Goal: Information Seeking & Learning: Compare options

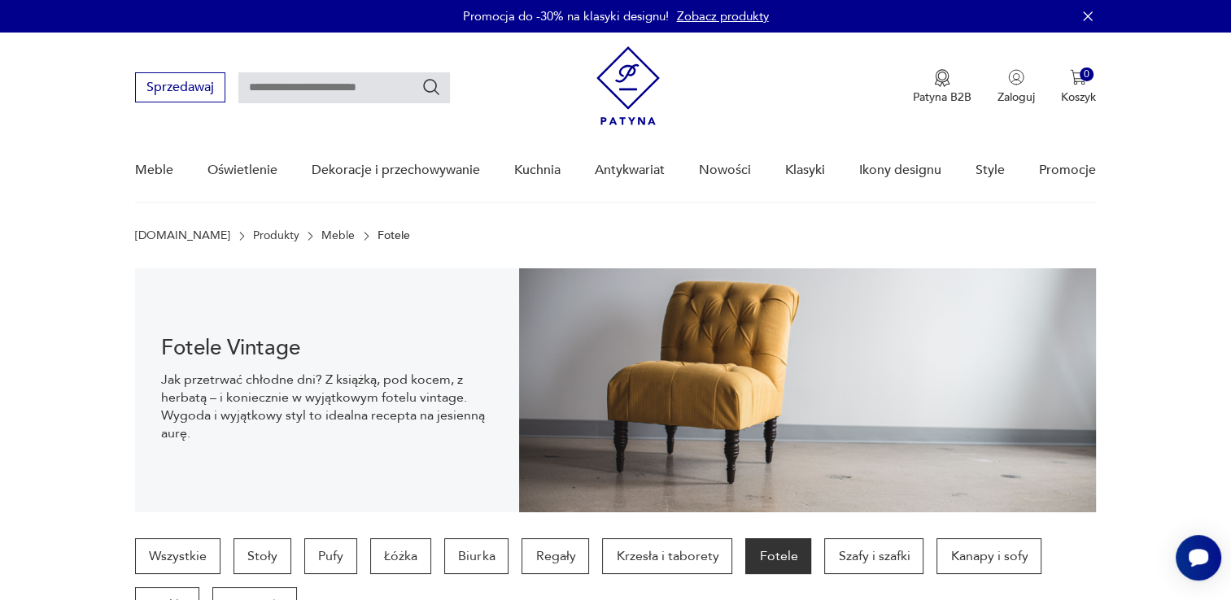
paste input "**********"
type input "**********"
click at [438, 86] on icon "Szukaj" at bounding box center [431, 87] width 20 height 20
type input "**********"
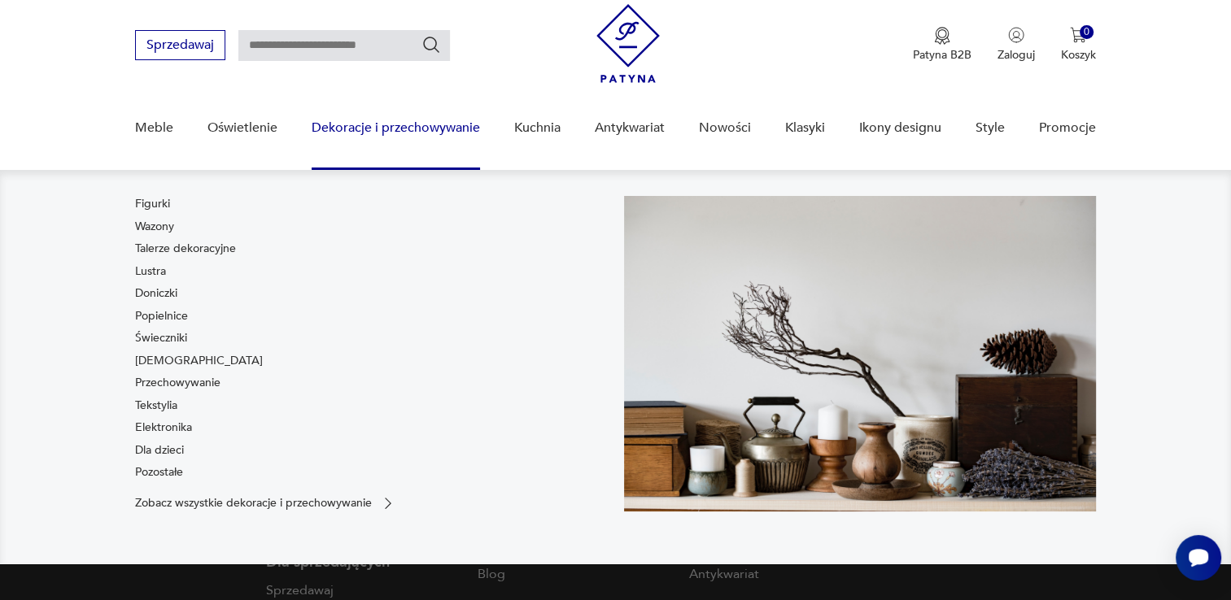
type input "**********"
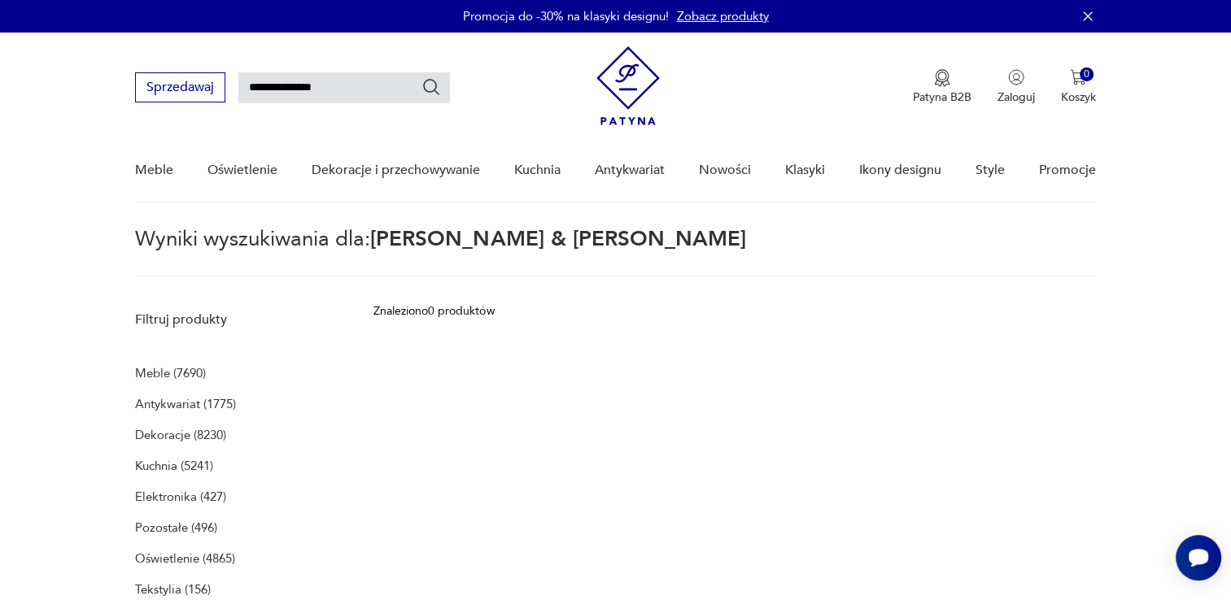
drag, startPoint x: 349, startPoint y: 98, endPoint x: 276, endPoint y: 84, distance: 74.5
click at [276, 84] on input "**********" at bounding box center [344, 87] width 212 height 31
type input "*****"
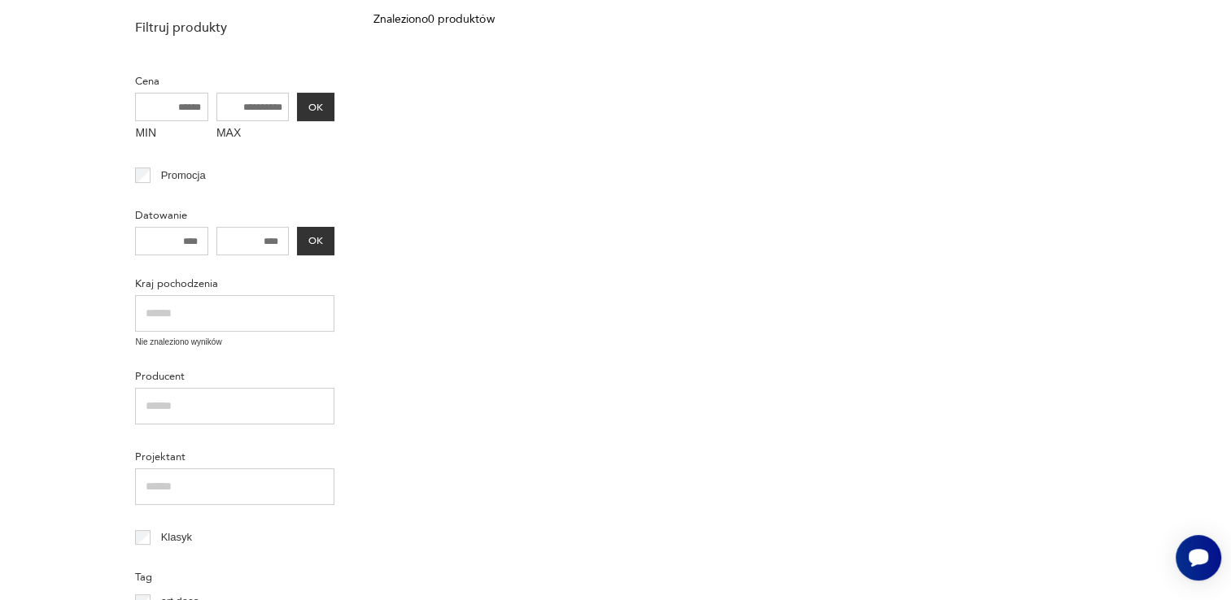
scroll to position [68, 0]
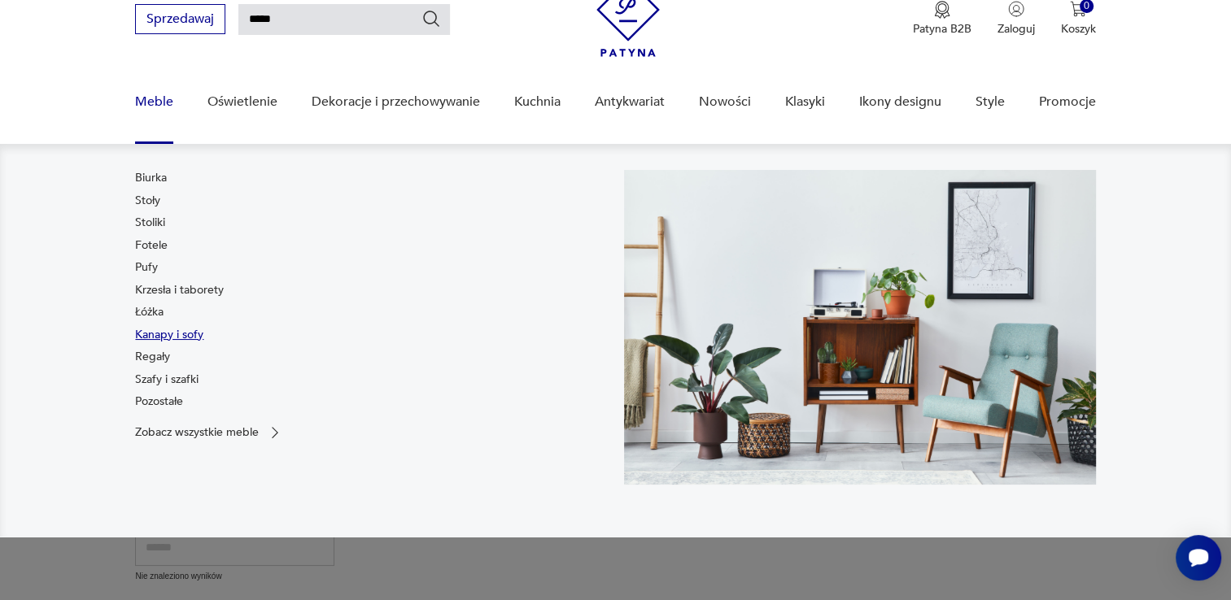
click at [159, 334] on link "Kanapy i sofy" at bounding box center [169, 335] width 68 height 16
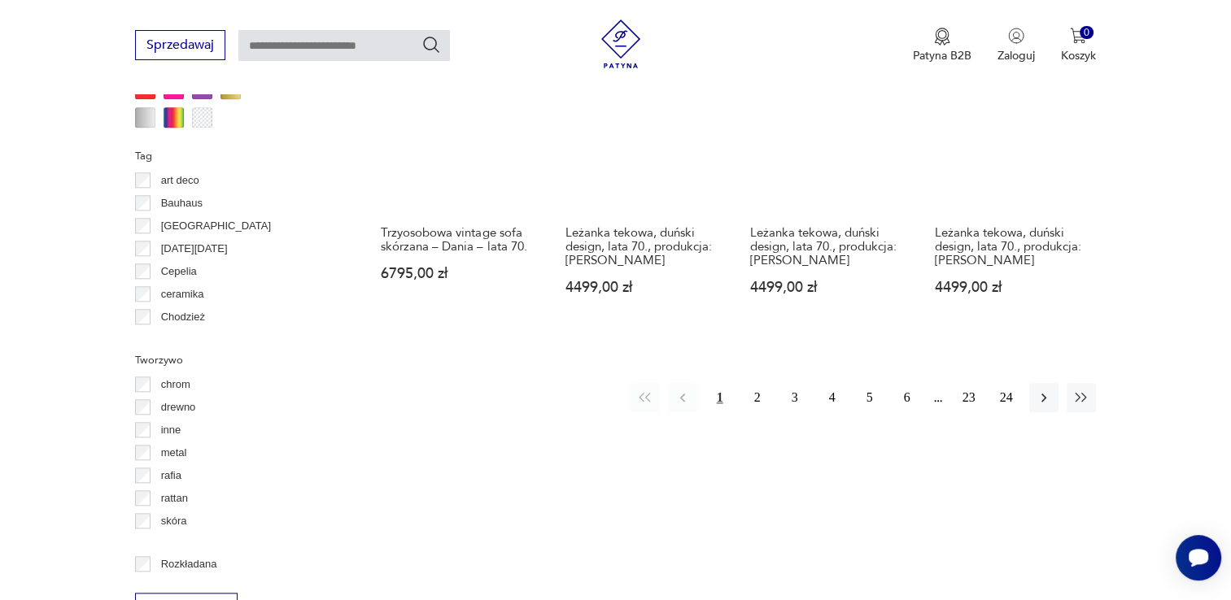
scroll to position [1814, 0]
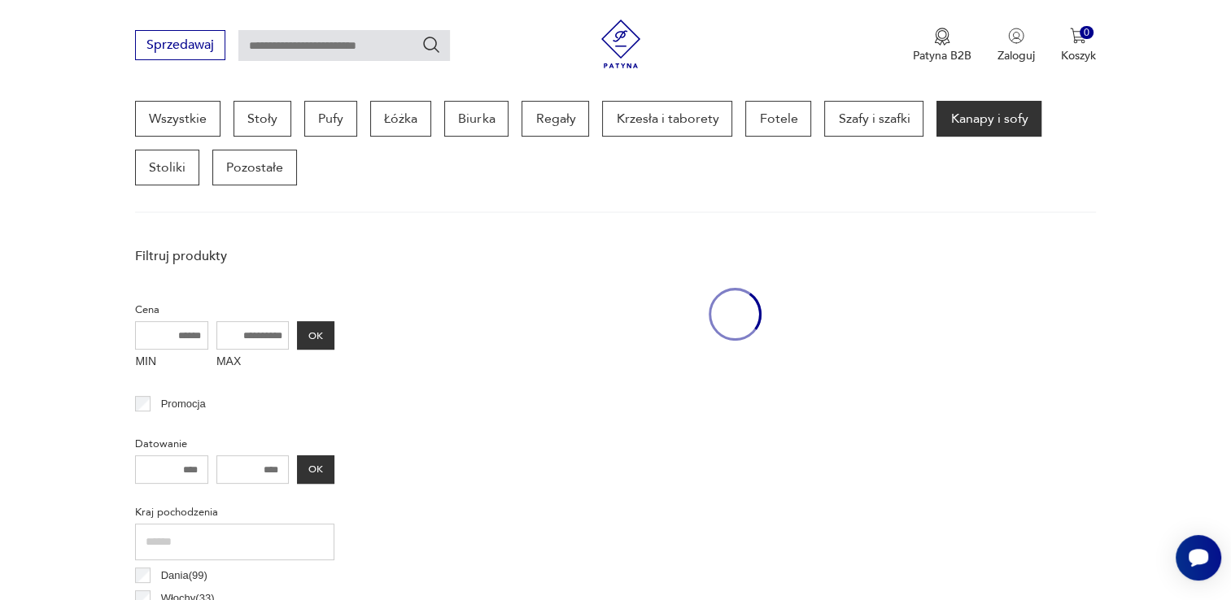
scroll to position [431, 0]
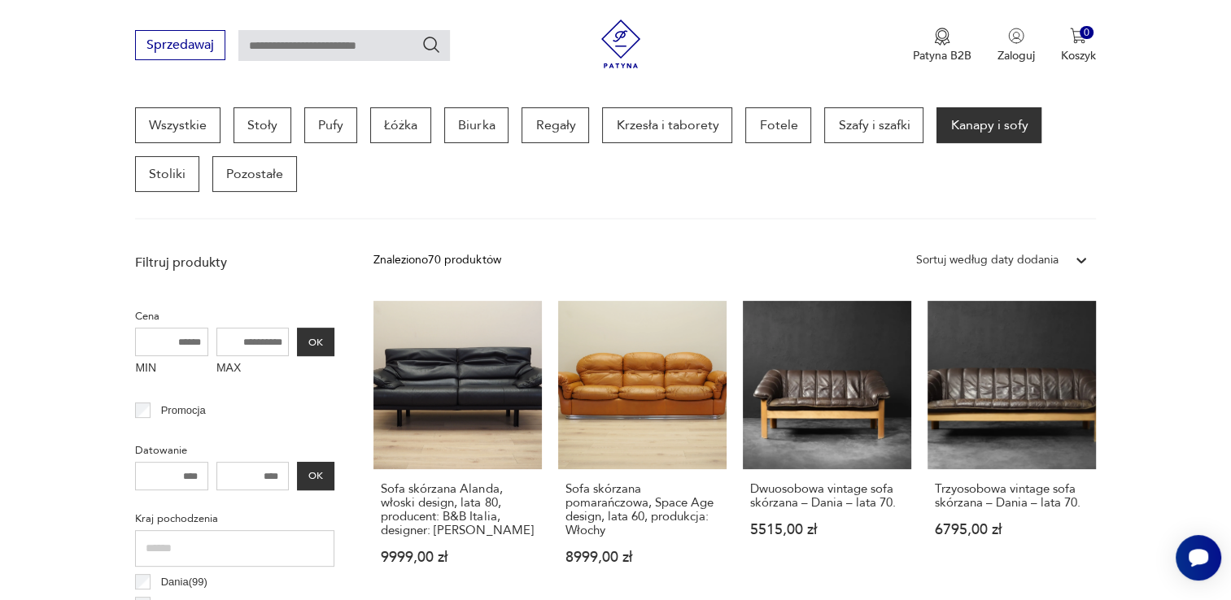
click at [1048, 255] on div "Sortuj według daty dodania" at bounding box center [987, 260] width 142 height 18
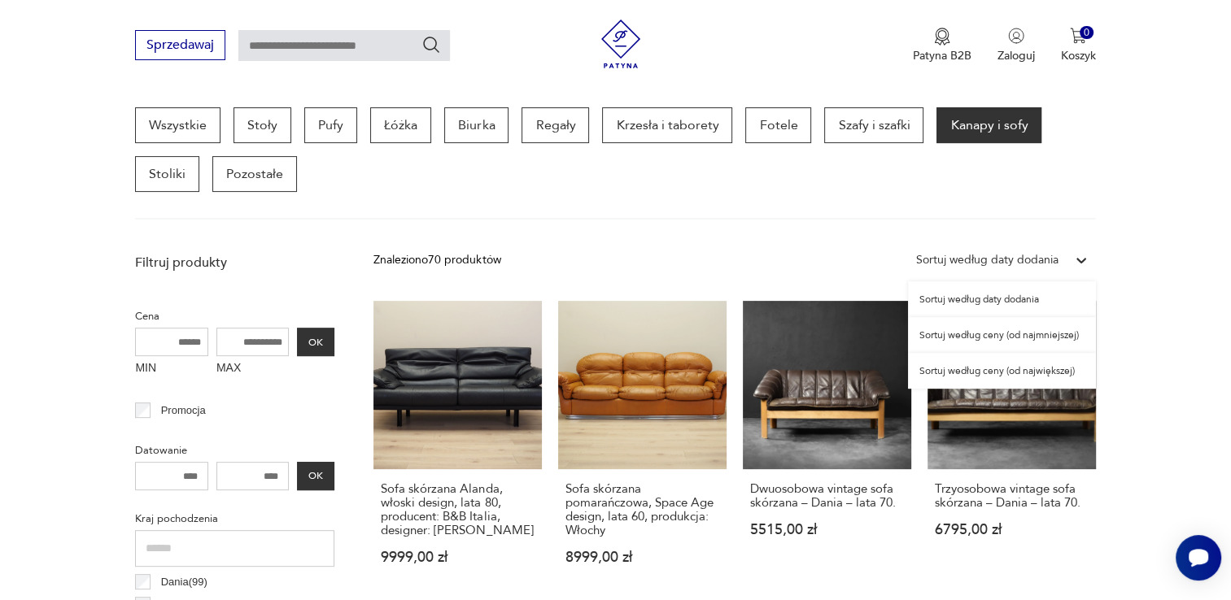
click at [1020, 367] on div "Sortuj według ceny (od największej)" at bounding box center [1002, 371] width 188 height 36
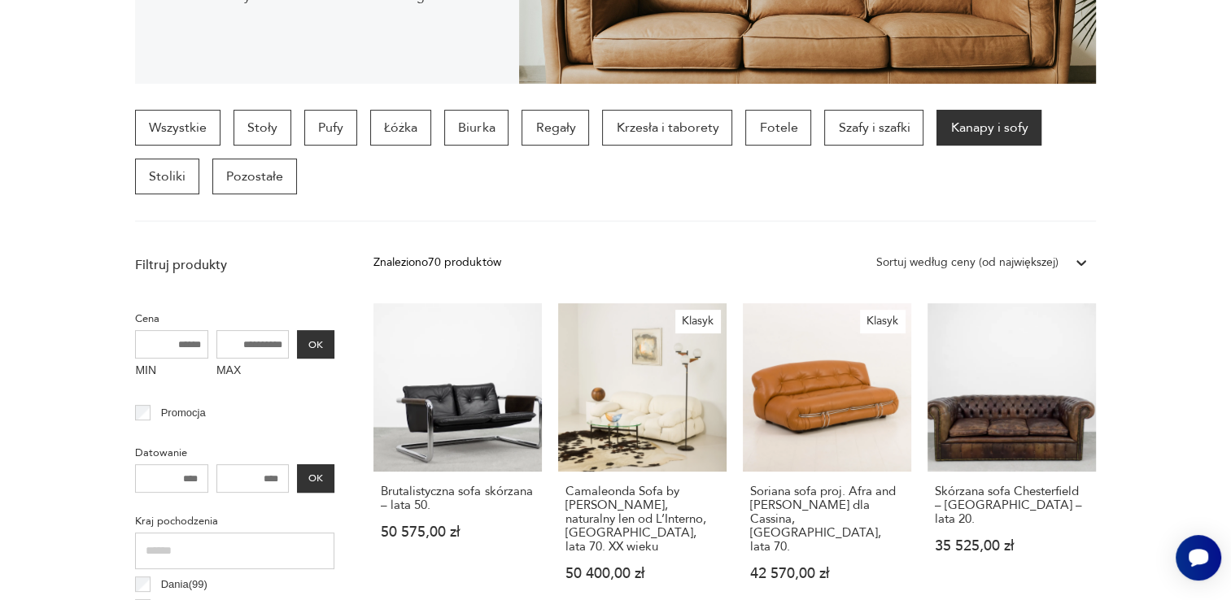
scroll to position [431, 0]
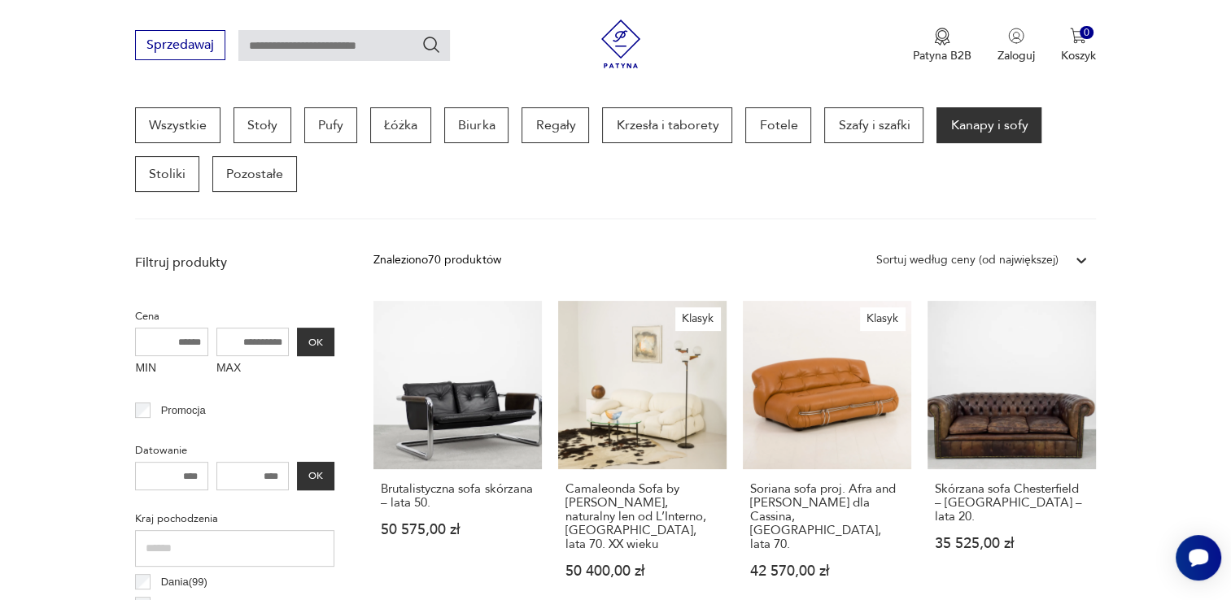
click at [1043, 270] on div "Sortuj według ceny (od największej)" at bounding box center [982, 260] width 228 height 29
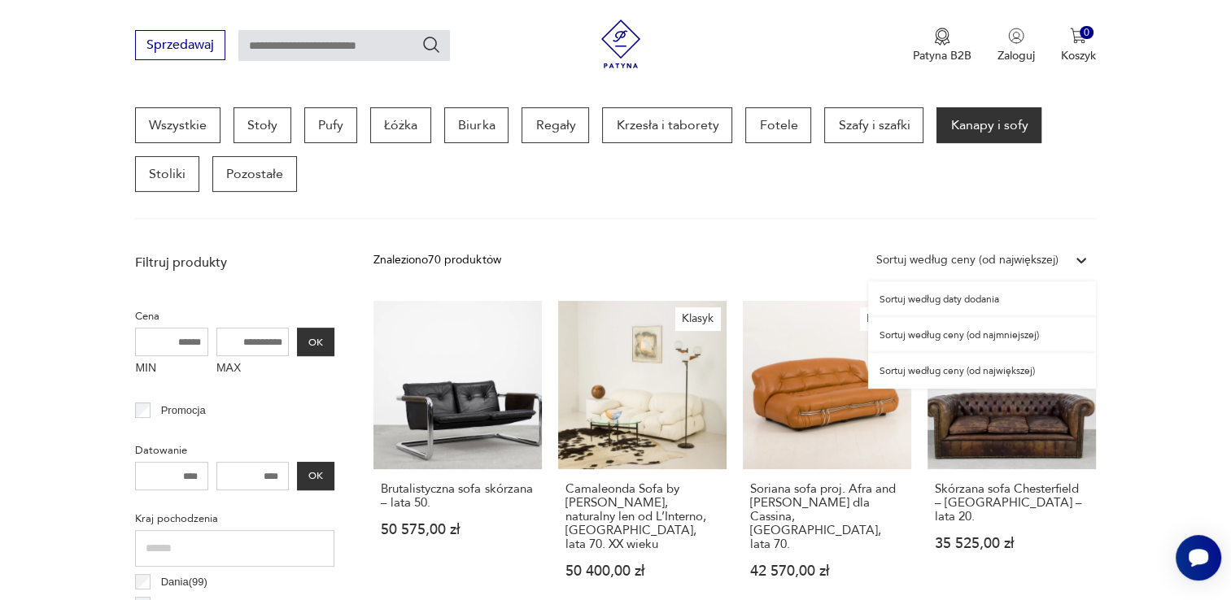
click at [1002, 369] on div "Sortuj według ceny (od największej)" at bounding box center [982, 371] width 228 height 36
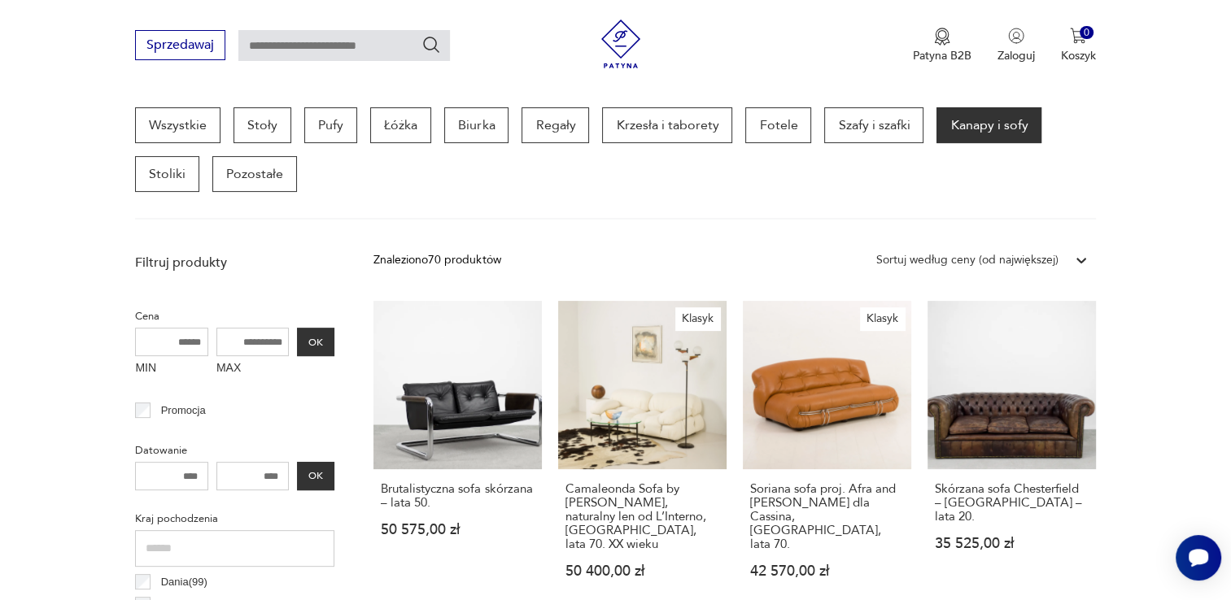
click at [996, 268] on div "Sortuj według ceny (od największej)" at bounding box center [967, 260] width 199 height 21
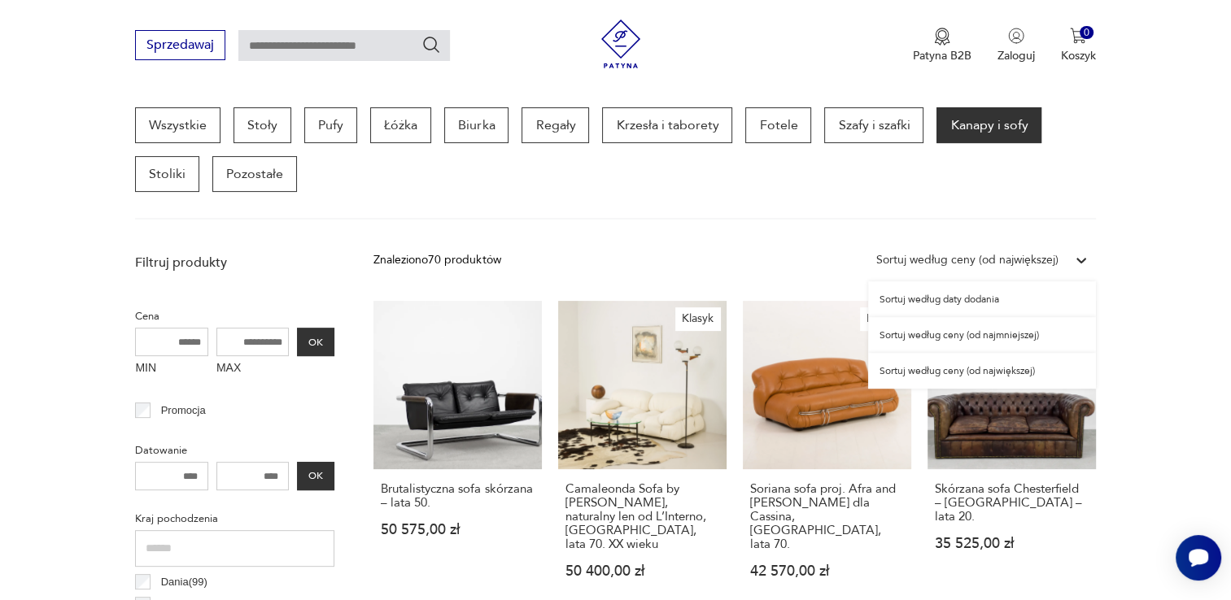
click at [988, 332] on div "Sortuj według ceny (od najmniejszej)" at bounding box center [982, 335] width 228 height 36
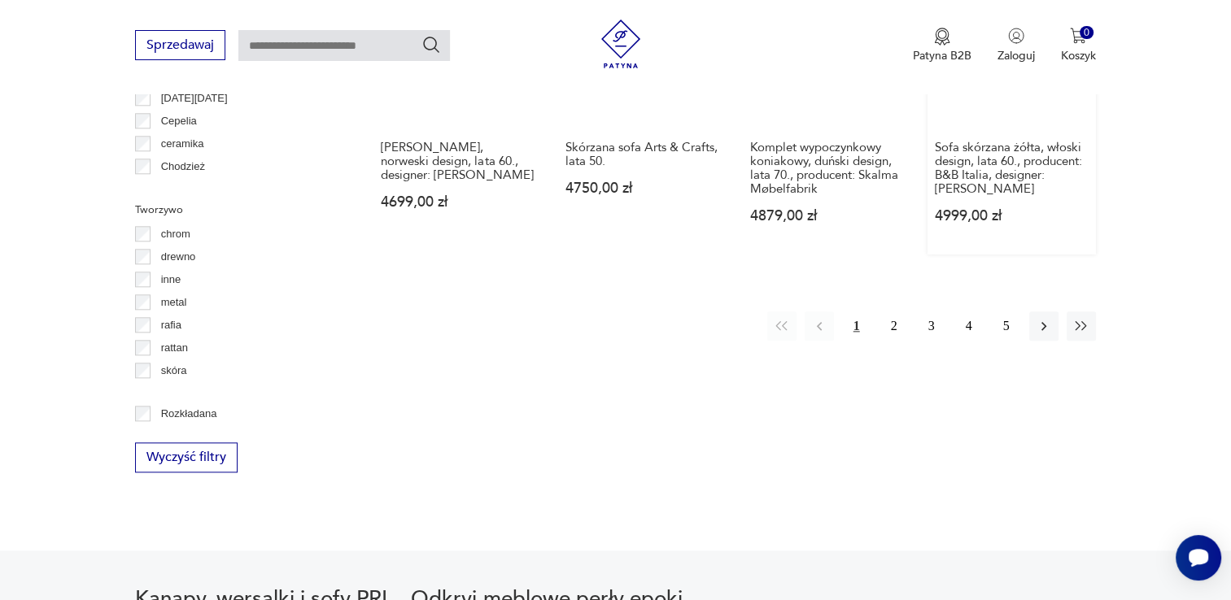
scroll to position [1652, 0]
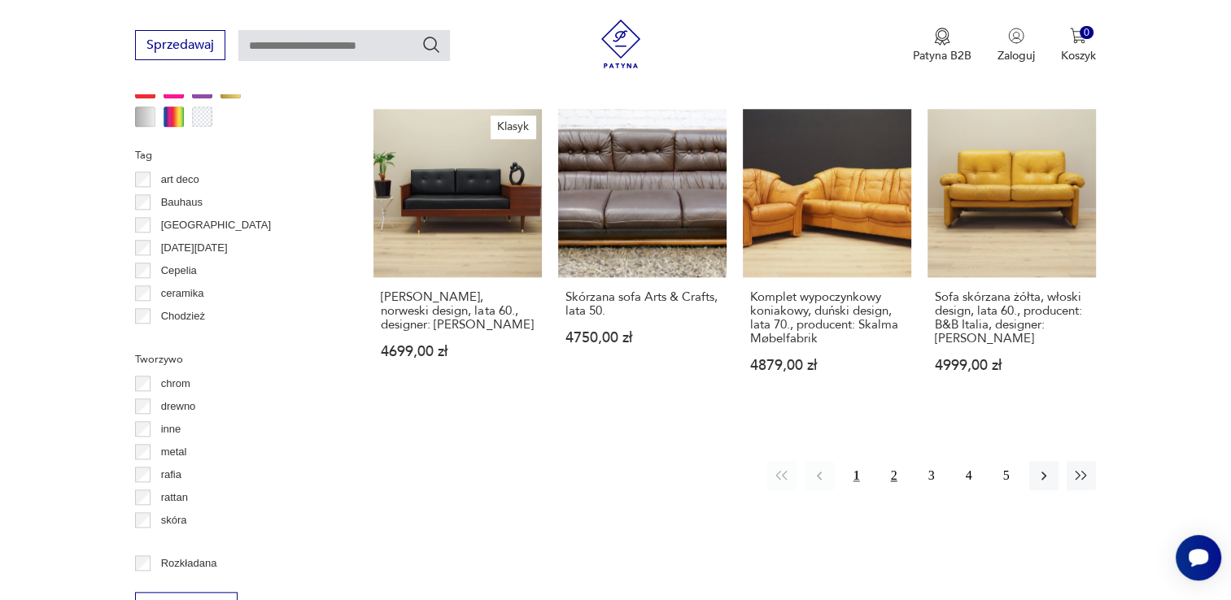
click at [889, 461] on button "2" at bounding box center [894, 475] width 29 height 29
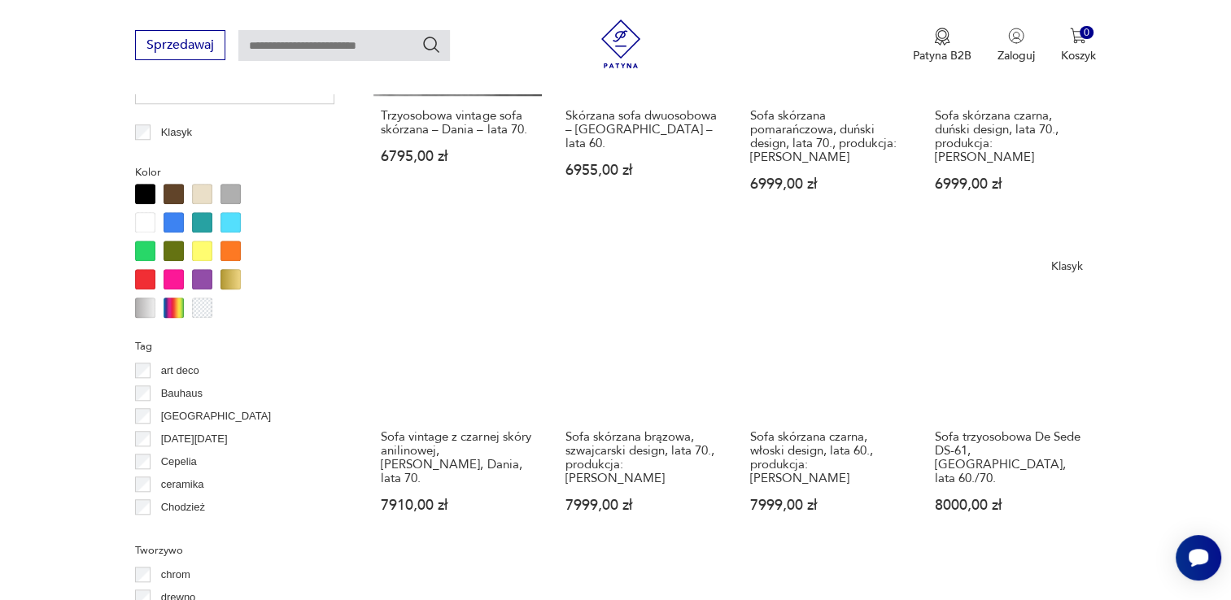
scroll to position [1489, 0]
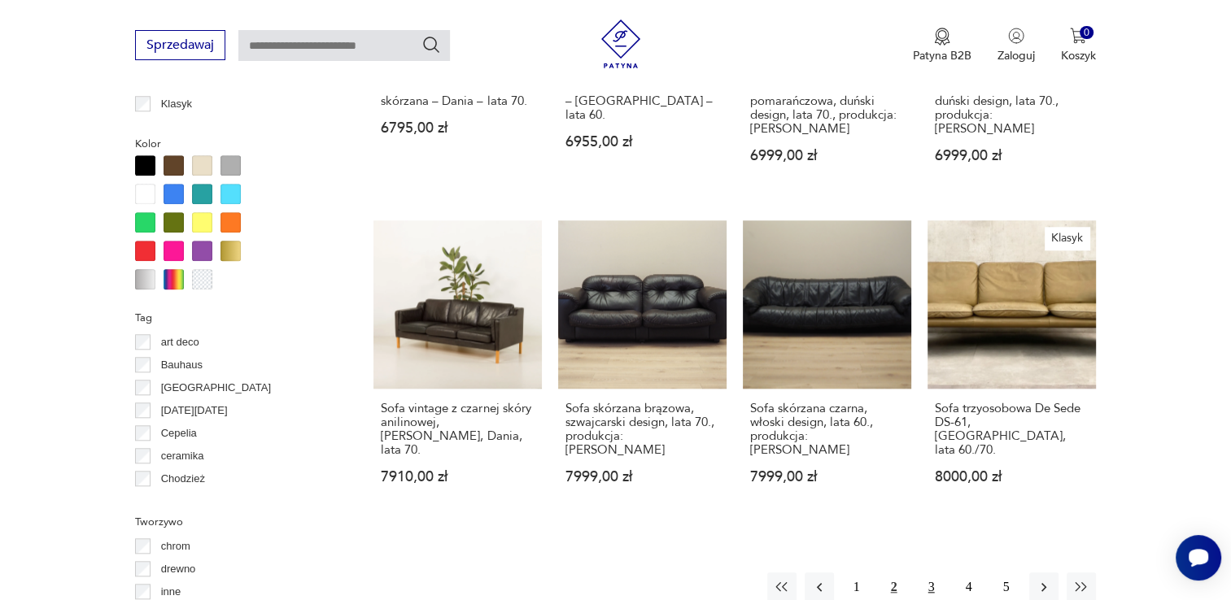
click at [928, 573] on button "3" at bounding box center [931, 587] width 29 height 29
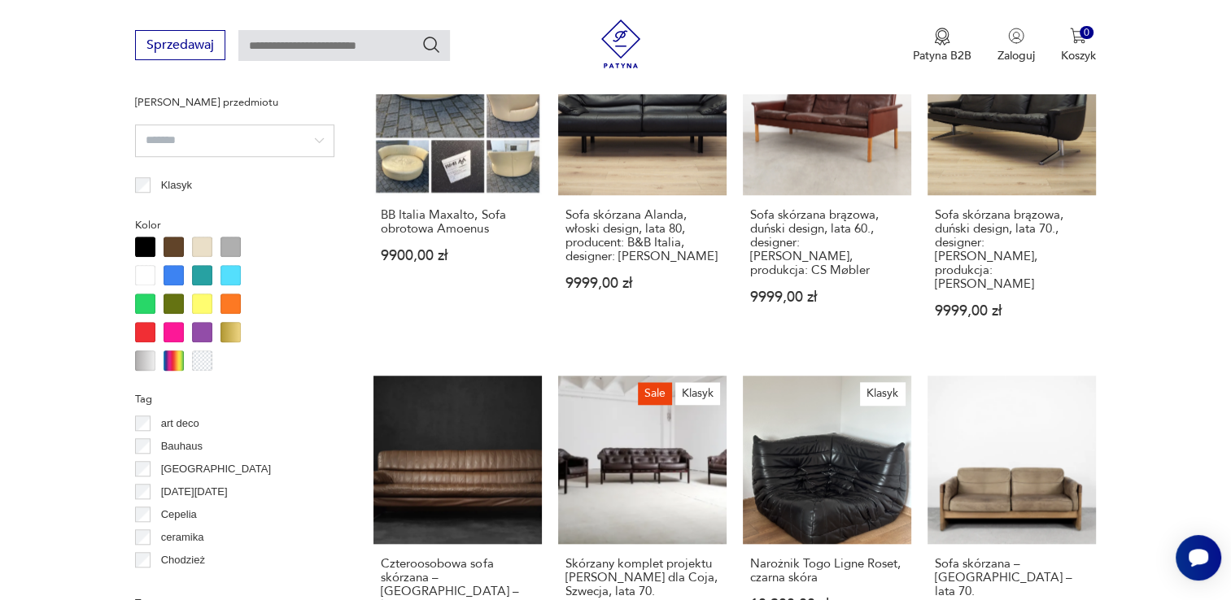
scroll to position [1733, 0]
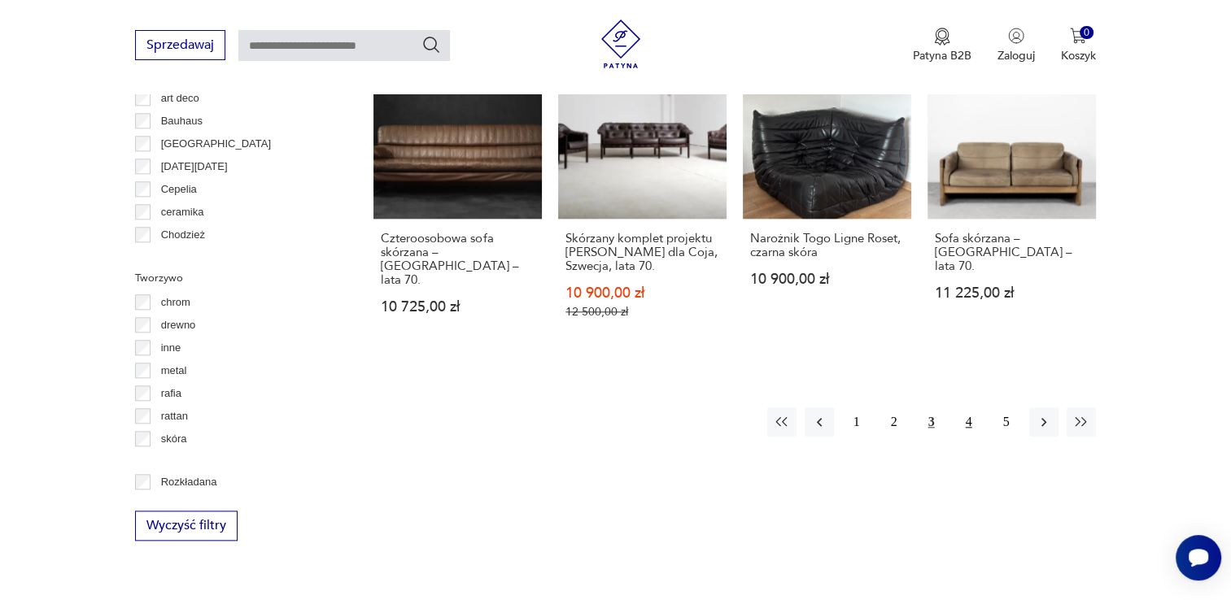
click at [976, 408] on button "4" at bounding box center [968, 422] width 29 height 29
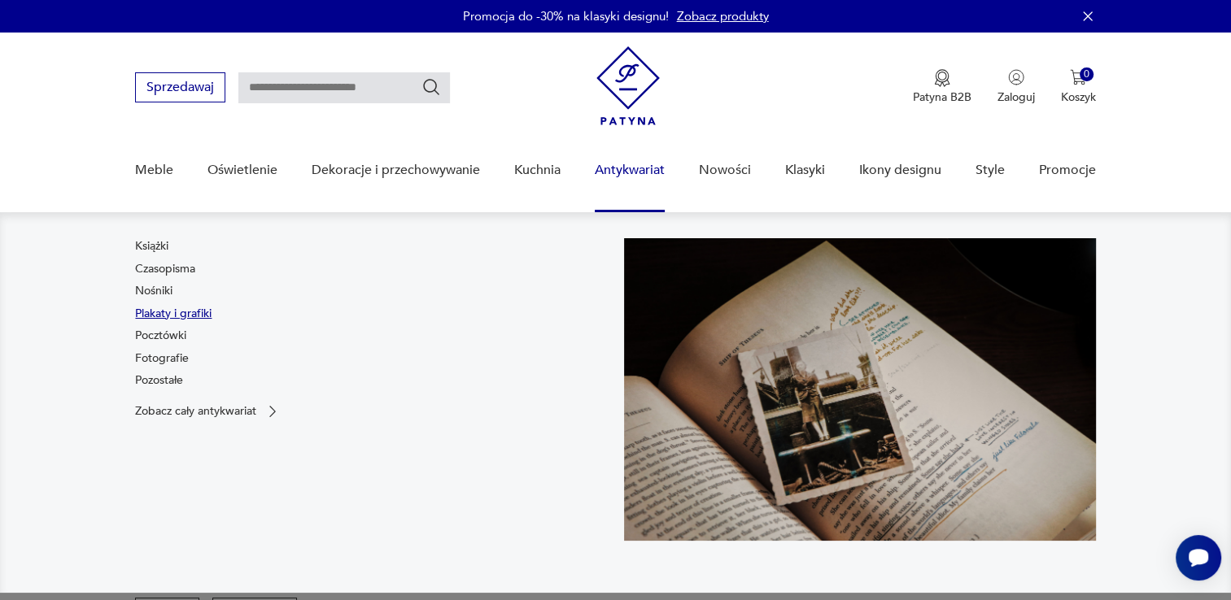
click at [182, 310] on link "Plakaty i grafiki" at bounding box center [173, 314] width 76 height 16
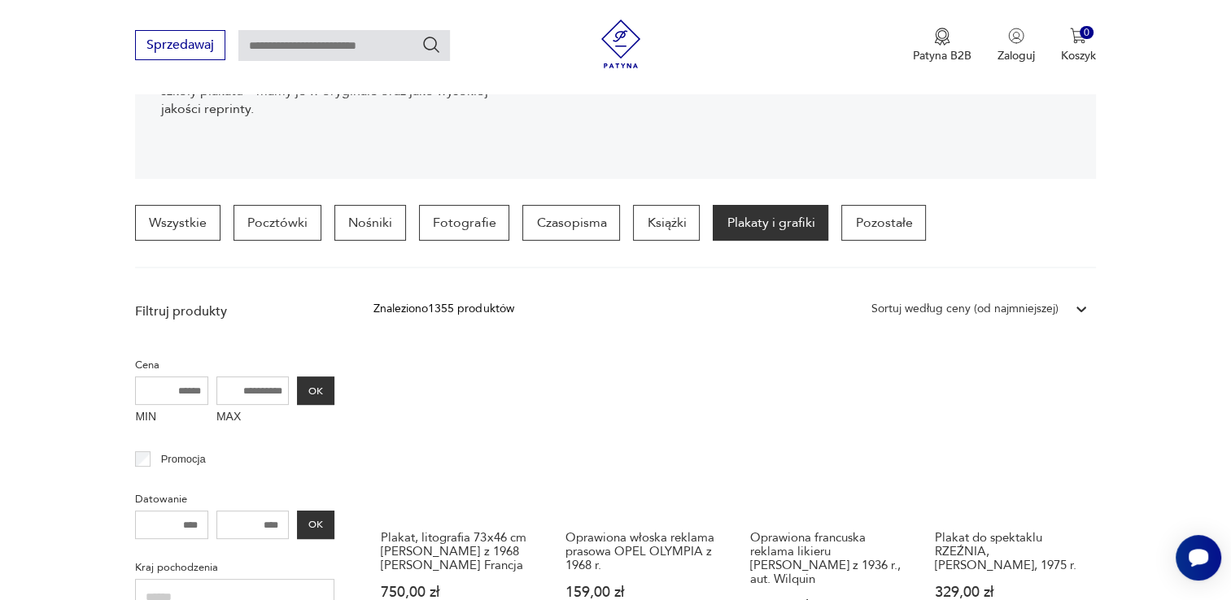
scroll to position [350, 0]
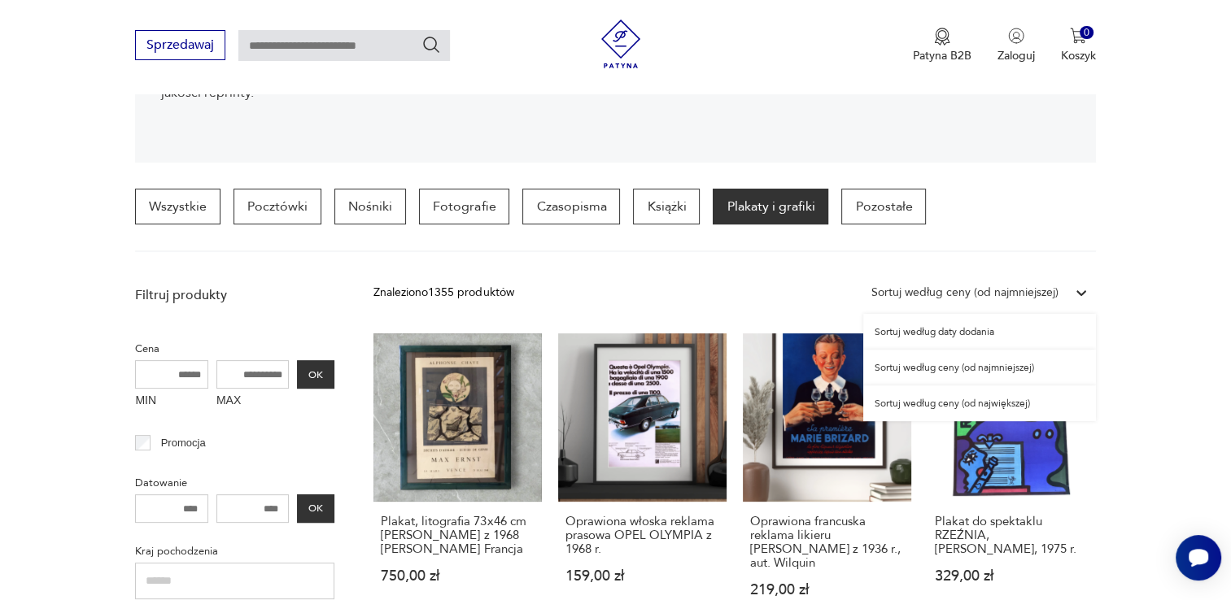
click at [1017, 278] on div "Sortuj według ceny (od najmniejszej)" at bounding box center [979, 292] width 233 height 29
click at [1218, 242] on section "Wszystkie Pocztówki Nośniki Fotografie Czasopisma Książki Plakaty i grafiki Poz…" at bounding box center [615, 220] width 1231 height 63
click at [1073, 288] on icon at bounding box center [1081, 293] width 16 height 16
click at [999, 364] on div "Sortuj według ceny (od najmniejszej)" at bounding box center [979, 368] width 233 height 36
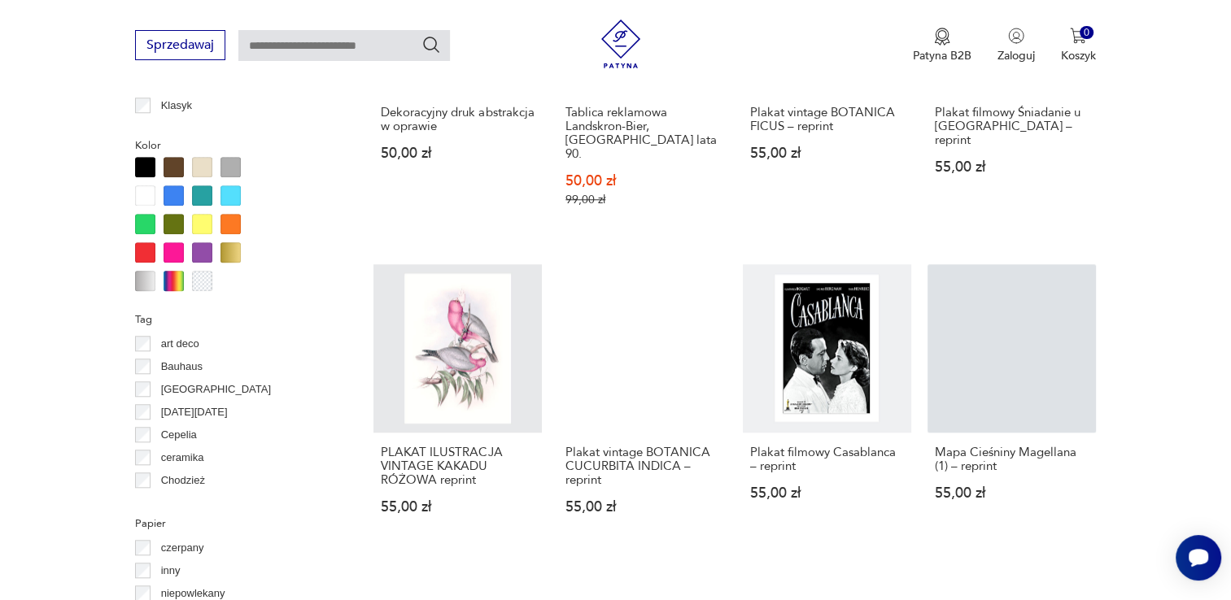
scroll to position [1441, 0]
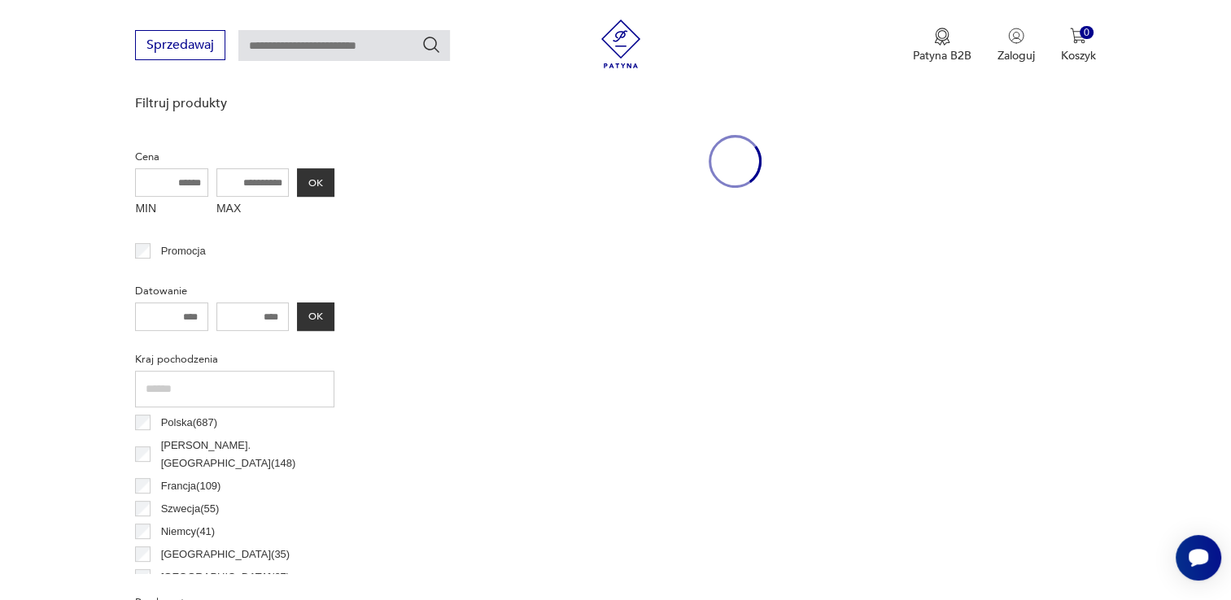
scroll to position [382, 0]
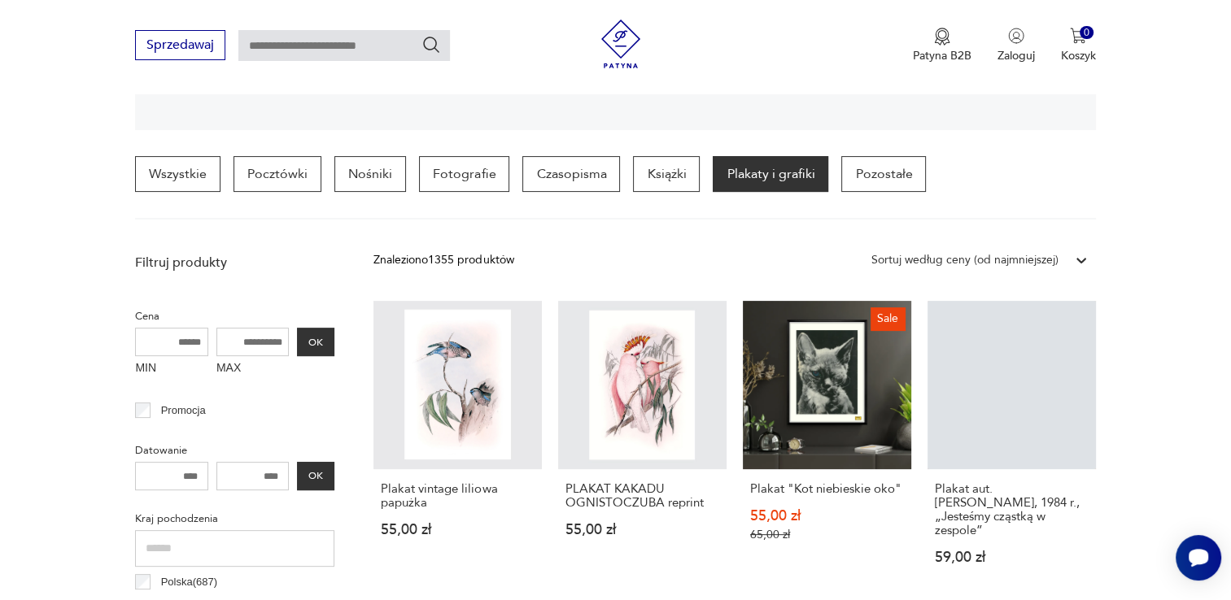
drag, startPoint x: 752, startPoint y: 564, endPoint x: 1204, endPoint y: 220, distance: 568.4
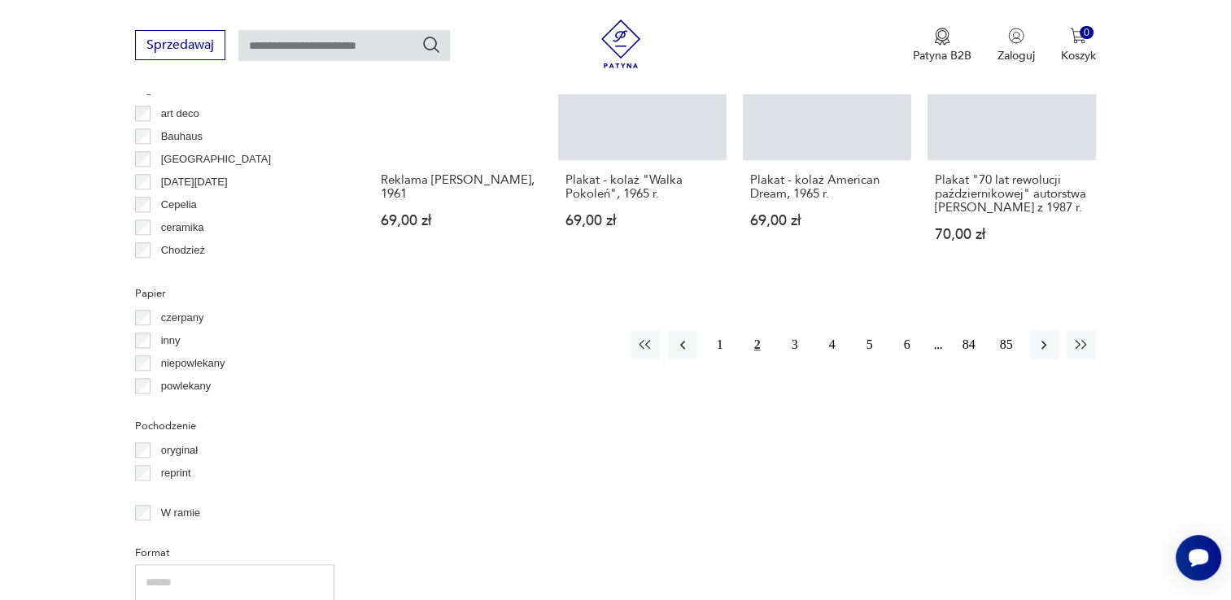
scroll to position [1684, 0]
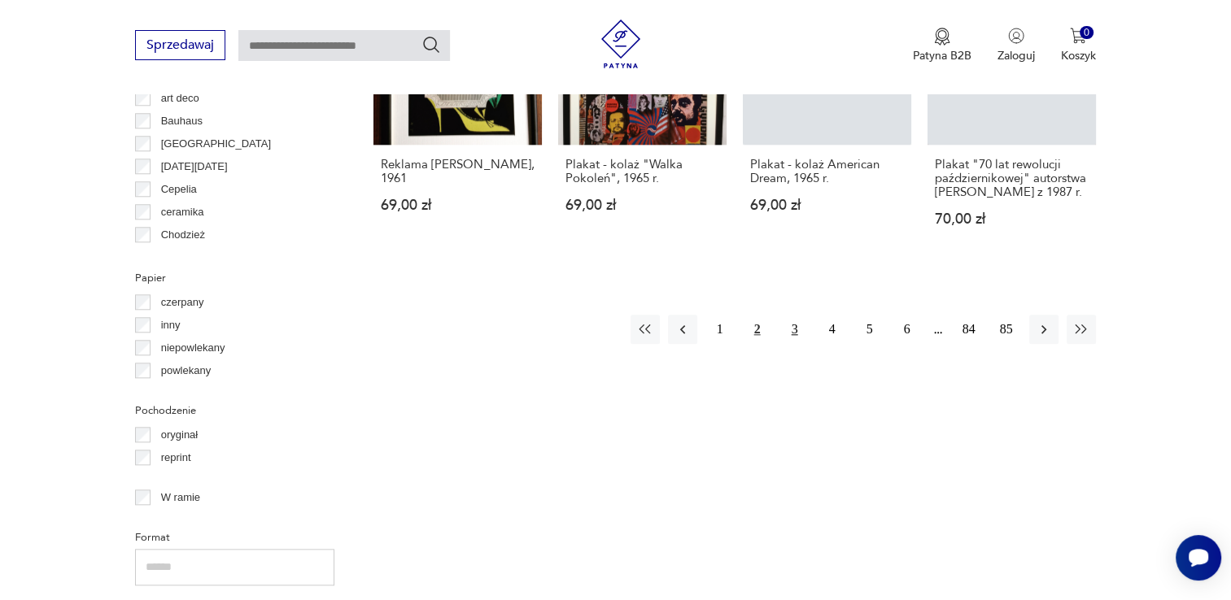
click at [788, 316] on button "3" at bounding box center [794, 329] width 29 height 29
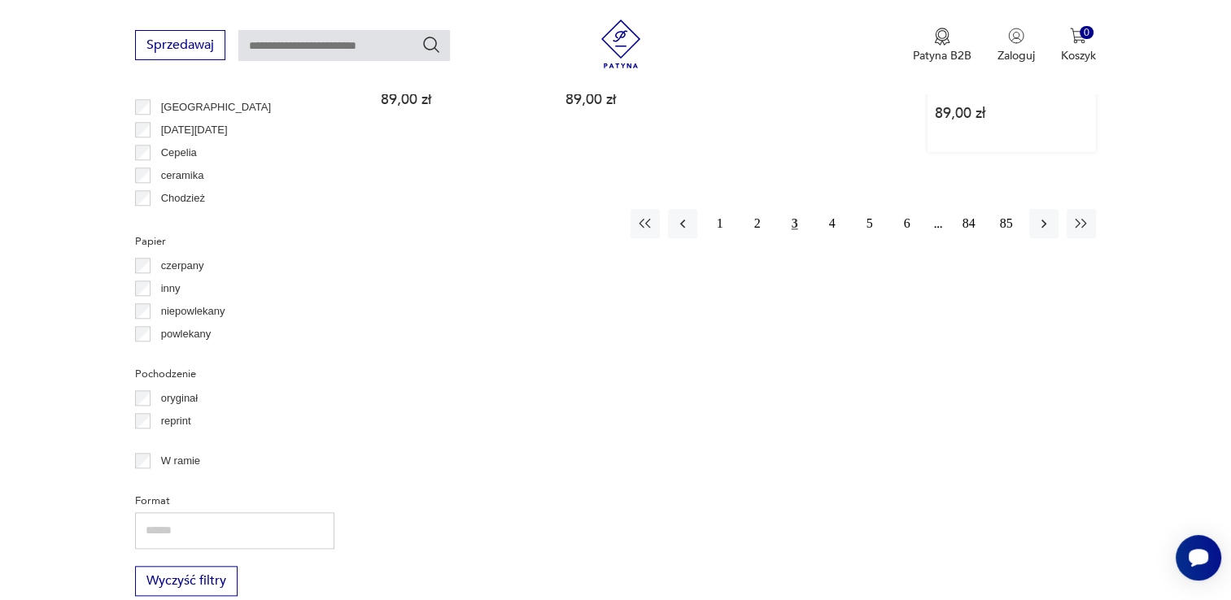
scroll to position [1521, 0]
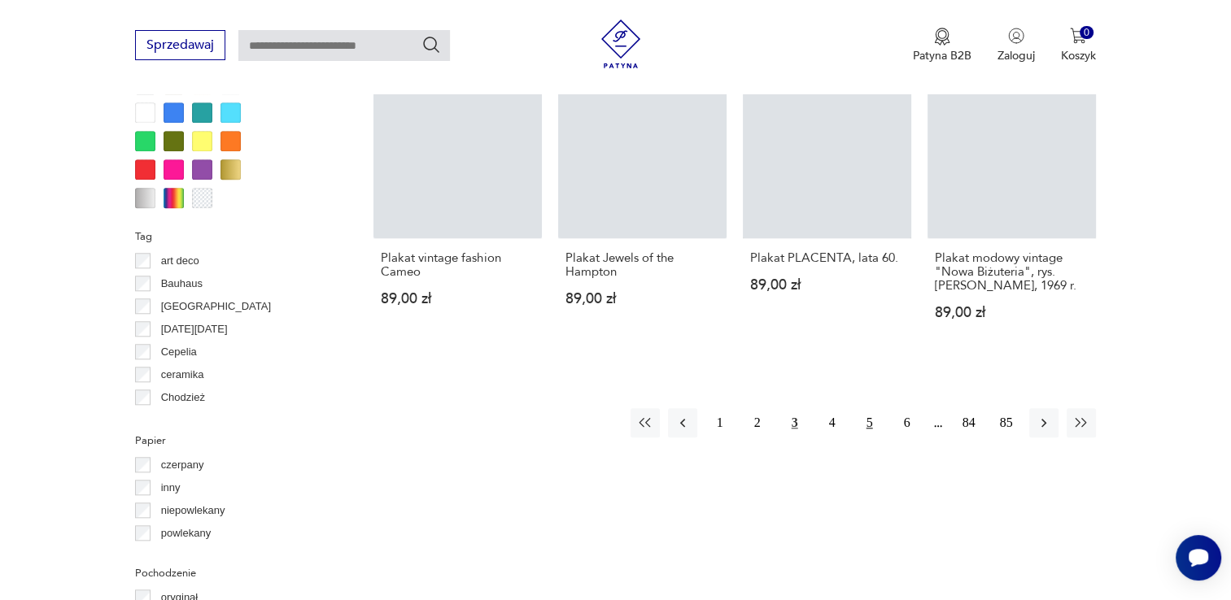
click at [871, 408] on button "5" at bounding box center [869, 422] width 29 height 29
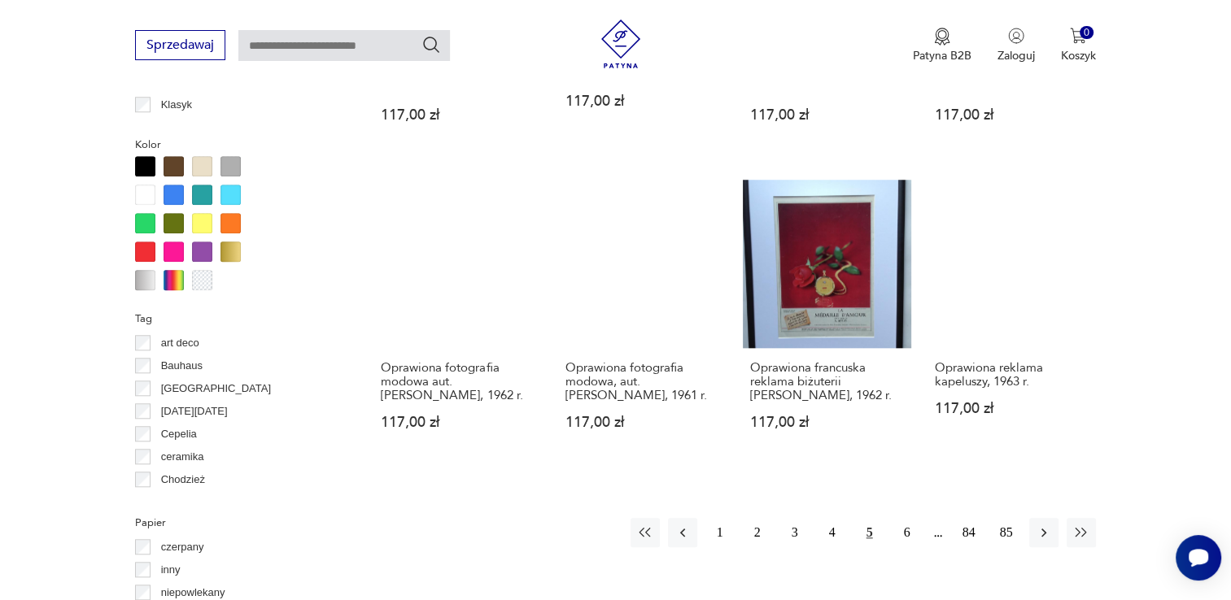
scroll to position [1522, 0]
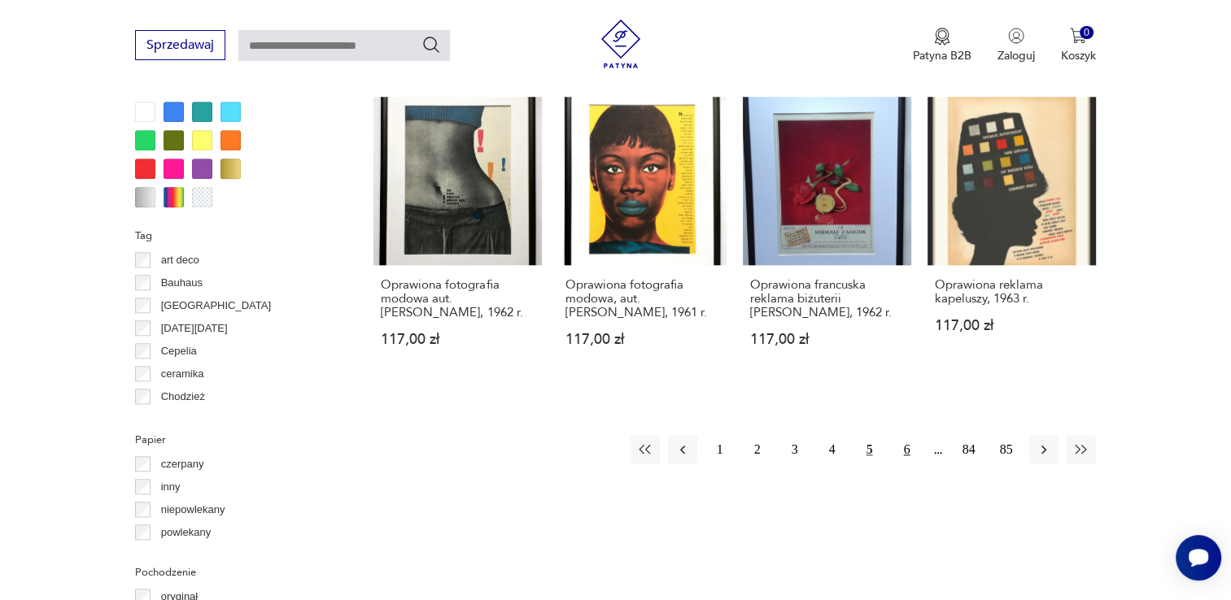
click at [915, 438] on button "6" at bounding box center [907, 449] width 29 height 29
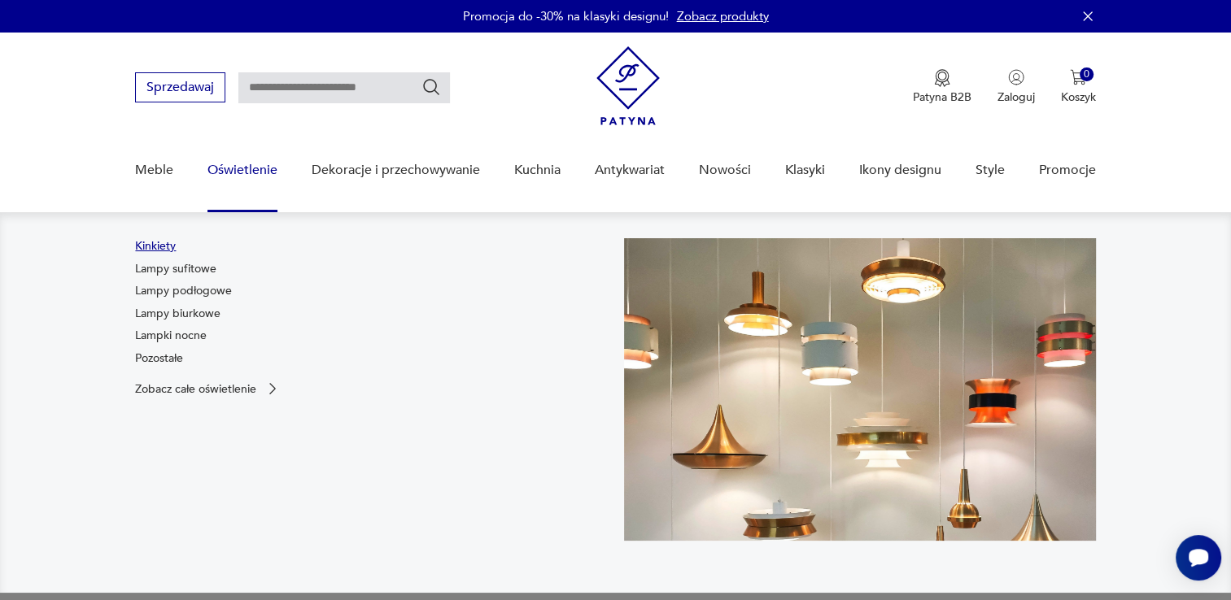
click at [159, 243] on link "Kinkiety" at bounding box center [155, 246] width 41 height 16
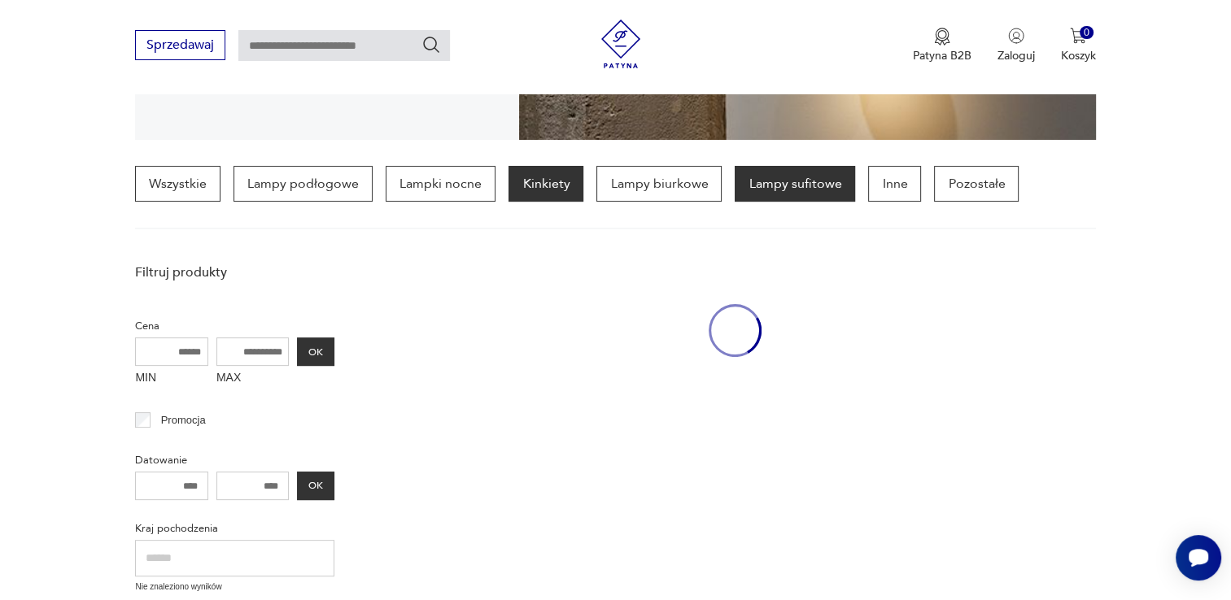
scroll to position [383, 0]
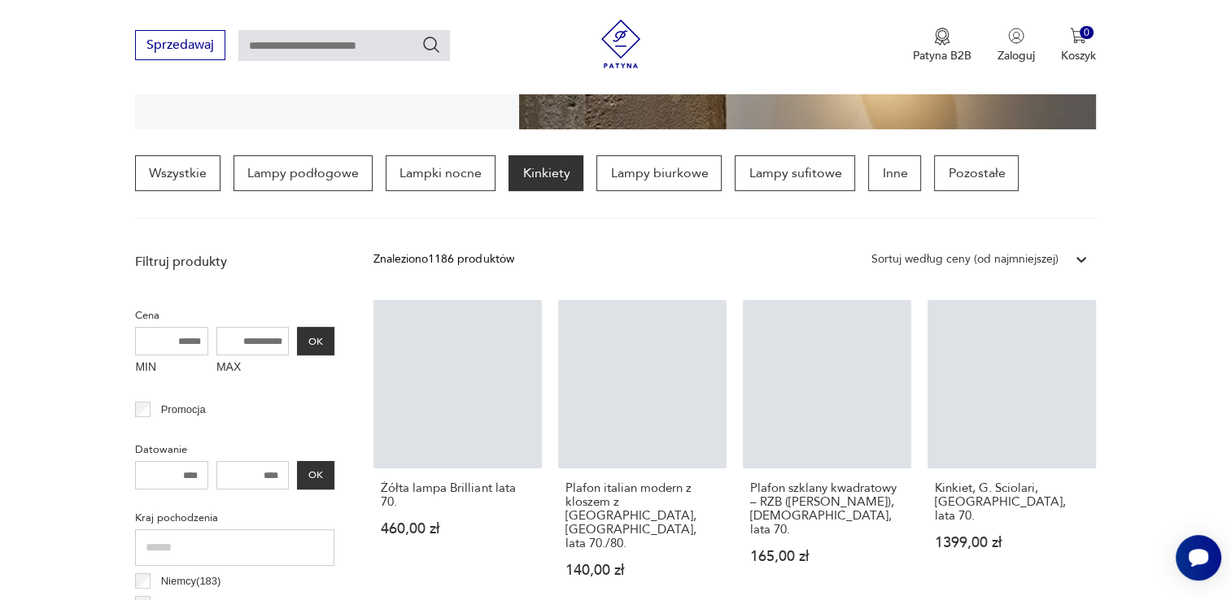
click at [1069, 256] on div at bounding box center [1081, 259] width 29 height 29
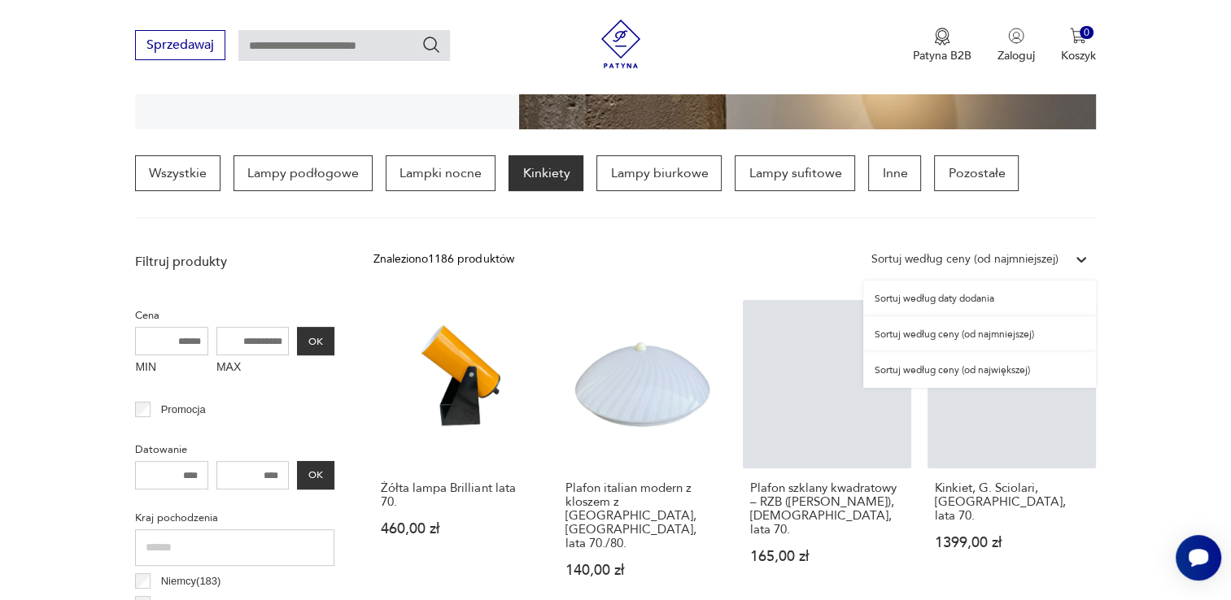
click at [996, 364] on div "Sortuj według ceny (od największej)" at bounding box center [979, 370] width 233 height 36
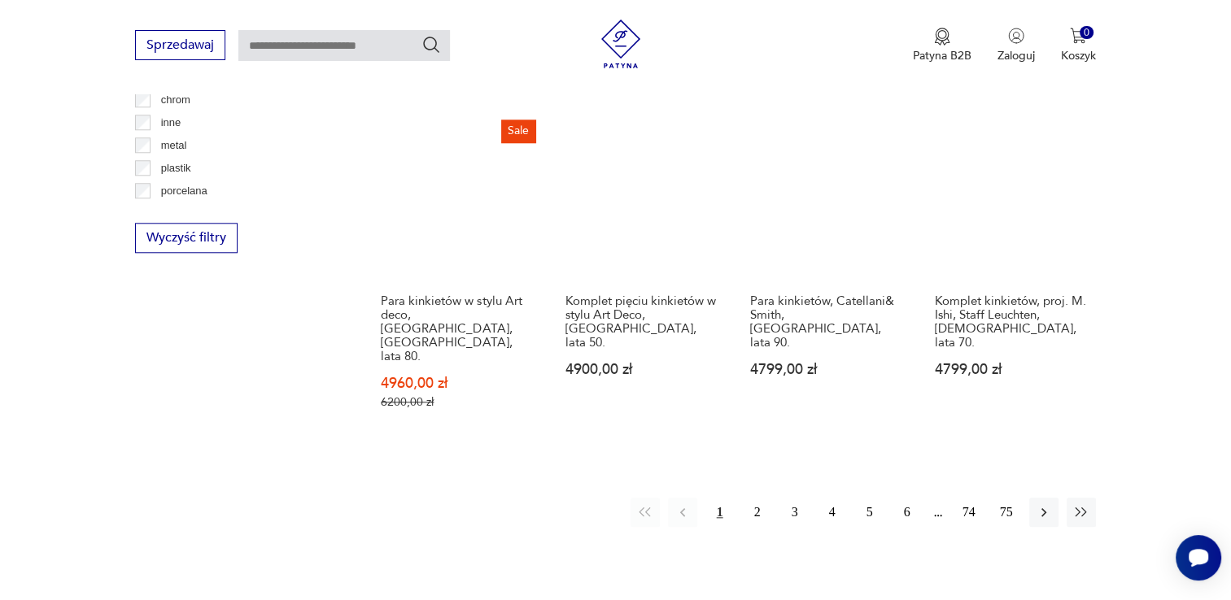
scroll to position [1604, 0]
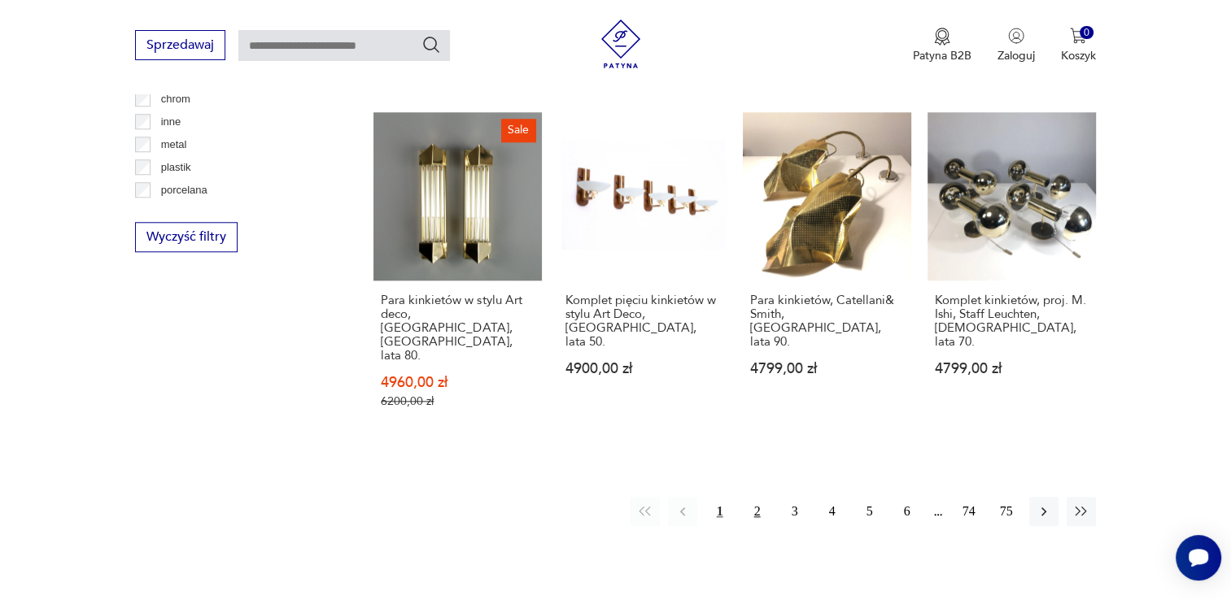
click at [756, 497] on button "2" at bounding box center [757, 511] width 29 height 29
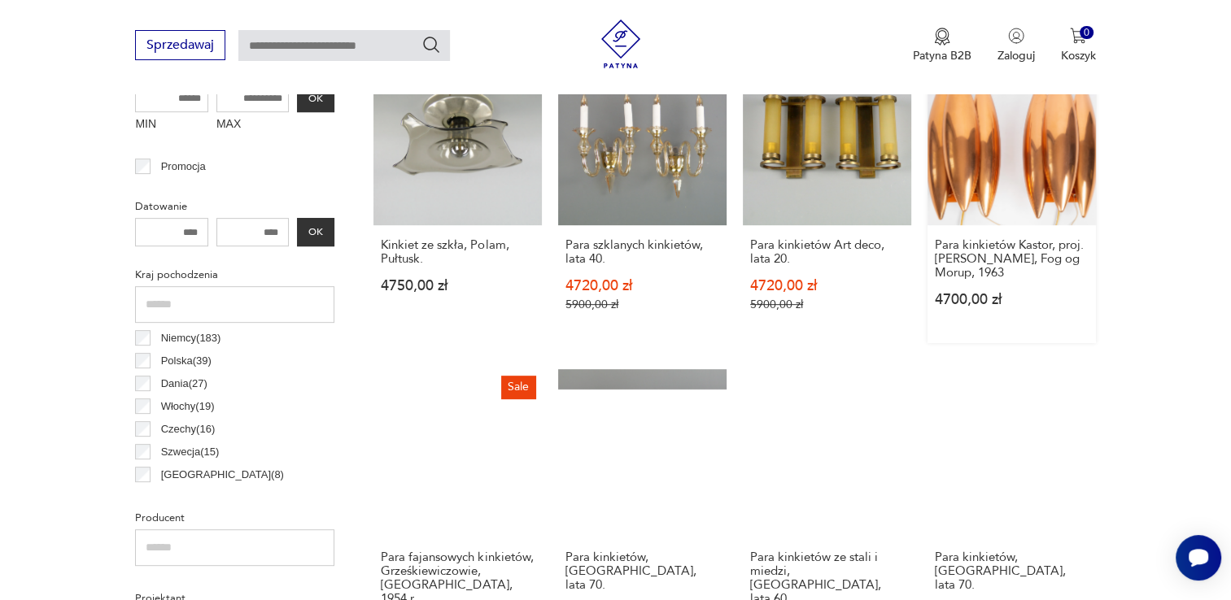
scroll to position [301, 0]
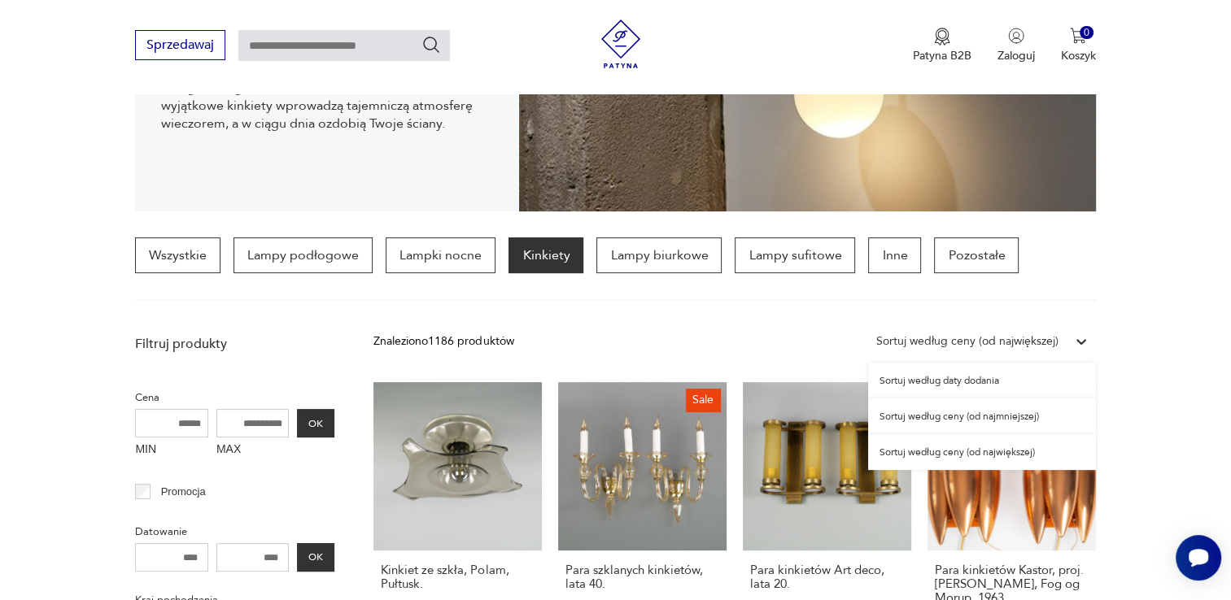
click at [1012, 340] on div "Sortuj według ceny (od największej)" at bounding box center [967, 342] width 182 height 18
click at [1006, 370] on div "Sortuj według daty dodania" at bounding box center [982, 381] width 228 height 36
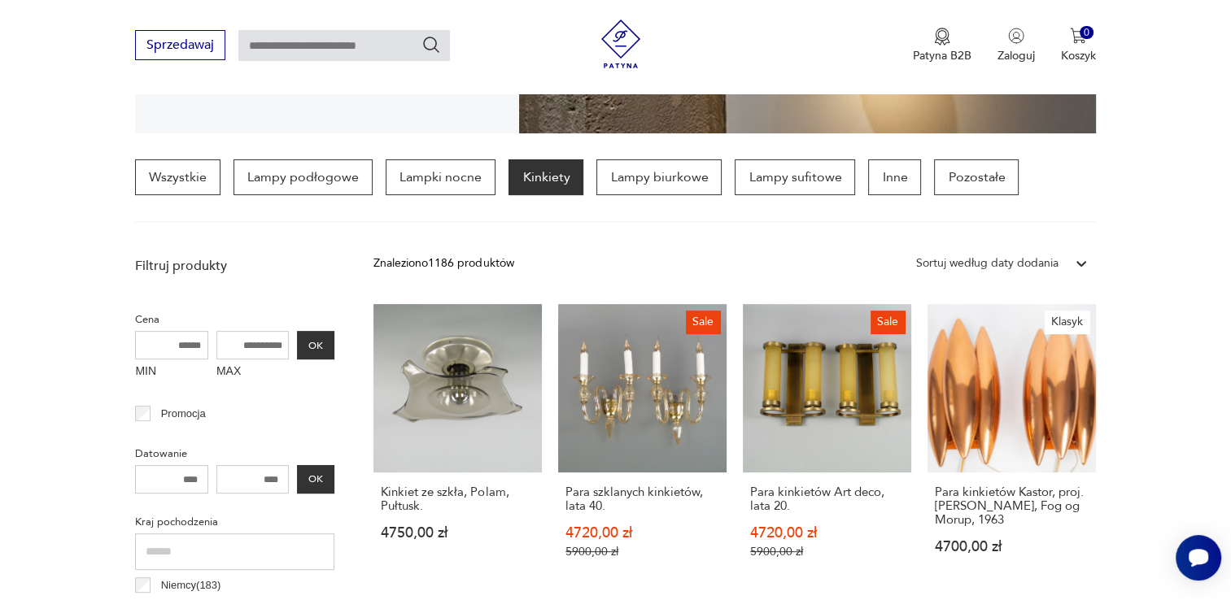
scroll to position [383, 0]
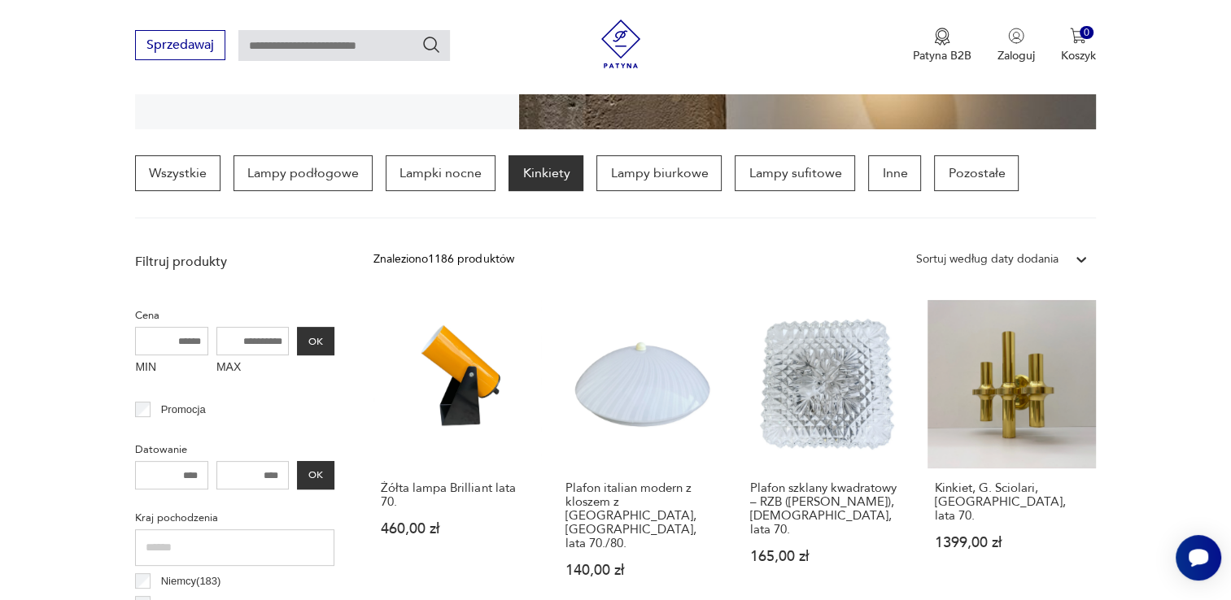
click at [997, 263] on div "Sortuj według daty dodania" at bounding box center [987, 260] width 142 height 18
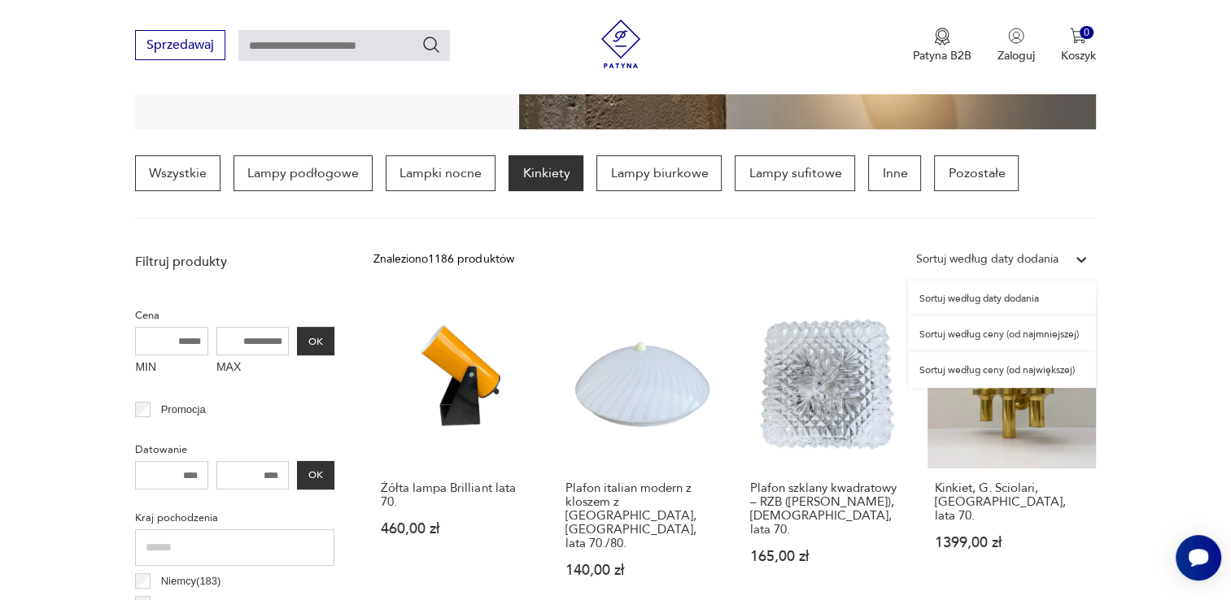
click at [996, 295] on div "Sortuj według daty dodania" at bounding box center [1002, 299] width 188 height 36
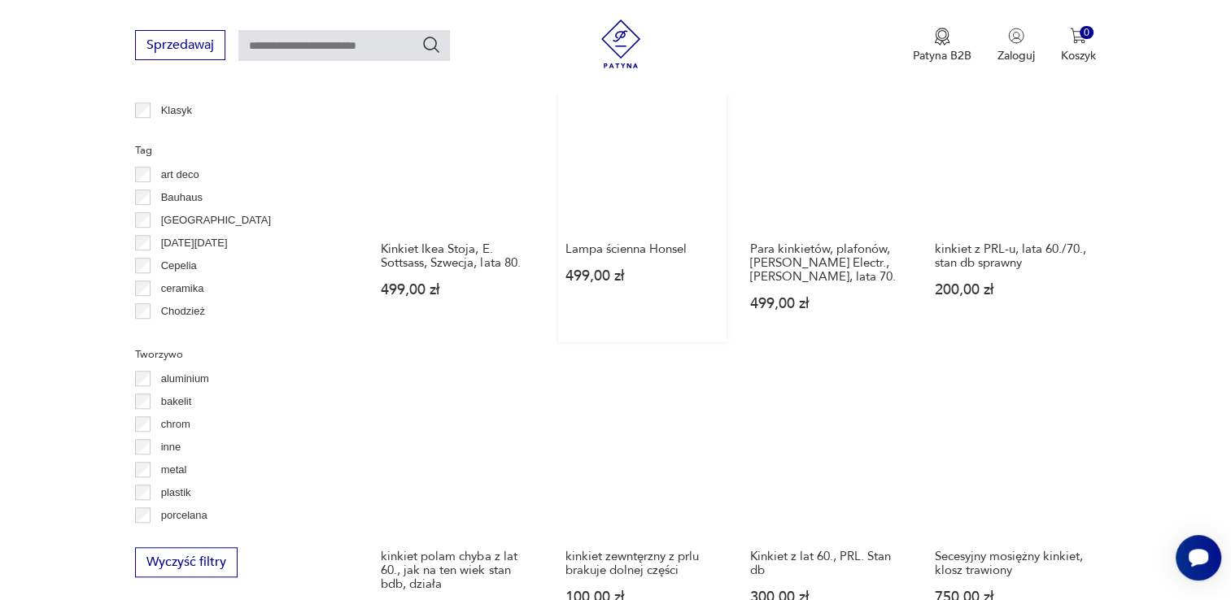
scroll to position [1685, 0]
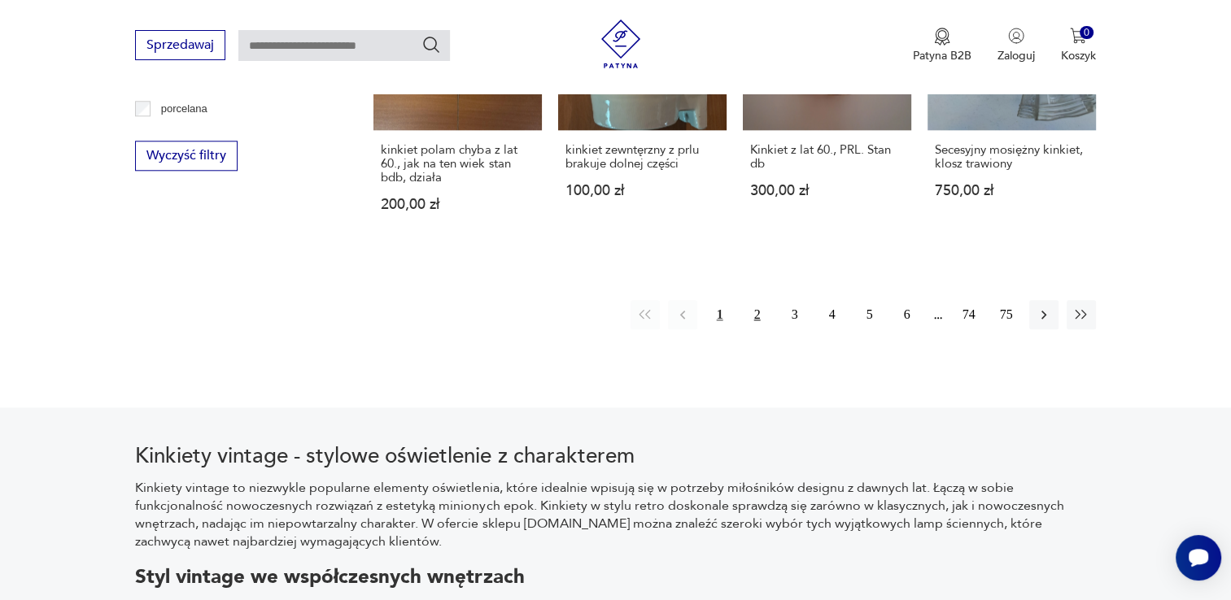
click at [753, 300] on button "2" at bounding box center [757, 314] width 29 height 29
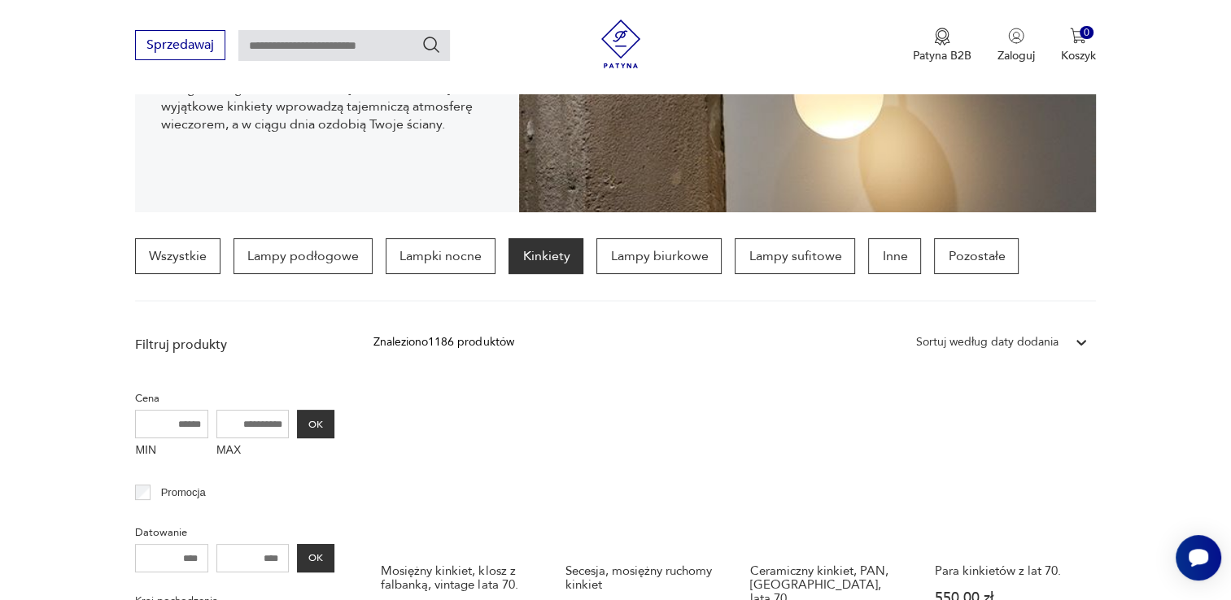
scroll to position [301, 0]
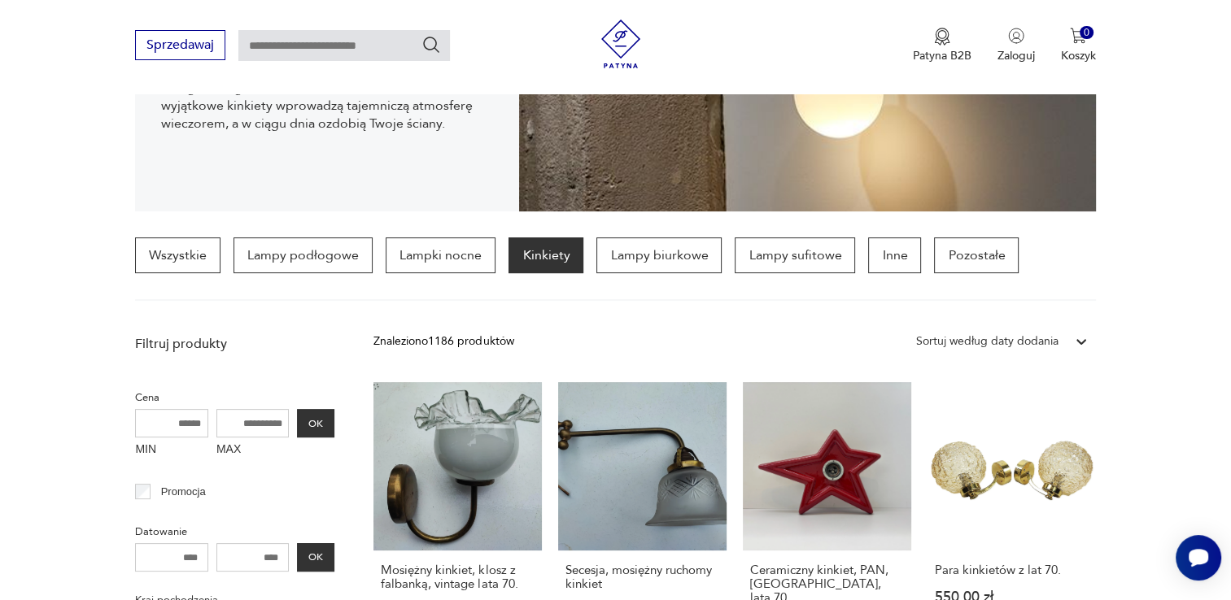
click at [1024, 343] on div "Sortuj według daty dodania" at bounding box center [987, 342] width 142 height 18
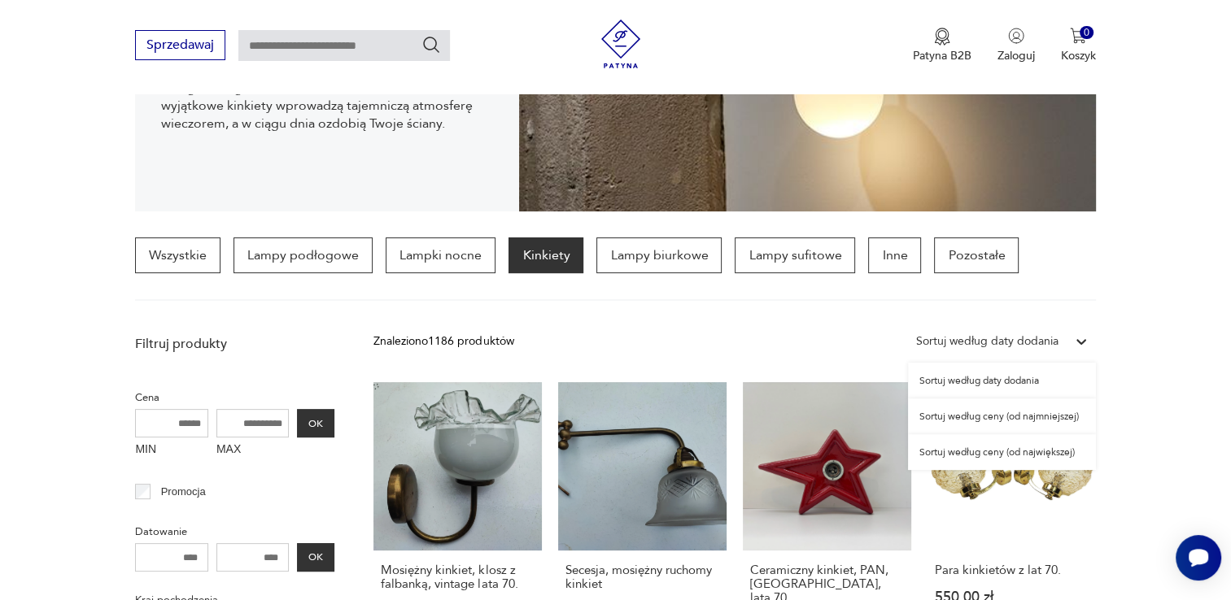
click at [1017, 381] on div "Sortuj według daty dodania" at bounding box center [1002, 381] width 188 height 36
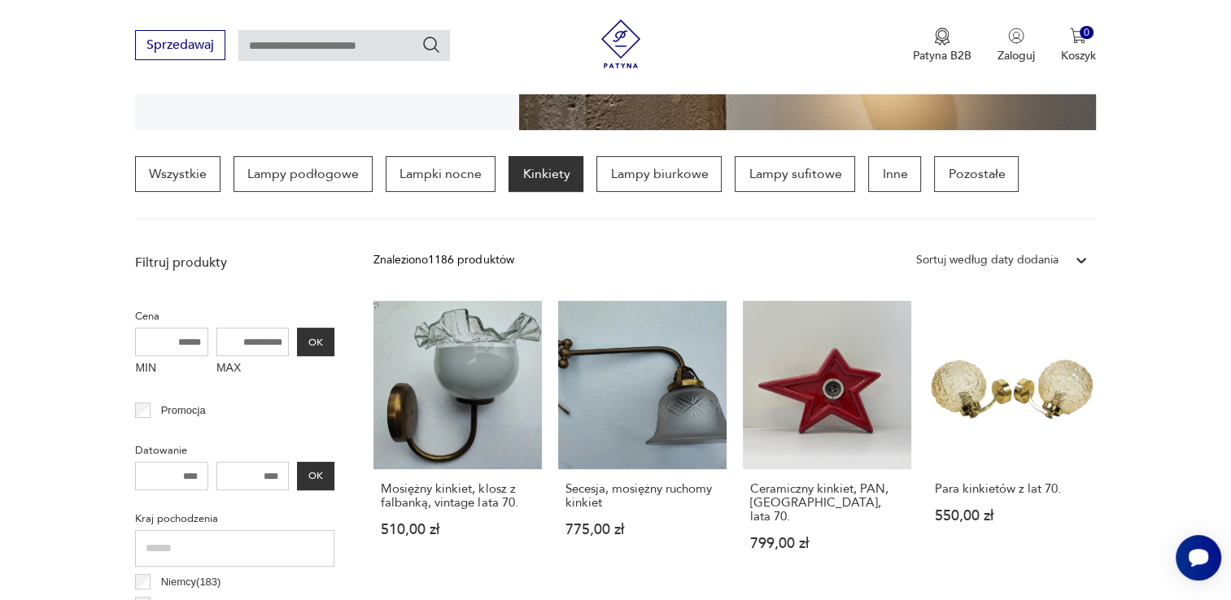
scroll to position [383, 0]
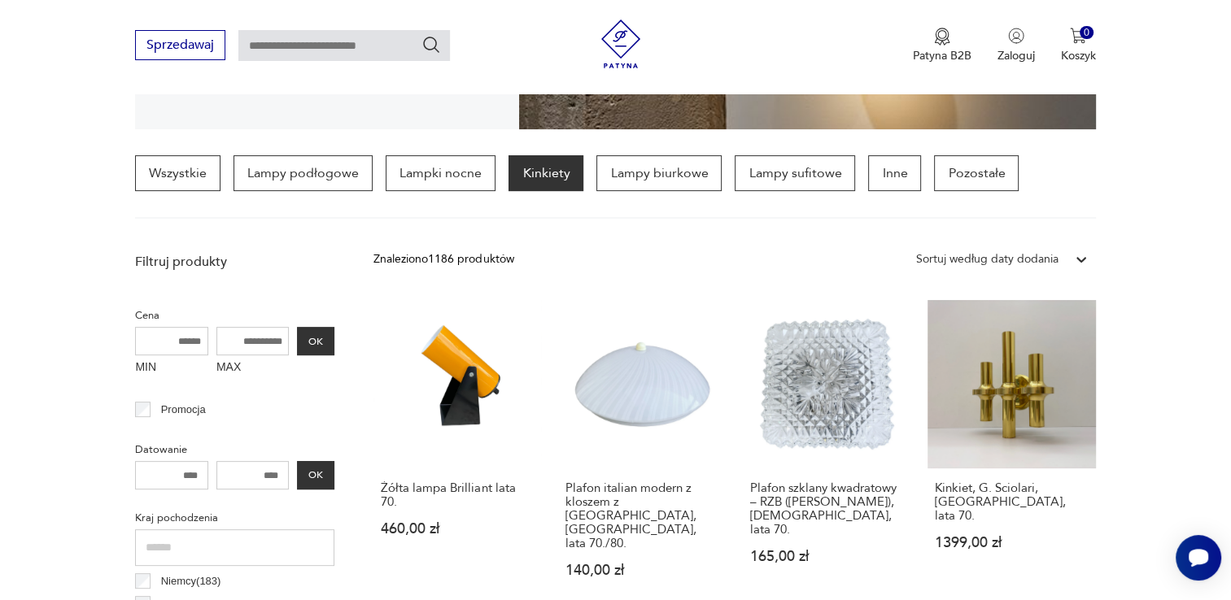
click at [1064, 262] on div "Sortuj według daty dodania" at bounding box center [987, 259] width 159 height 21
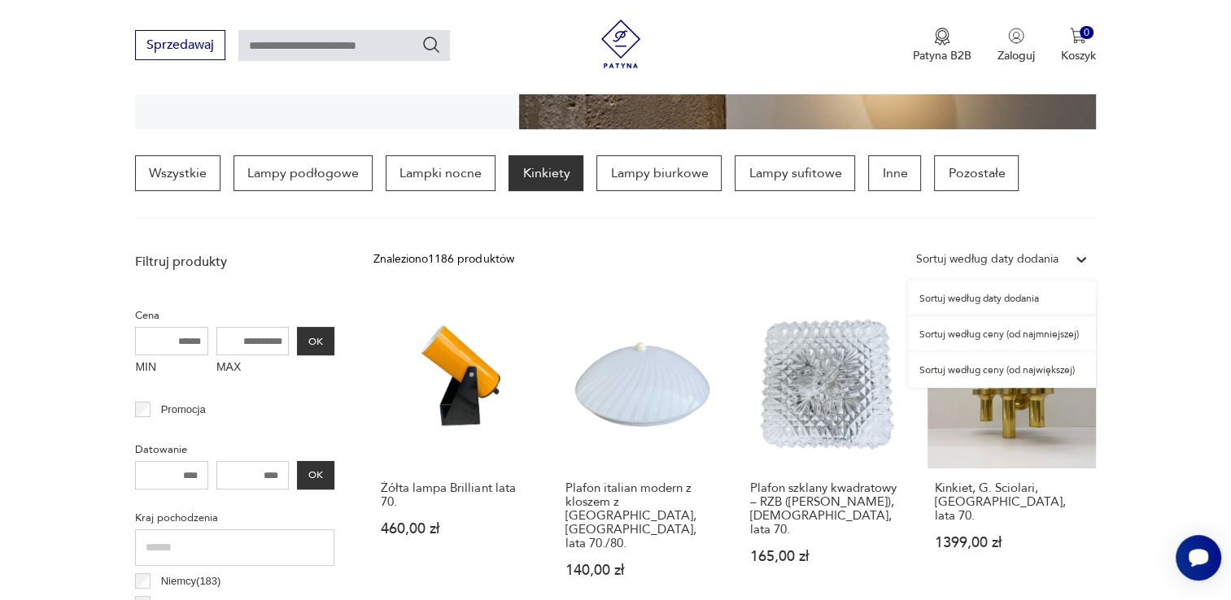
click at [1024, 364] on div "Sortuj według ceny (od największej)" at bounding box center [1002, 370] width 188 height 36
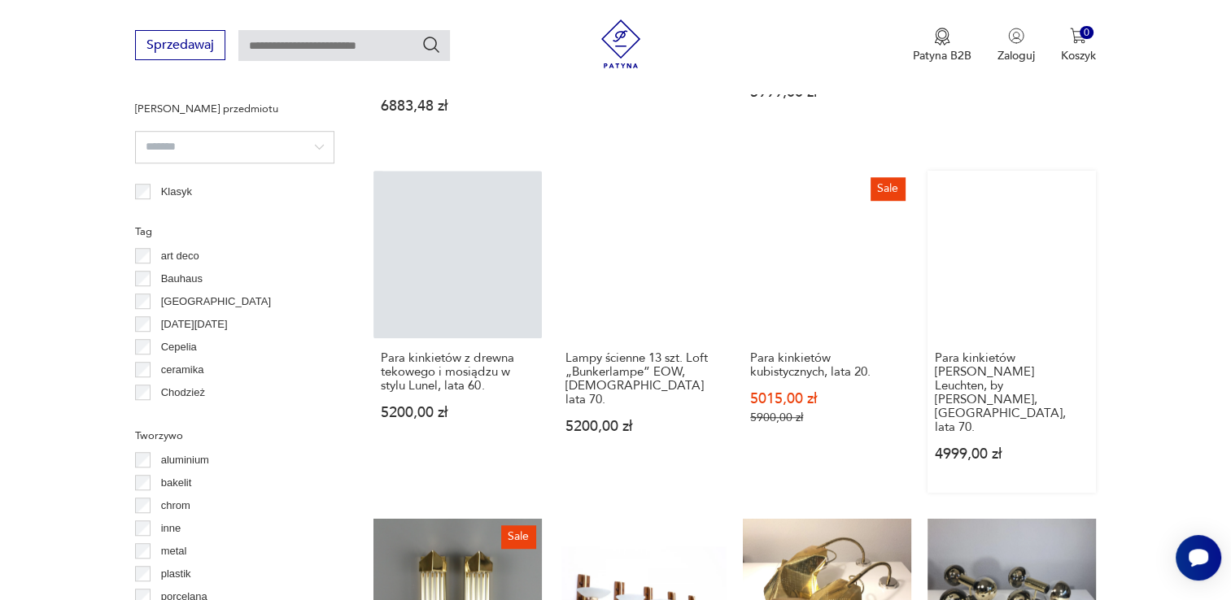
scroll to position [1604, 0]
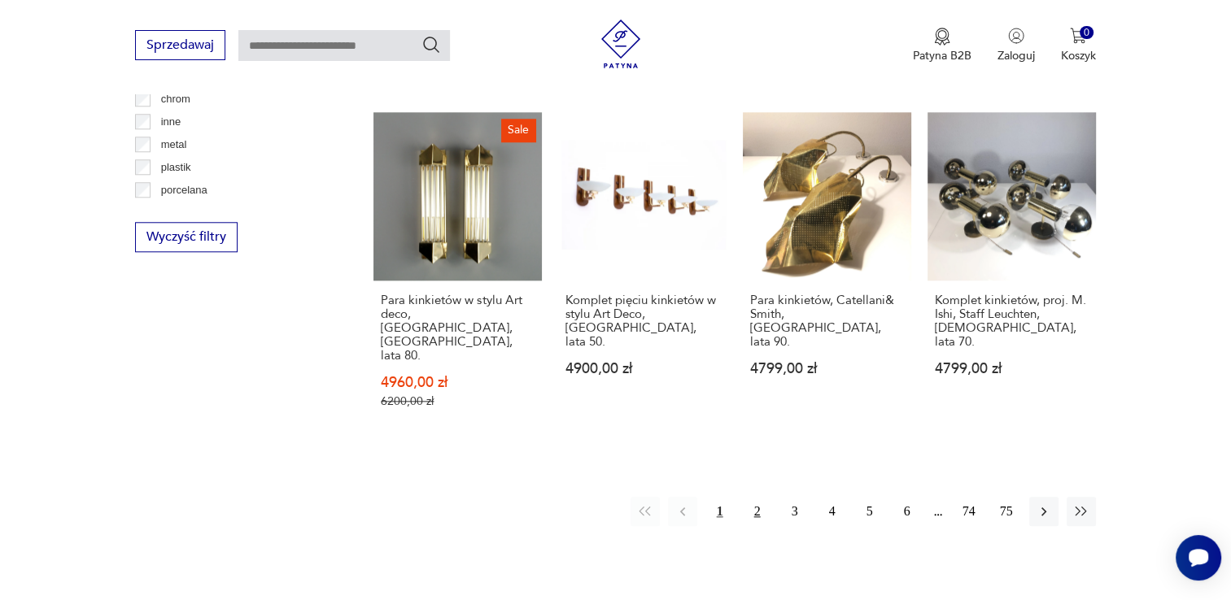
click at [754, 497] on button "2" at bounding box center [757, 511] width 29 height 29
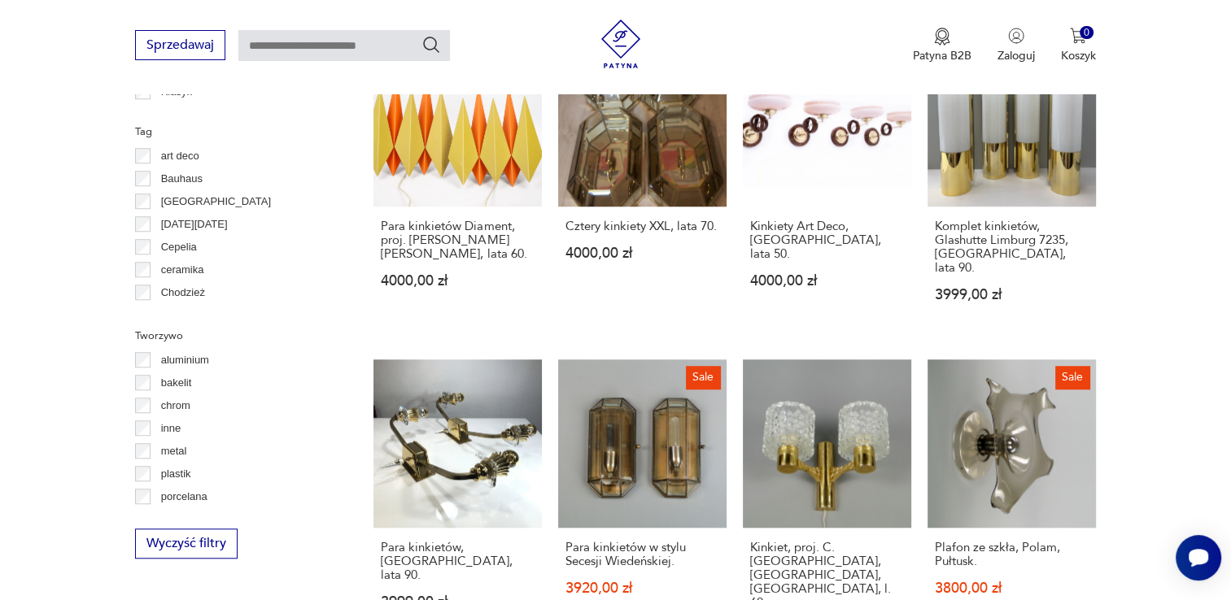
scroll to position [1440, 0]
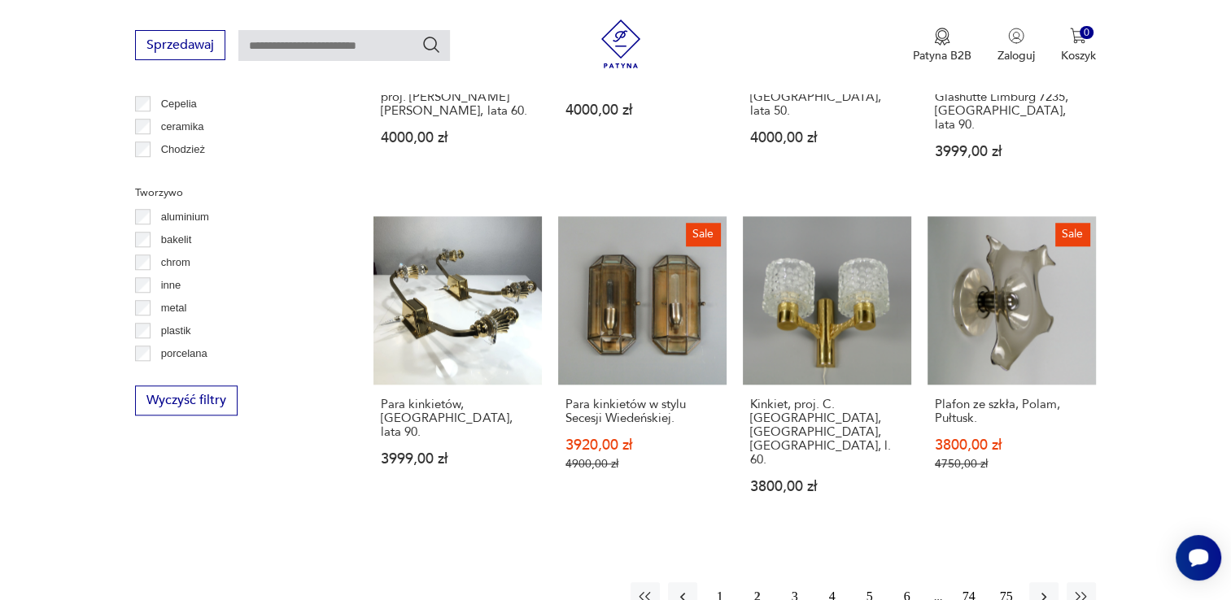
click at [792, 583] on button "3" at bounding box center [794, 597] width 29 height 29
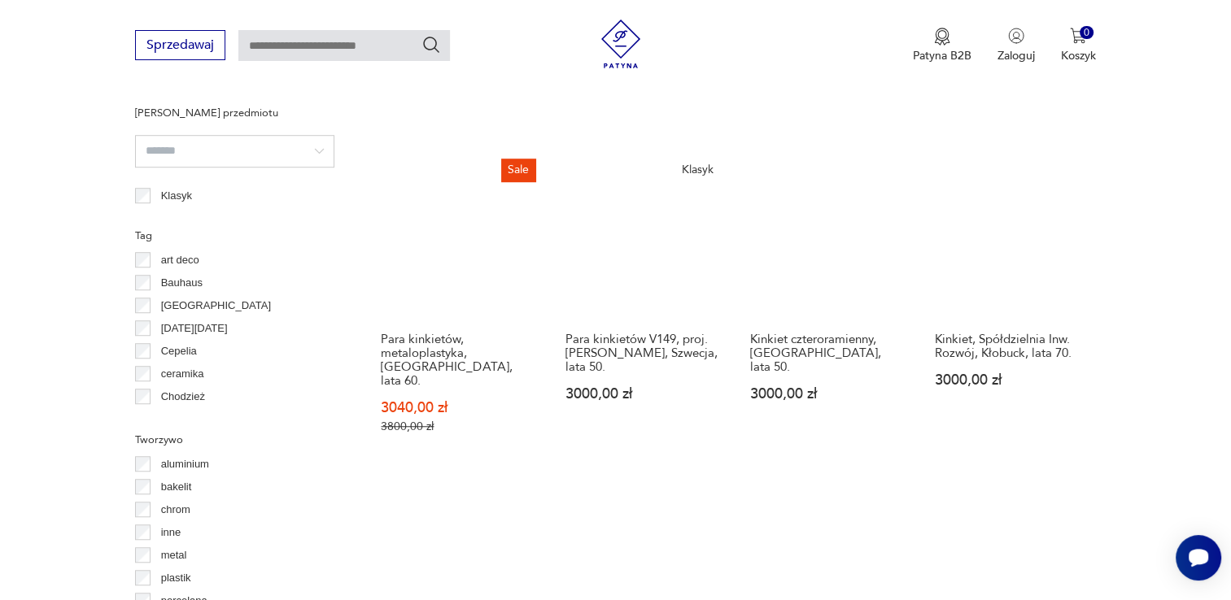
scroll to position [1441, 0]
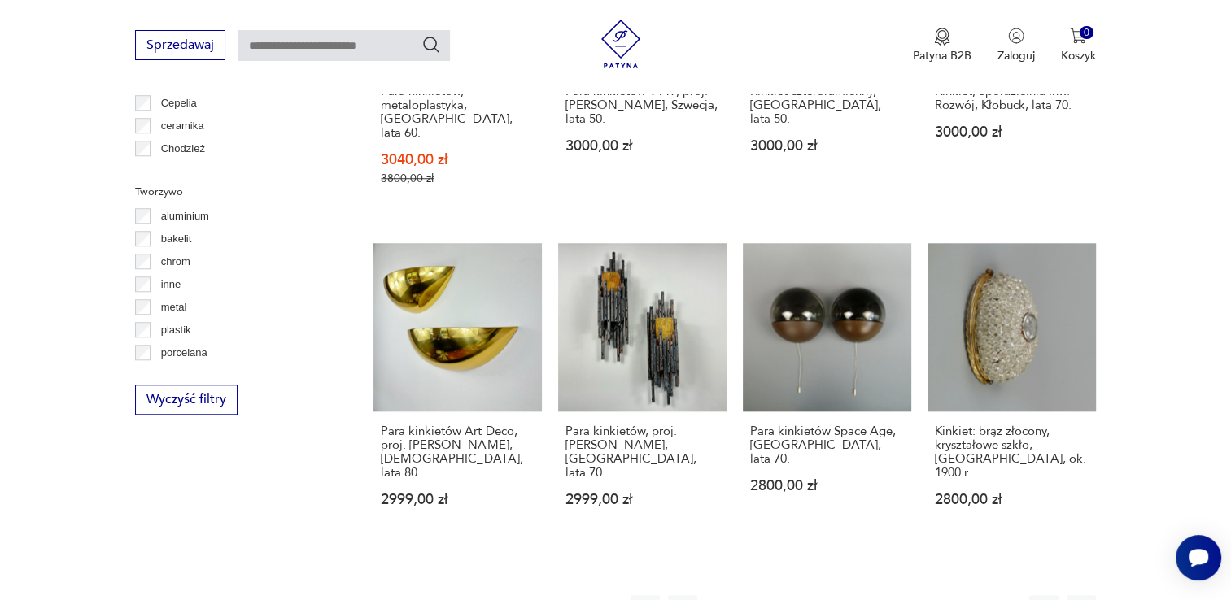
click at [838, 596] on button "4" at bounding box center [832, 610] width 29 height 29
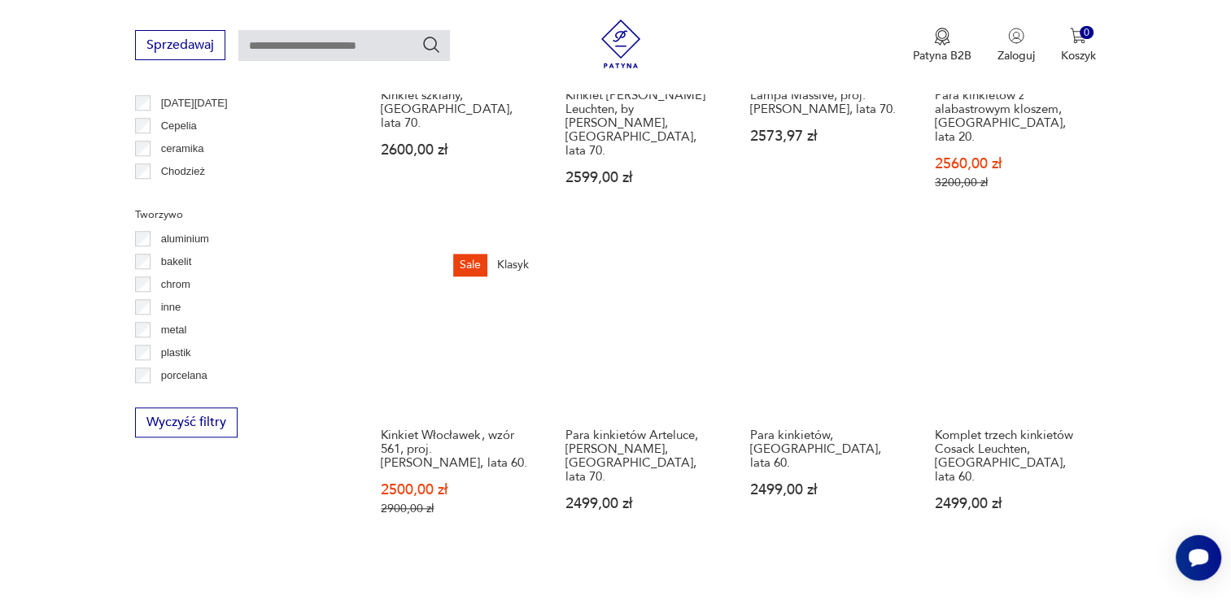
scroll to position [1440, 0]
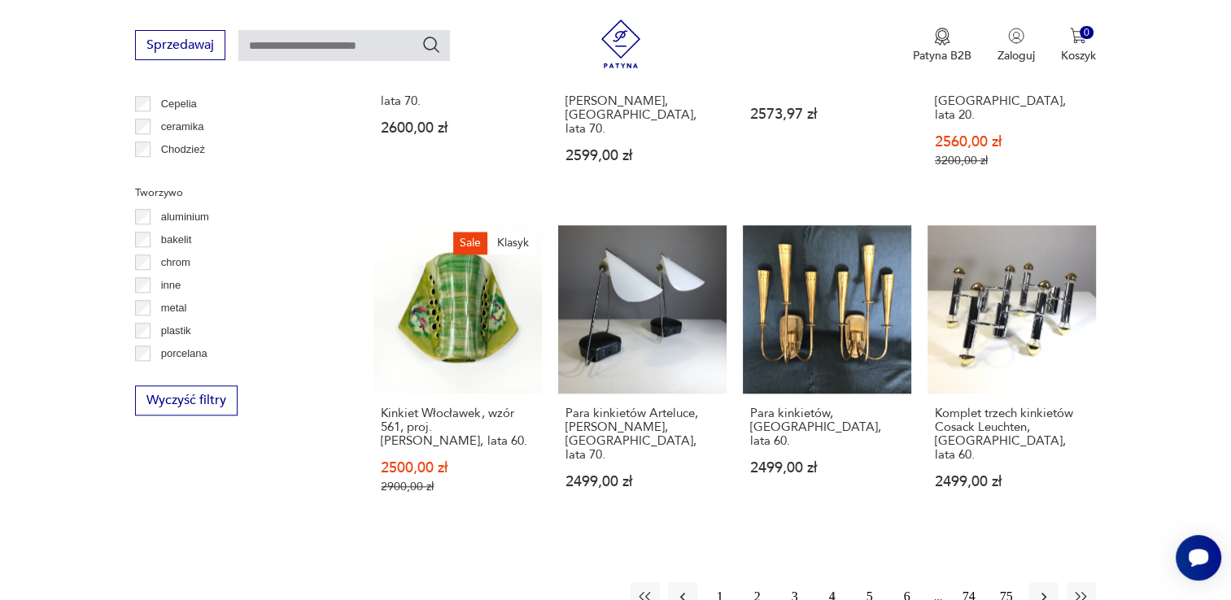
click at [869, 583] on button "5" at bounding box center [869, 597] width 29 height 29
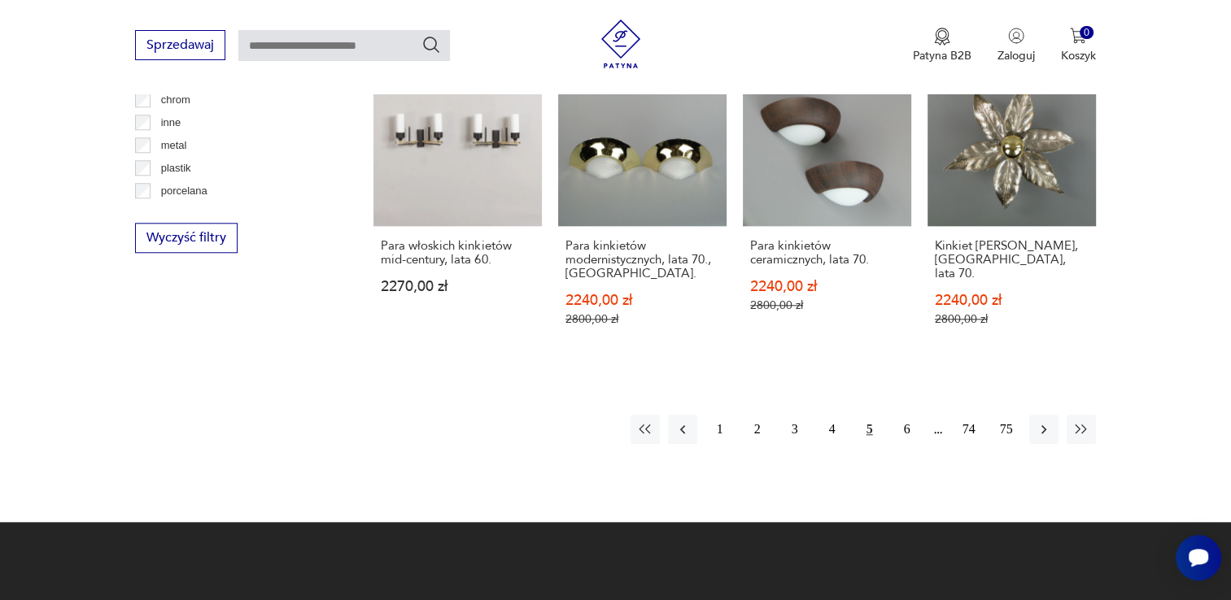
scroll to position [1604, 0]
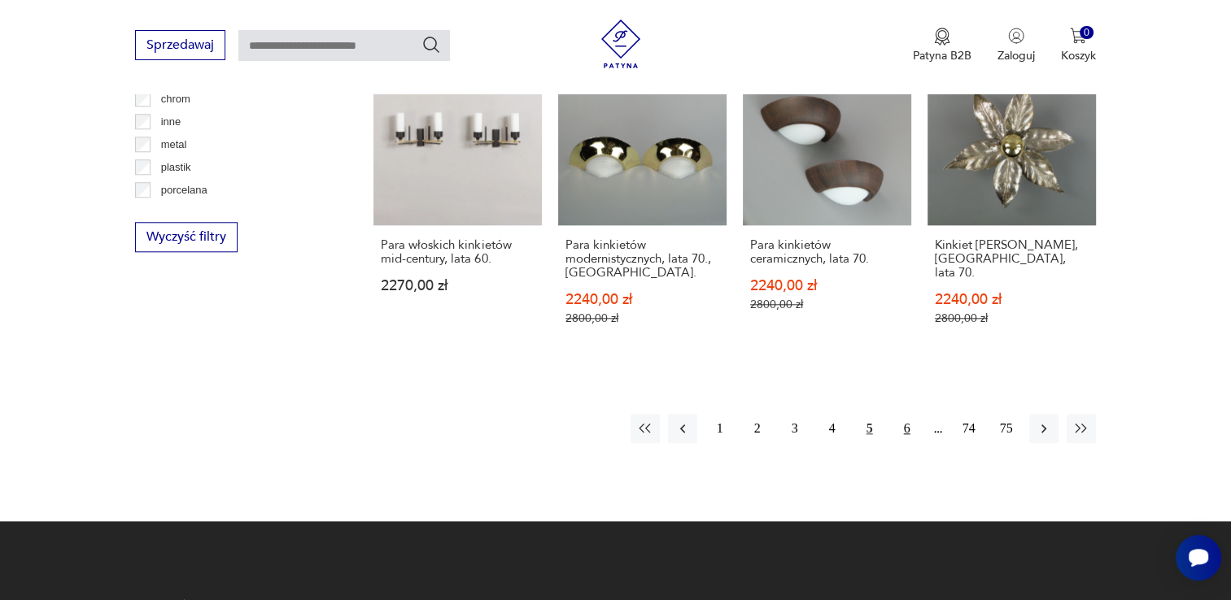
click at [906, 414] on button "6" at bounding box center [907, 428] width 29 height 29
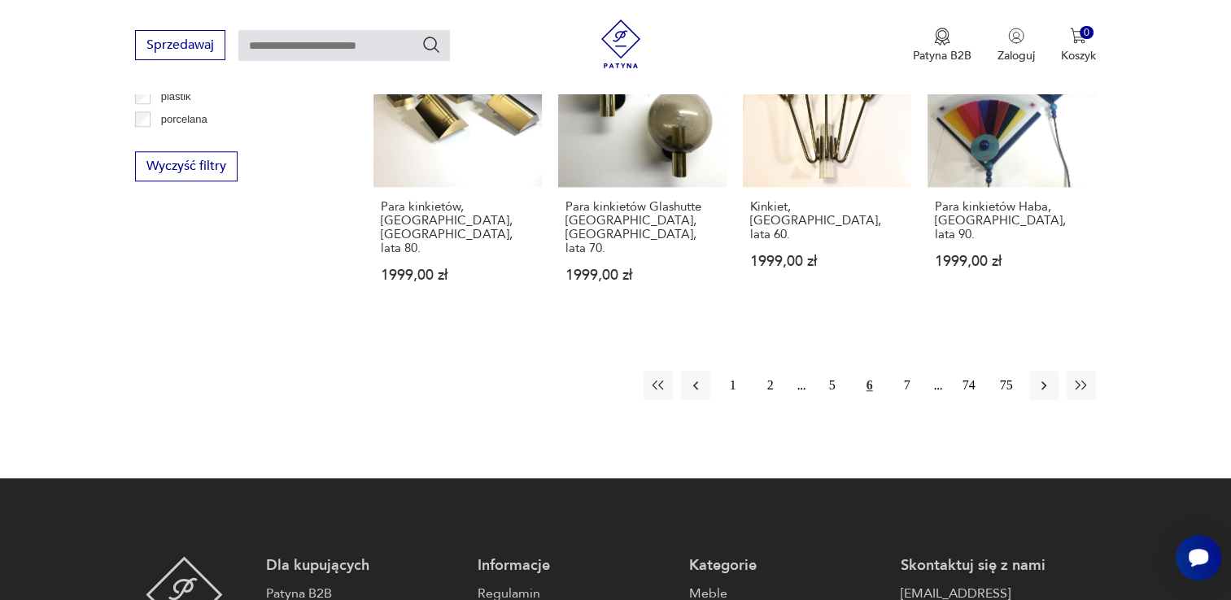
scroll to position [1684, 0]
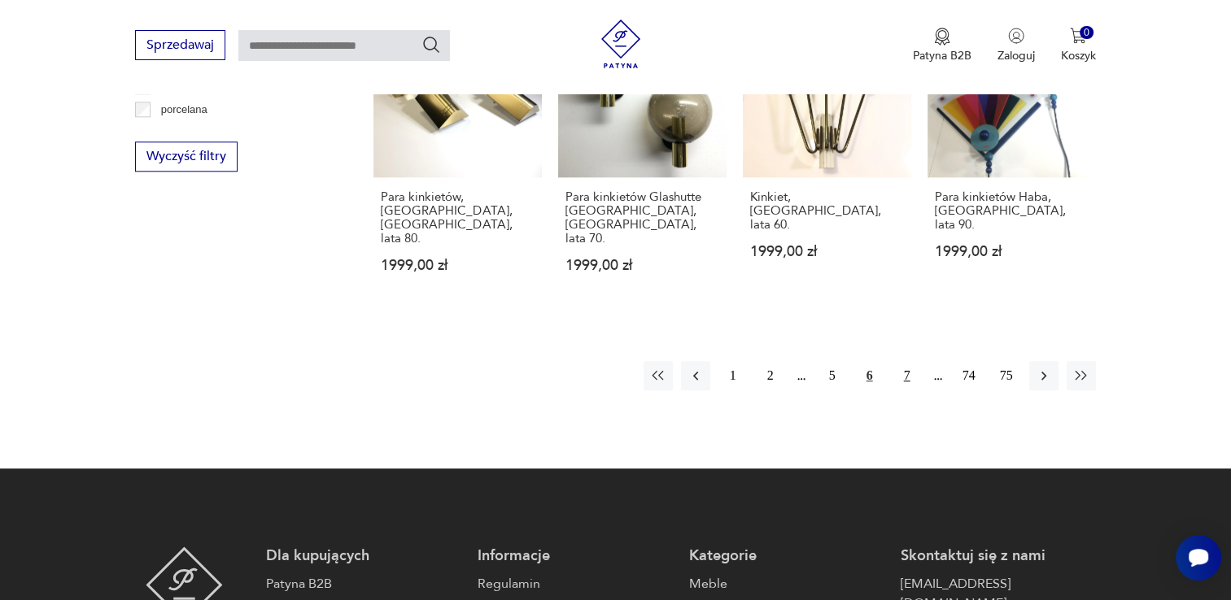
click at [901, 361] on button "7" at bounding box center [907, 375] width 29 height 29
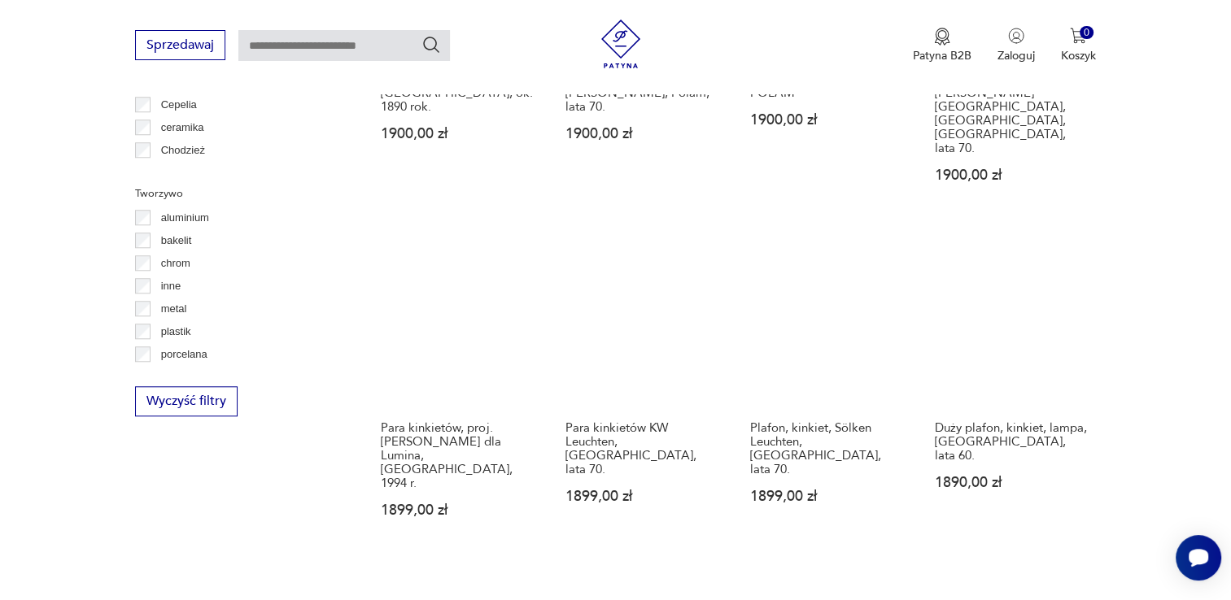
scroll to position [1440, 0]
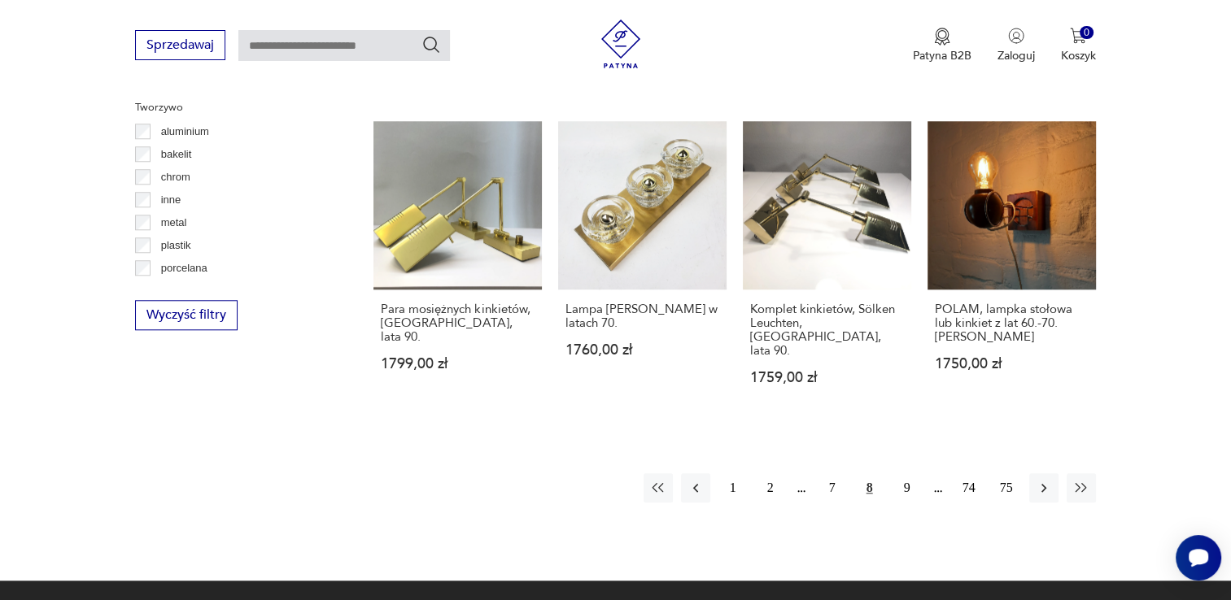
scroll to position [1522, 0]
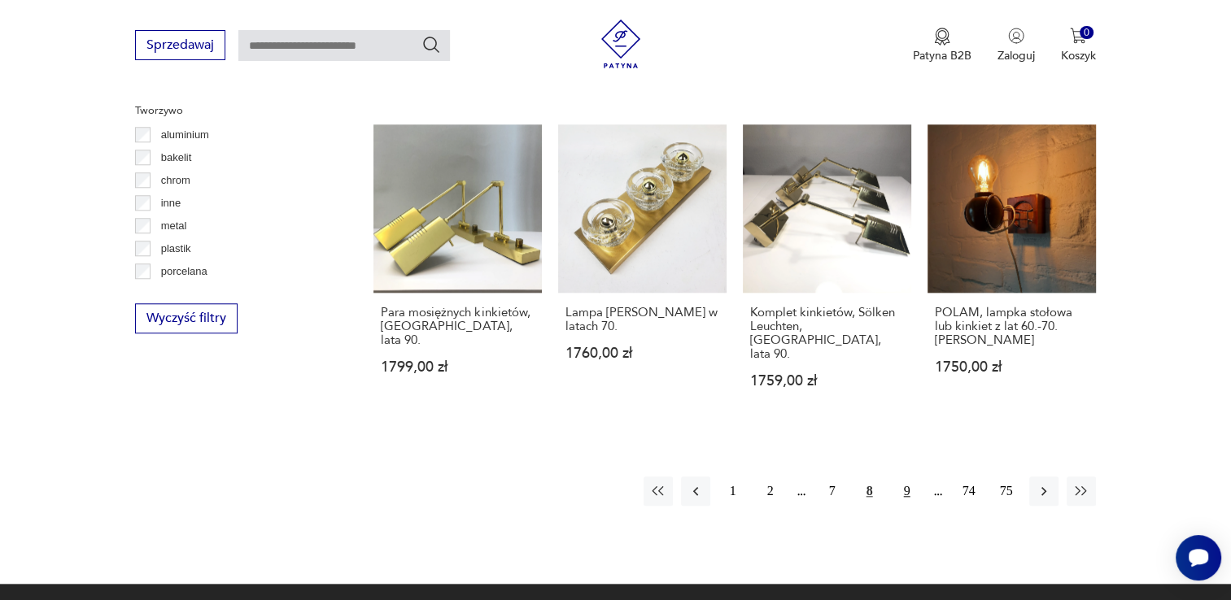
click at [898, 477] on button "9" at bounding box center [907, 491] width 29 height 29
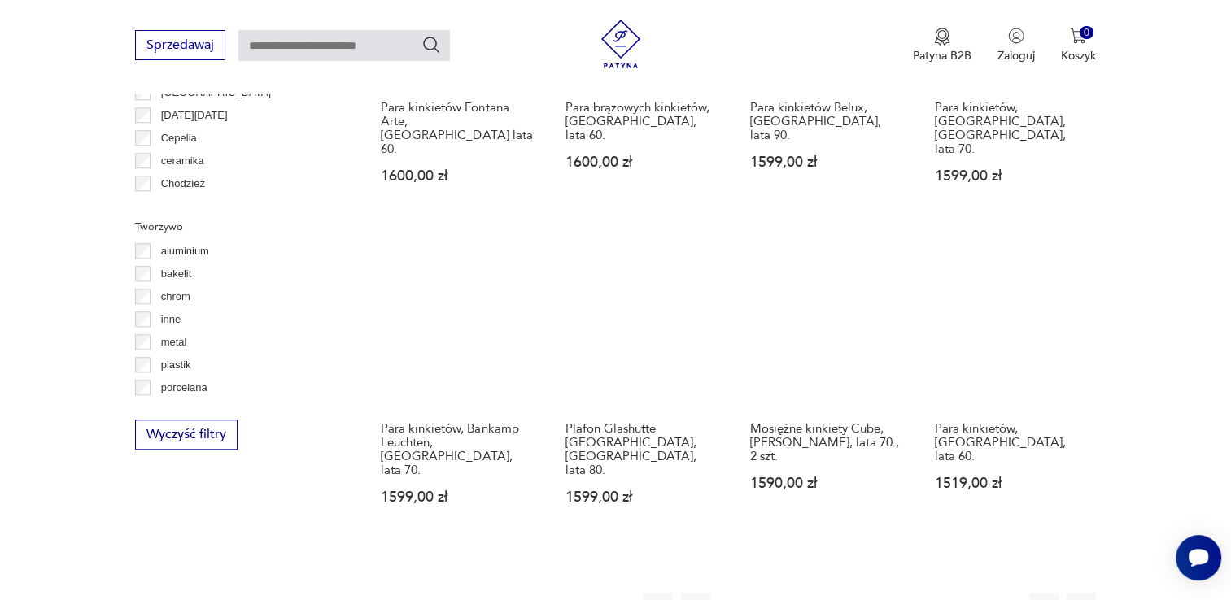
scroll to position [1440, 0]
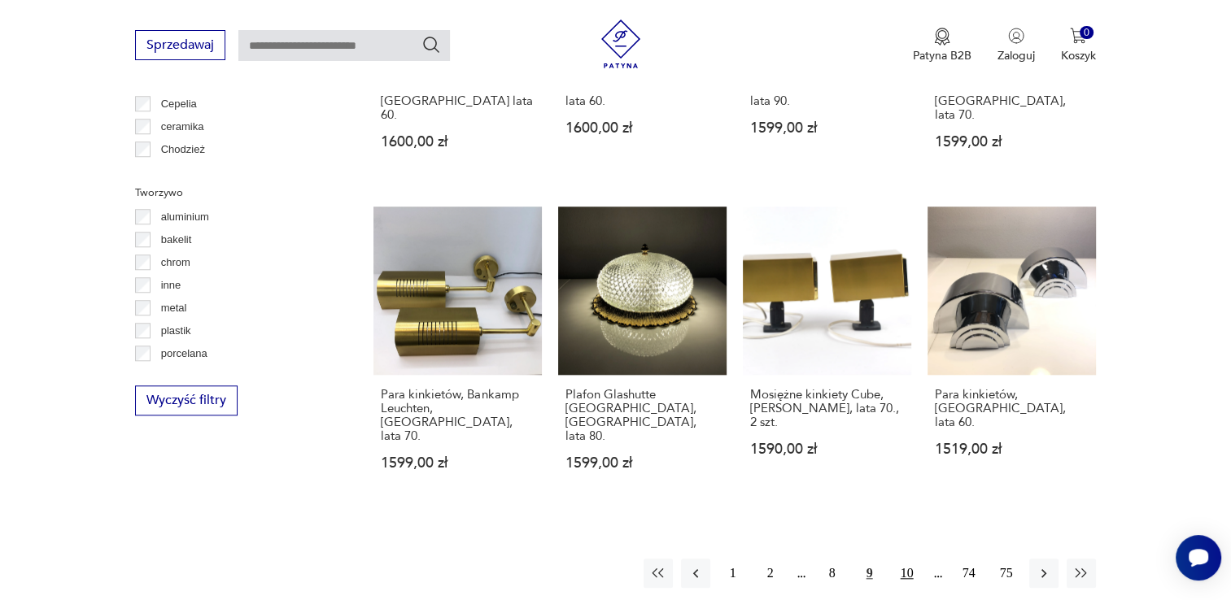
click at [898, 559] on button "10" at bounding box center [907, 573] width 29 height 29
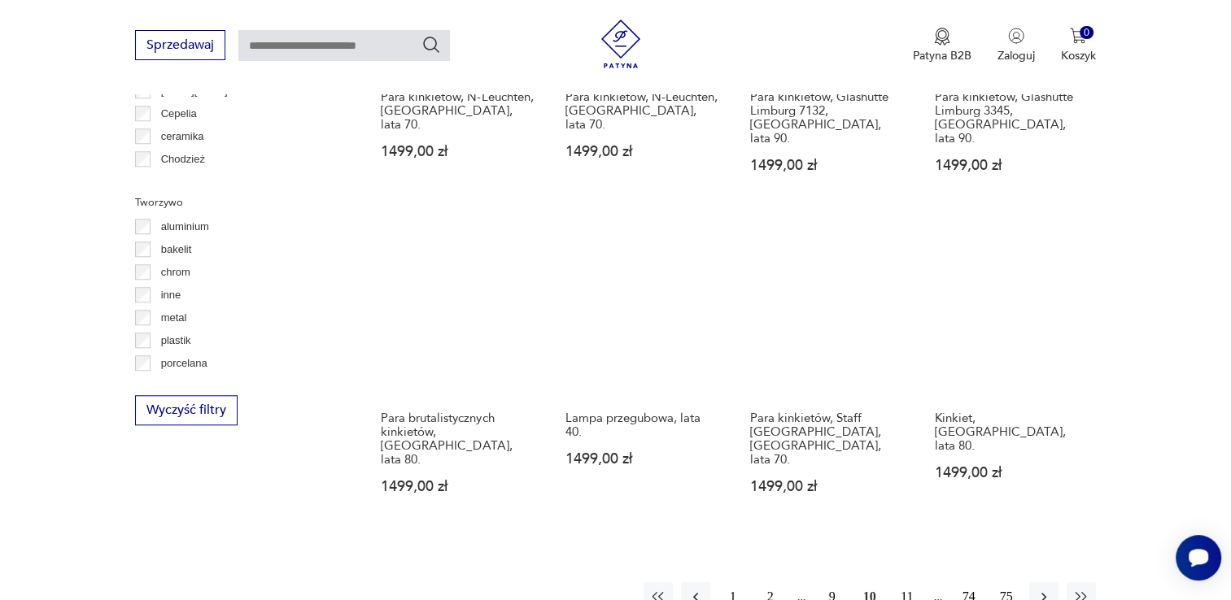
scroll to position [1441, 0]
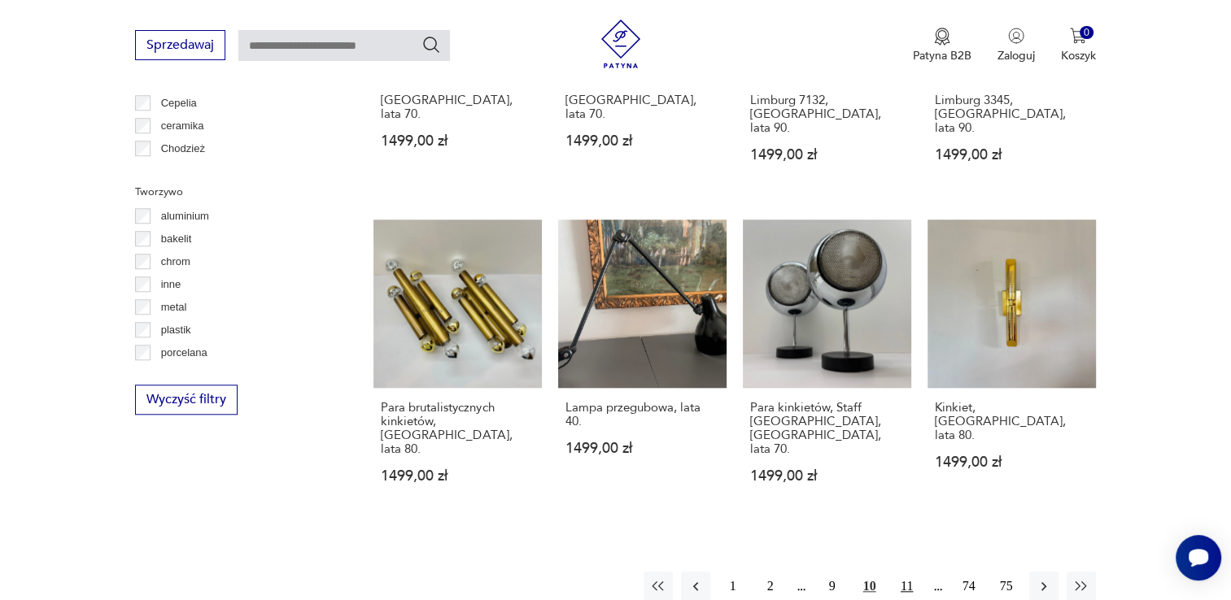
click at [897, 572] on button "11" at bounding box center [907, 586] width 29 height 29
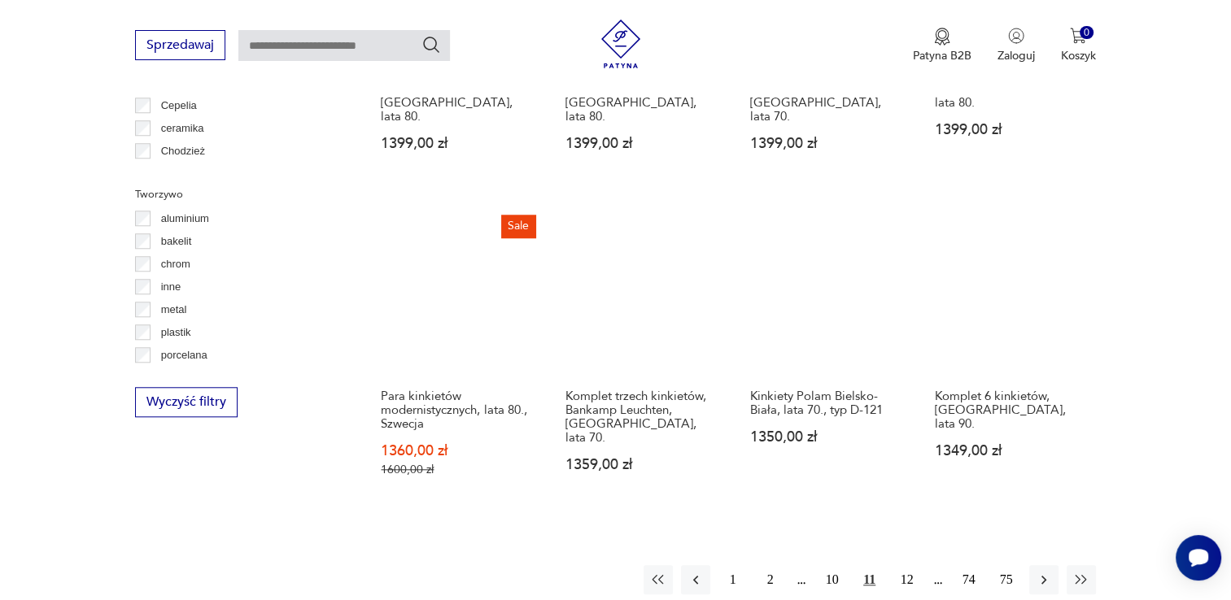
scroll to position [1440, 0]
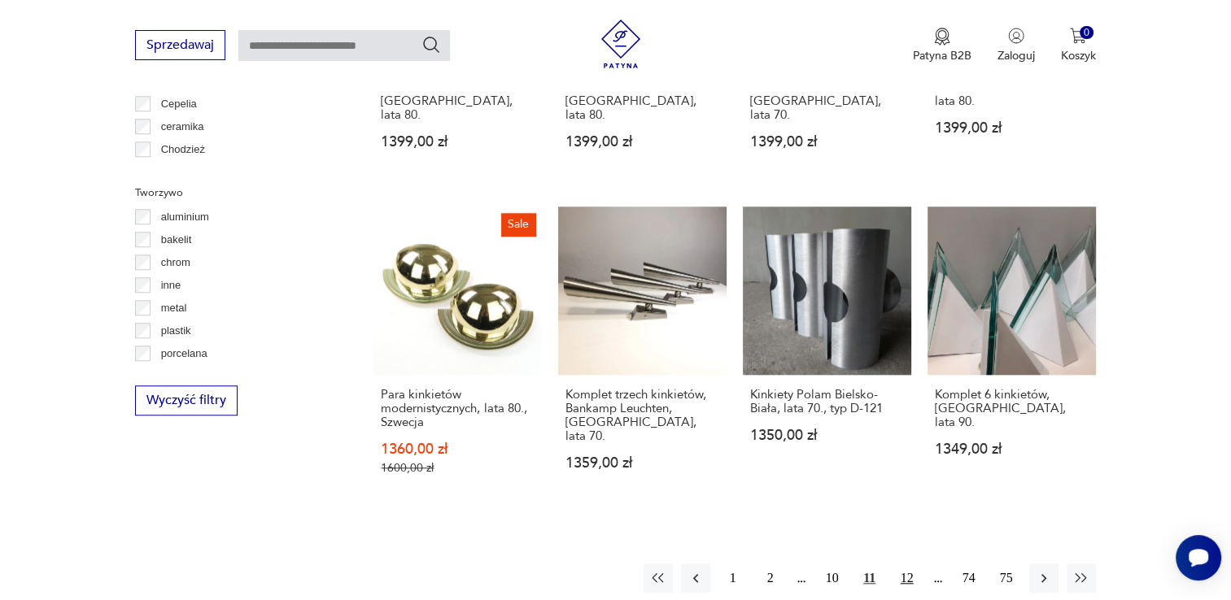
click at [914, 564] on button "12" at bounding box center [907, 578] width 29 height 29
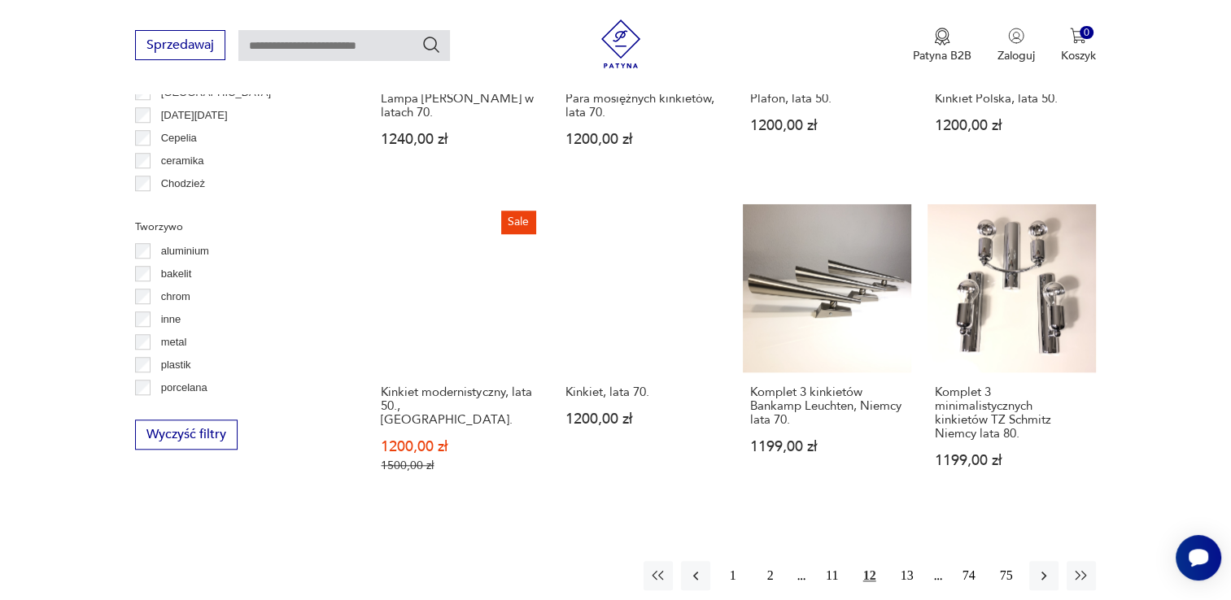
scroll to position [1441, 0]
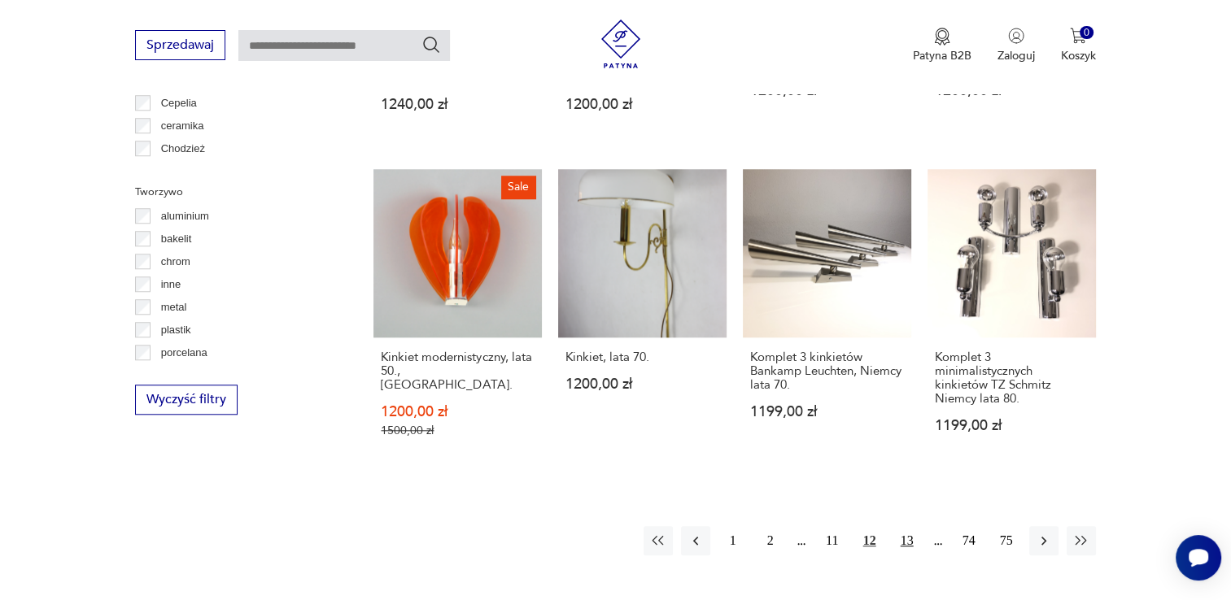
click at [913, 526] on button "13" at bounding box center [907, 540] width 29 height 29
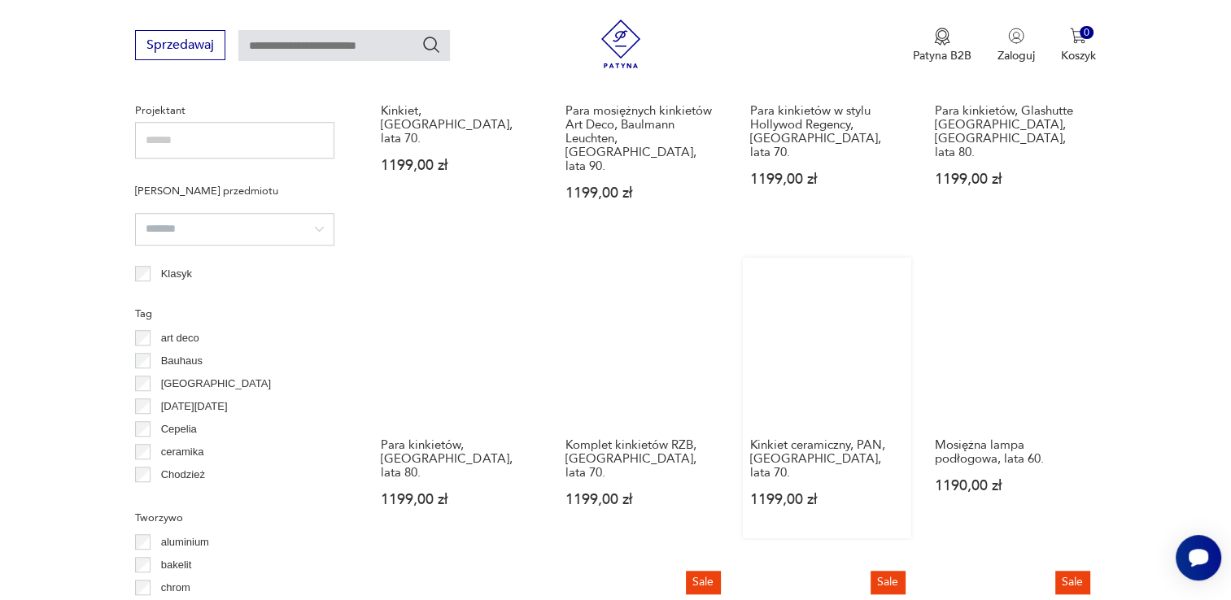
scroll to position [1440, 0]
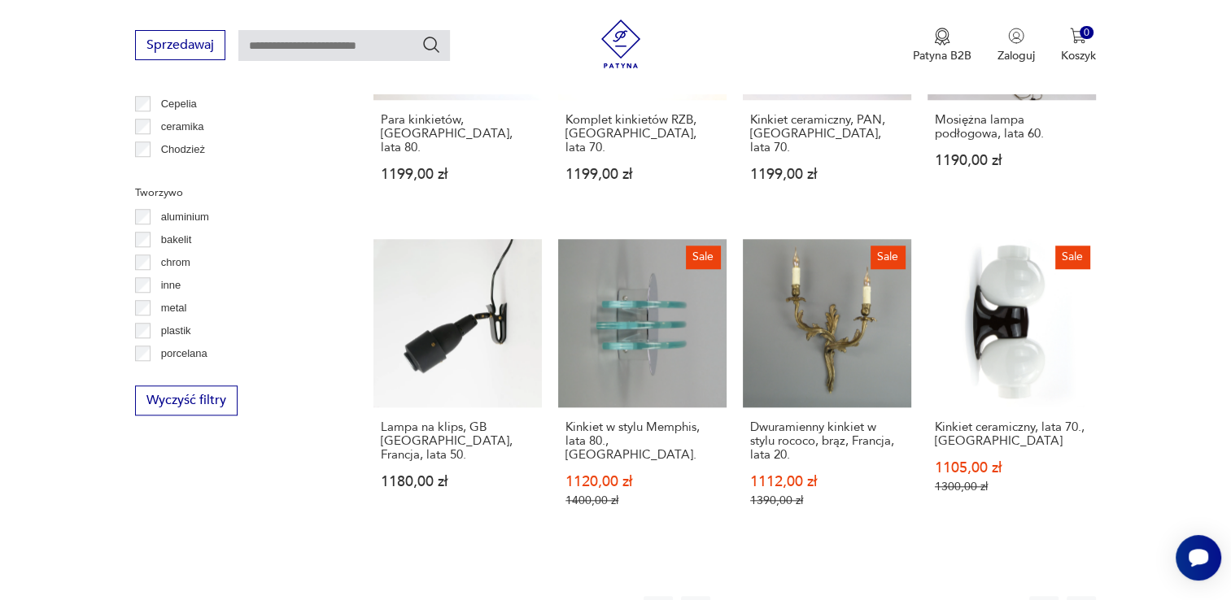
click at [905, 596] on button "14" at bounding box center [907, 610] width 29 height 29
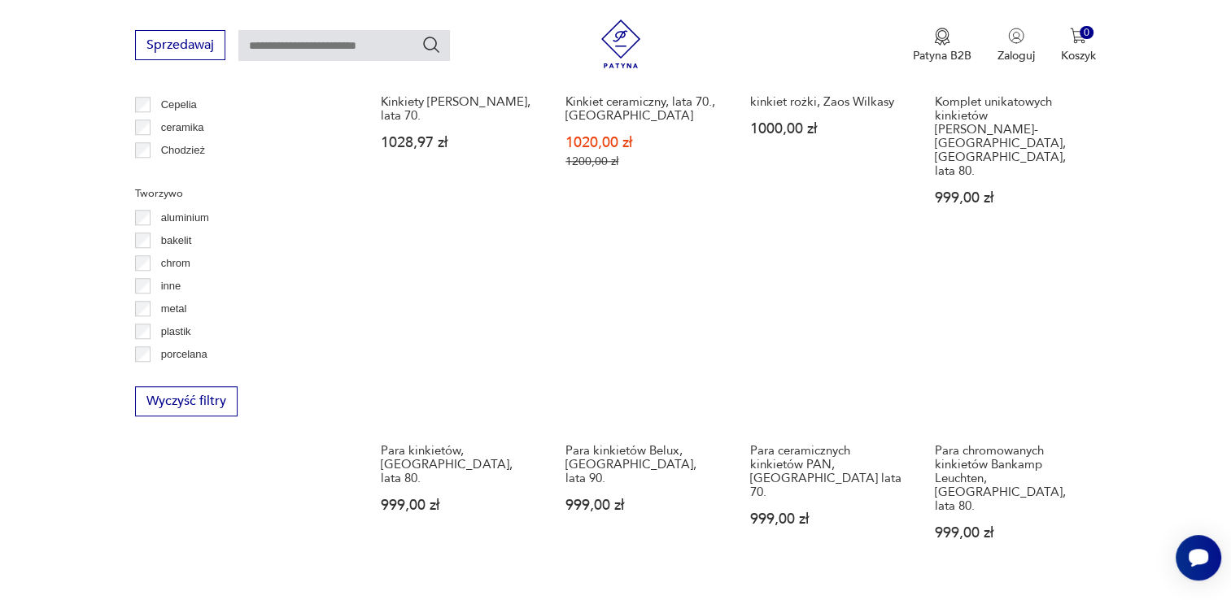
scroll to position [1441, 0]
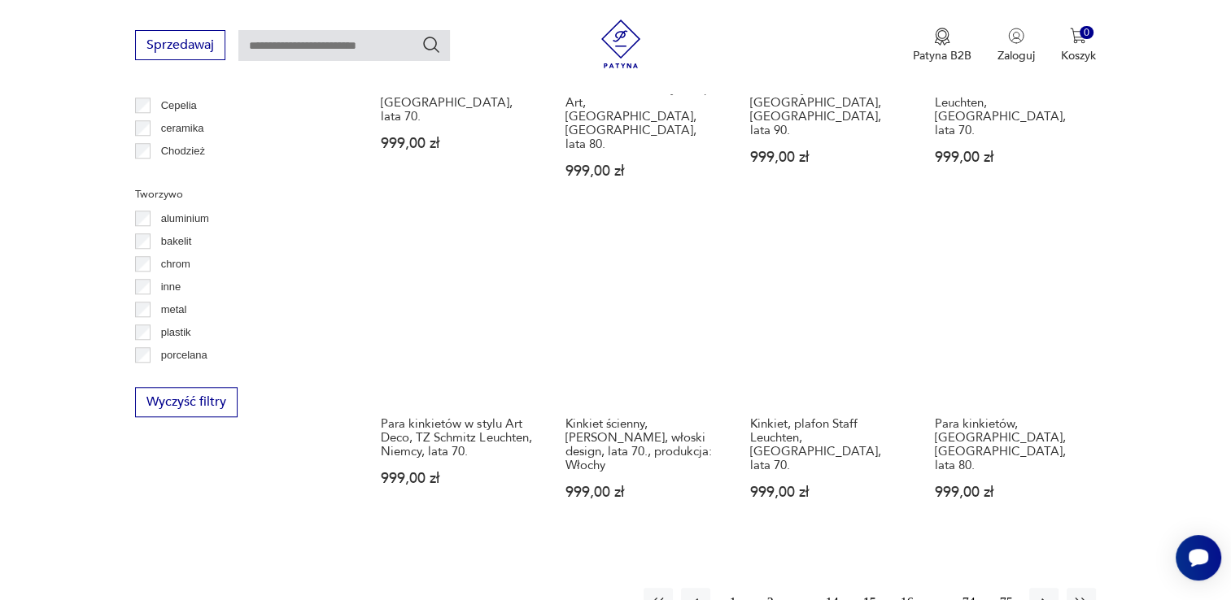
scroll to position [1440, 0]
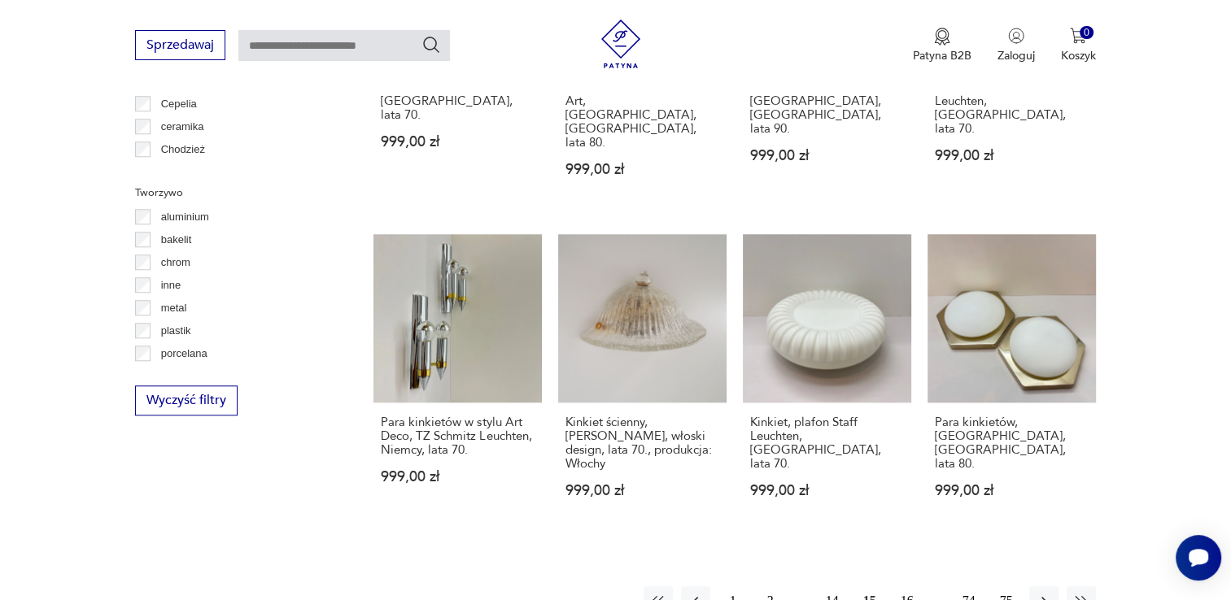
click at [908, 587] on button "16" at bounding box center [907, 601] width 29 height 29
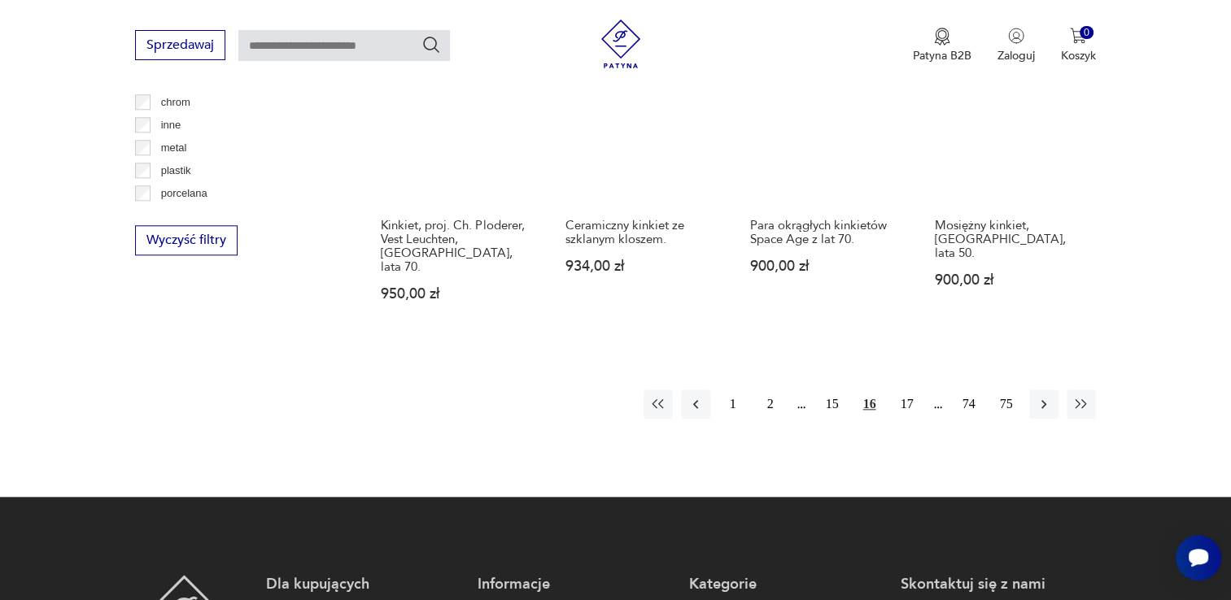
scroll to position [1604, 0]
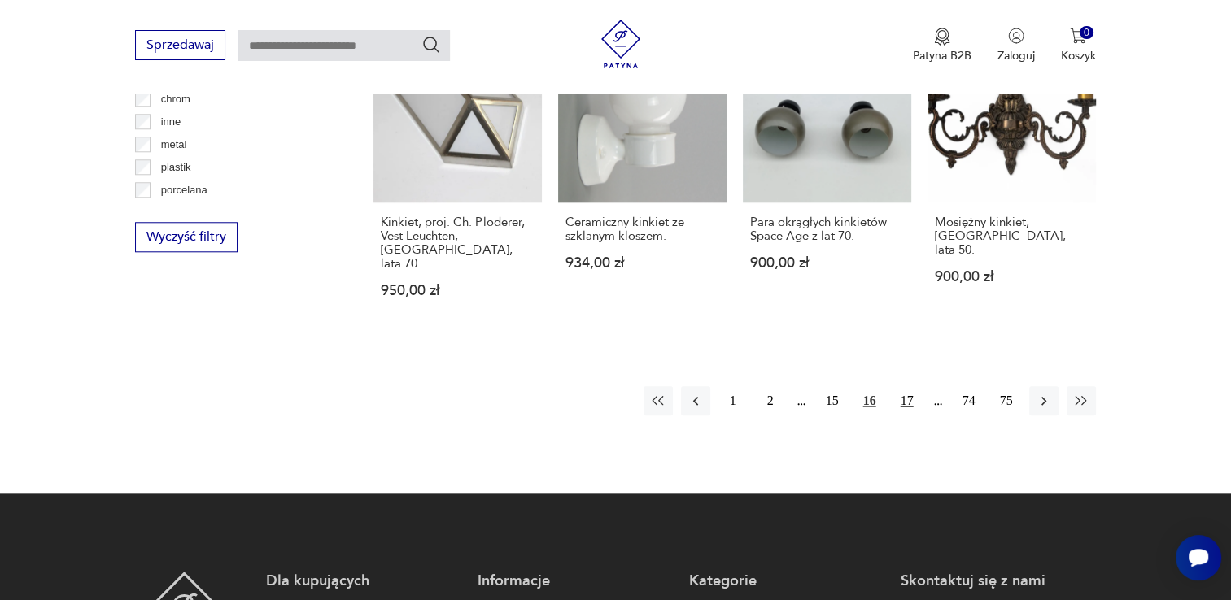
click at [896, 386] on button "17" at bounding box center [907, 400] width 29 height 29
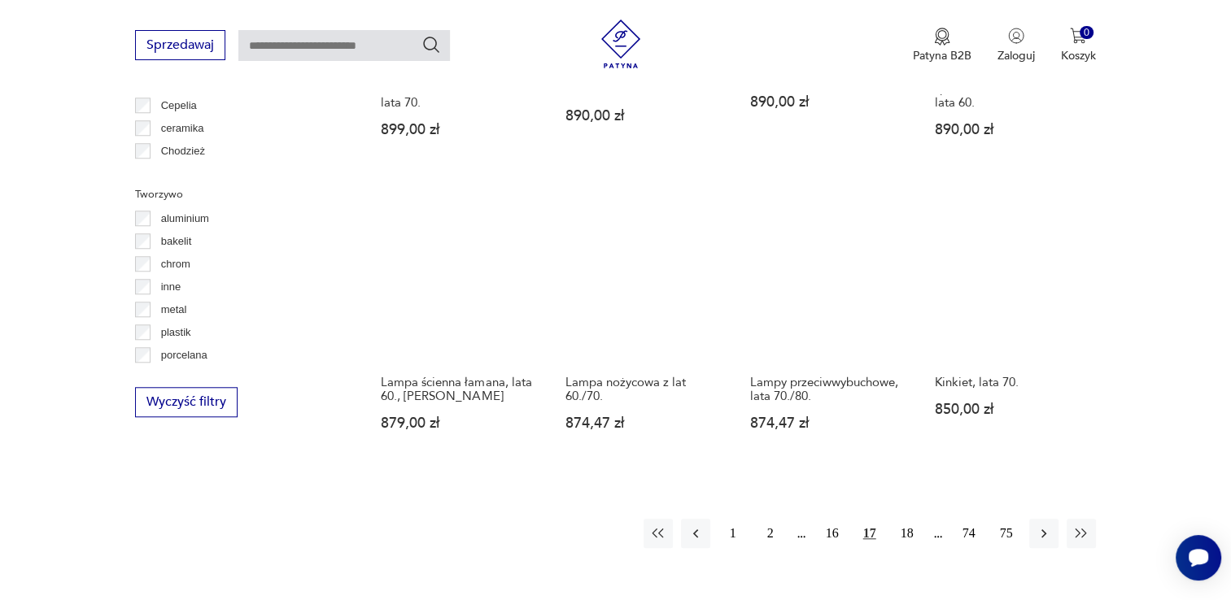
scroll to position [1440, 0]
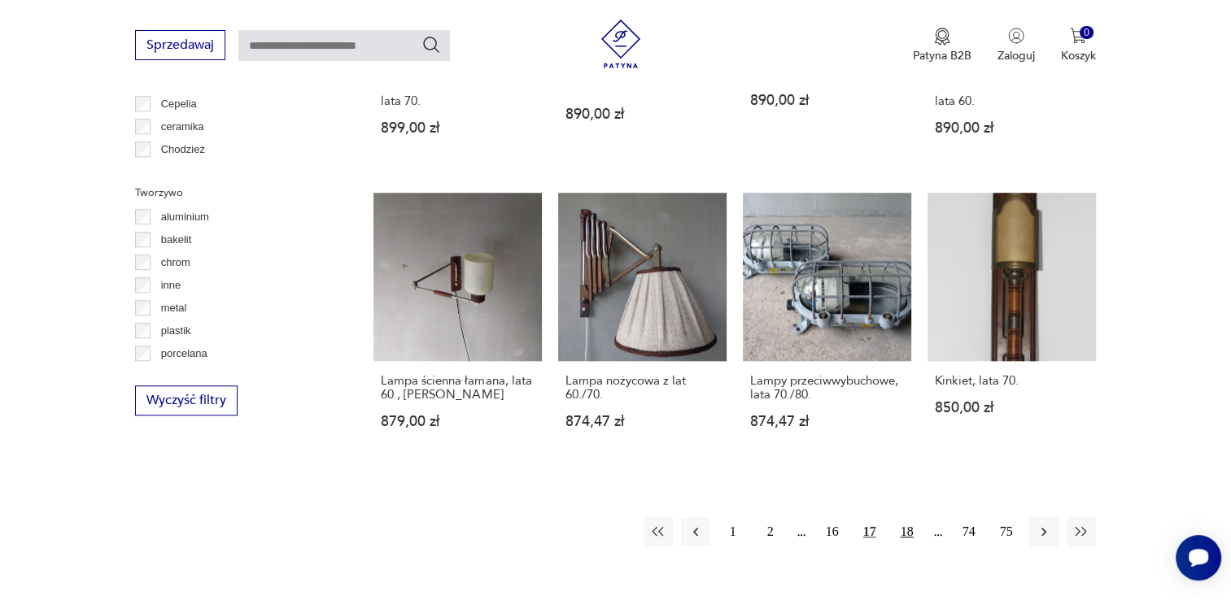
click at [896, 517] on button "18" at bounding box center [907, 531] width 29 height 29
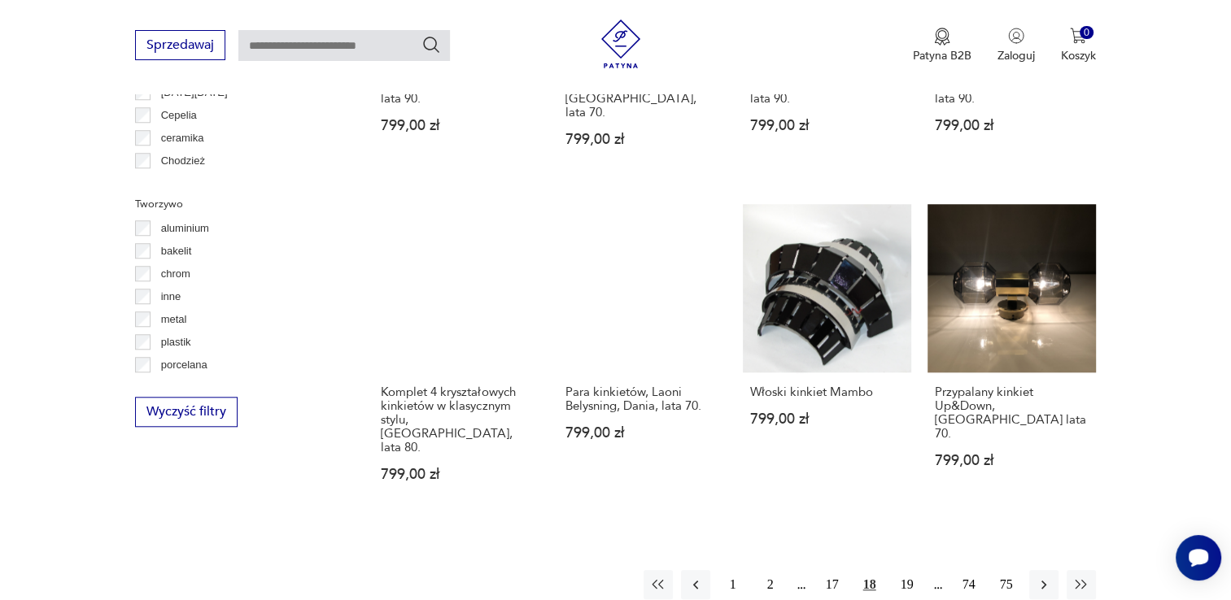
scroll to position [1441, 0]
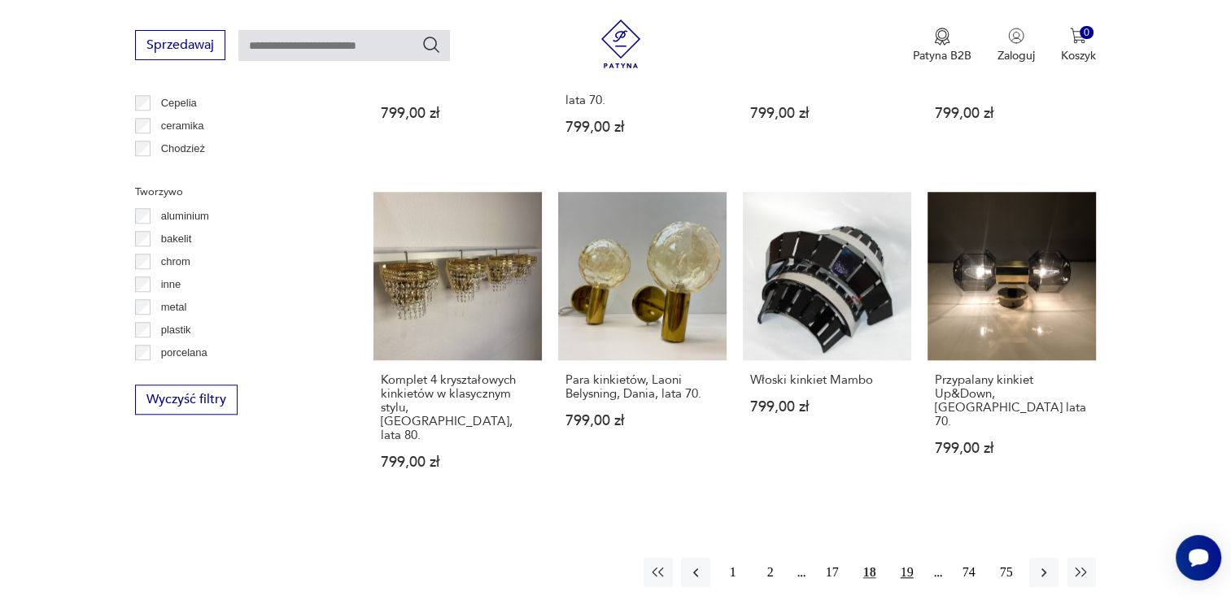
click at [898, 558] on button "19" at bounding box center [907, 572] width 29 height 29
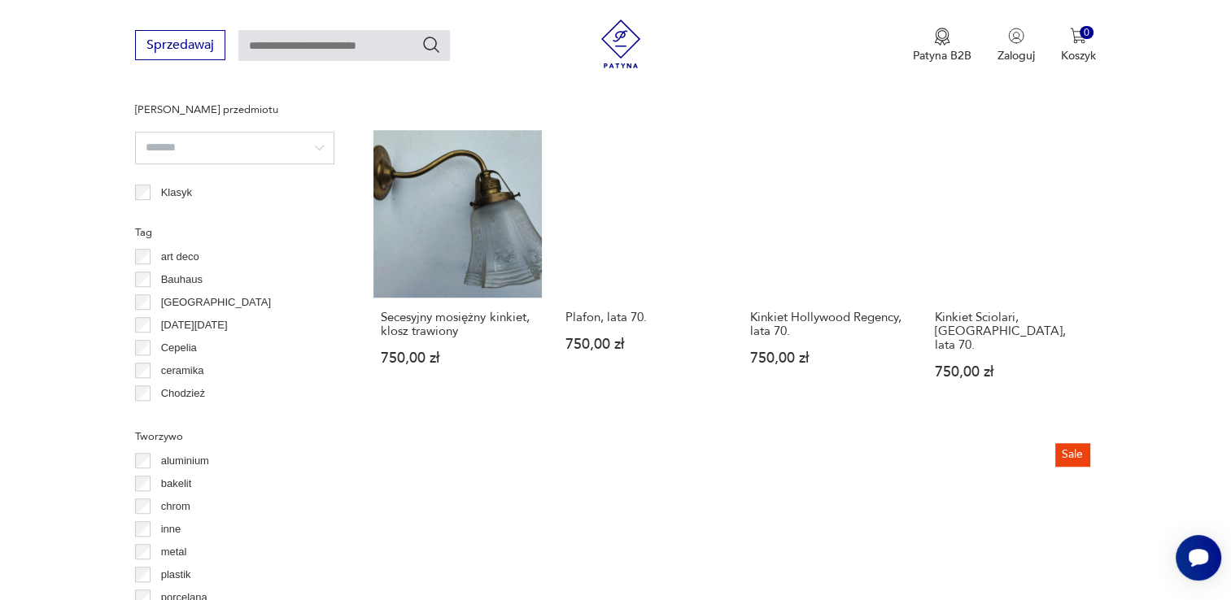
scroll to position [1521, 0]
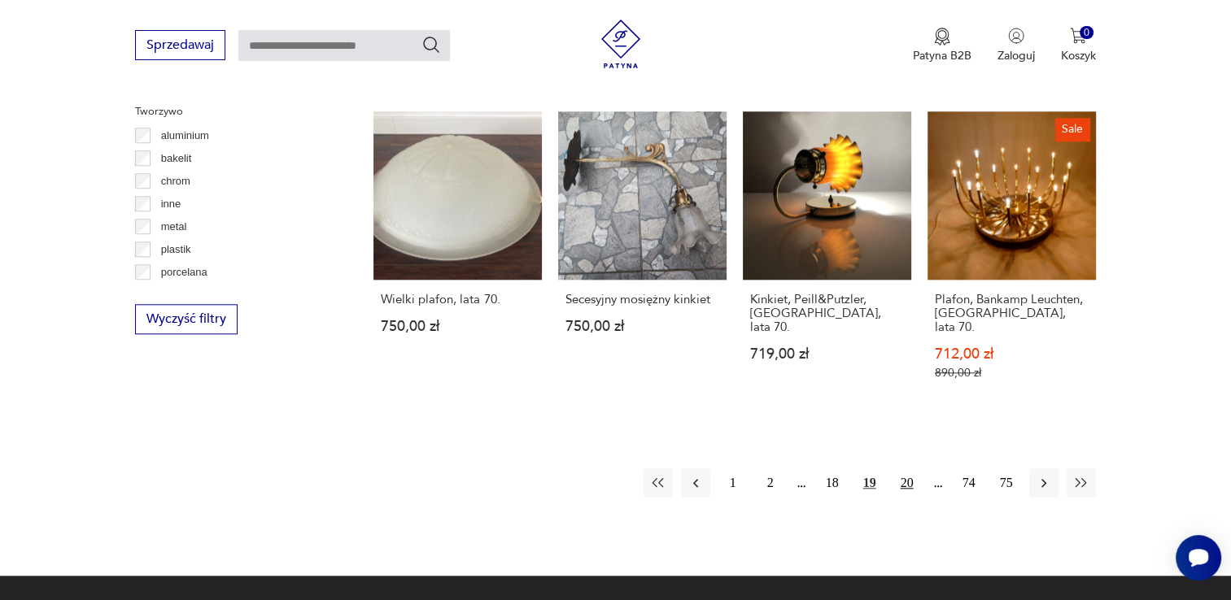
click at [901, 469] on button "20" at bounding box center [907, 483] width 29 height 29
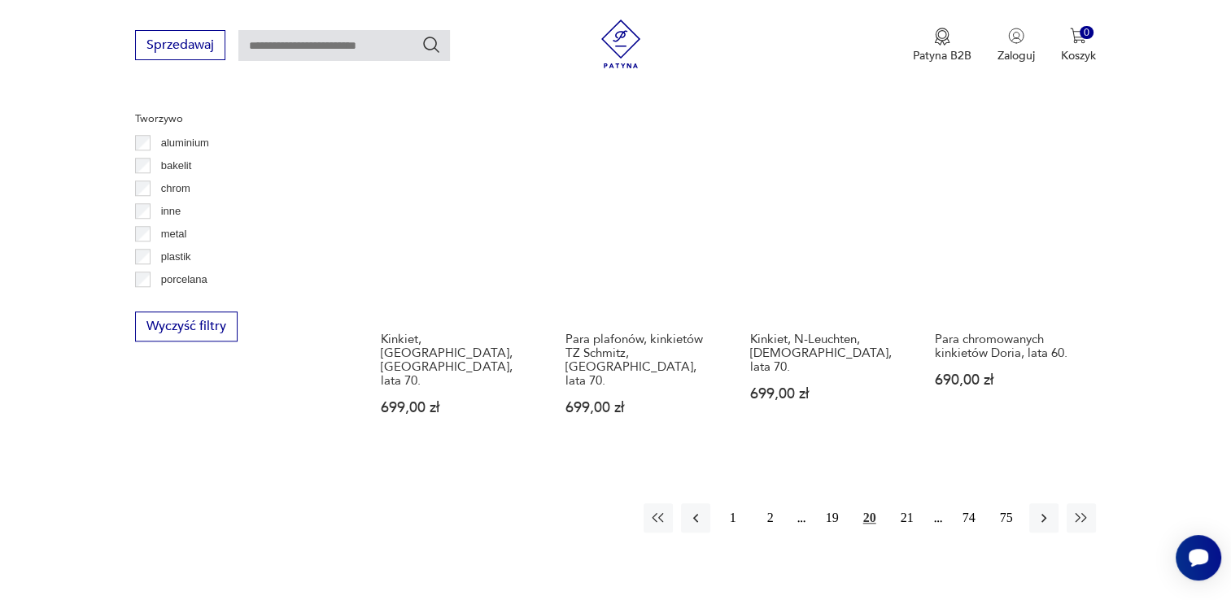
scroll to position [1522, 0]
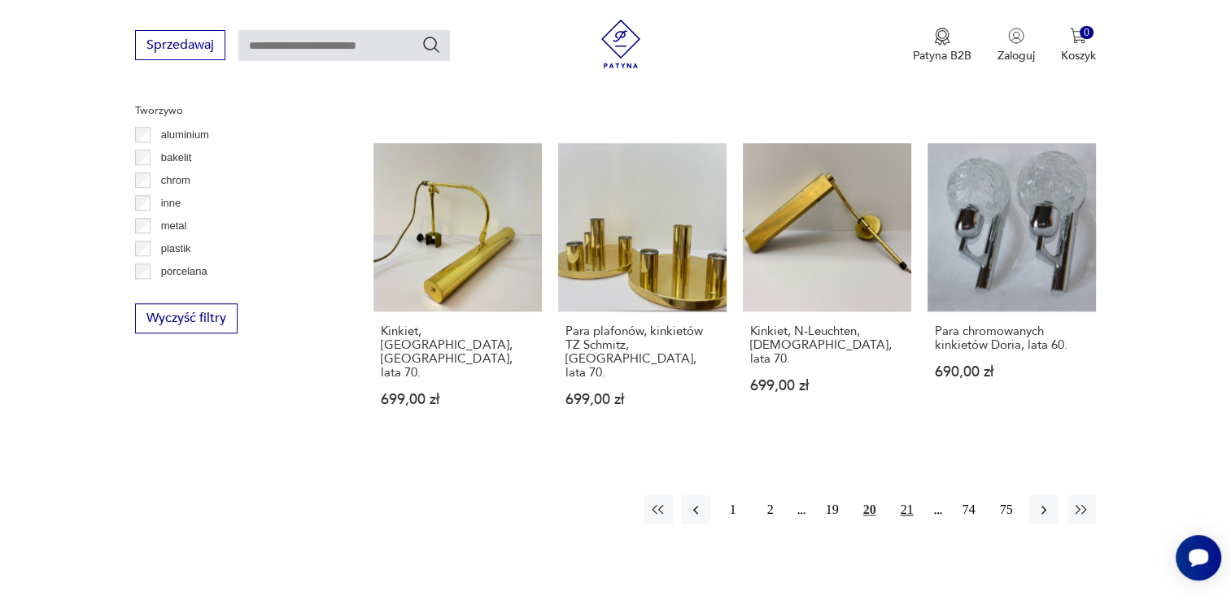
click at [903, 495] on button "21" at bounding box center [907, 509] width 29 height 29
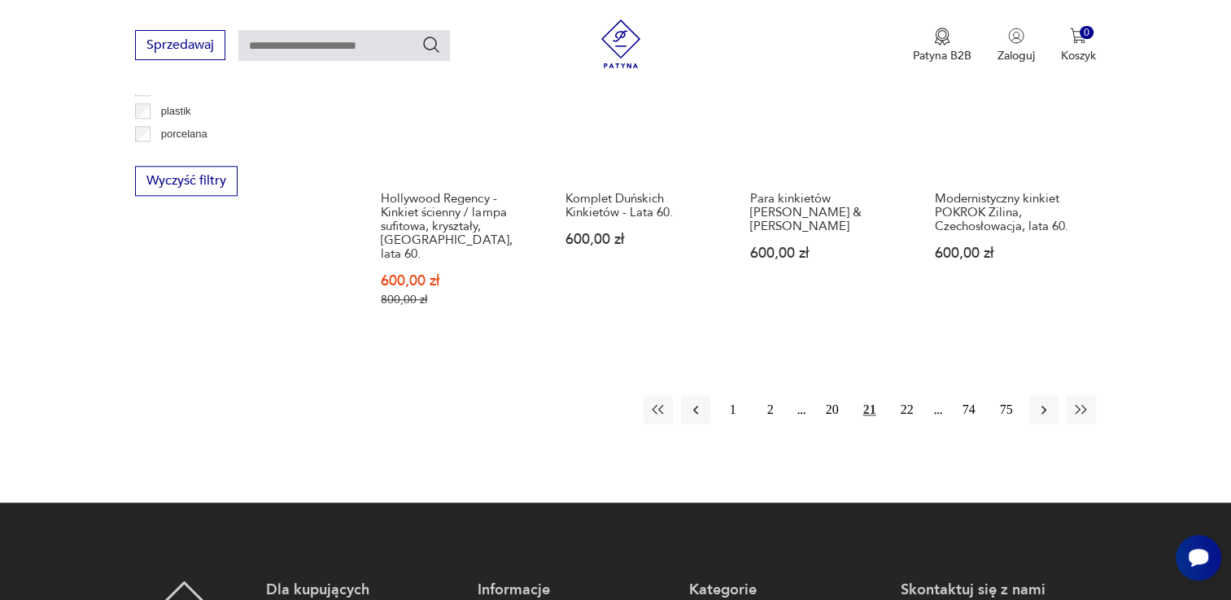
scroll to position [1684, 0]
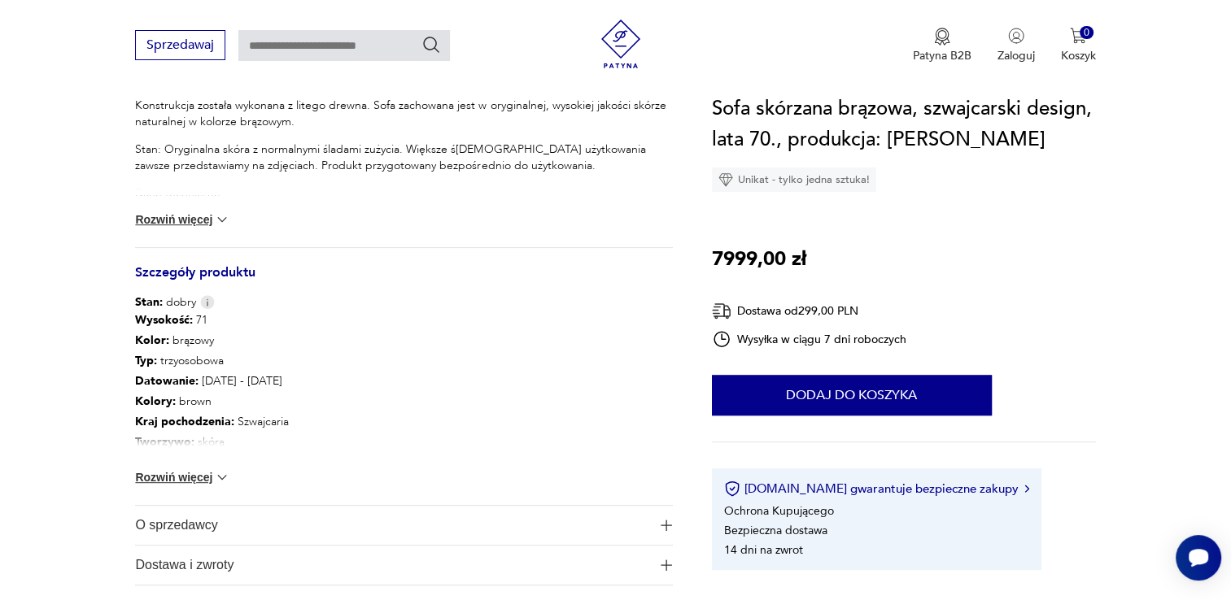
scroll to position [732, 0]
click at [175, 471] on button "Rozwiń więcej" at bounding box center [182, 475] width 94 height 16
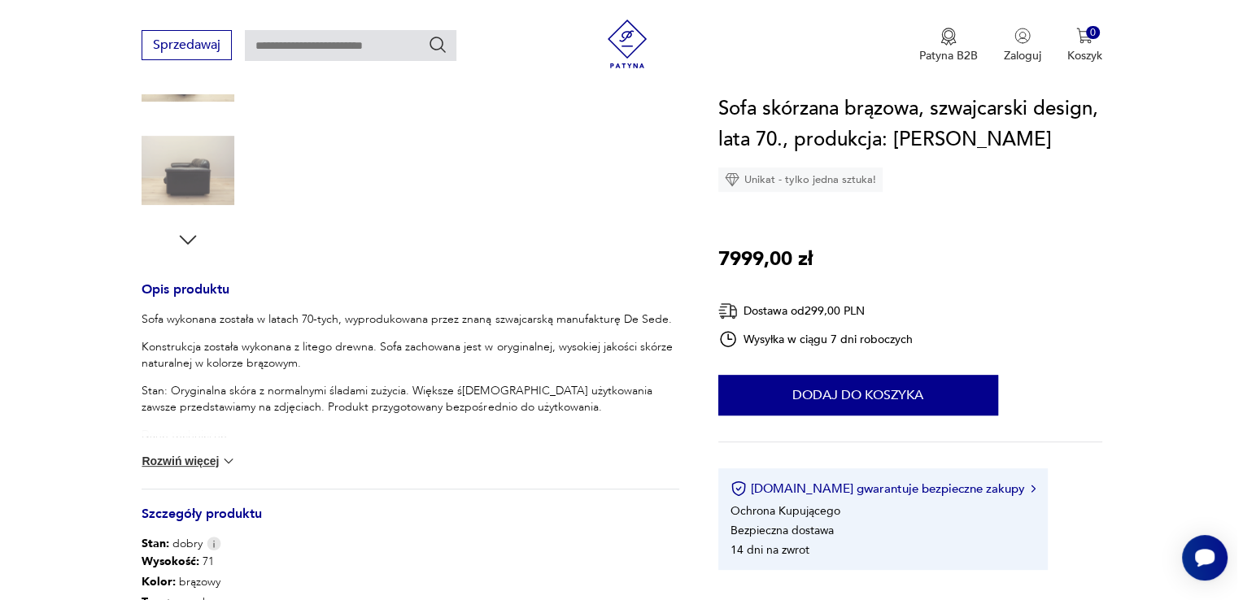
scroll to position [163, 0]
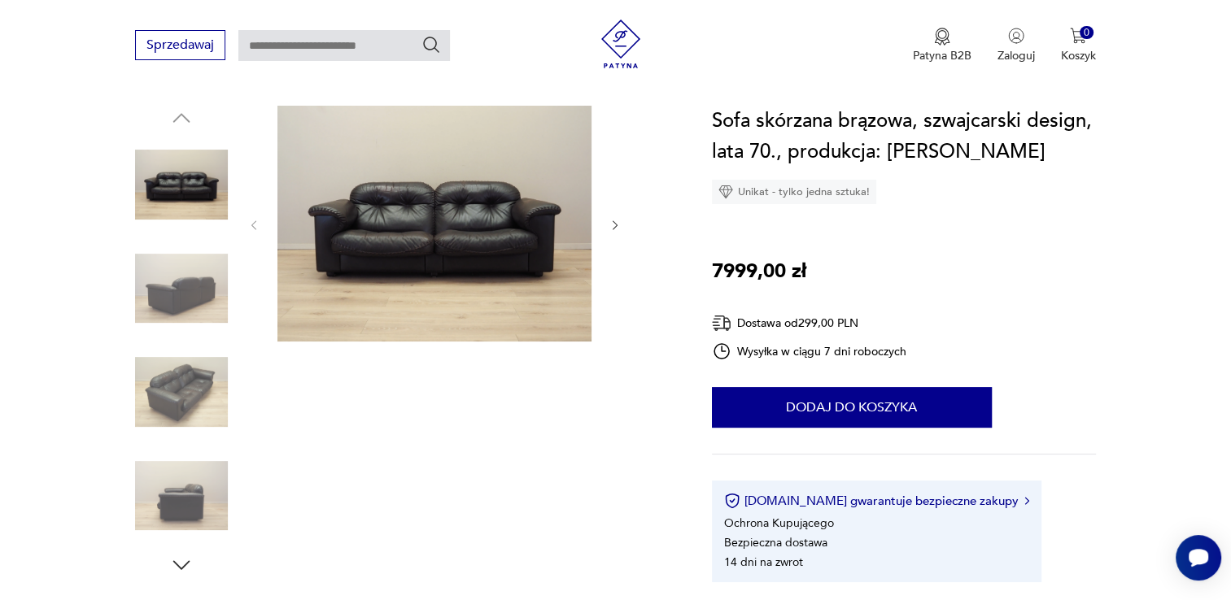
click at [382, 282] on img at bounding box center [434, 224] width 314 height 236
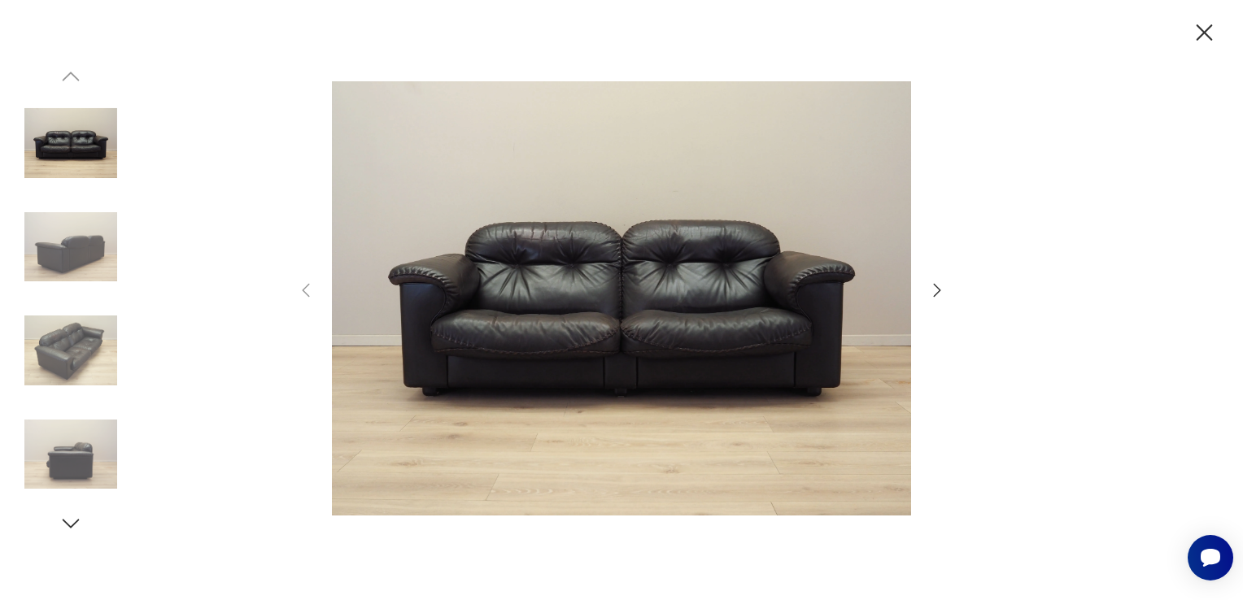
click at [933, 289] on icon "button" at bounding box center [938, 291] width 20 height 20
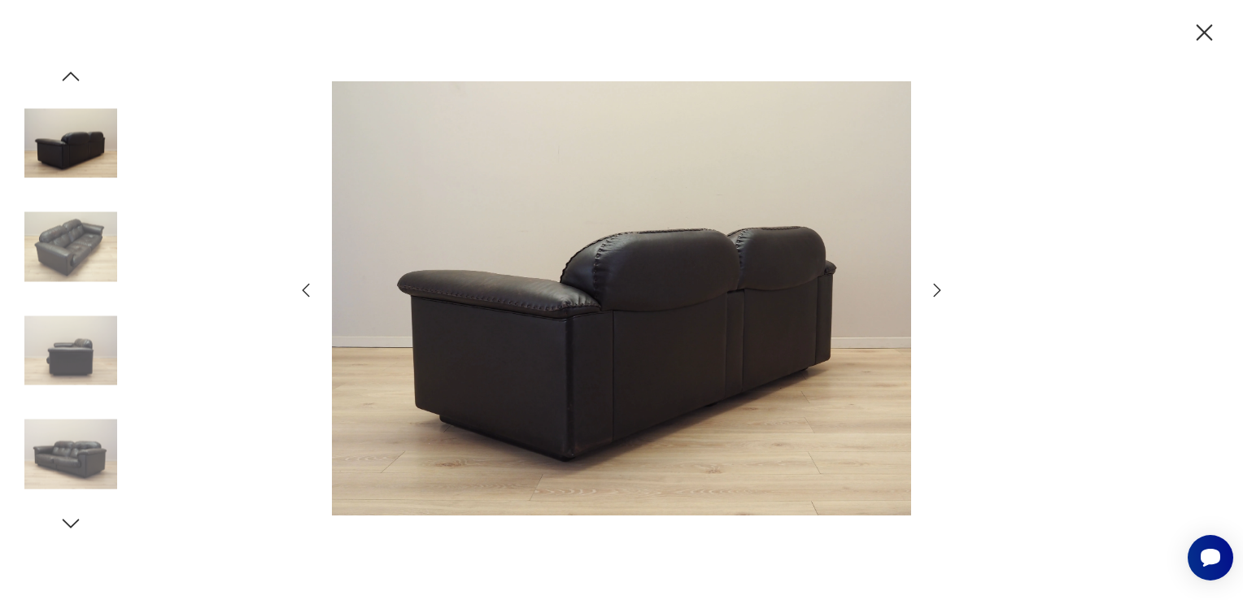
click at [933, 289] on icon "button" at bounding box center [938, 291] width 20 height 20
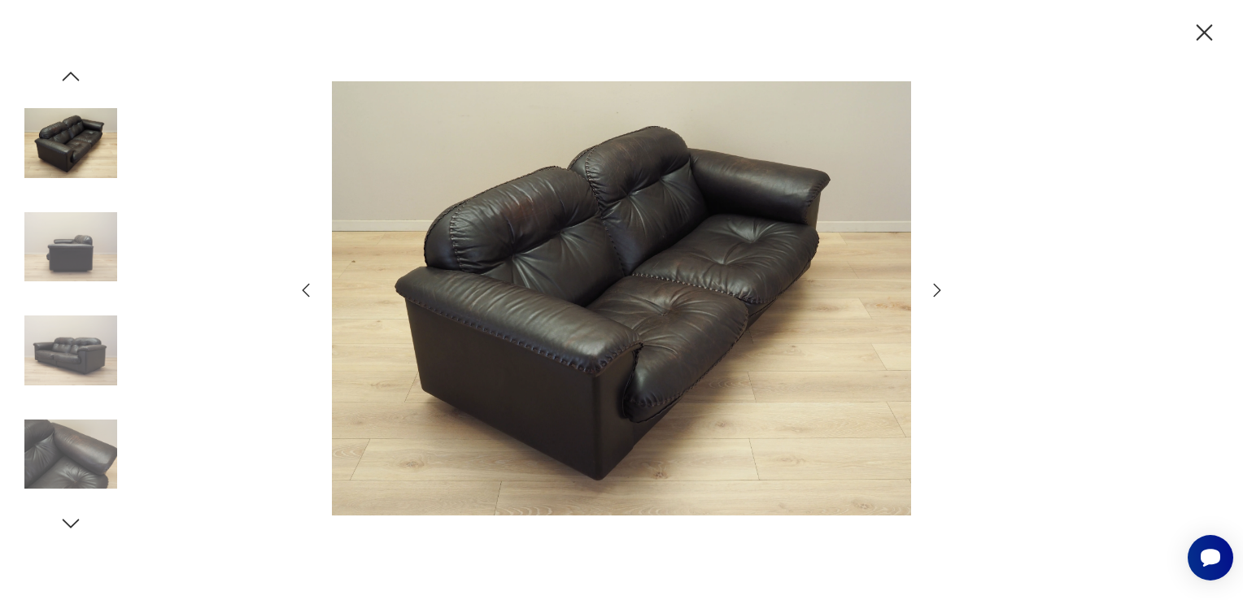
click at [933, 289] on icon "button" at bounding box center [938, 291] width 20 height 20
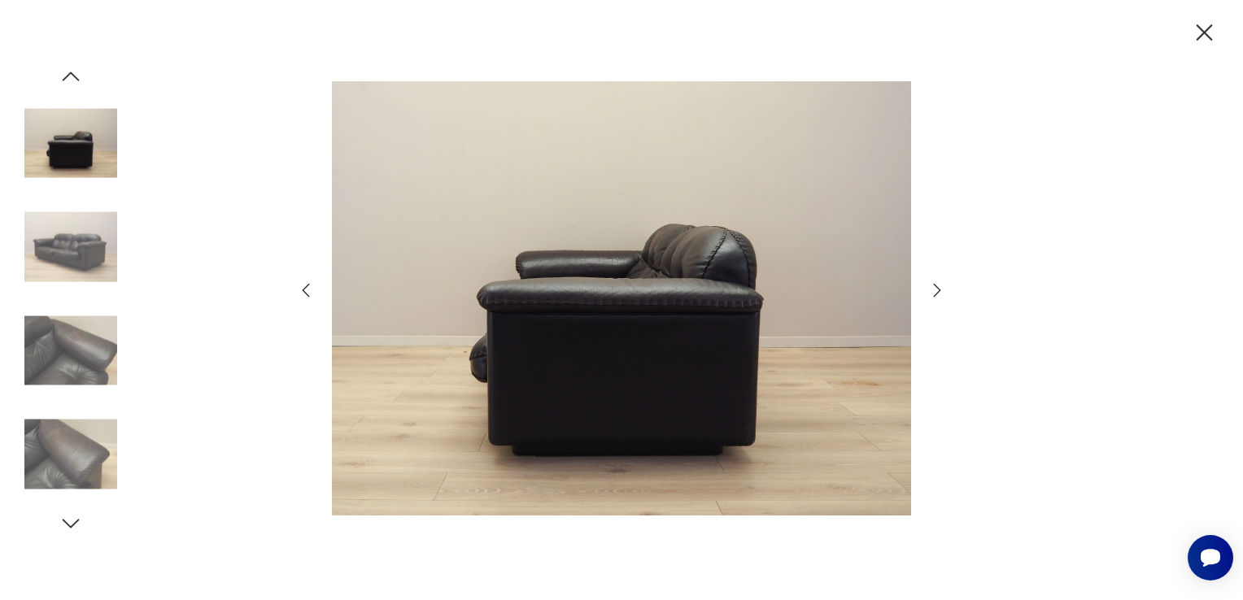
click at [933, 289] on icon "button" at bounding box center [938, 291] width 20 height 20
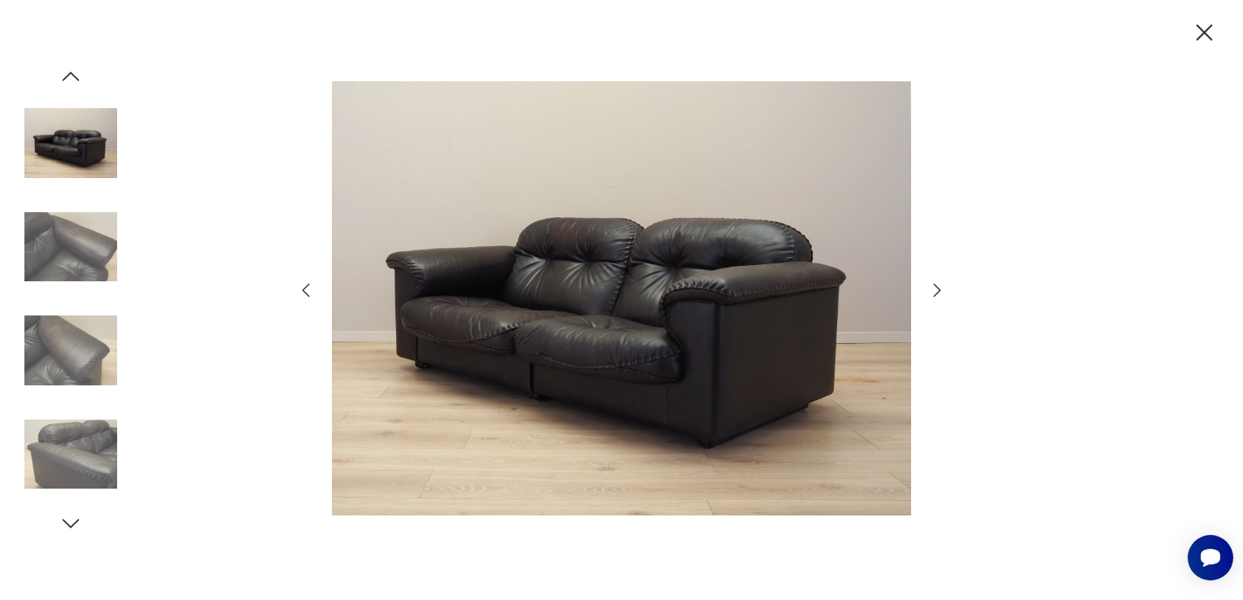
click at [933, 289] on icon "button" at bounding box center [938, 291] width 20 height 20
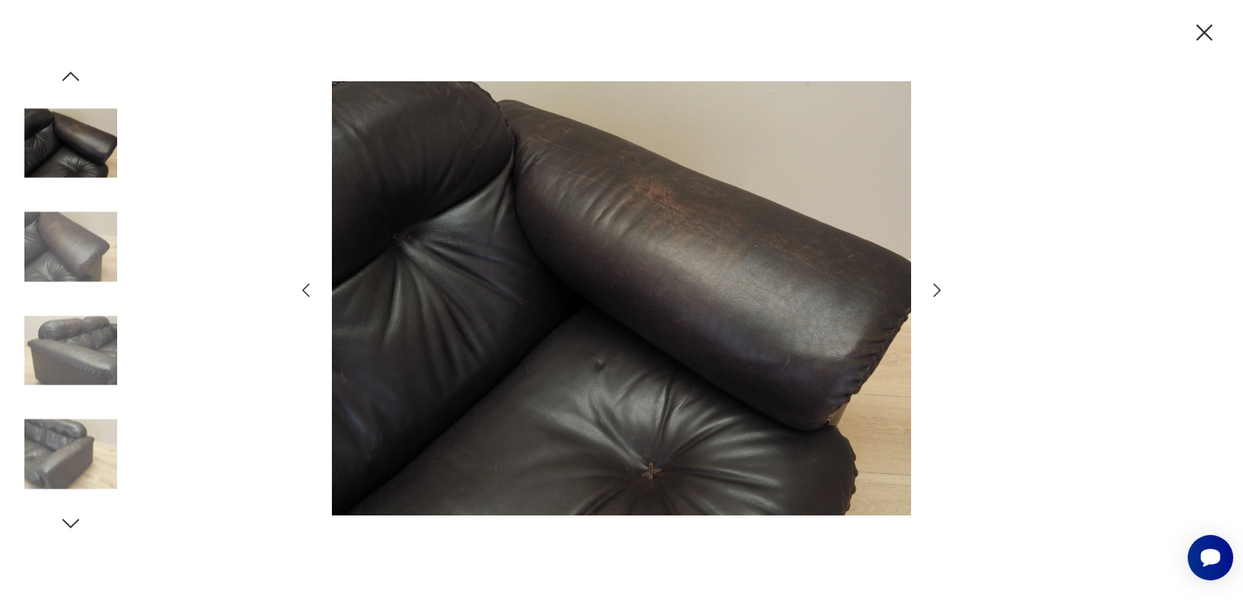
click at [933, 289] on icon "button" at bounding box center [938, 291] width 20 height 20
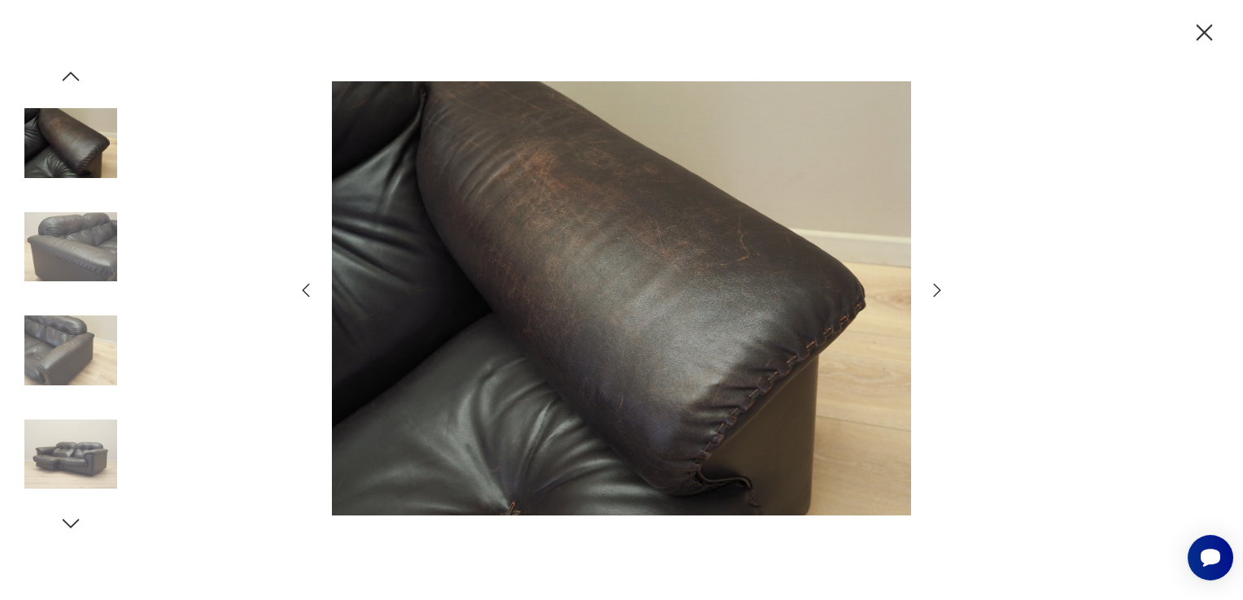
click at [933, 289] on icon "button" at bounding box center [938, 291] width 20 height 20
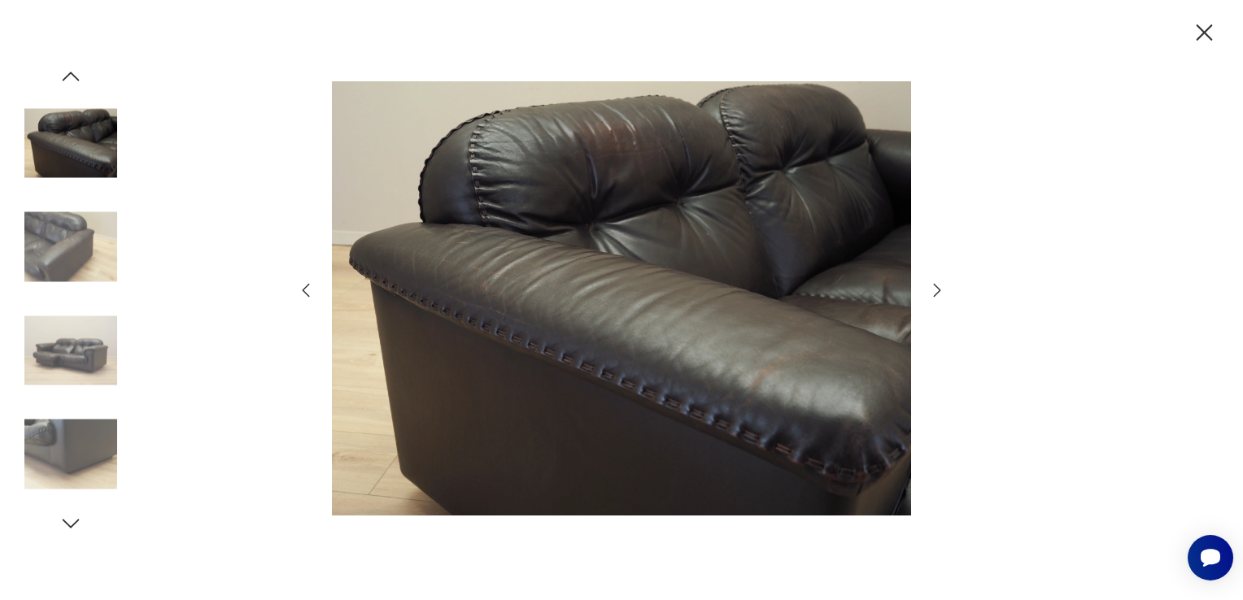
click at [933, 289] on icon "button" at bounding box center [938, 291] width 20 height 20
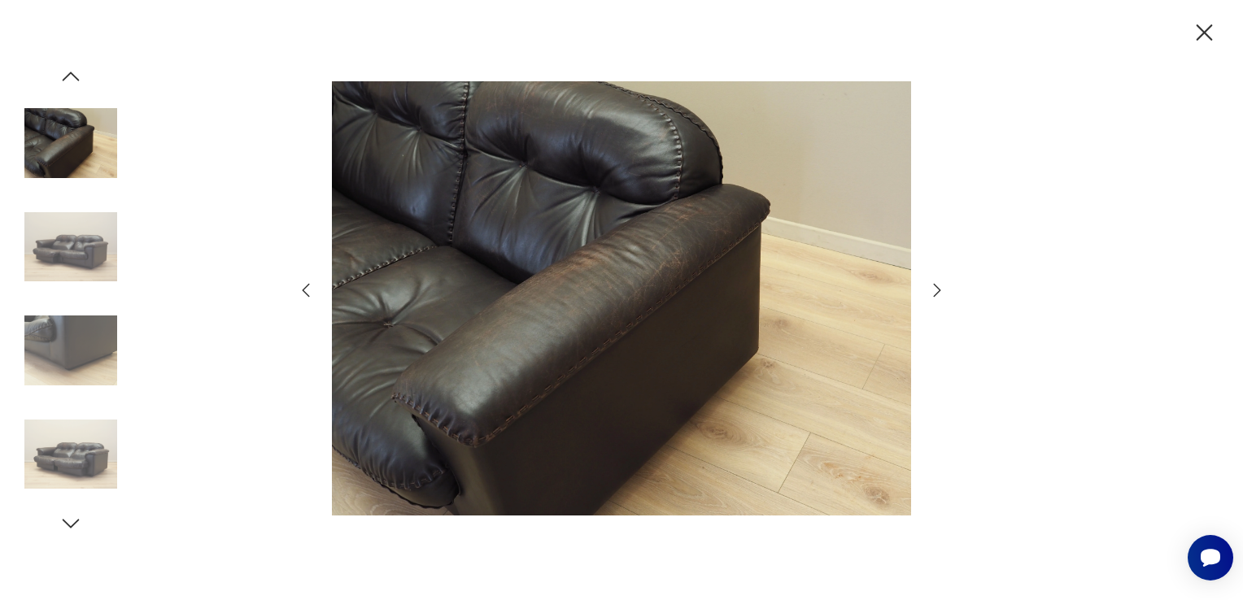
click at [933, 289] on icon "button" at bounding box center [938, 291] width 20 height 20
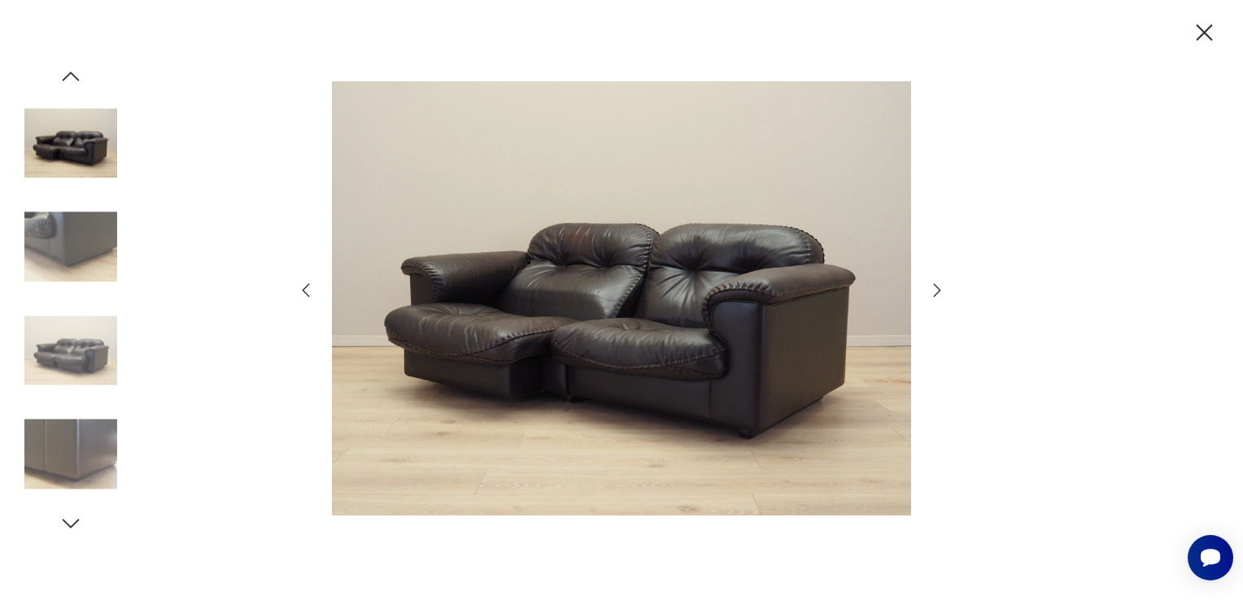
click at [933, 289] on icon "button" at bounding box center [938, 291] width 20 height 20
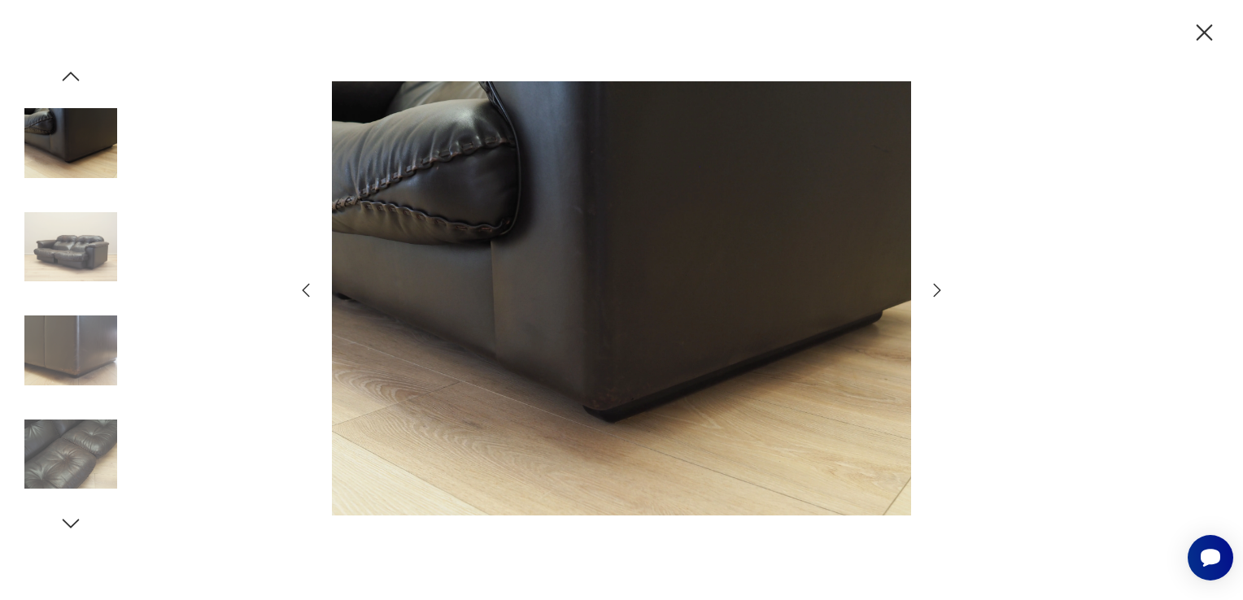
click at [933, 289] on icon "button" at bounding box center [938, 291] width 20 height 20
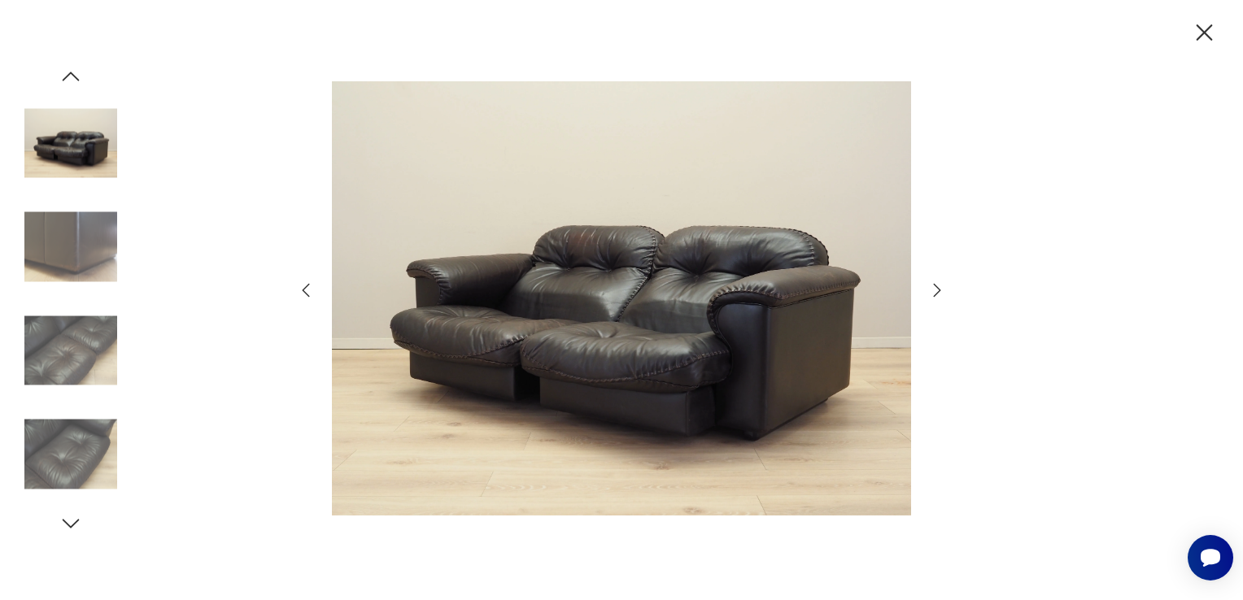
click at [933, 289] on icon "button" at bounding box center [938, 291] width 20 height 20
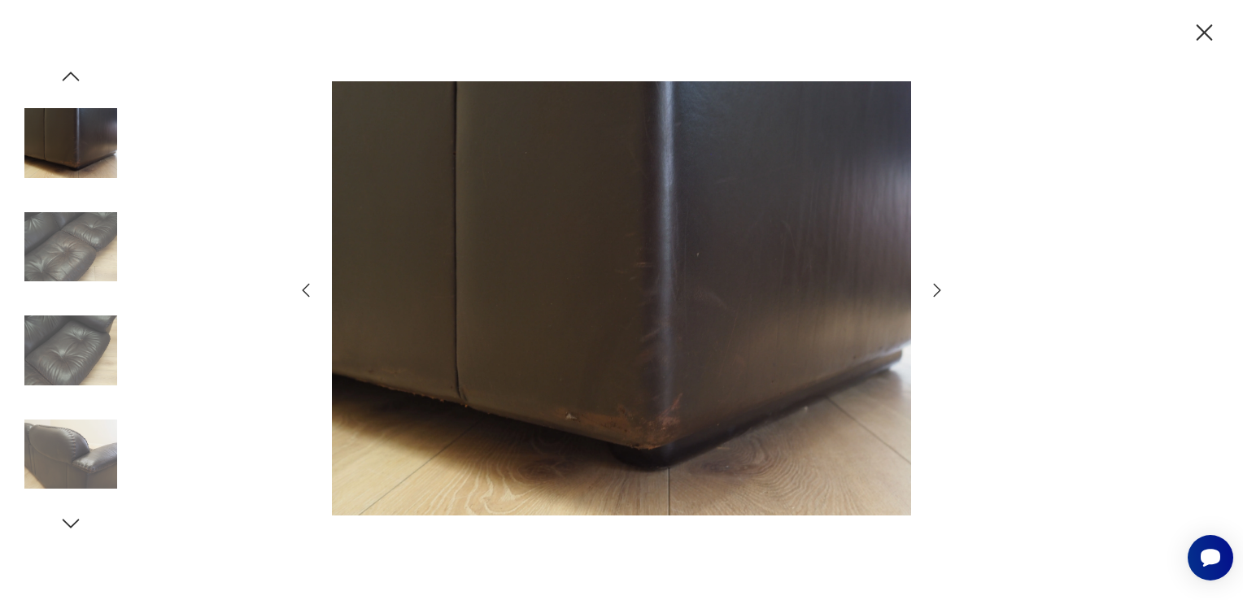
click at [933, 289] on icon "button" at bounding box center [938, 291] width 20 height 20
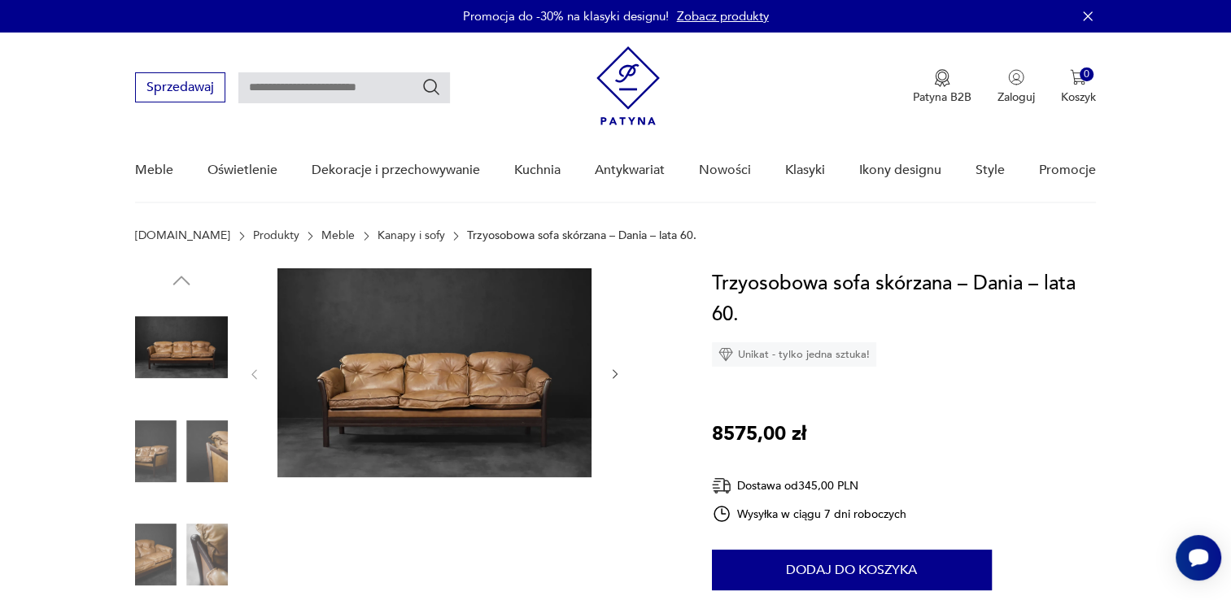
click at [499, 392] on img at bounding box center [434, 372] width 314 height 209
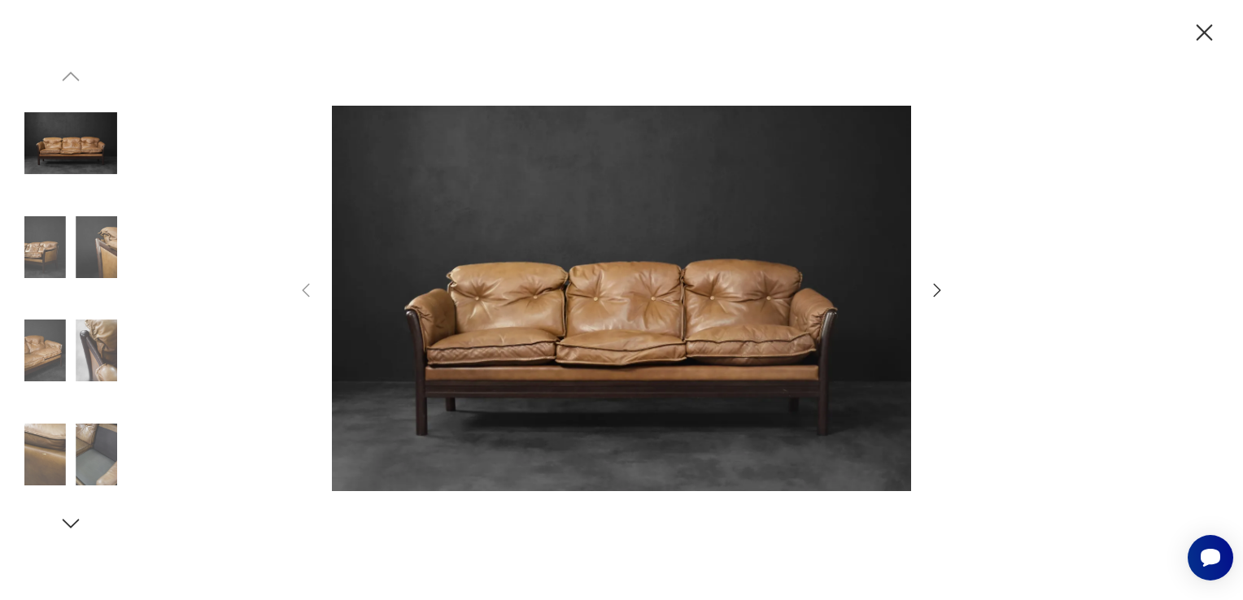
click at [934, 284] on icon "button" at bounding box center [937, 290] width 7 height 13
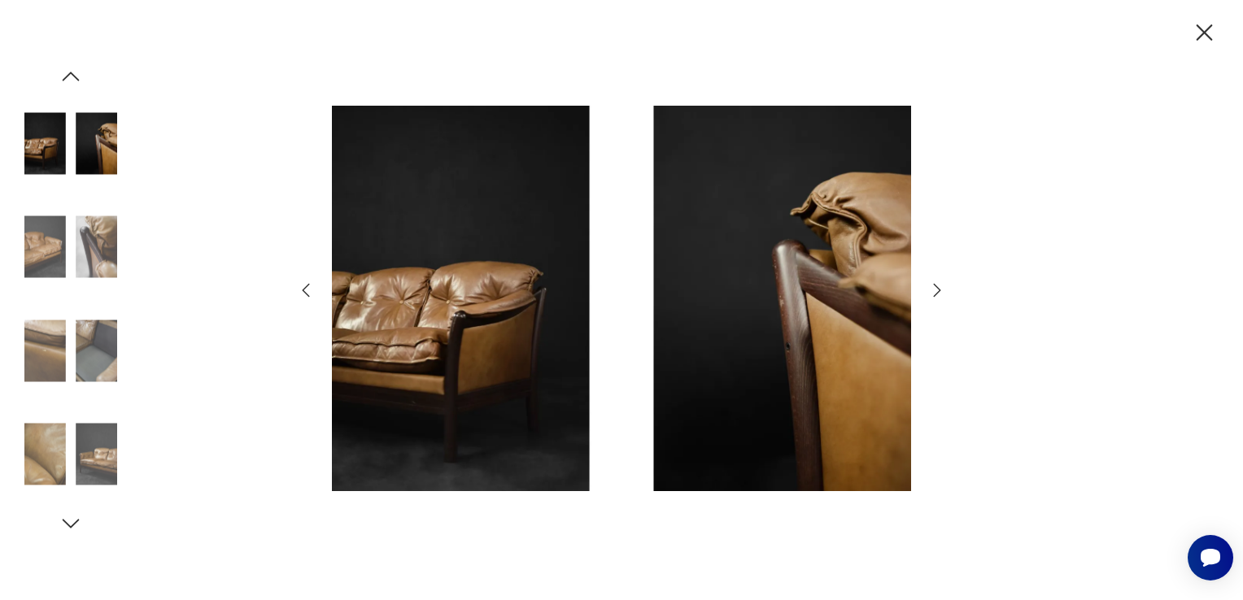
click at [934, 284] on icon "button" at bounding box center [937, 290] width 7 height 13
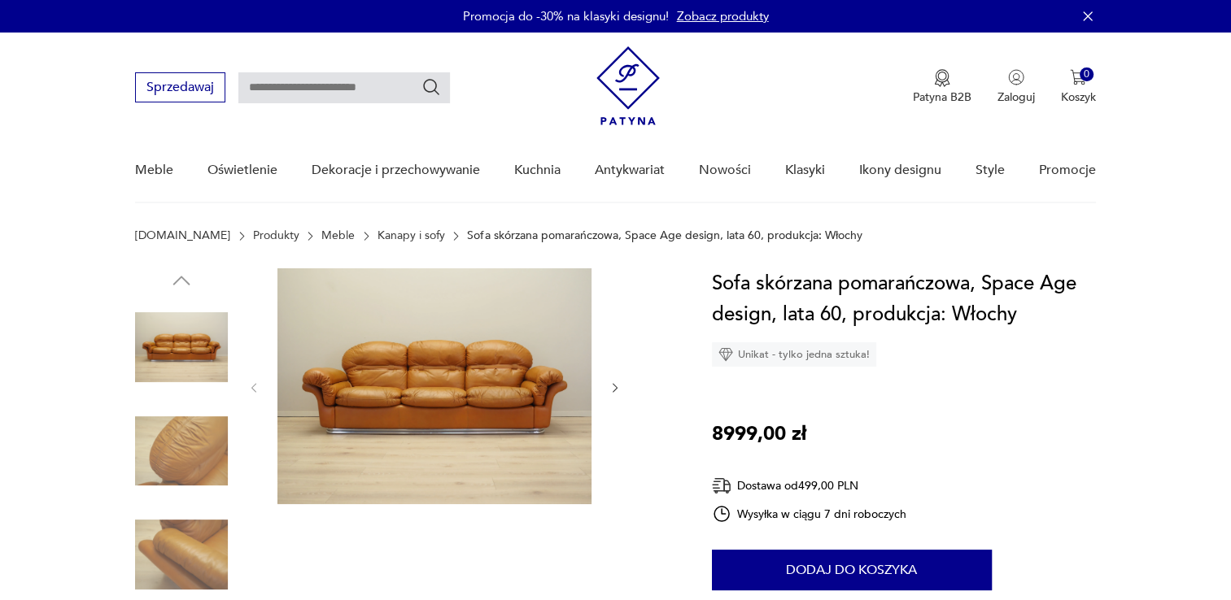
click at [378, 405] on img at bounding box center [434, 386] width 314 height 236
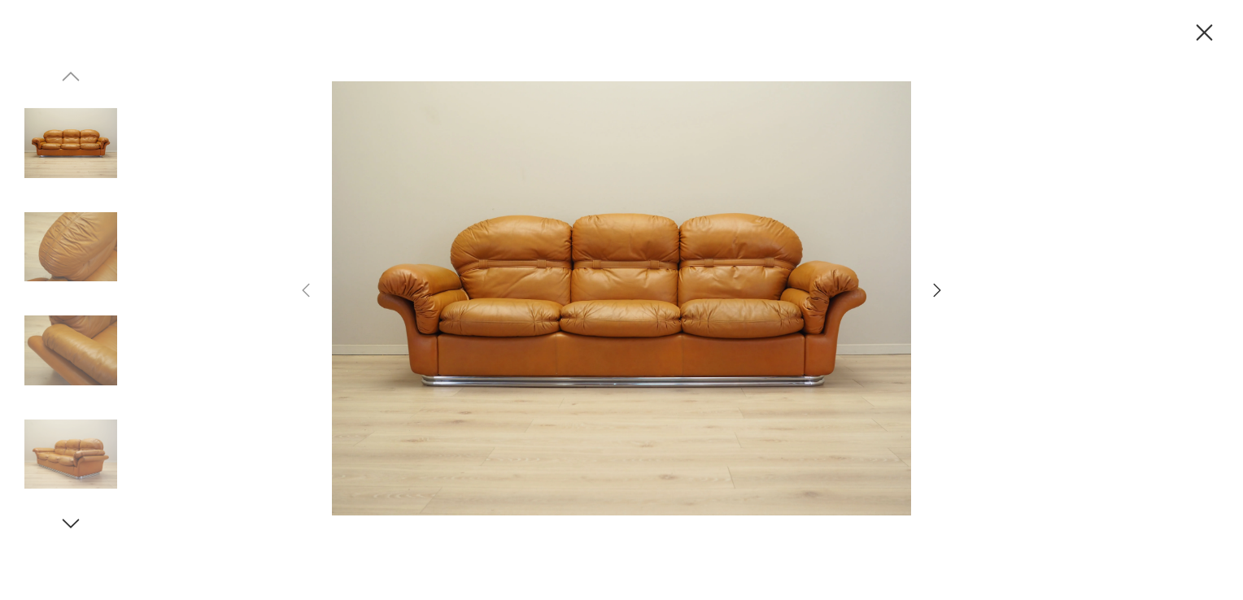
click at [944, 294] on icon "button" at bounding box center [938, 291] width 20 height 20
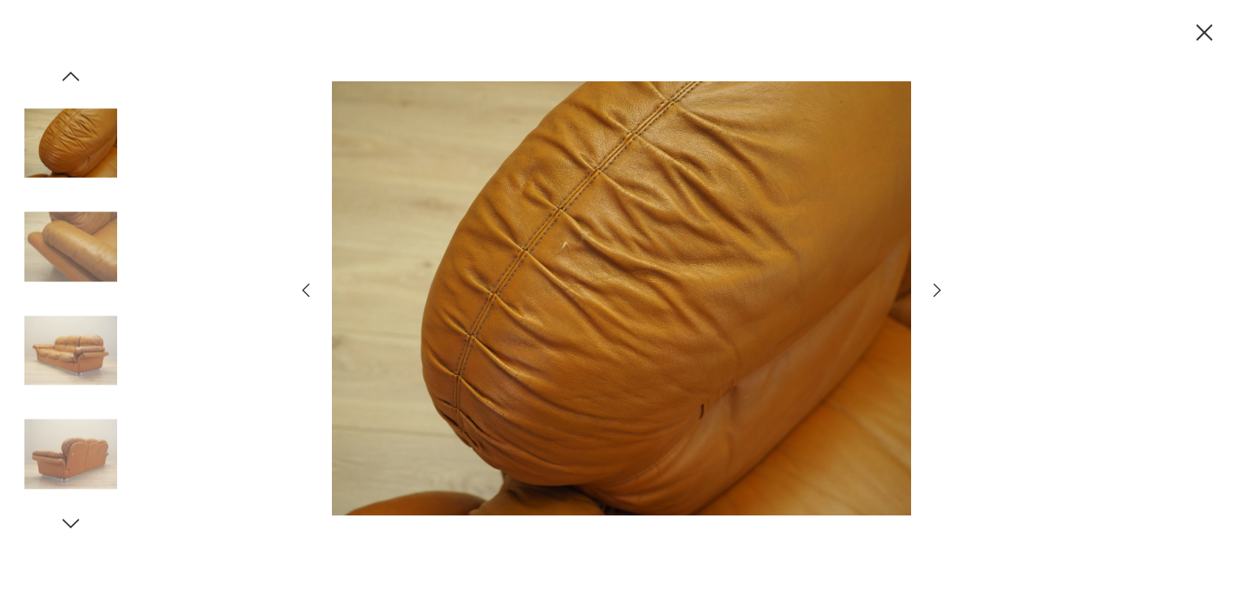
click at [944, 294] on icon "button" at bounding box center [938, 291] width 20 height 20
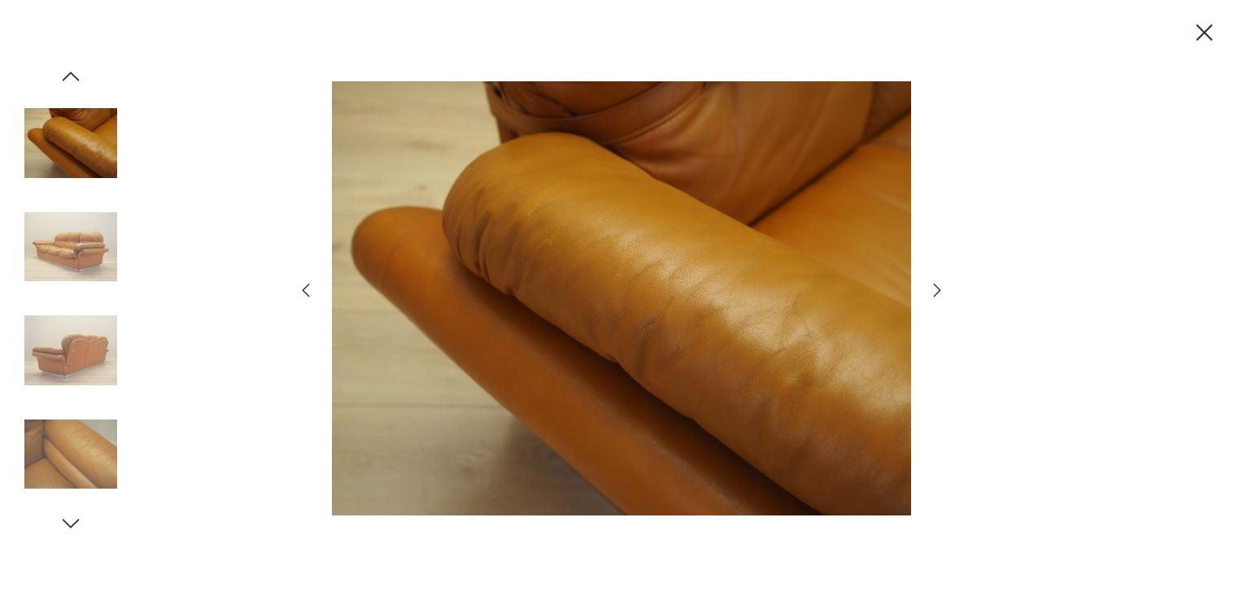
click at [944, 294] on icon "button" at bounding box center [938, 291] width 20 height 20
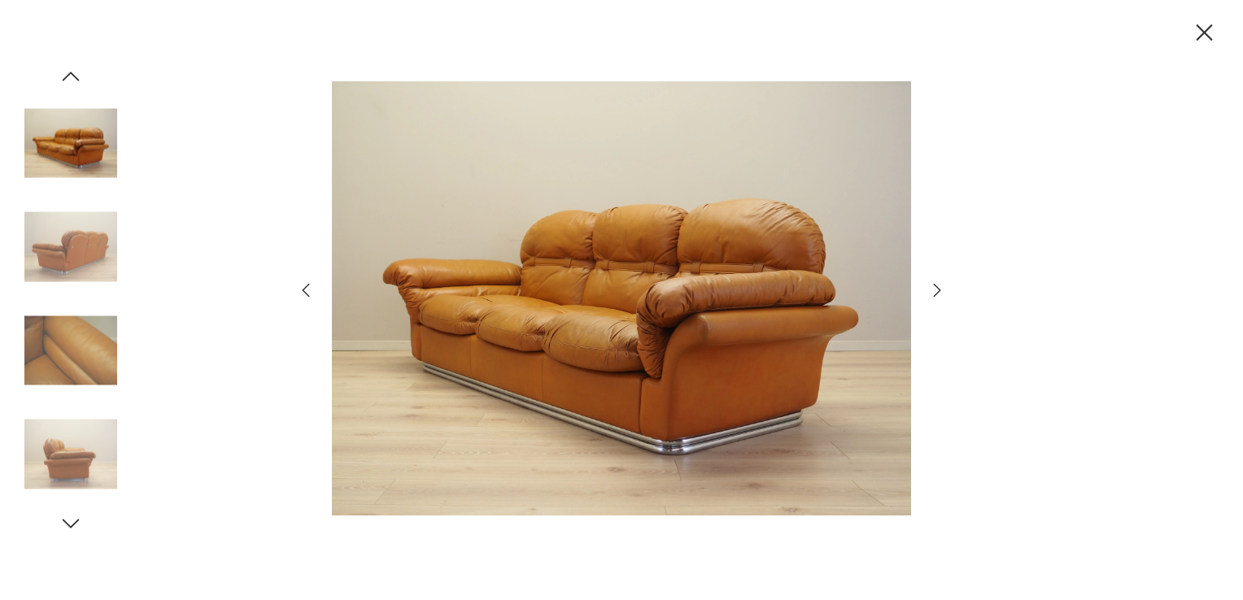
click at [944, 294] on icon "button" at bounding box center [938, 291] width 20 height 20
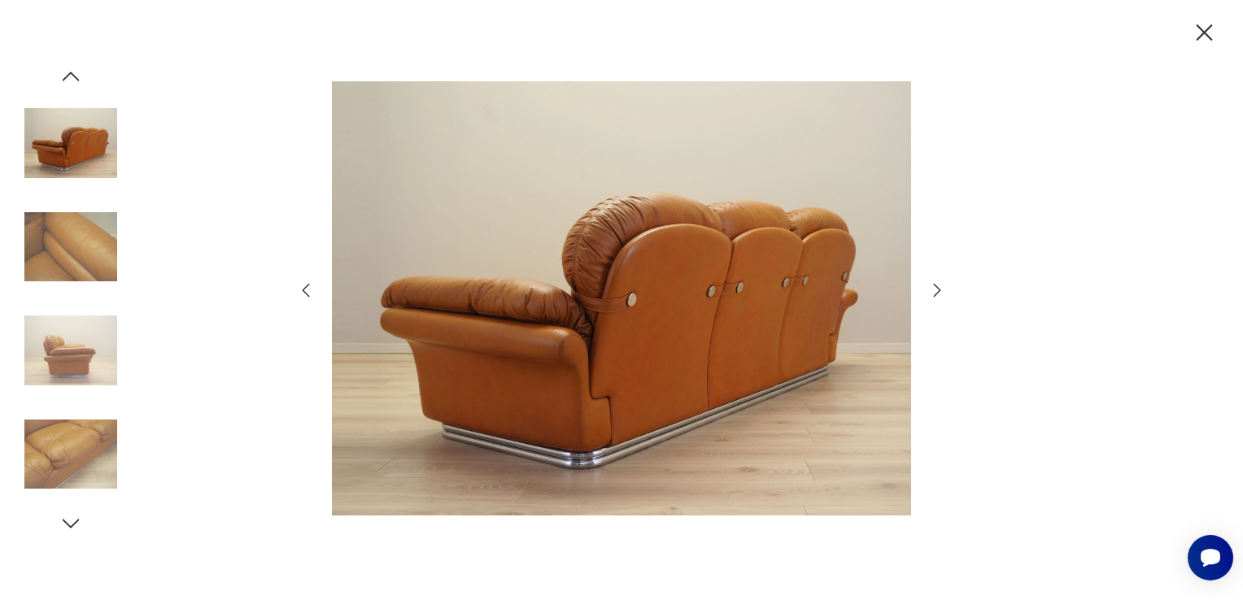
click at [944, 294] on icon "button" at bounding box center [938, 291] width 20 height 20
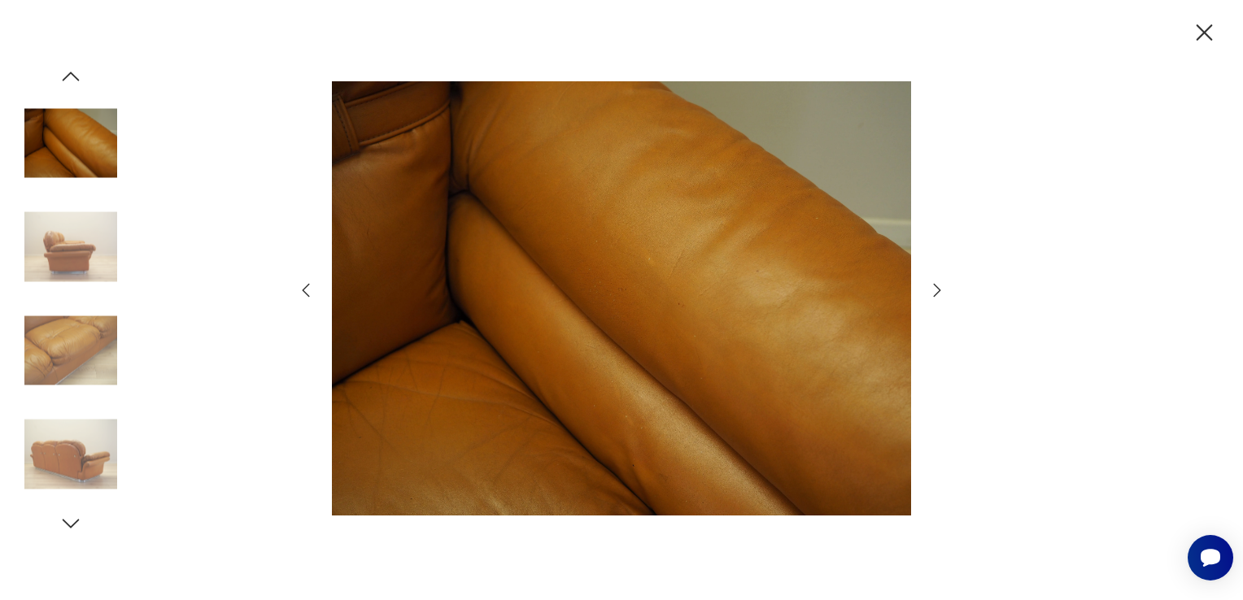
click at [944, 294] on icon "button" at bounding box center [938, 291] width 20 height 20
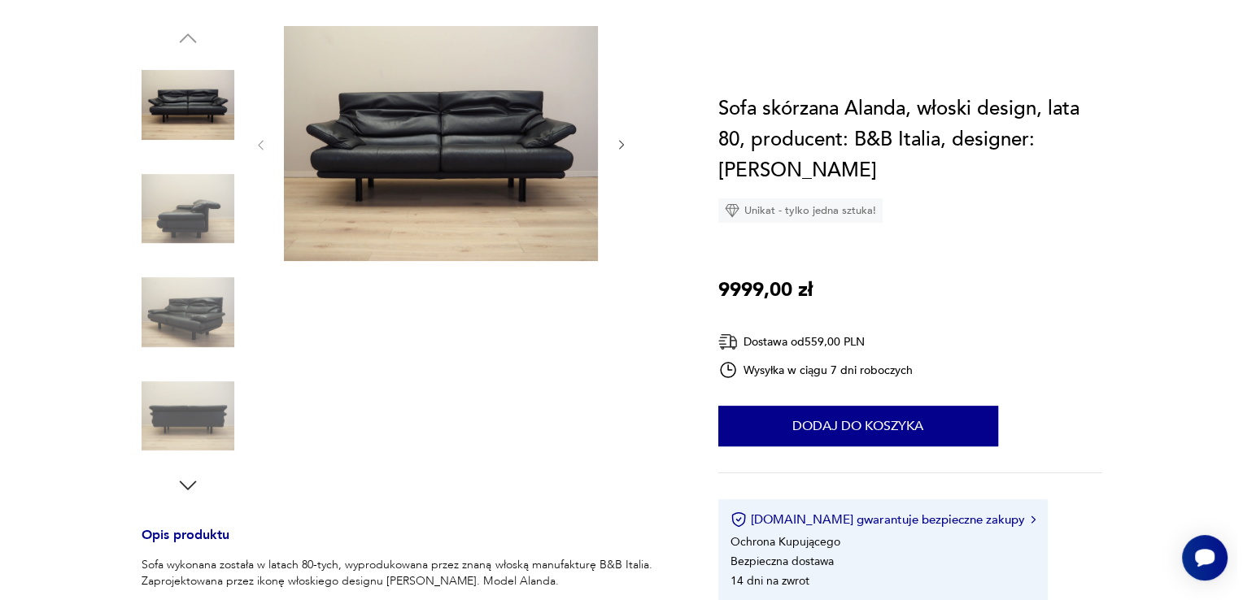
scroll to position [244, 0]
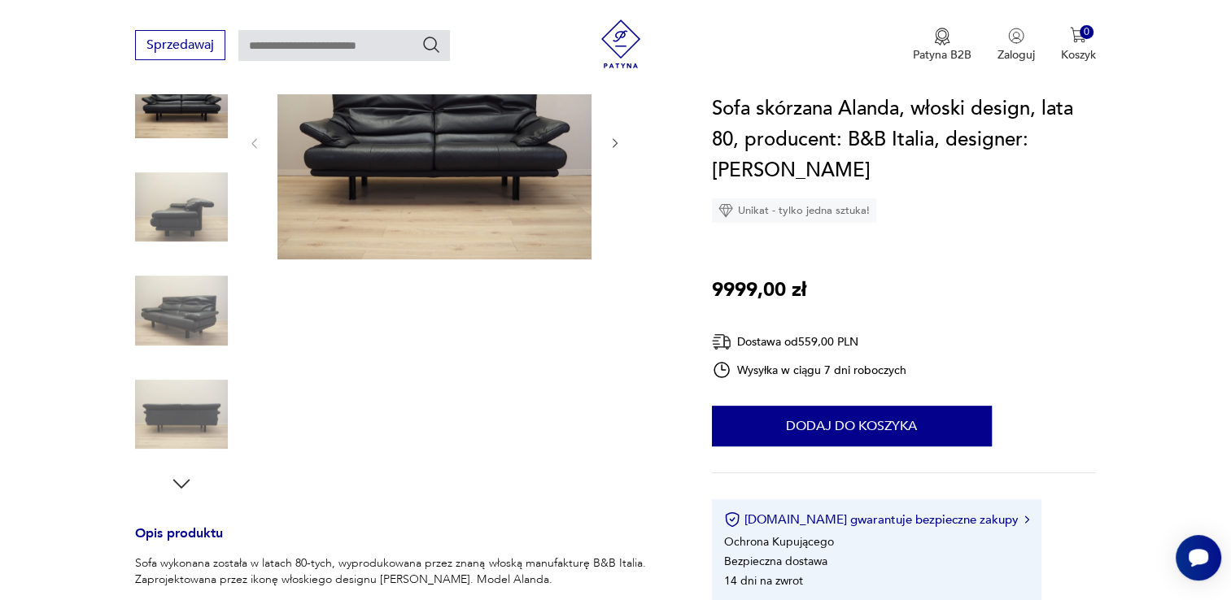
click at [440, 171] on img at bounding box center [434, 141] width 314 height 235
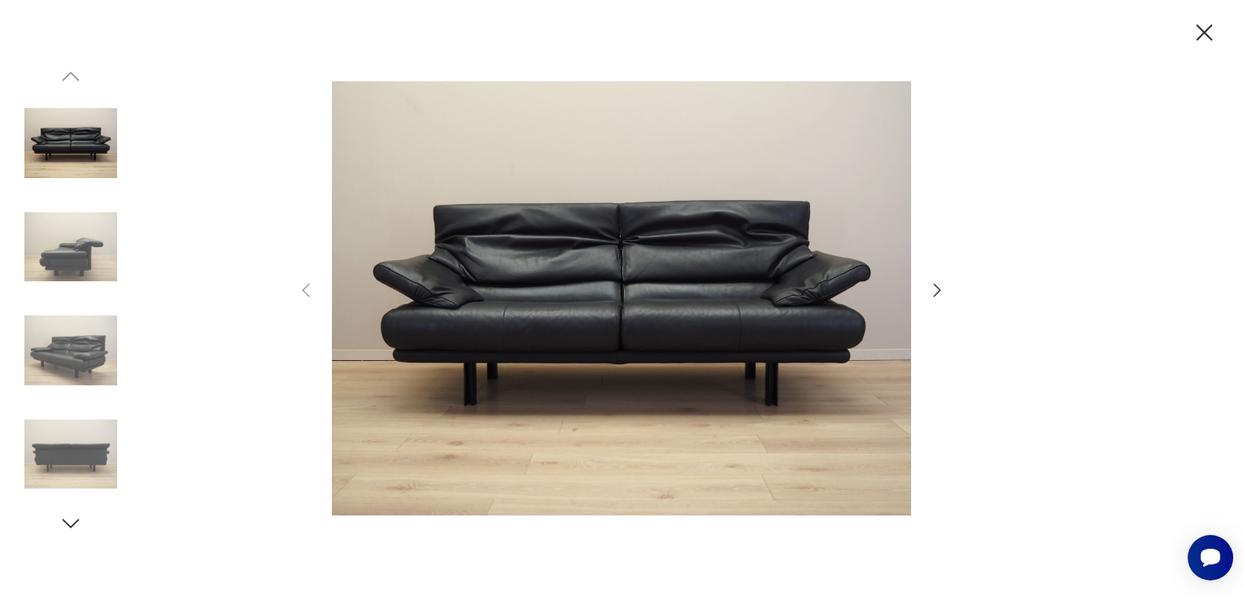
click at [927, 301] on div at bounding box center [621, 300] width 651 height 483
click at [928, 292] on icon "button" at bounding box center [938, 291] width 20 height 20
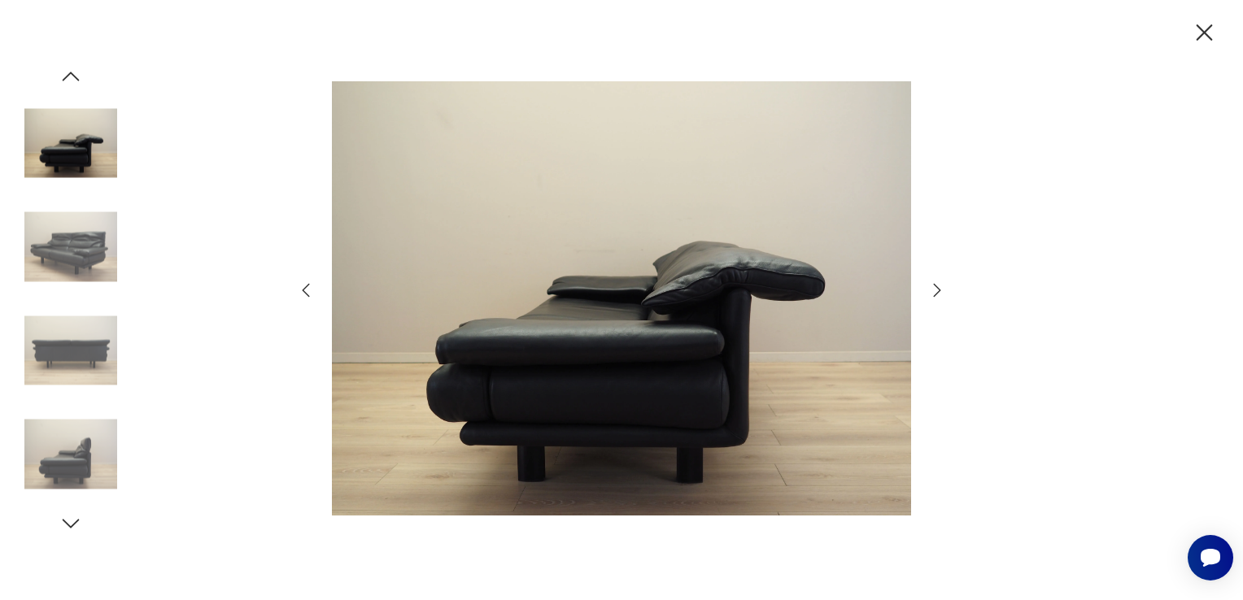
click at [928, 292] on icon "button" at bounding box center [938, 291] width 20 height 20
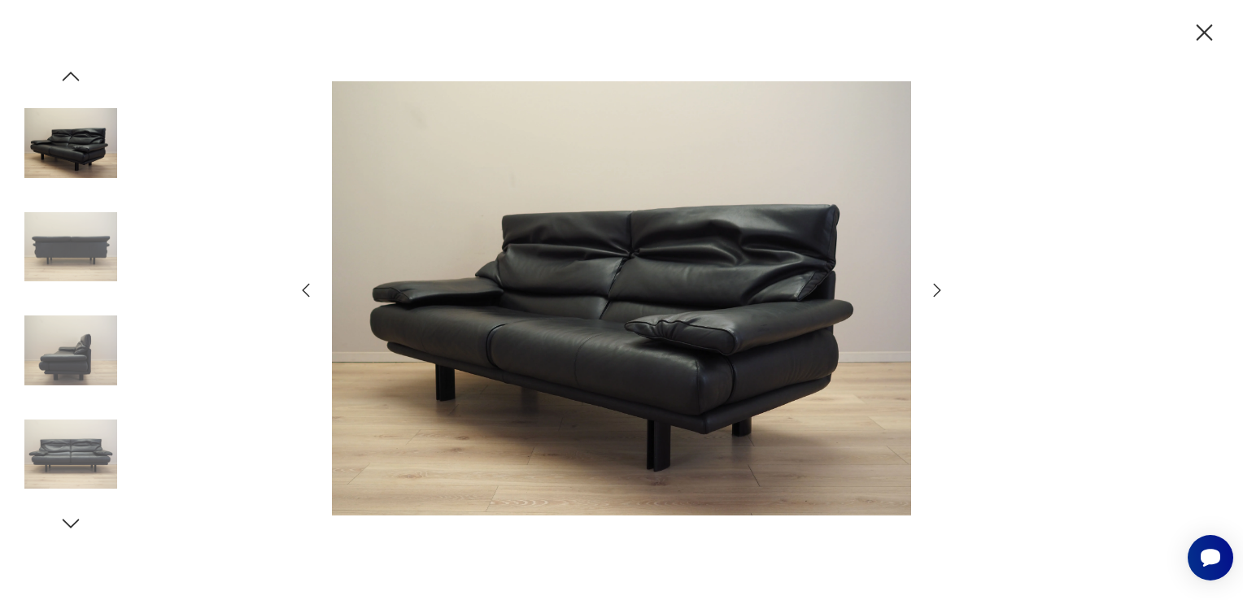
click at [928, 292] on icon "button" at bounding box center [938, 291] width 20 height 20
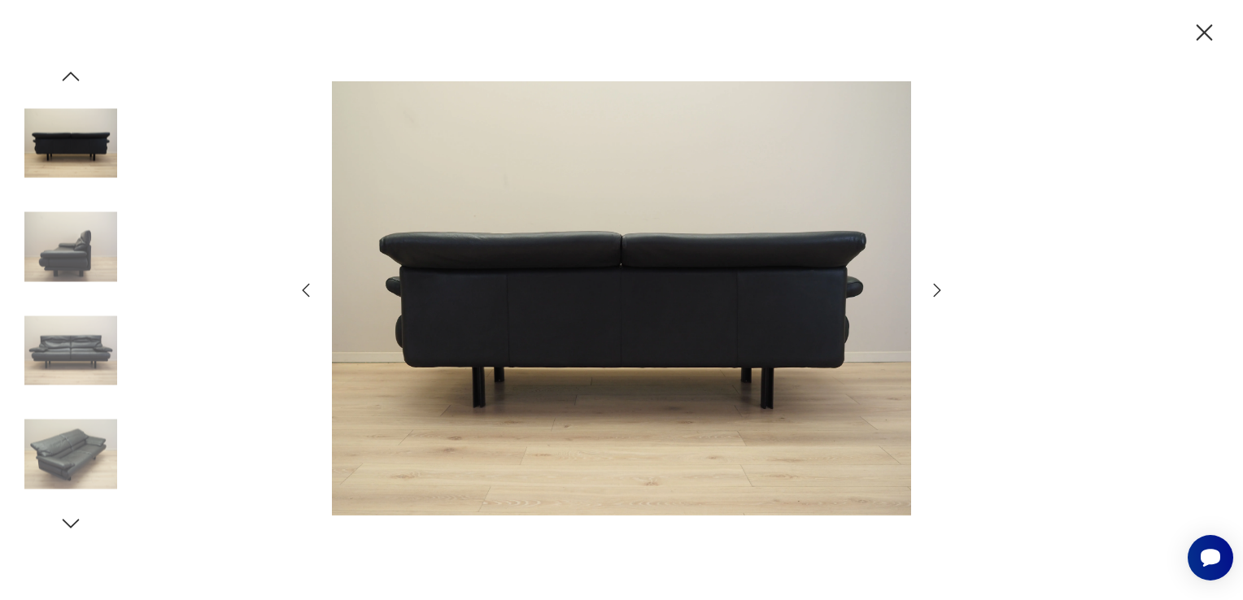
click at [928, 292] on icon "button" at bounding box center [938, 291] width 20 height 20
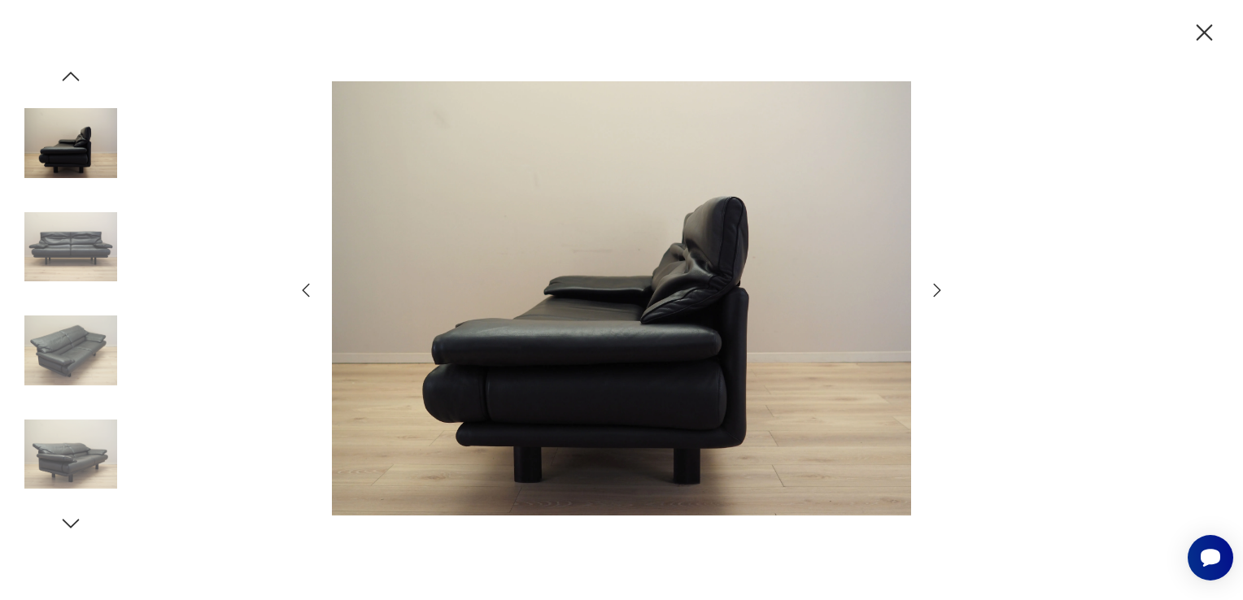
click at [928, 292] on icon "button" at bounding box center [938, 291] width 20 height 20
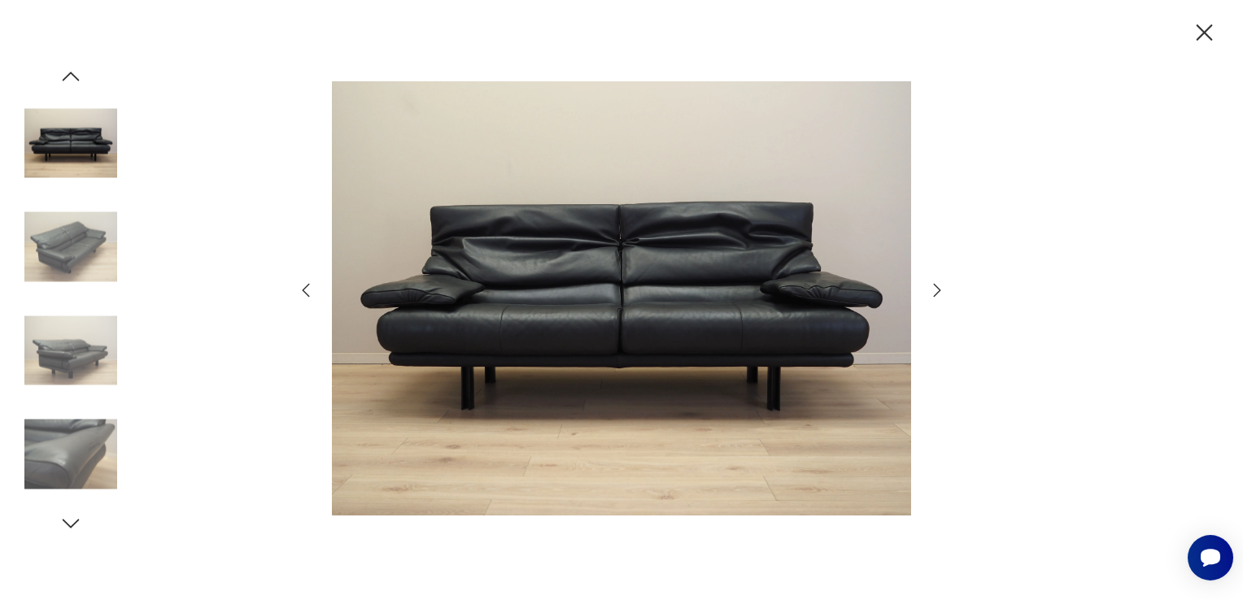
click at [928, 292] on icon "button" at bounding box center [938, 291] width 20 height 20
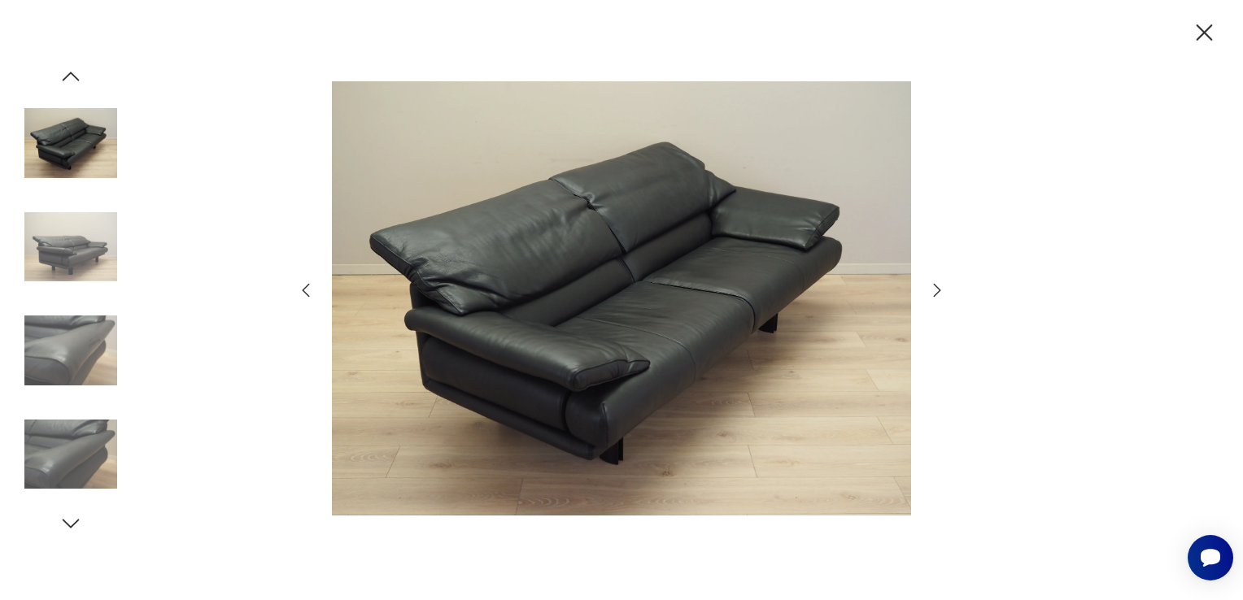
click at [928, 292] on icon "button" at bounding box center [938, 291] width 20 height 20
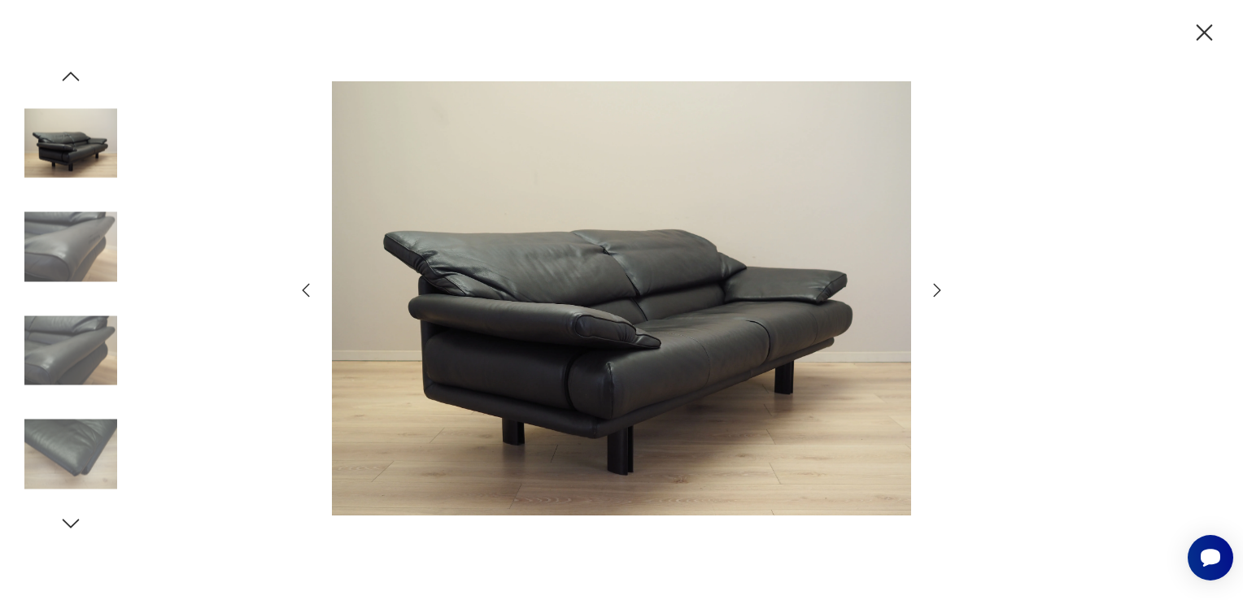
click at [928, 292] on icon "button" at bounding box center [938, 291] width 20 height 20
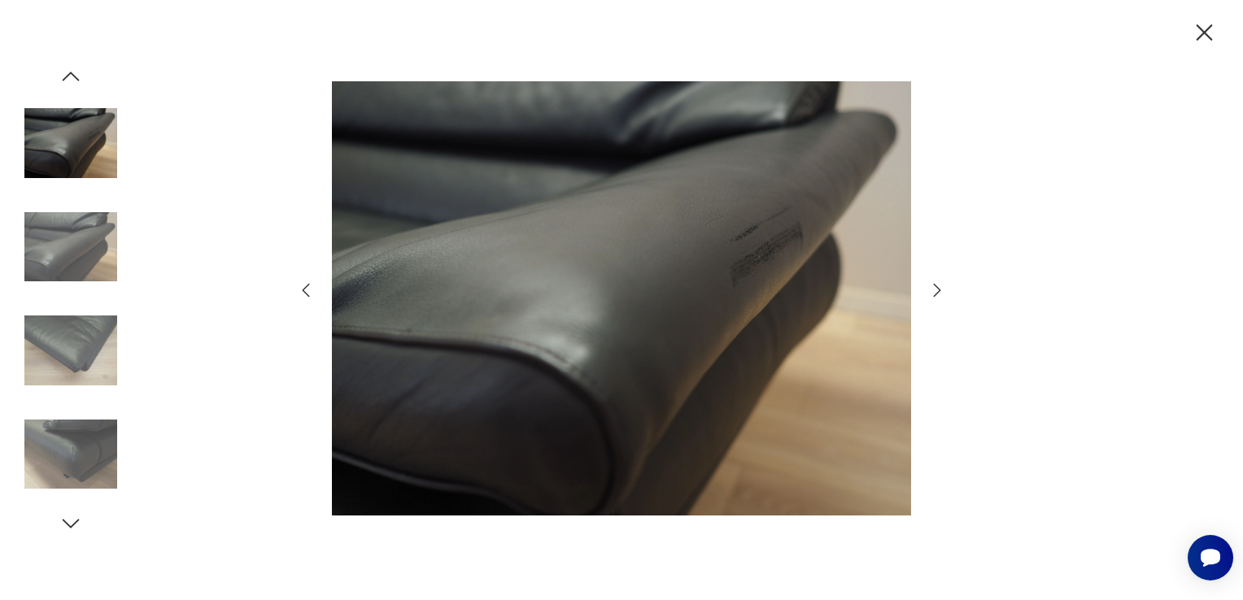
click at [928, 292] on icon "button" at bounding box center [938, 291] width 20 height 20
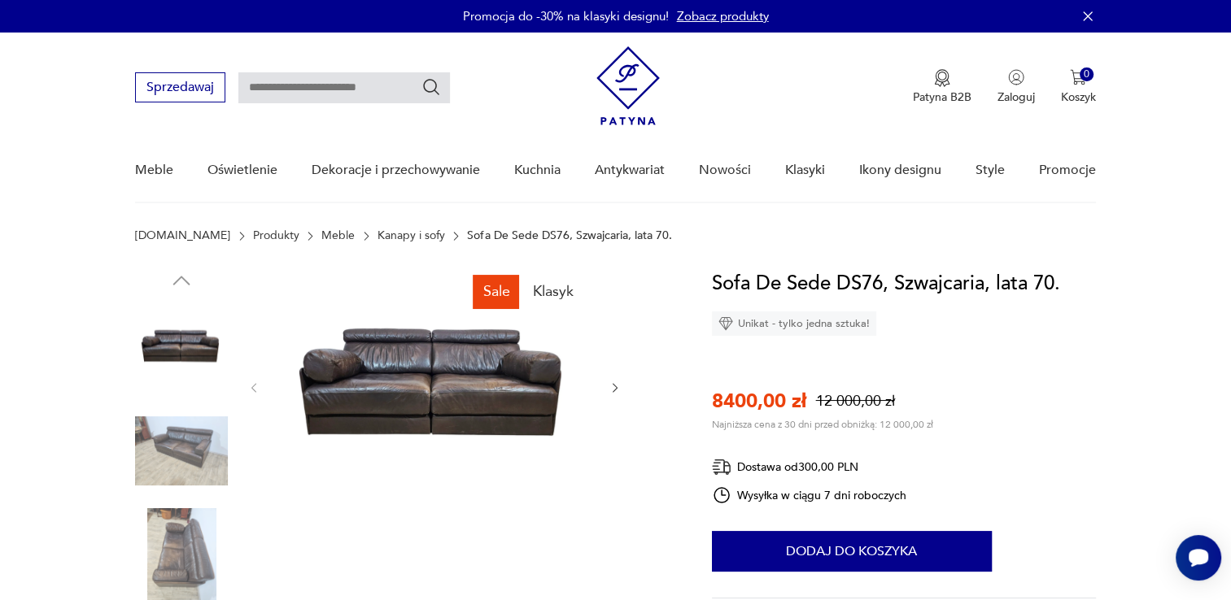
click at [445, 410] on img at bounding box center [434, 386] width 314 height 236
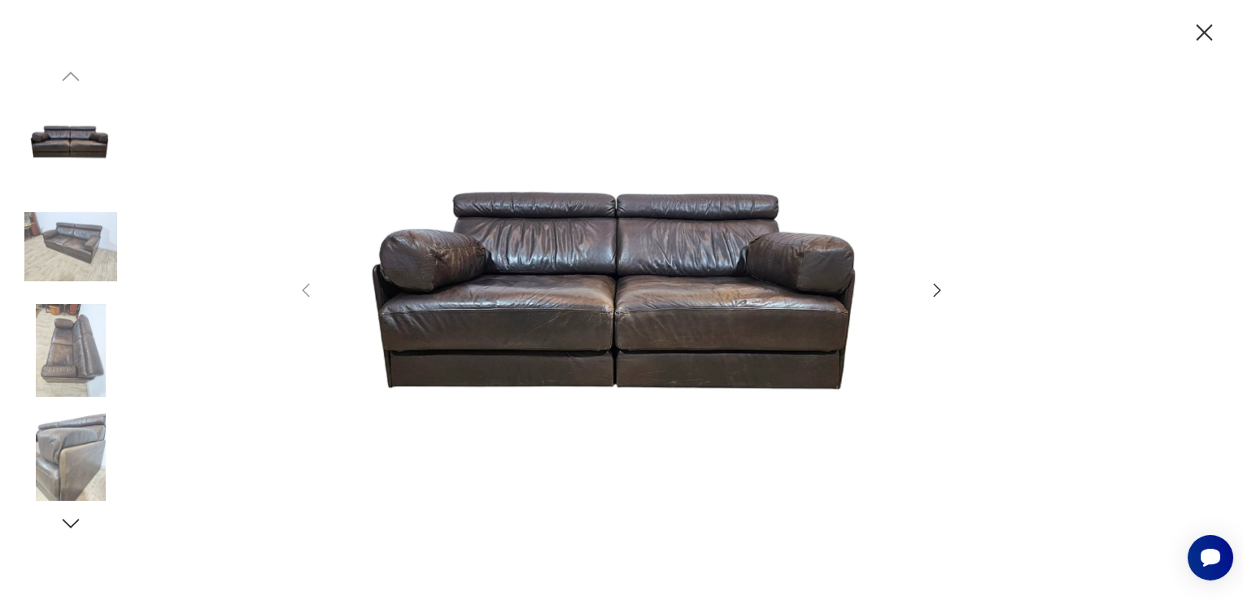
click at [938, 294] on icon "button" at bounding box center [938, 291] width 20 height 20
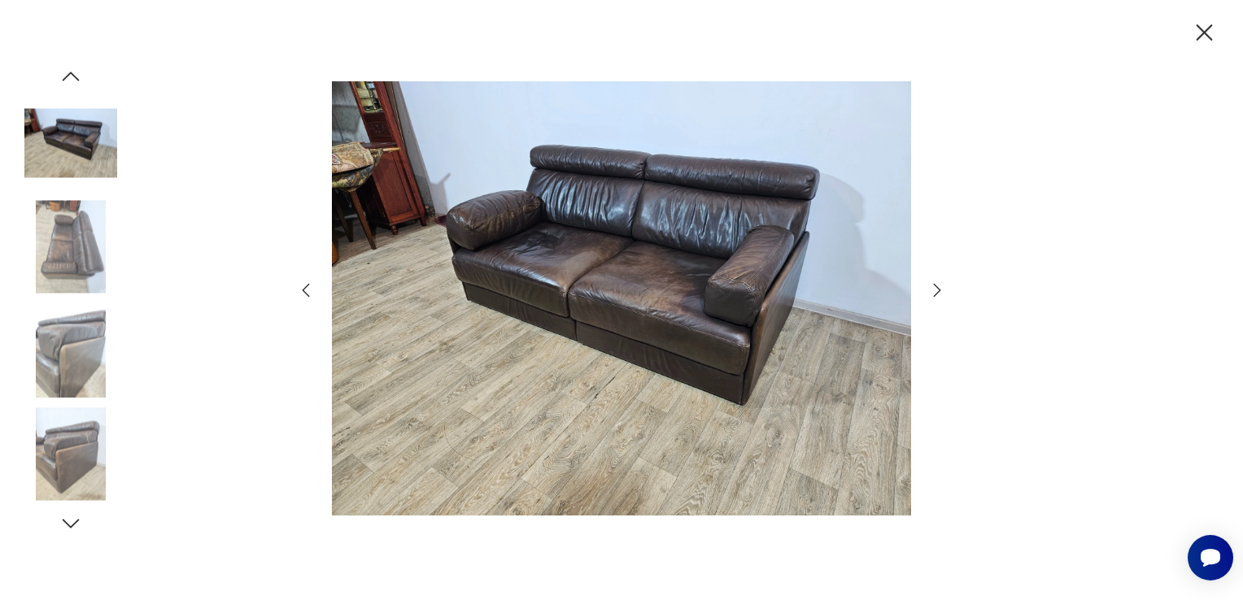
click at [938, 294] on icon "button" at bounding box center [938, 291] width 20 height 20
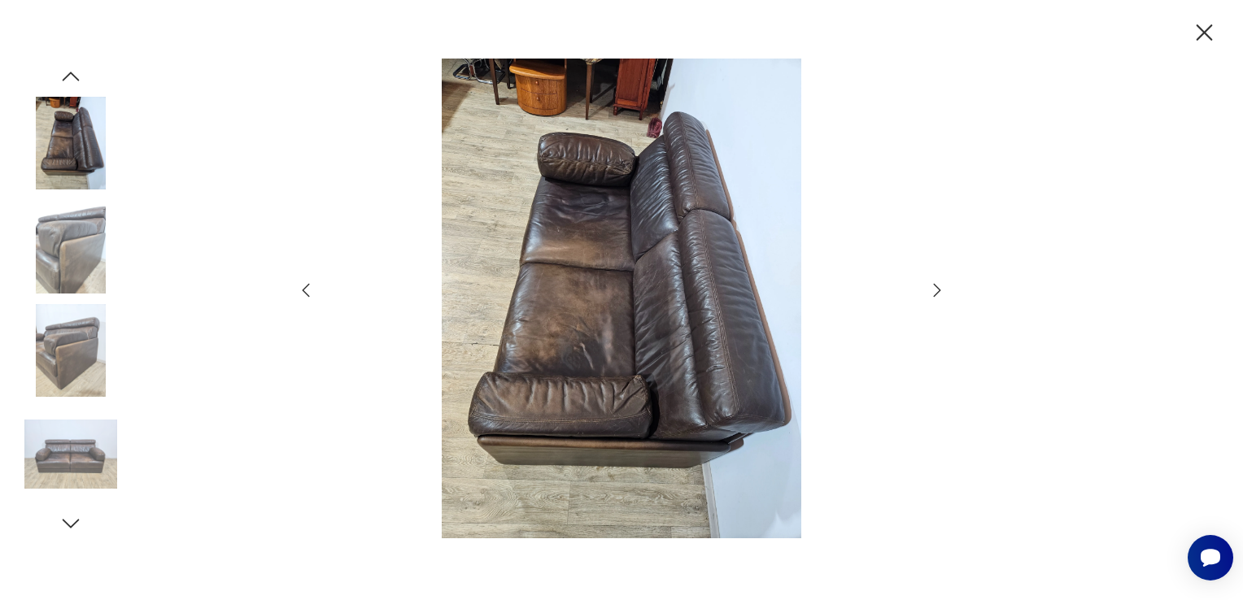
click at [938, 294] on icon "button" at bounding box center [938, 291] width 20 height 20
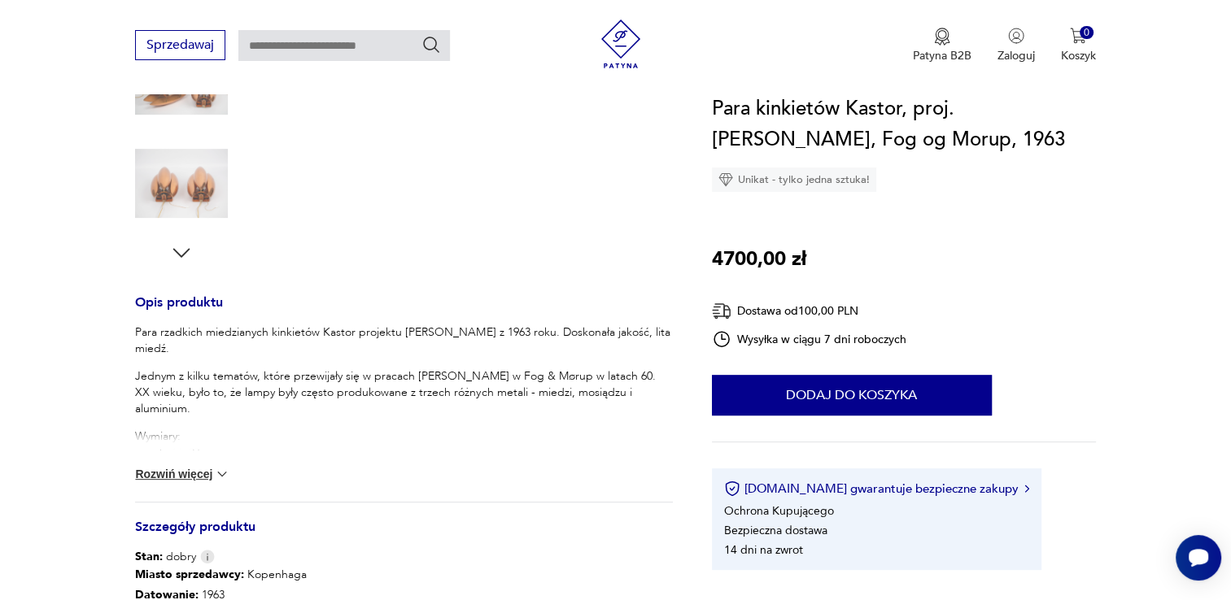
scroll to position [570, 0]
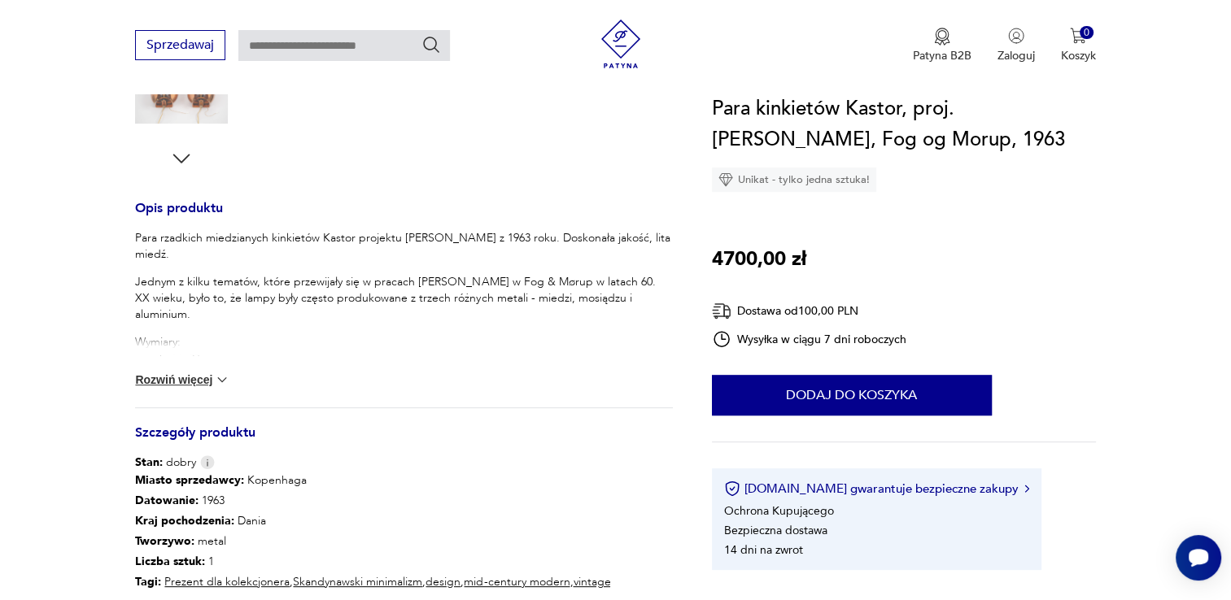
click at [145, 382] on button "Rozwiń więcej" at bounding box center [182, 380] width 94 height 16
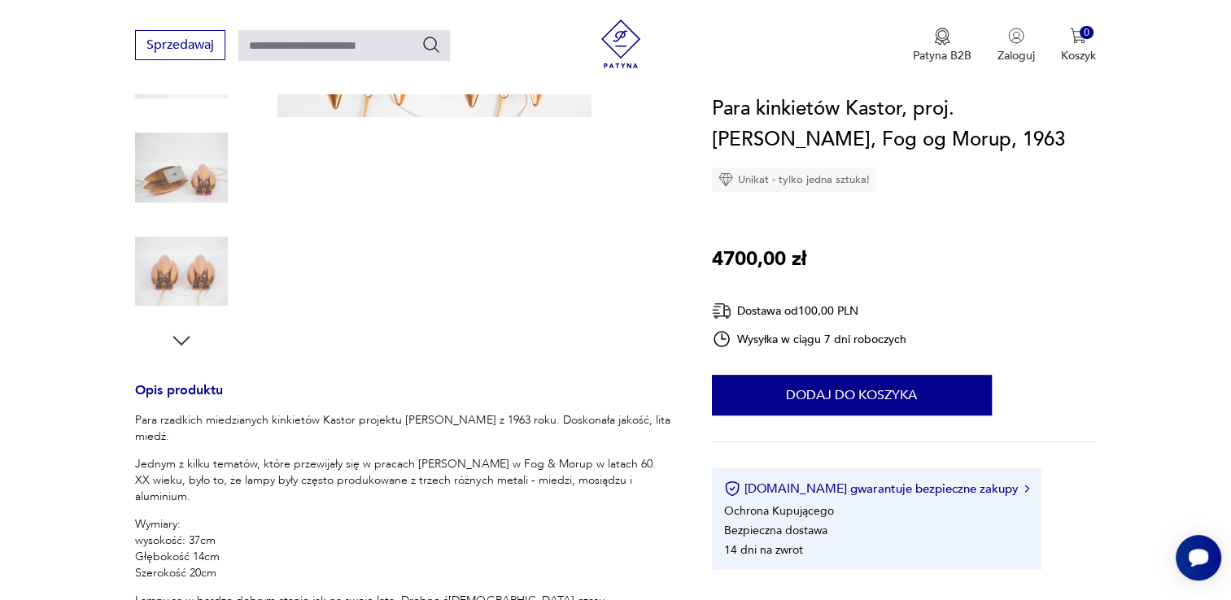
scroll to position [244, 0]
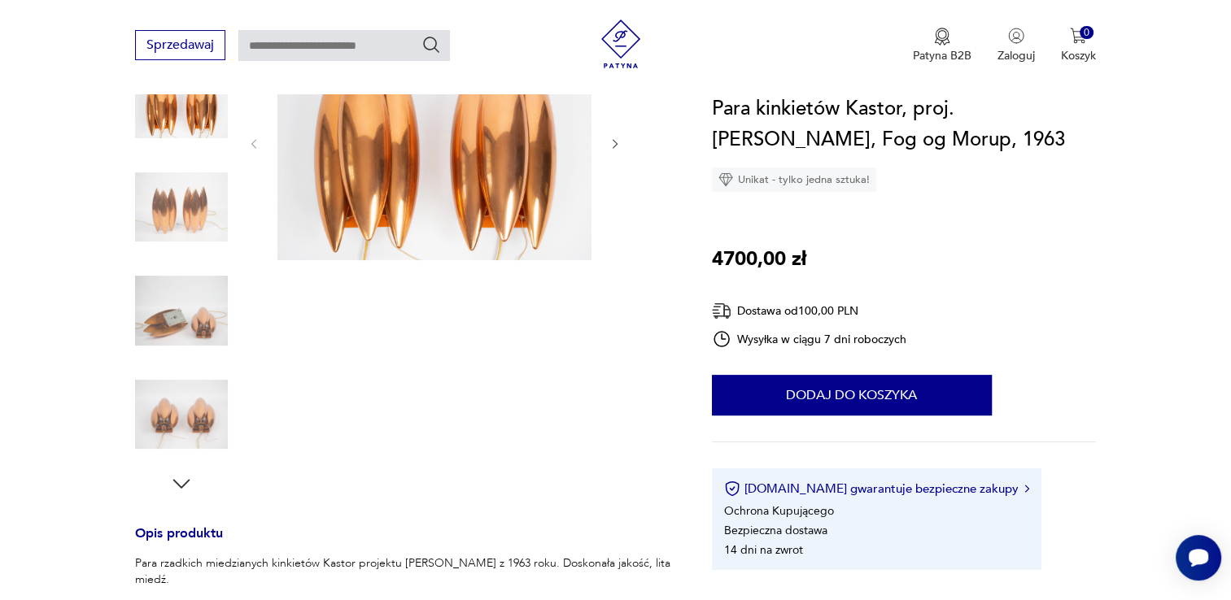
click at [368, 240] on img at bounding box center [434, 142] width 314 height 236
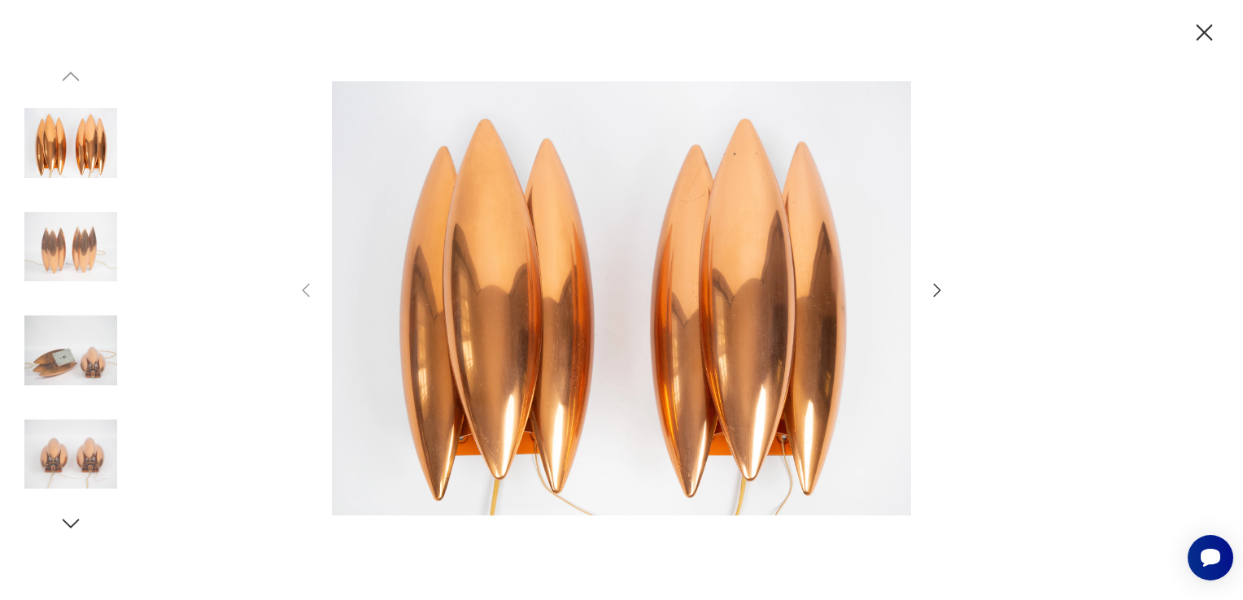
click at [928, 295] on icon "button" at bounding box center [938, 291] width 20 height 20
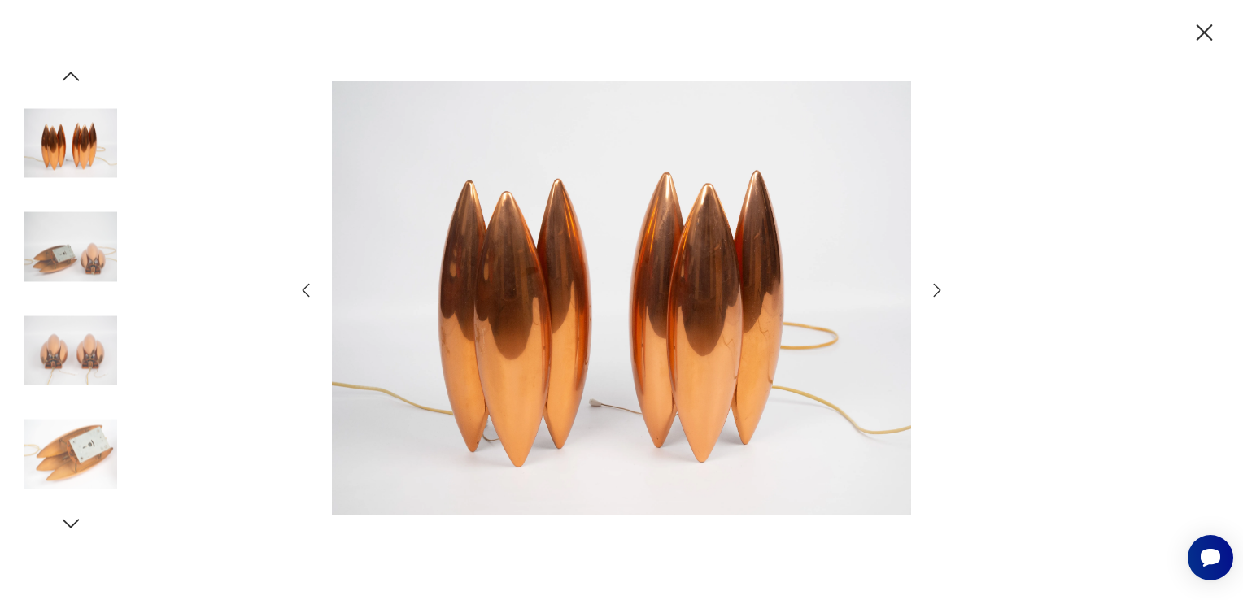
click at [928, 295] on icon "button" at bounding box center [938, 291] width 20 height 20
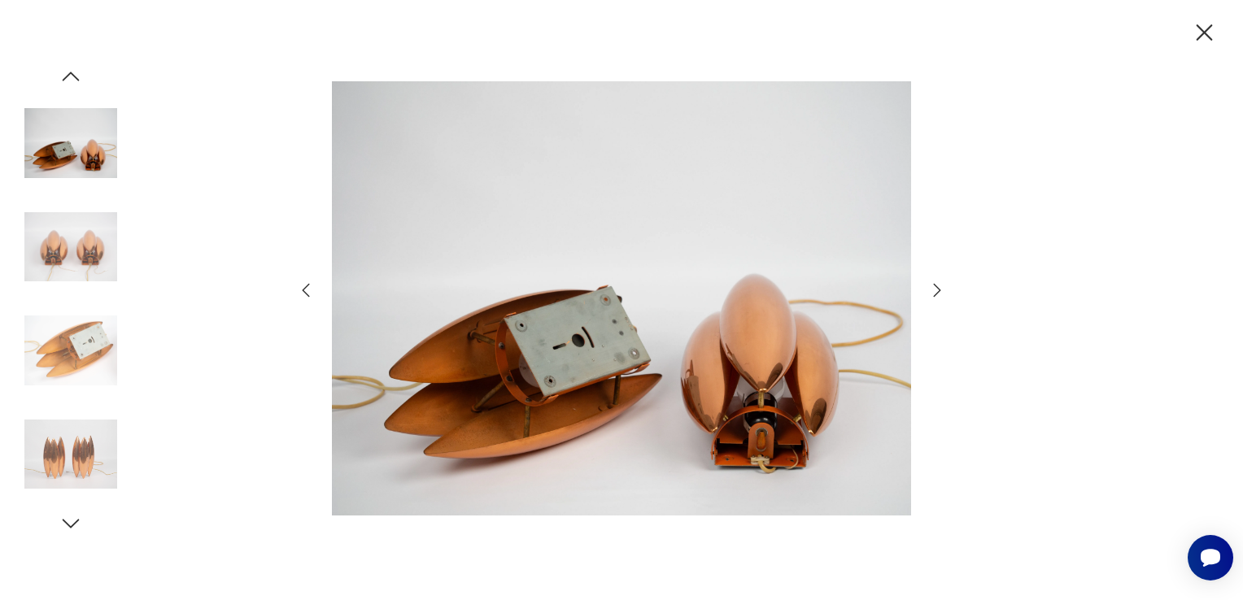
click at [928, 295] on icon "button" at bounding box center [938, 291] width 20 height 20
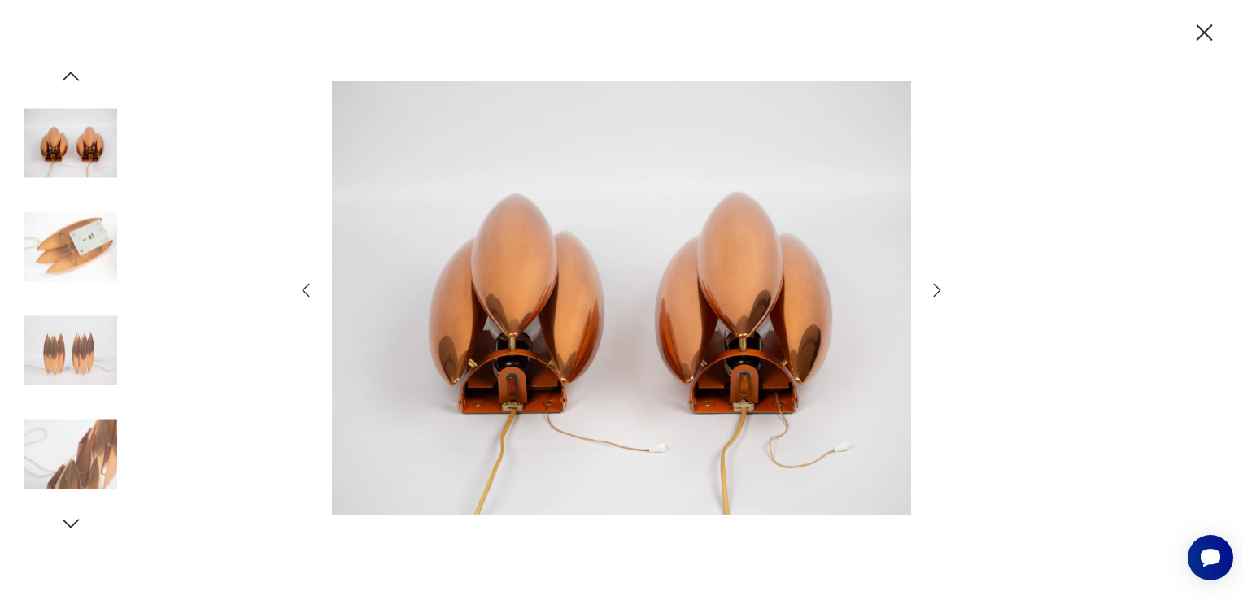
click at [928, 295] on icon "button" at bounding box center [938, 291] width 20 height 20
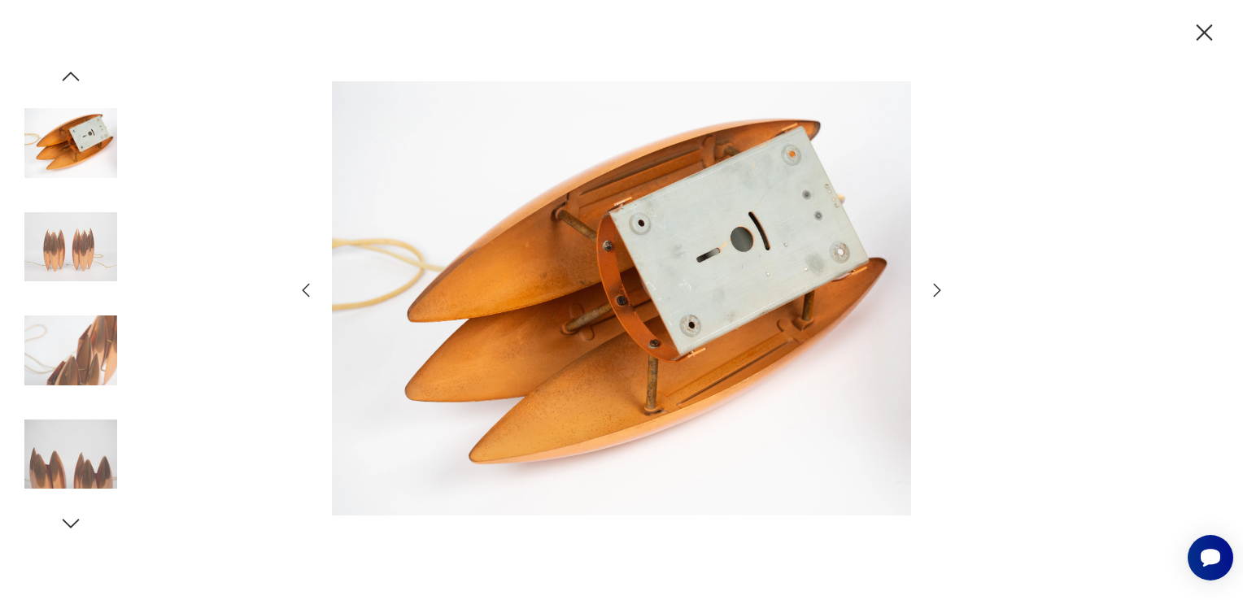
click at [928, 295] on icon "button" at bounding box center [938, 291] width 20 height 20
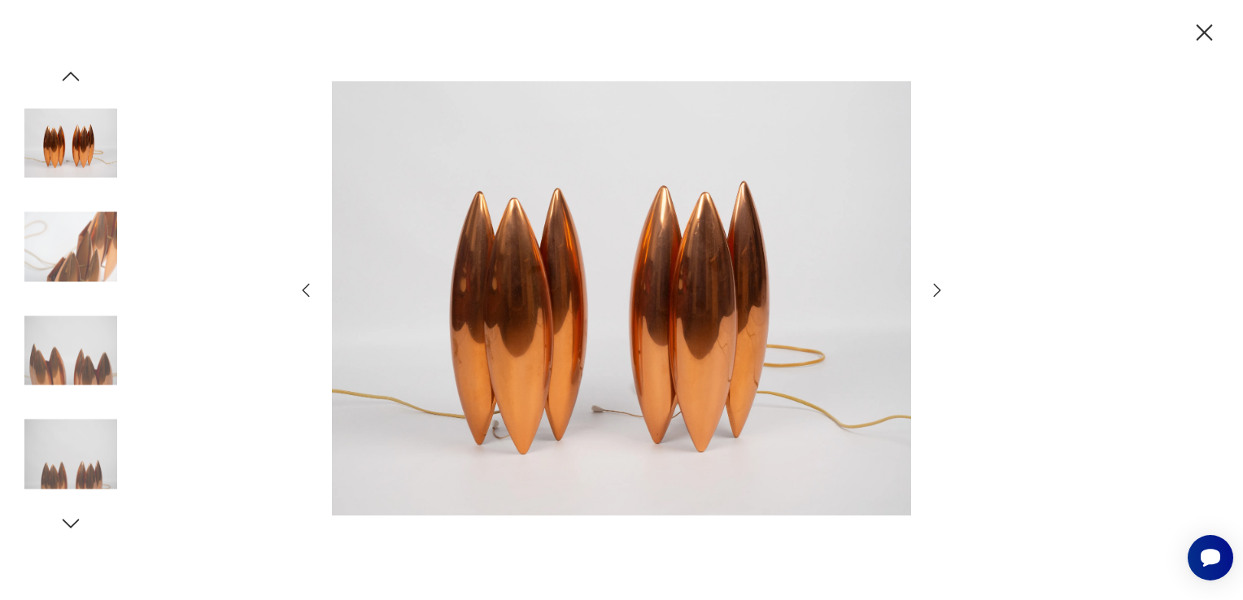
click at [928, 295] on icon "button" at bounding box center [938, 291] width 20 height 20
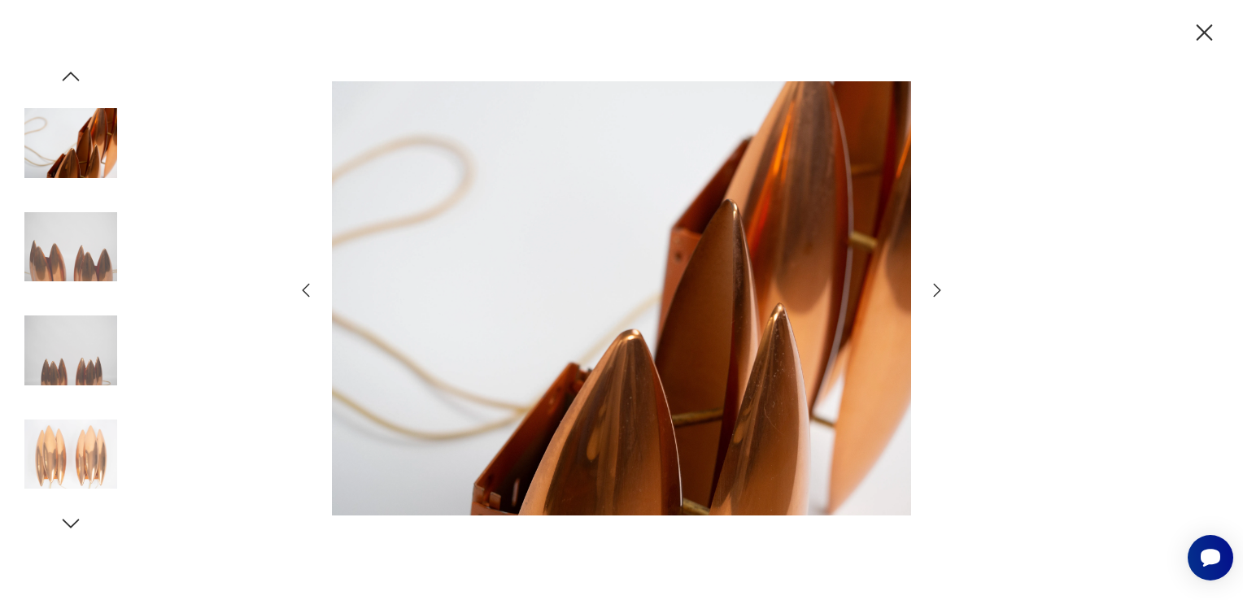
click at [1204, 29] on icon "button" at bounding box center [1204, 33] width 28 height 28
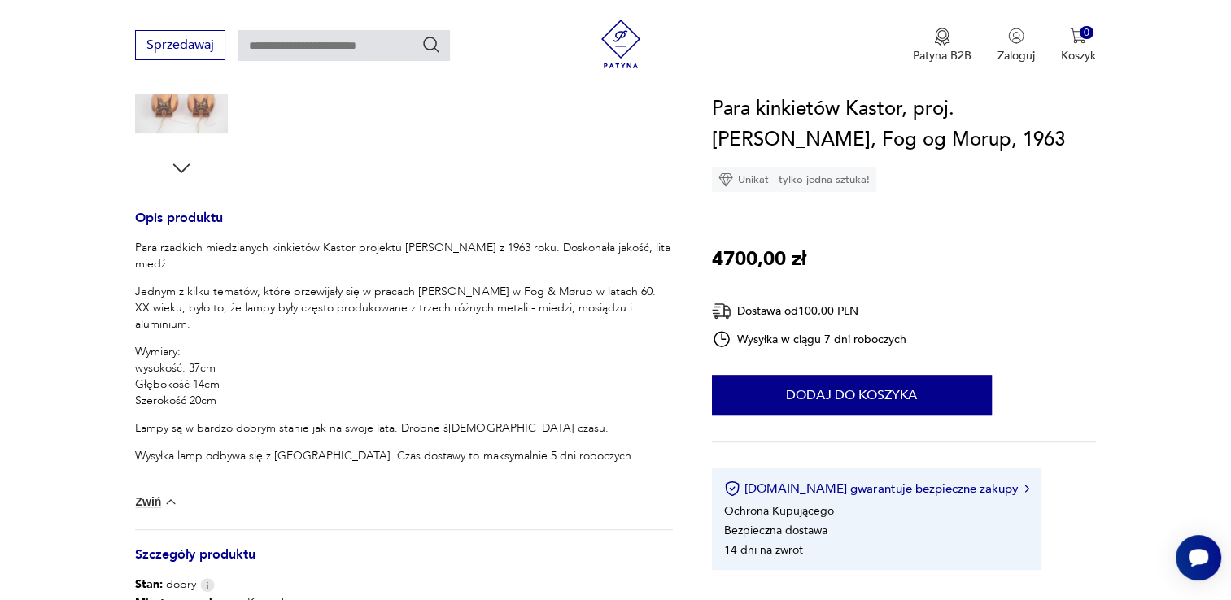
scroll to position [570, 0]
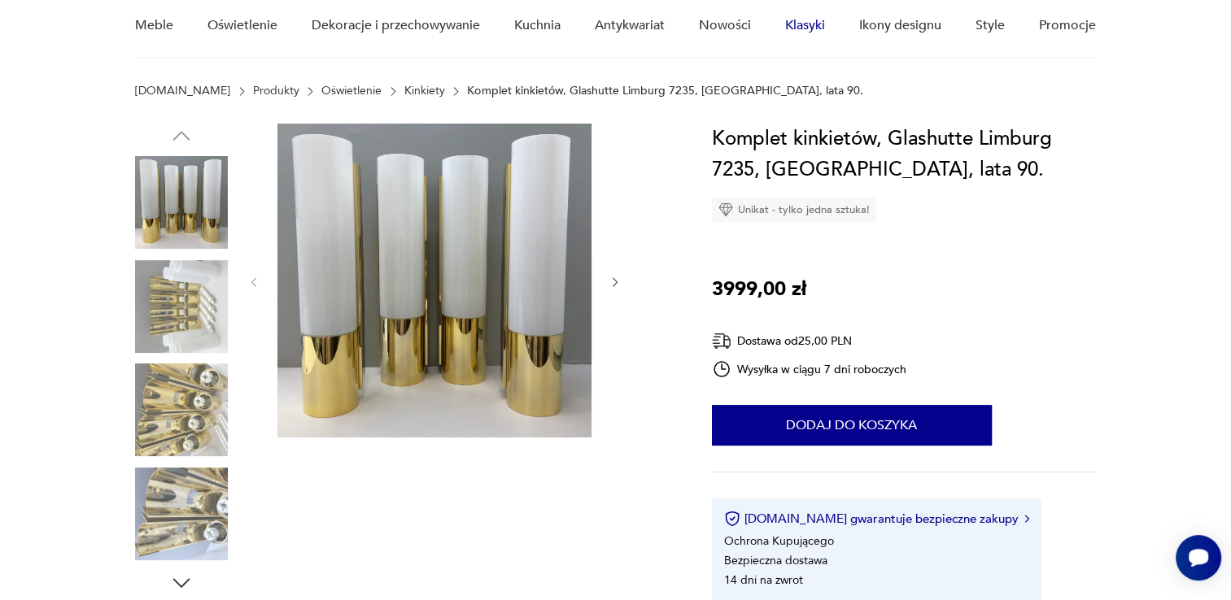
scroll to position [163, 0]
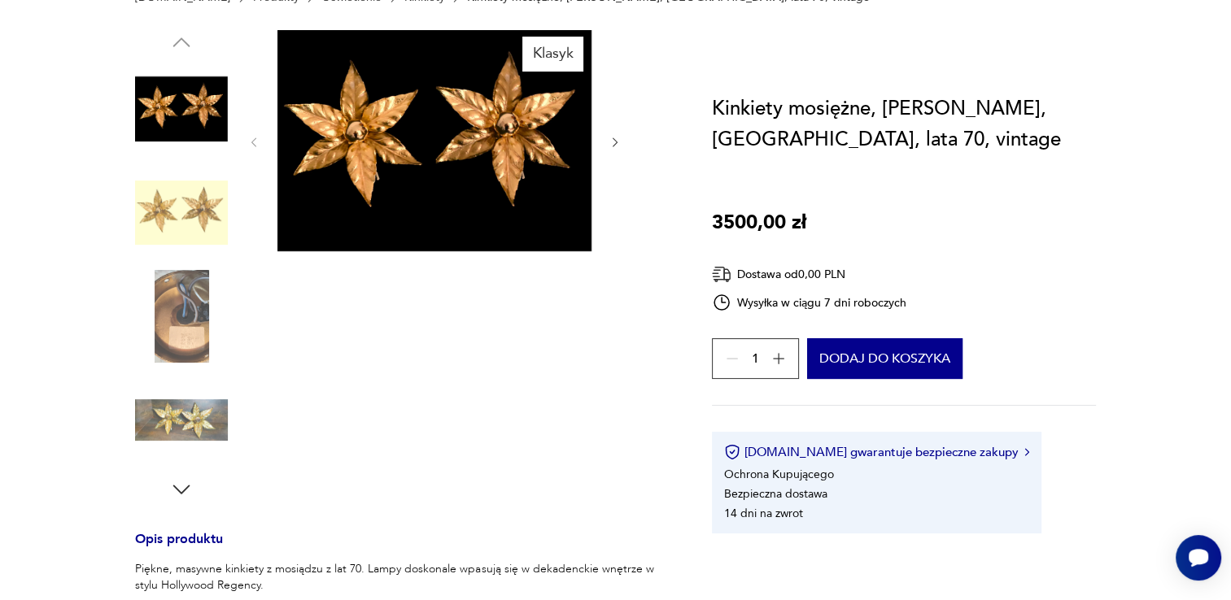
scroll to position [244, 0]
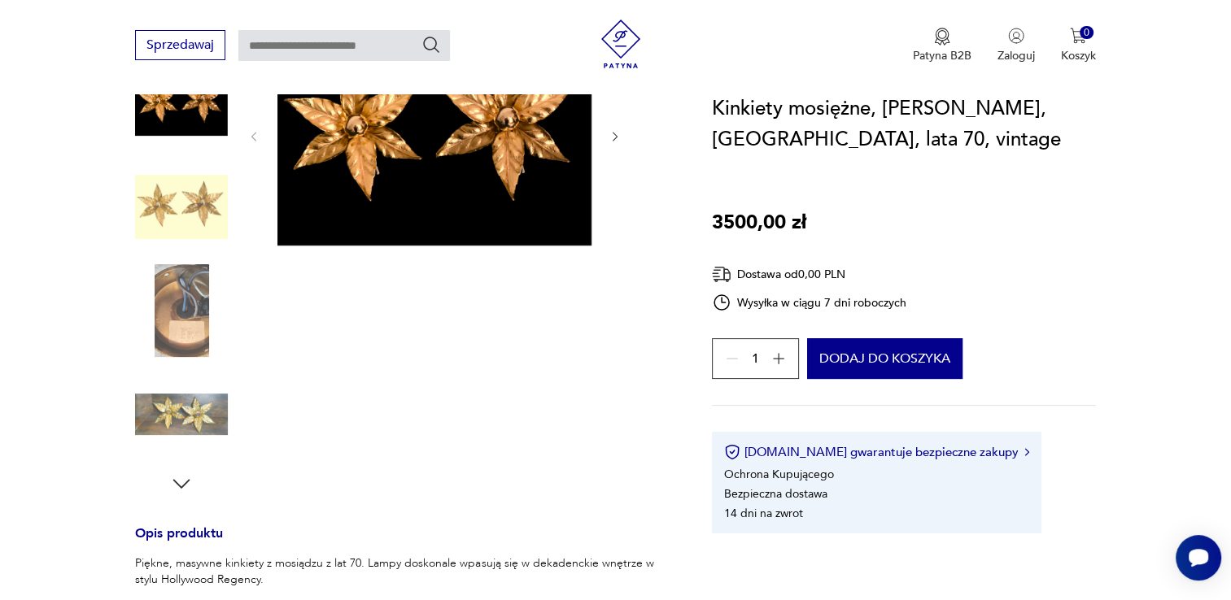
click at [168, 404] on img at bounding box center [181, 415] width 93 height 93
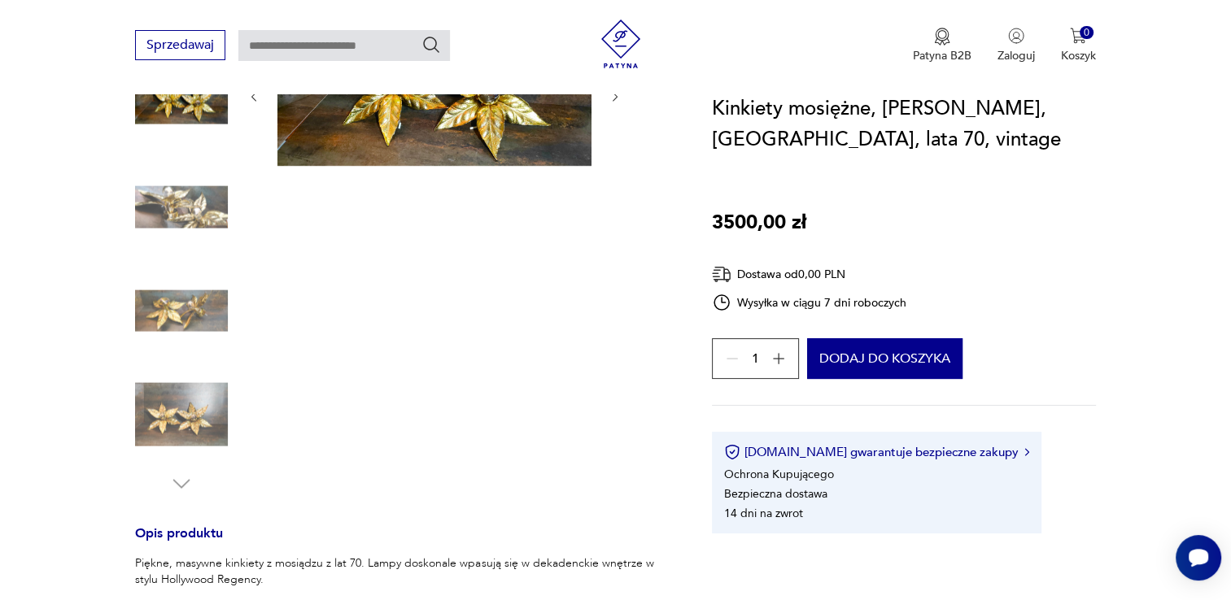
scroll to position [0, 0]
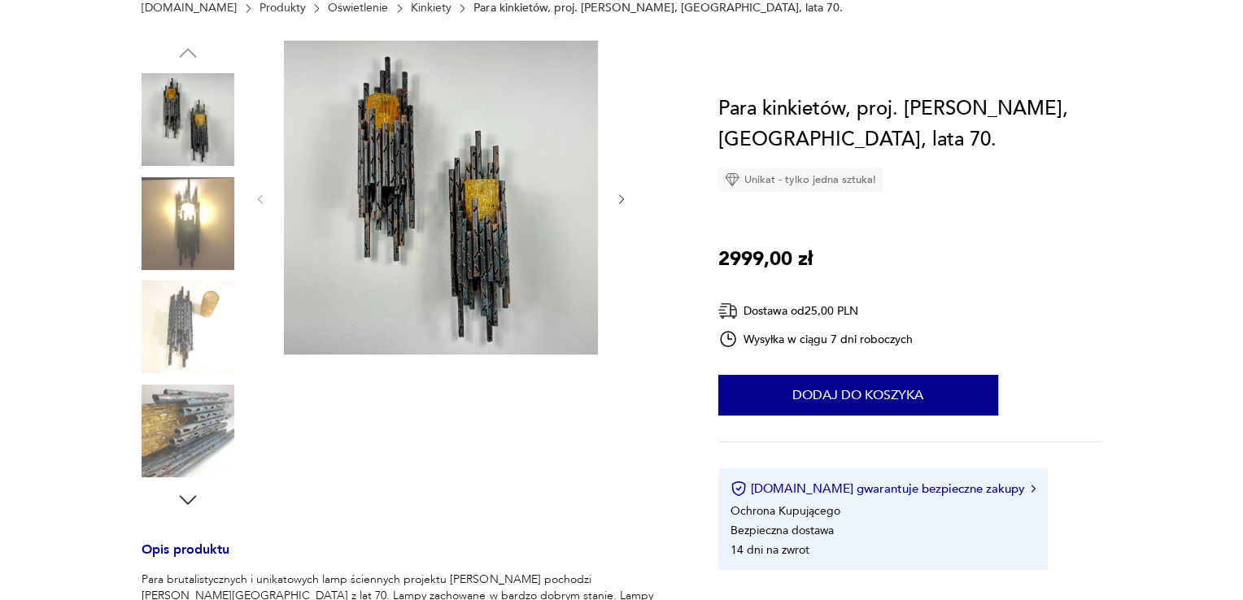
scroll to position [244, 0]
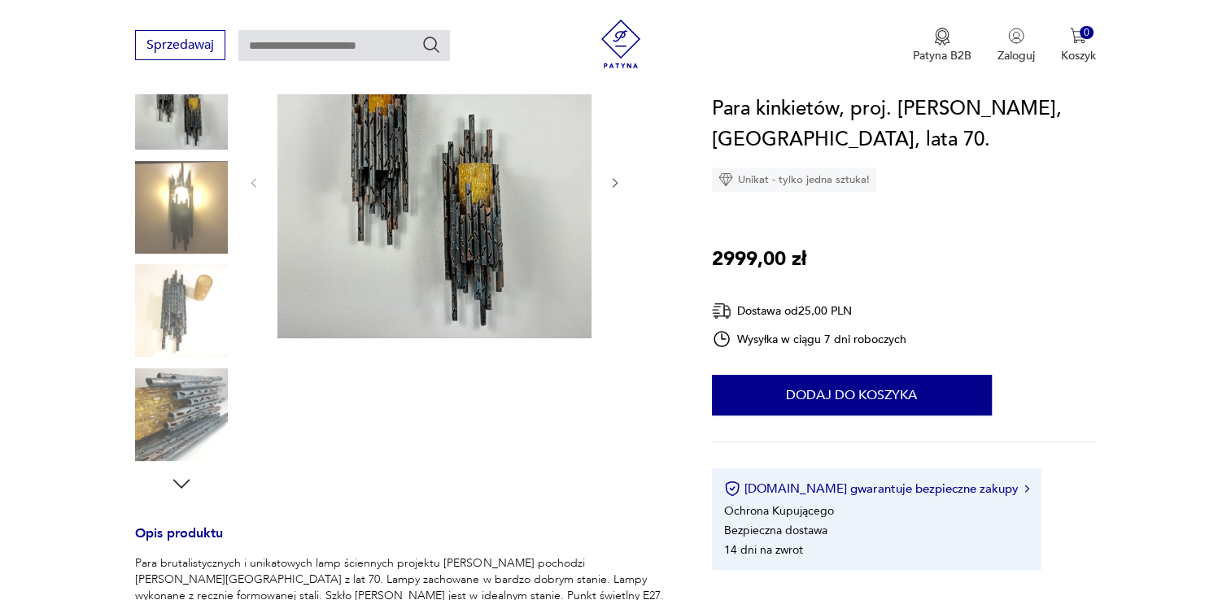
click at [375, 223] on img at bounding box center [434, 181] width 314 height 314
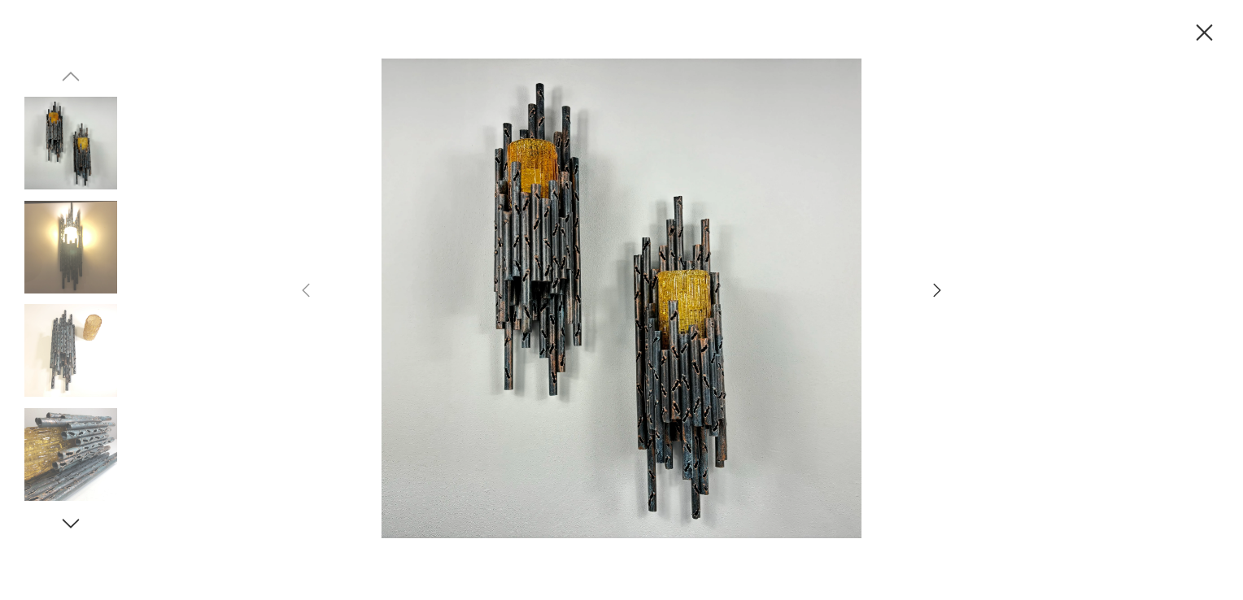
click at [934, 294] on icon "button" at bounding box center [938, 291] width 20 height 20
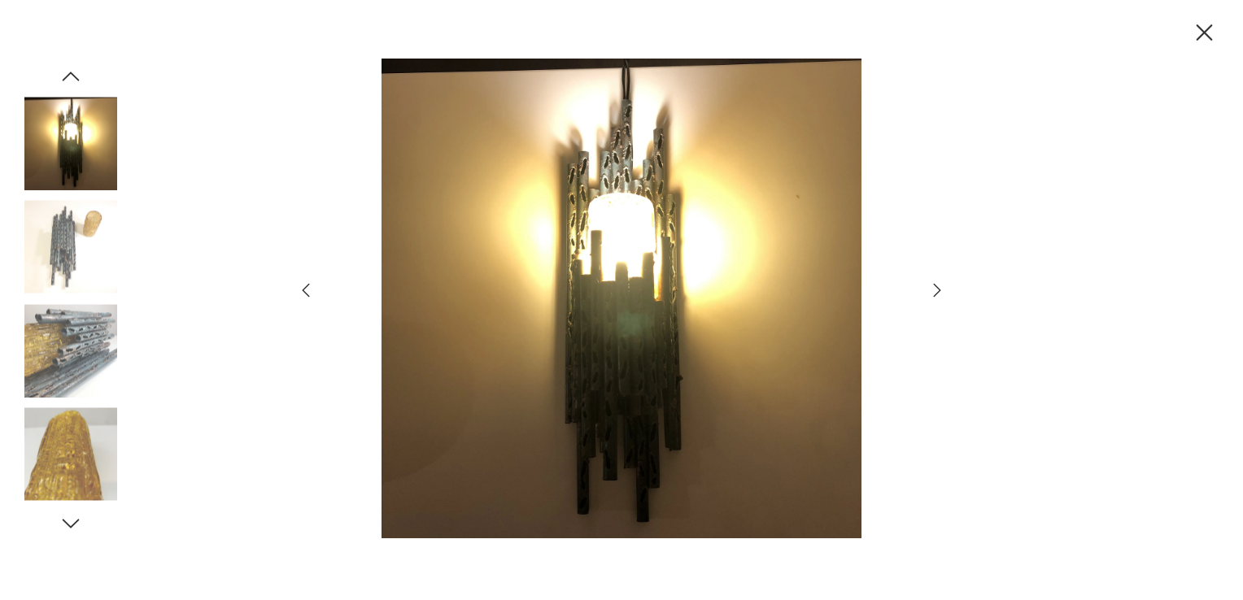
click at [934, 294] on icon "button" at bounding box center [938, 291] width 20 height 20
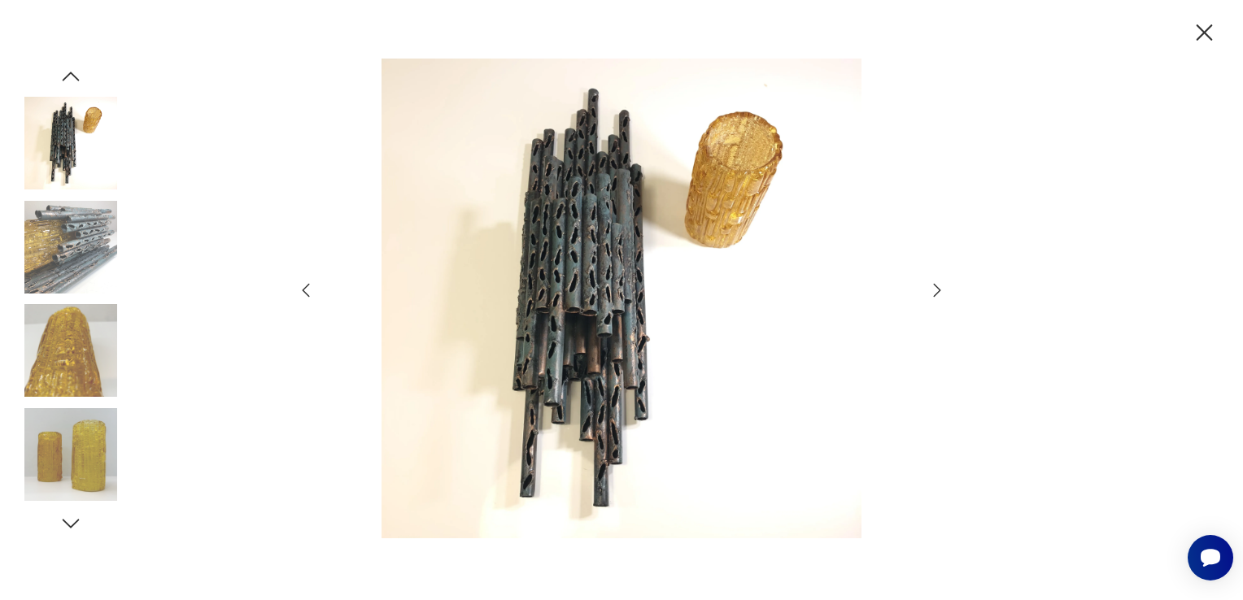
scroll to position [0, 0]
click at [934, 294] on icon "button" at bounding box center [938, 291] width 20 height 20
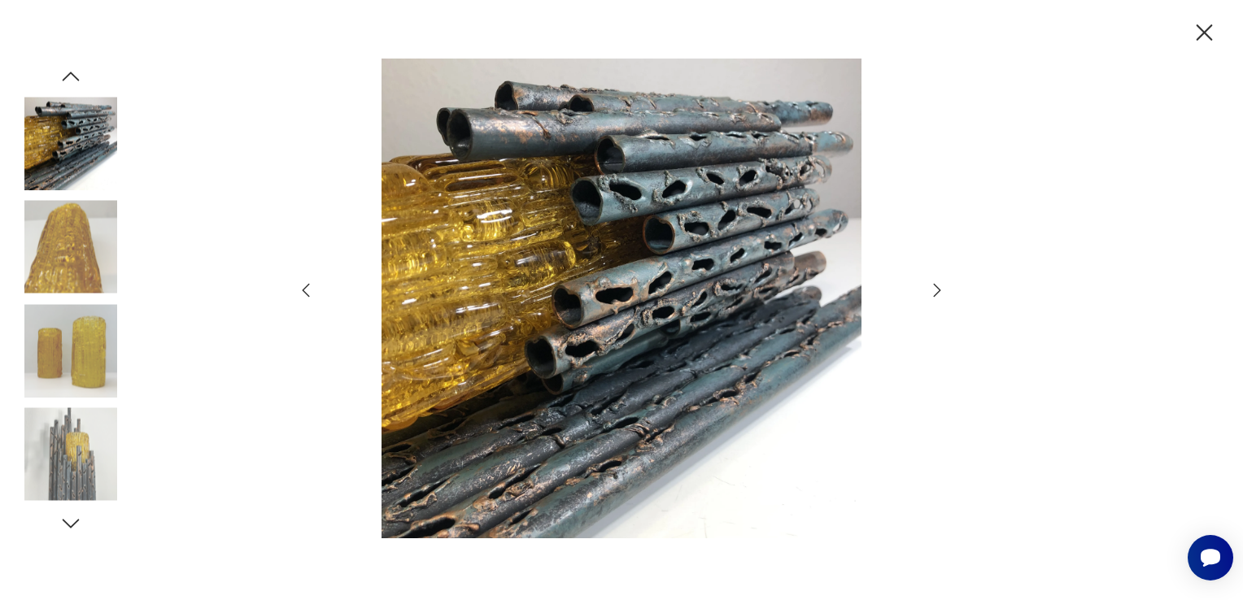
click at [934, 294] on icon "button" at bounding box center [938, 291] width 20 height 20
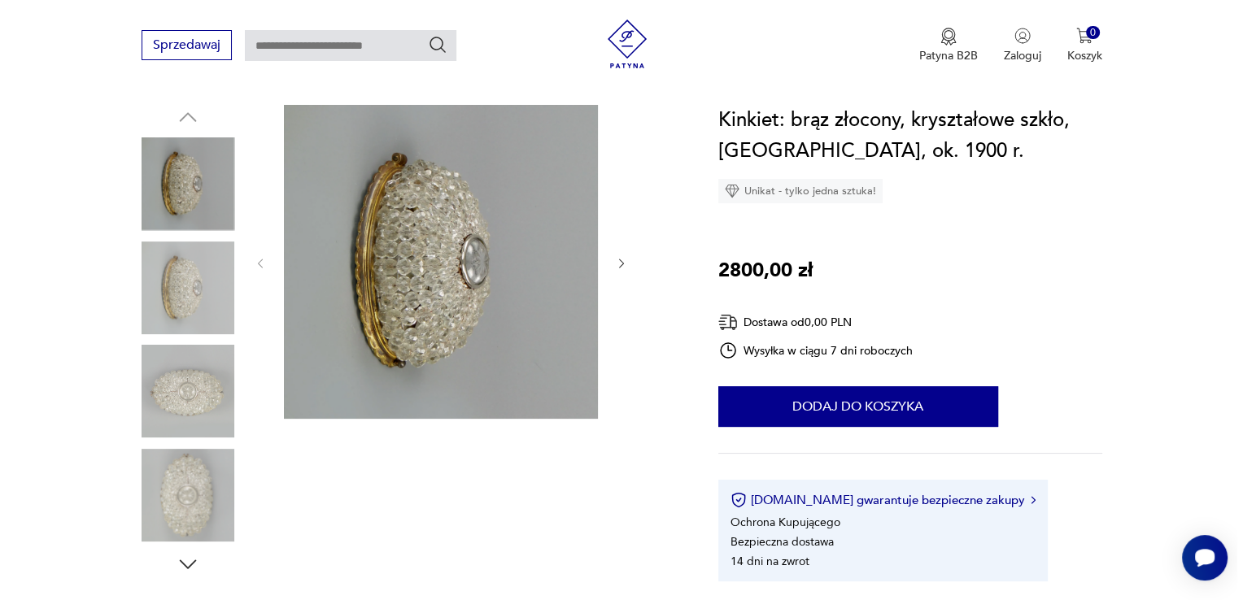
scroll to position [163, 0]
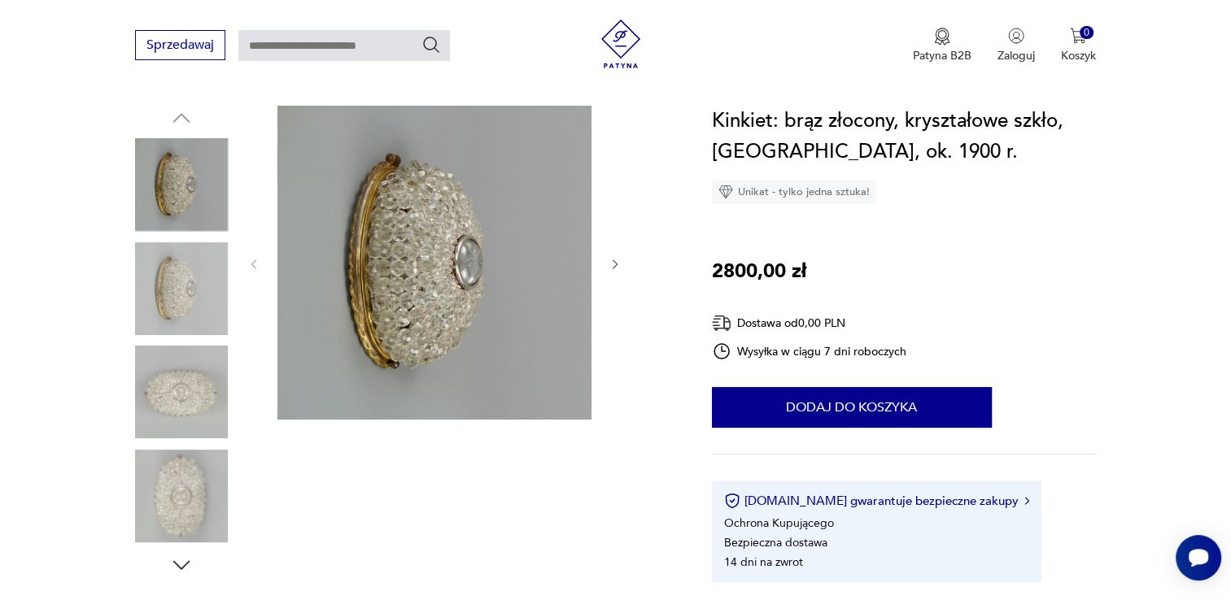
click at [464, 236] on img at bounding box center [434, 263] width 314 height 314
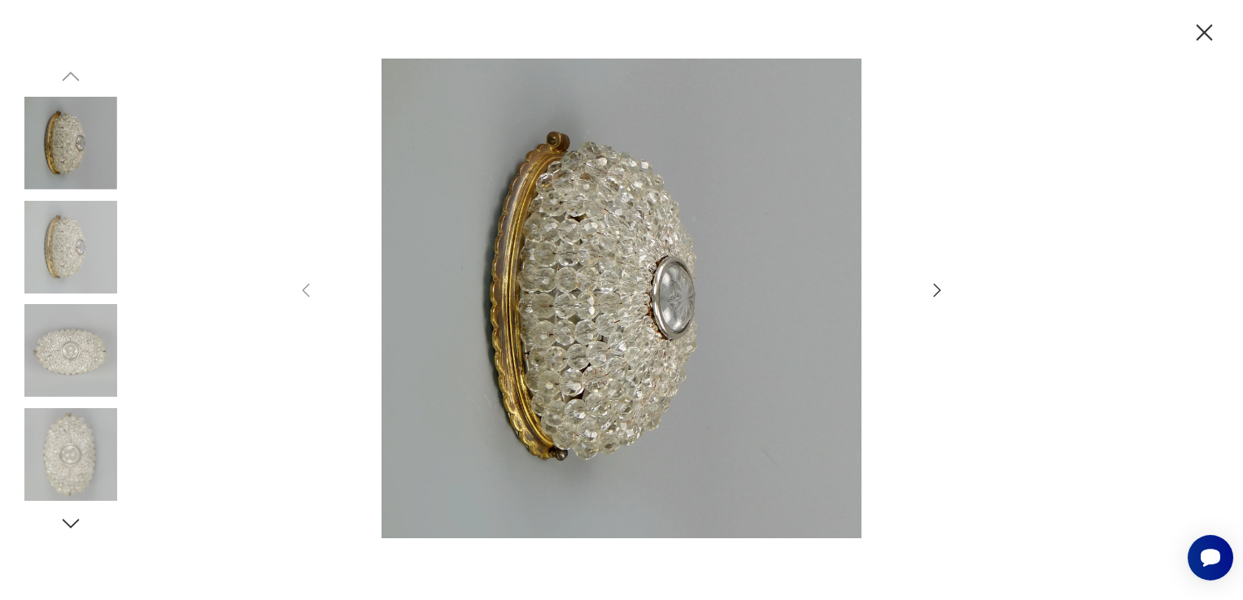
click at [941, 295] on icon "button" at bounding box center [938, 291] width 20 height 20
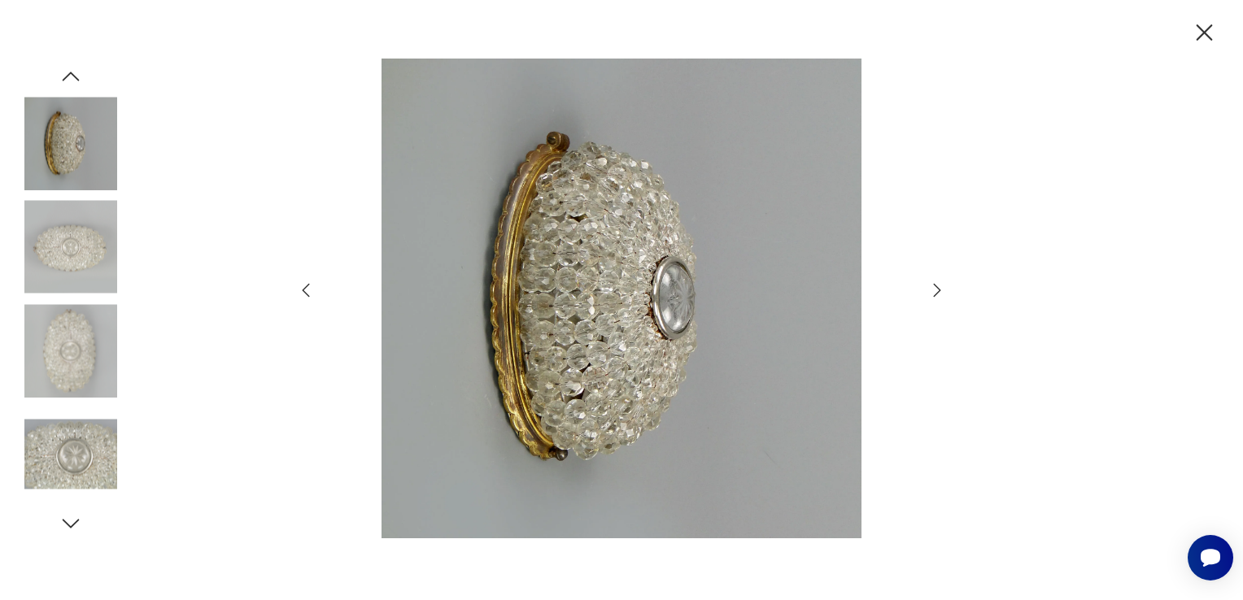
click at [941, 295] on icon "button" at bounding box center [938, 291] width 20 height 20
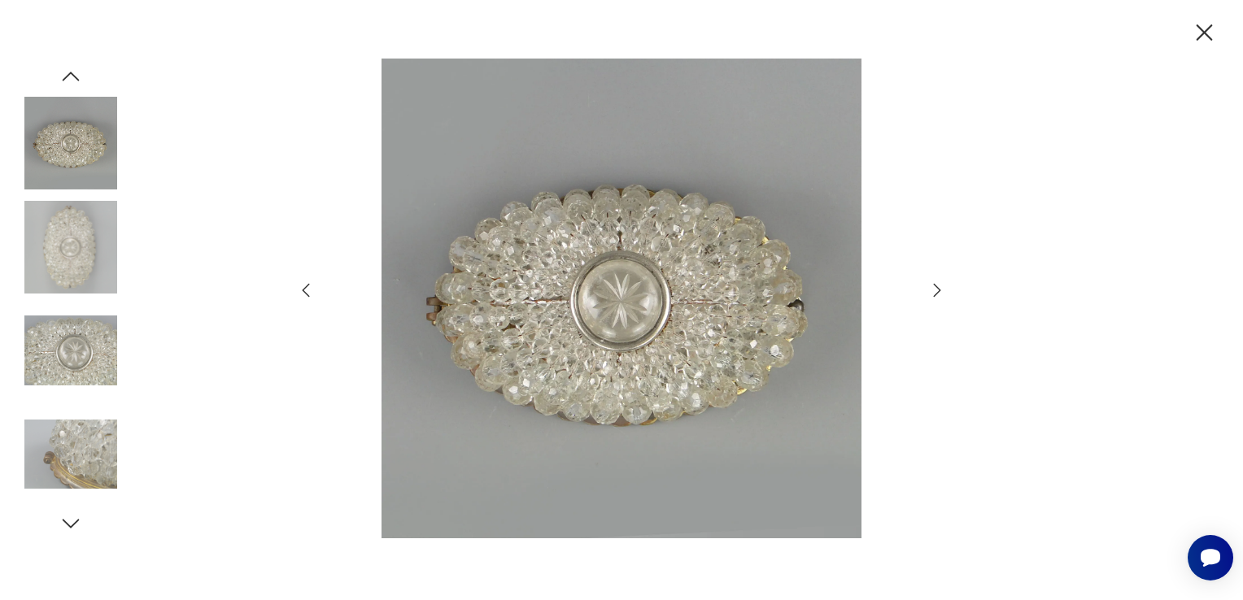
click at [941, 295] on icon "button" at bounding box center [938, 291] width 20 height 20
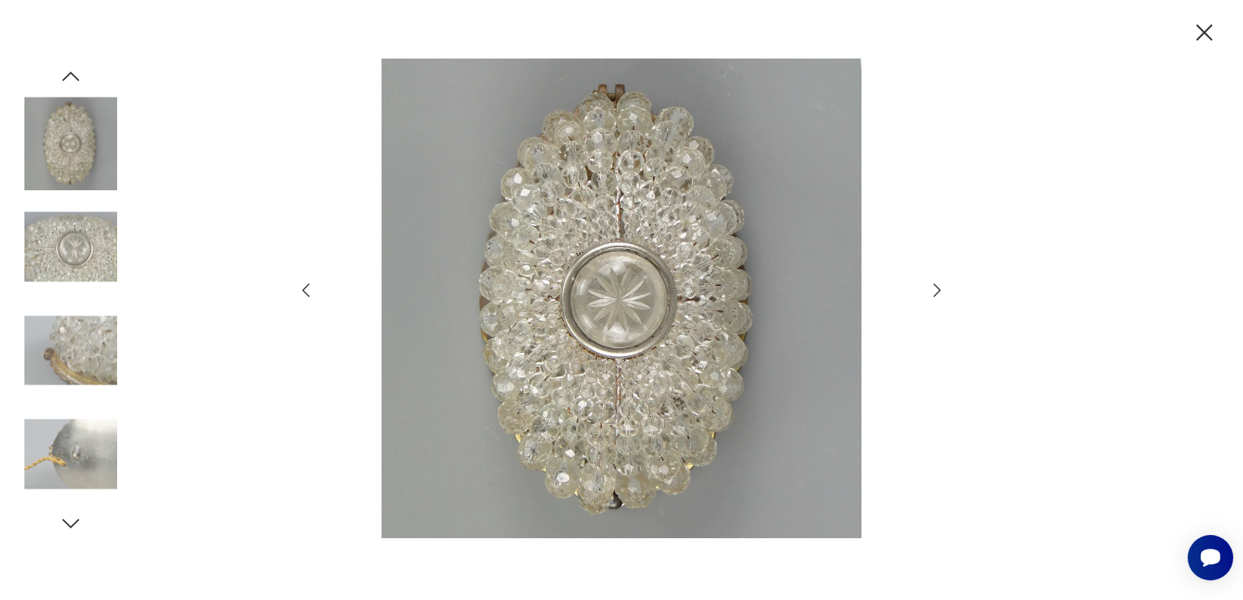
click at [941, 295] on icon "button" at bounding box center [938, 291] width 20 height 20
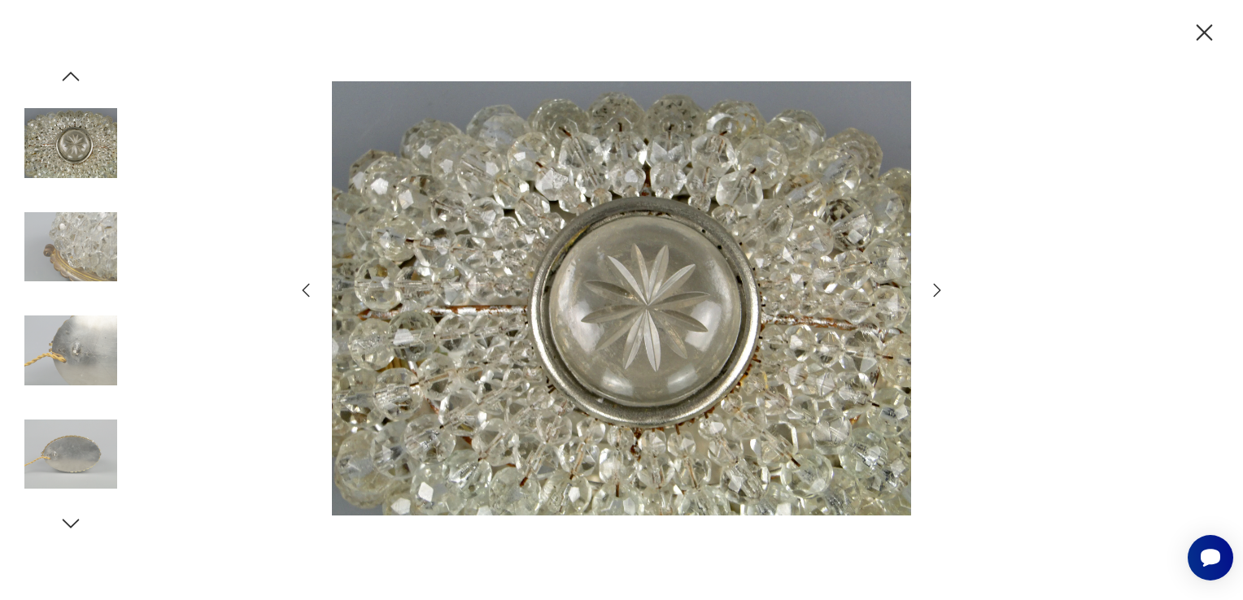
click at [941, 295] on icon "button" at bounding box center [938, 291] width 20 height 20
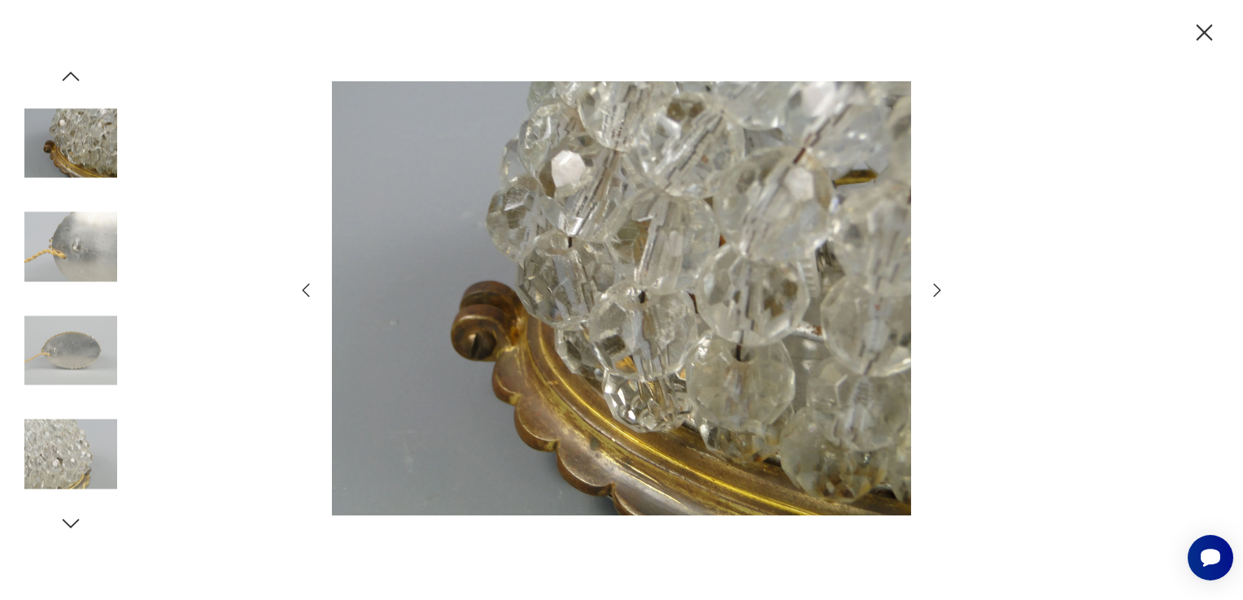
click at [941, 295] on icon "button" at bounding box center [938, 291] width 20 height 20
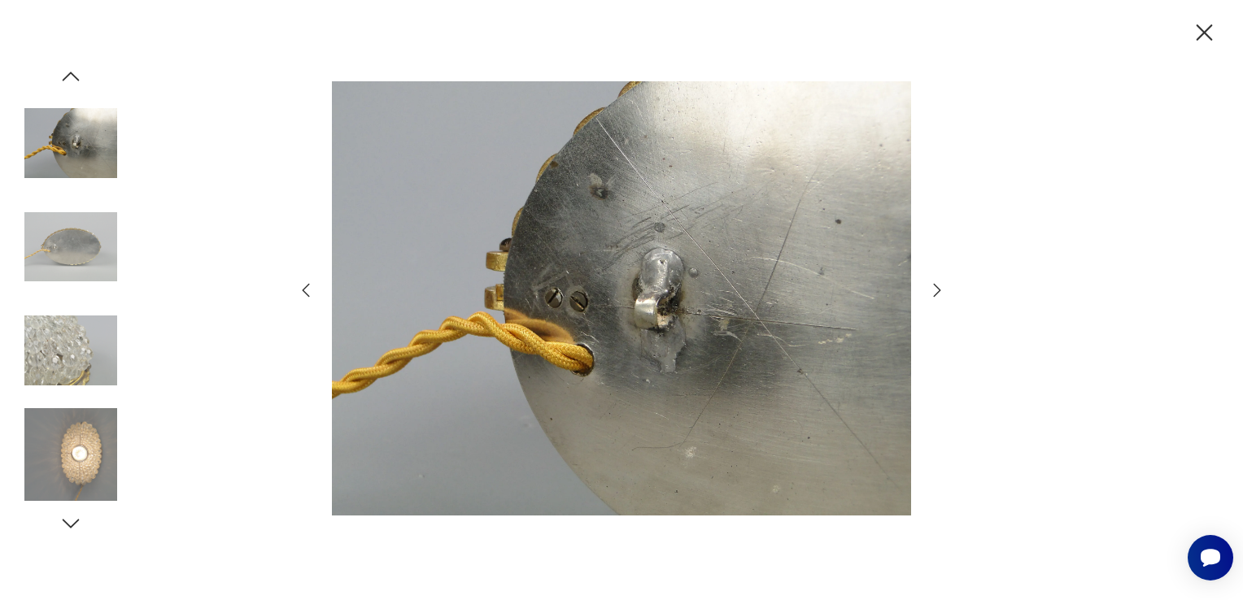
click at [941, 295] on icon "button" at bounding box center [938, 291] width 20 height 20
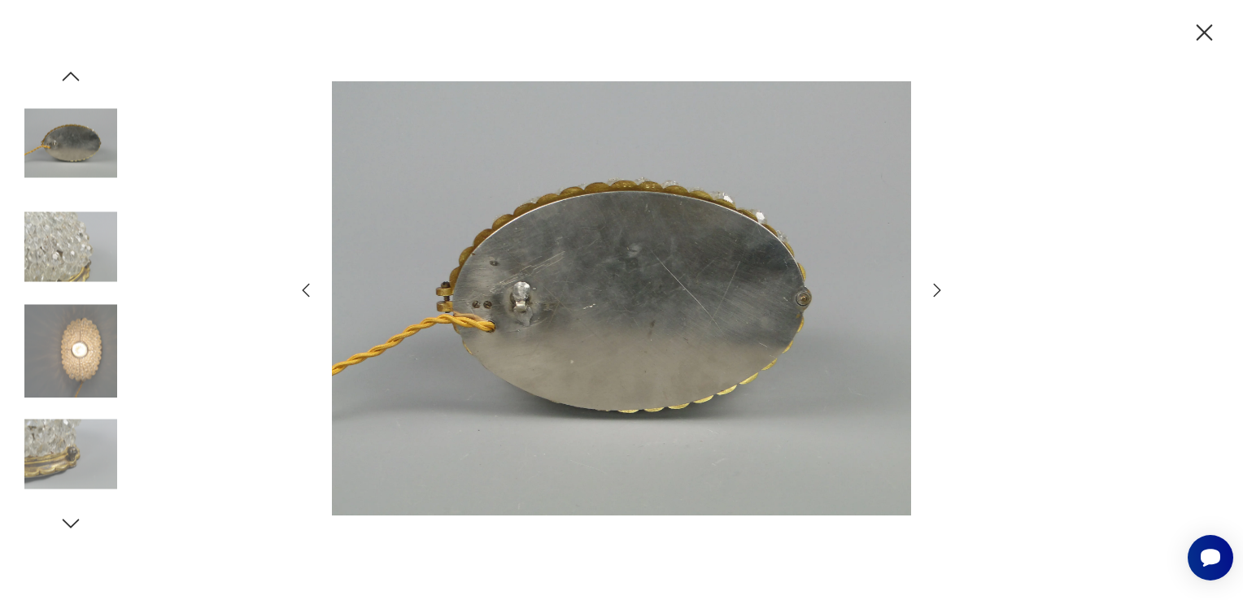
click at [941, 295] on icon "button" at bounding box center [938, 291] width 20 height 20
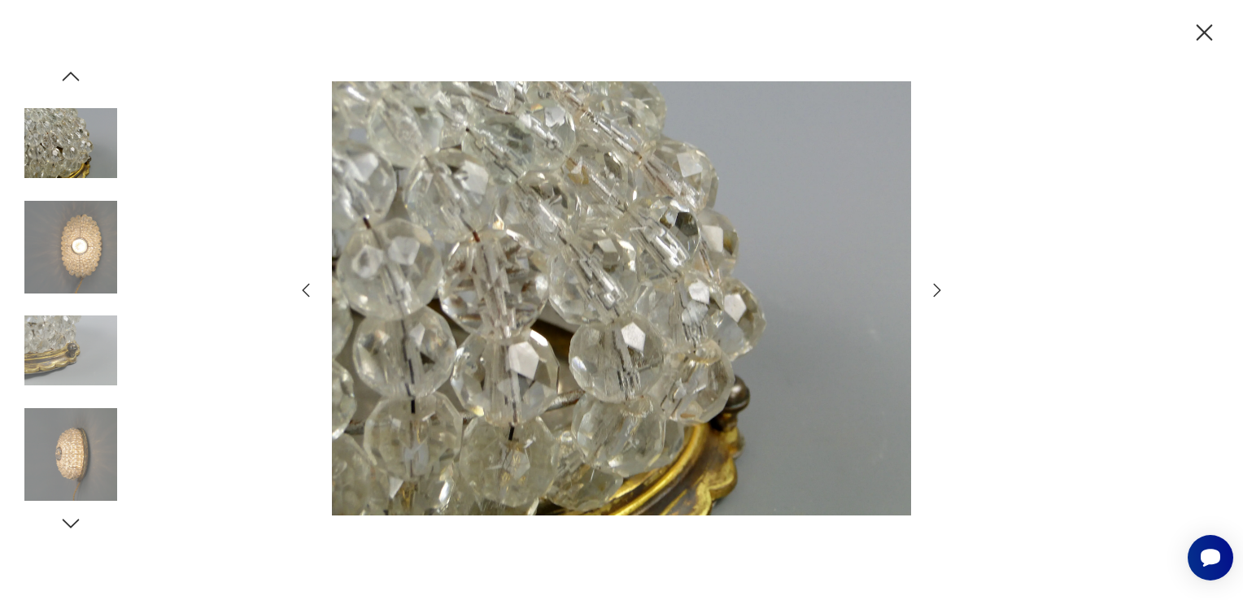
click at [941, 295] on icon "button" at bounding box center [938, 291] width 20 height 20
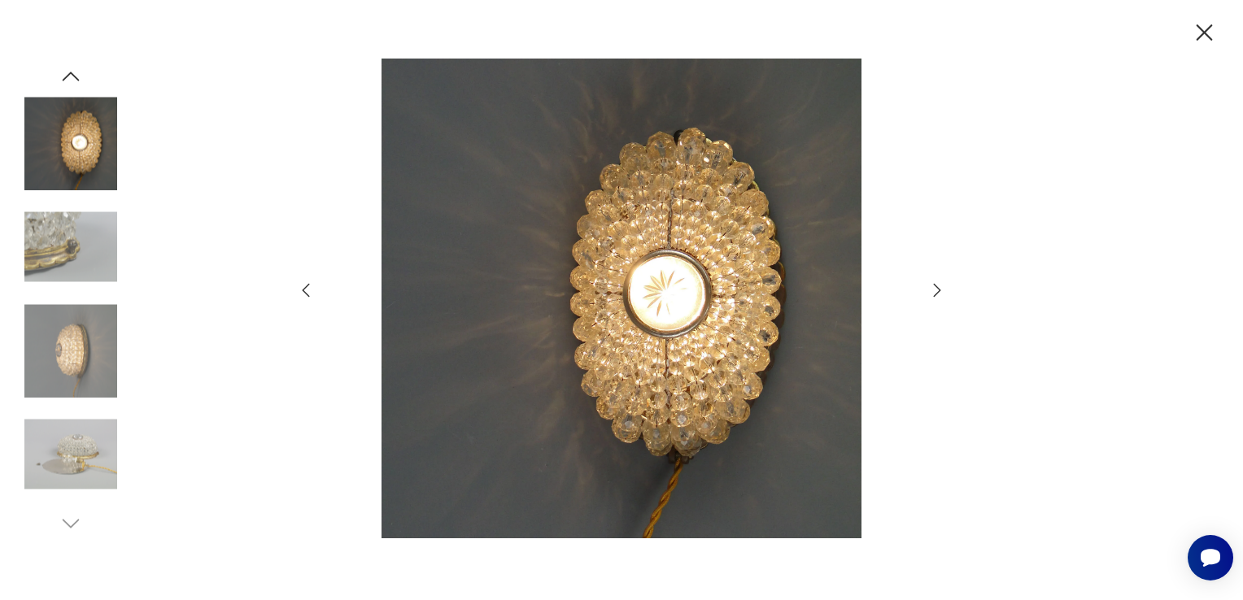
click at [941, 295] on icon "button" at bounding box center [938, 291] width 20 height 20
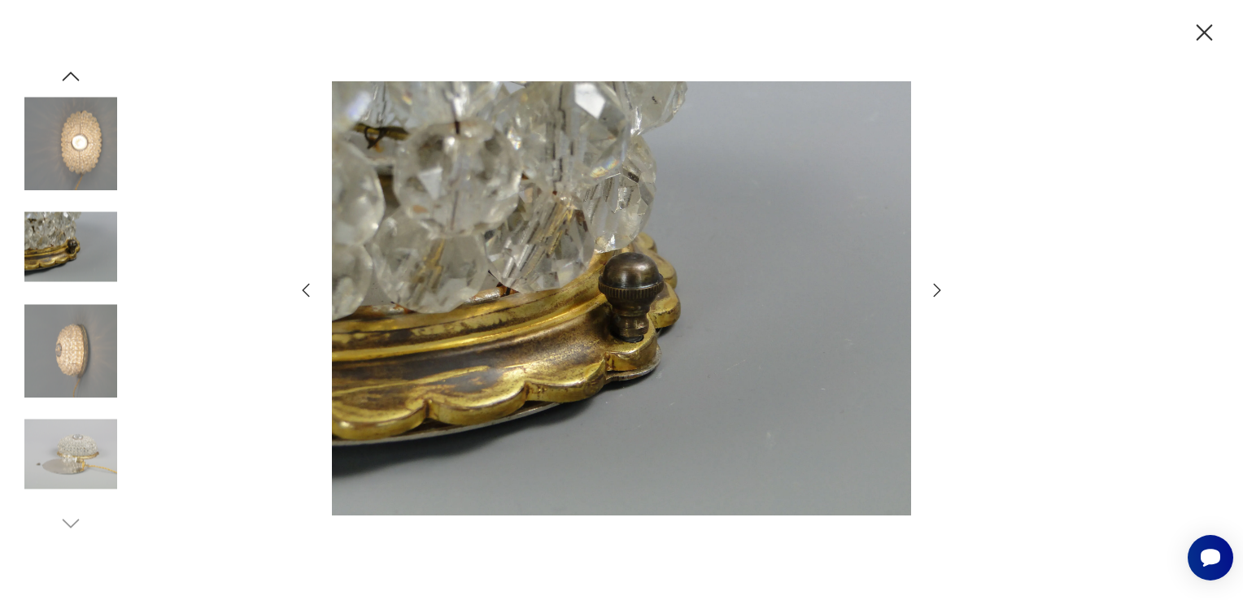
click at [309, 291] on icon "button" at bounding box center [306, 291] width 20 height 20
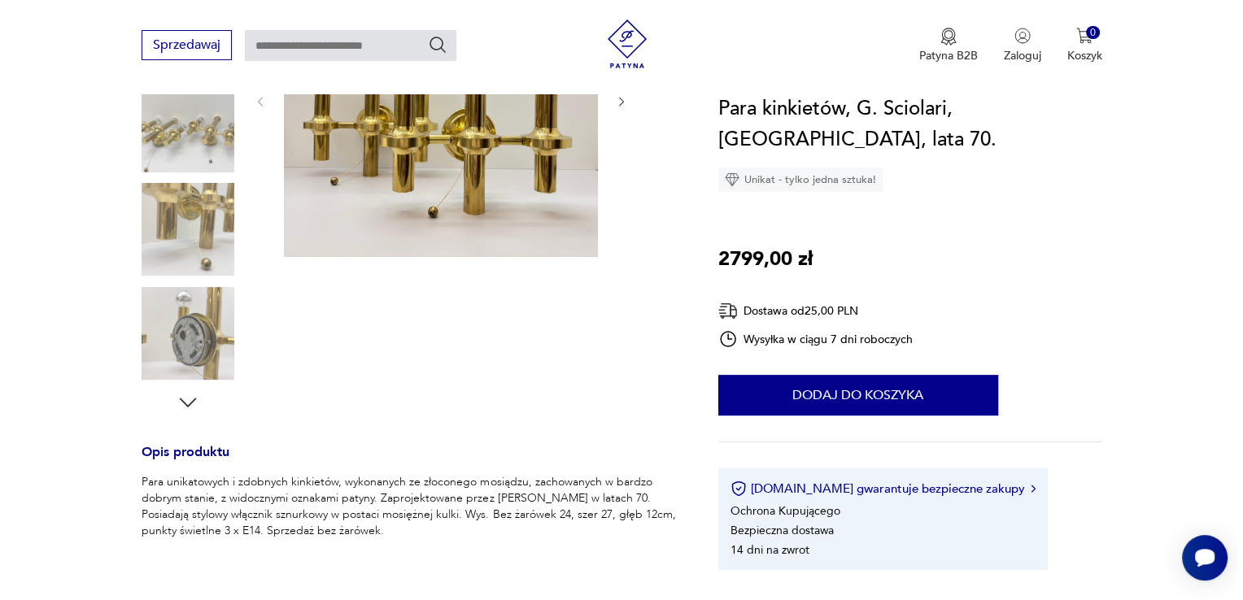
scroll to position [163, 0]
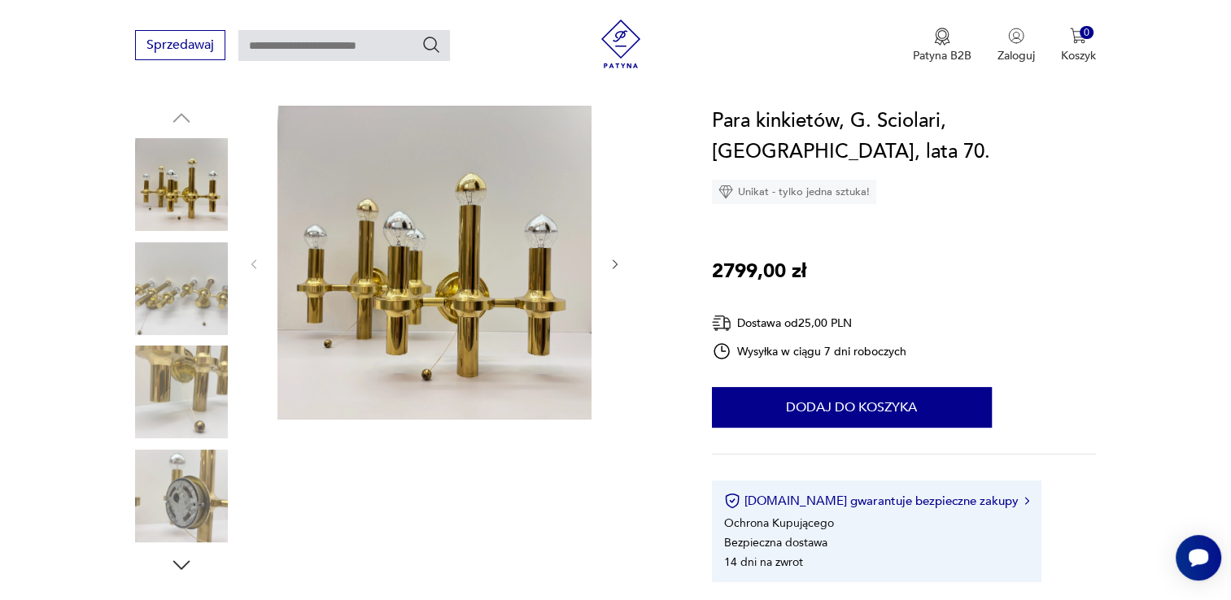
click at [440, 321] on img at bounding box center [434, 263] width 314 height 314
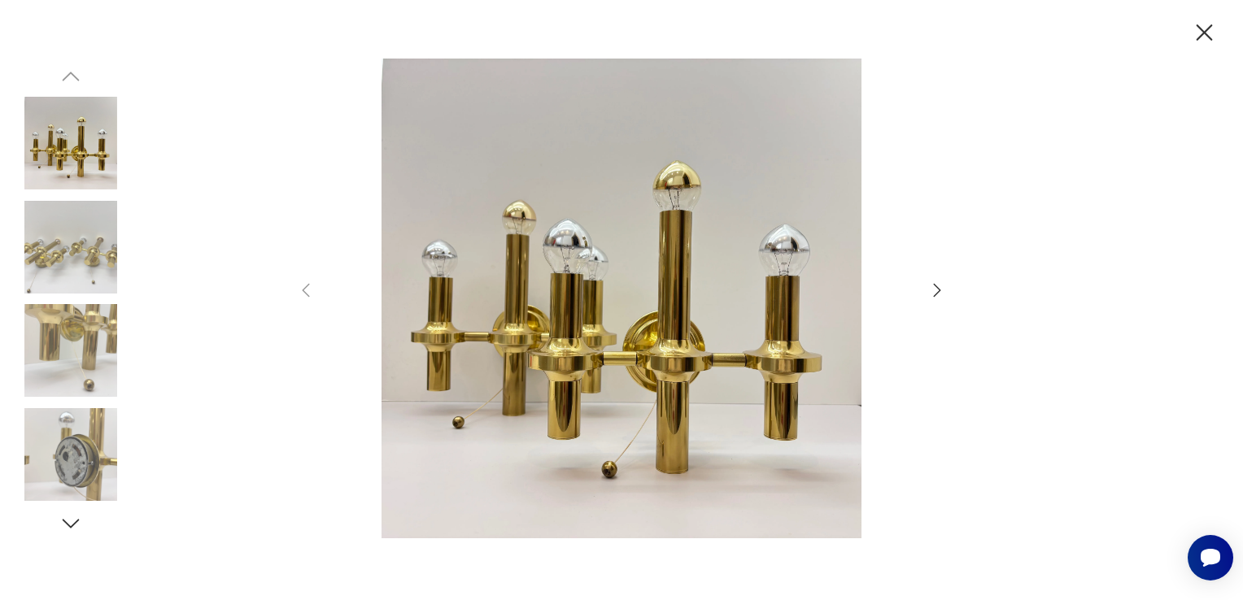
click at [931, 299] on icon "button" at bounding box center [938, 291] width 20 height 20
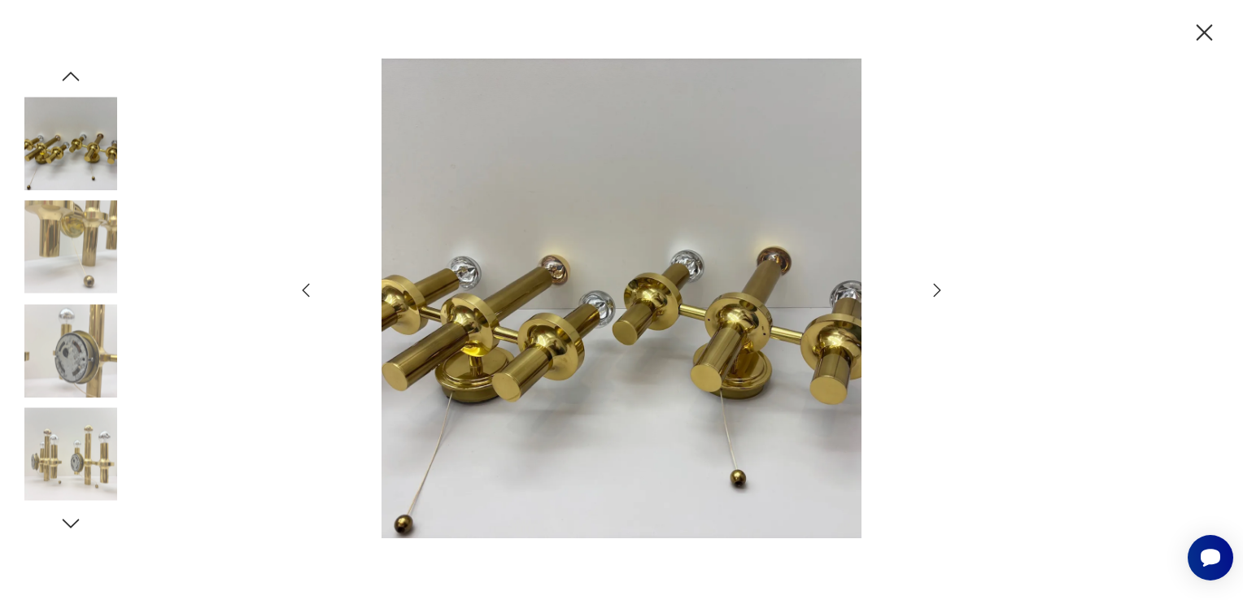
click at [931, 299] on icon "button" at bounding box center [938, 291] width 20 height 20
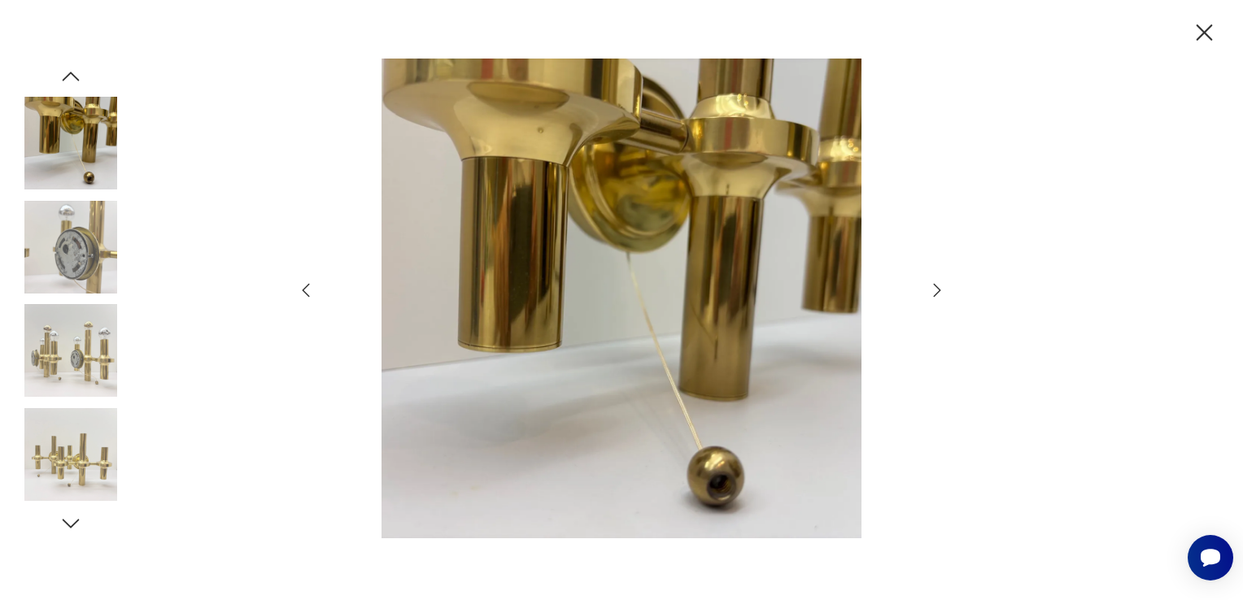
click at [931, 299] on icon "button" at bounding box center [938, 291] width 20 height 20
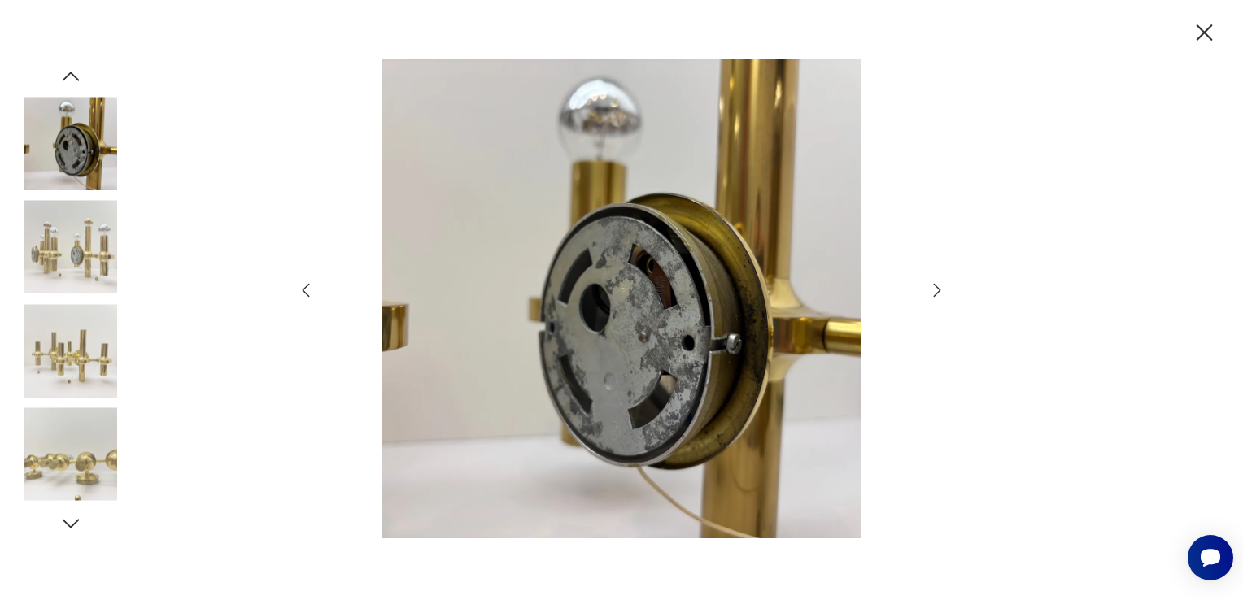
click at [931, 299] on icon "button" at bounding box center [938, 291] width 20 height 20
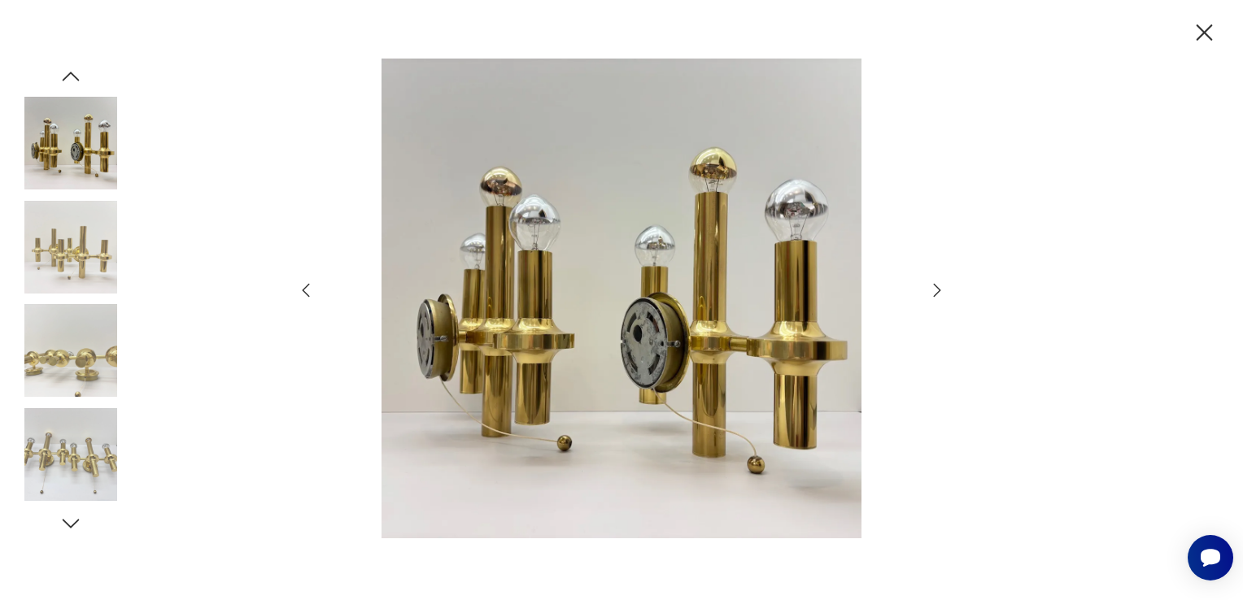
click at [931, 299] on icon "button" at bounding box center [938, 291] width 20 height 20
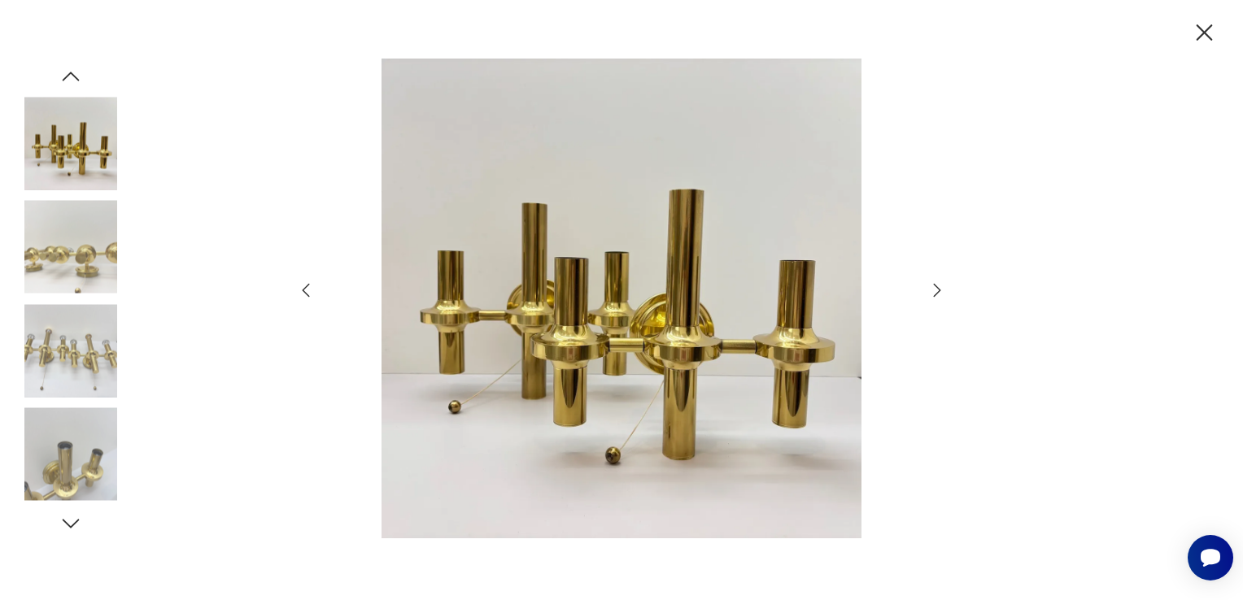
click at [931, 299] on icon "button" at bounding box center [938, 291] width 20 height 20
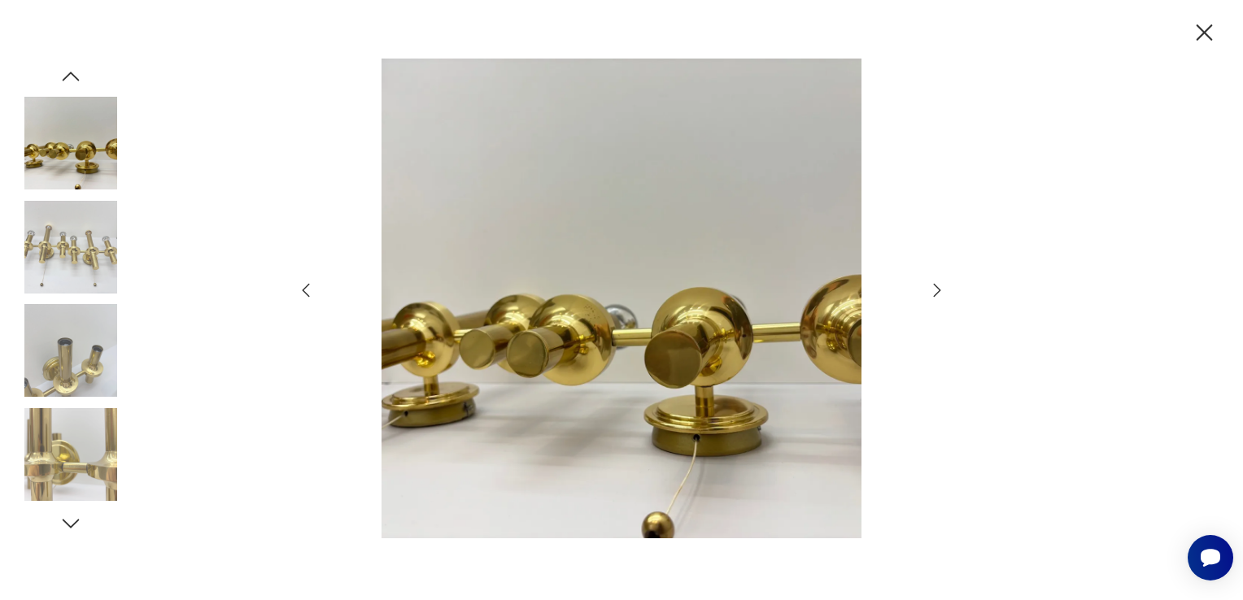
click at [931, 299] on icon "button" at bounding box center [938, 291] width 20 height 20
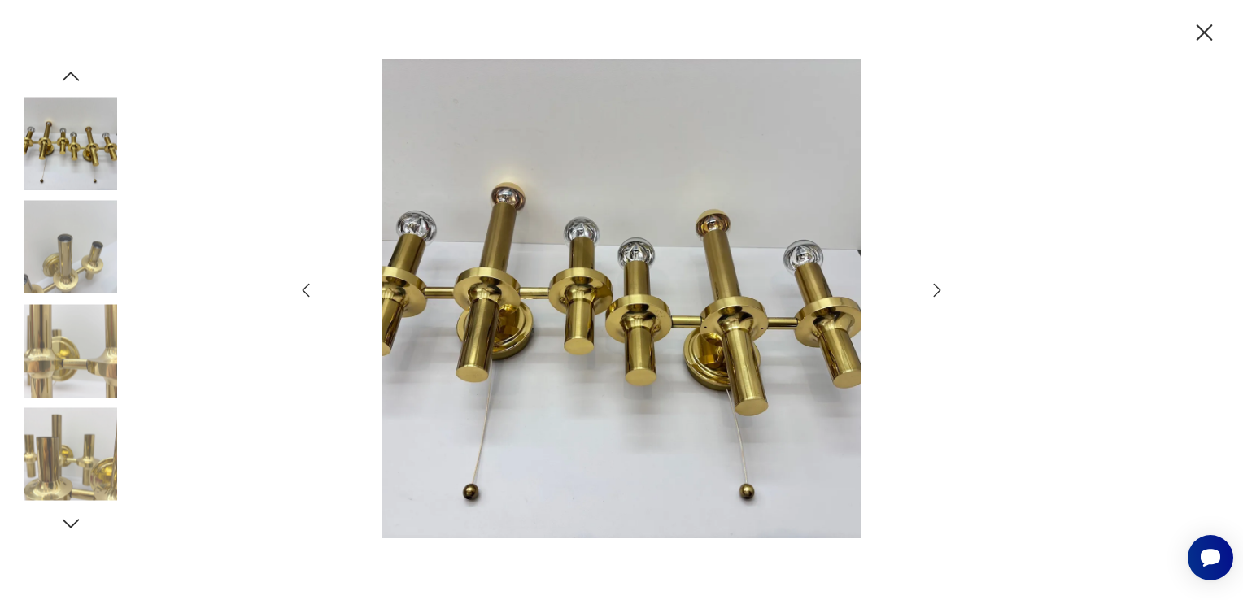
click at [945, 287] on icon "button" at bounding box center [938, 291] width 20 height 20
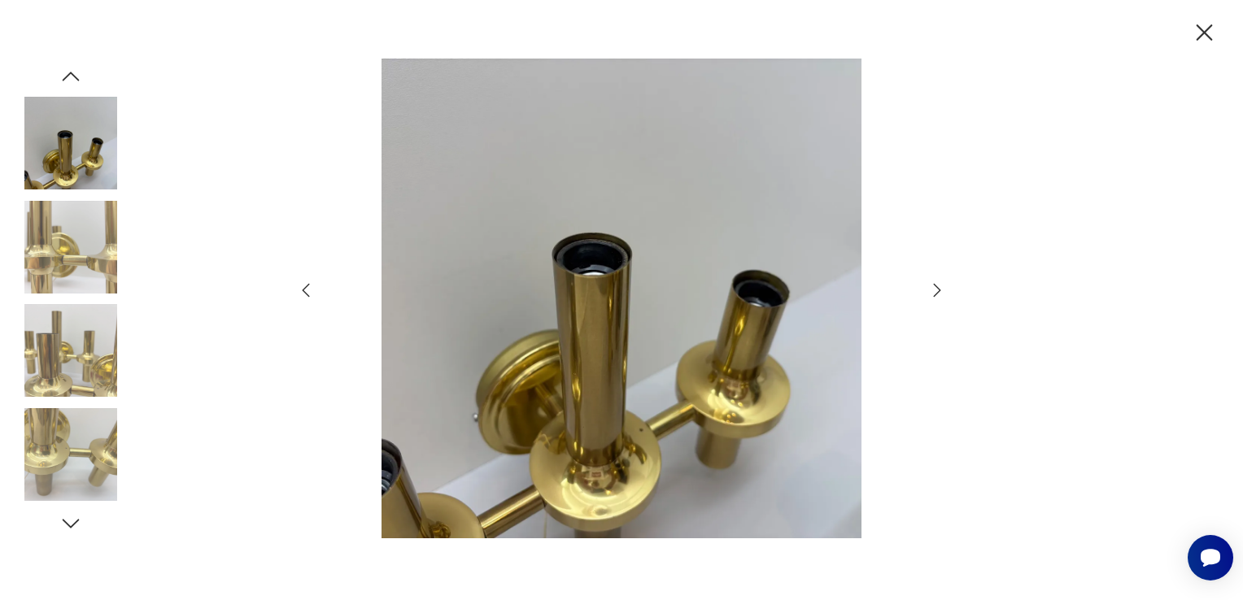
click at [945, 287] on icon "button" at bounding box center [938, 291] width 20 height 20
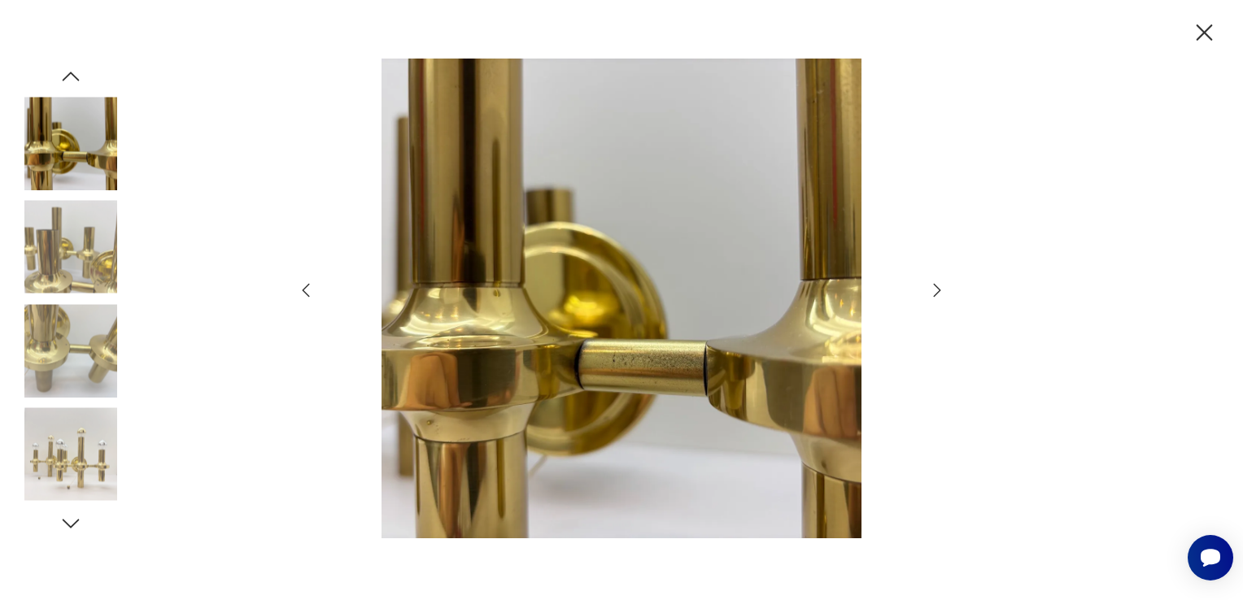
click at [945, 287] on icon "button" at bounding box center [938, 291] width 20 height 20
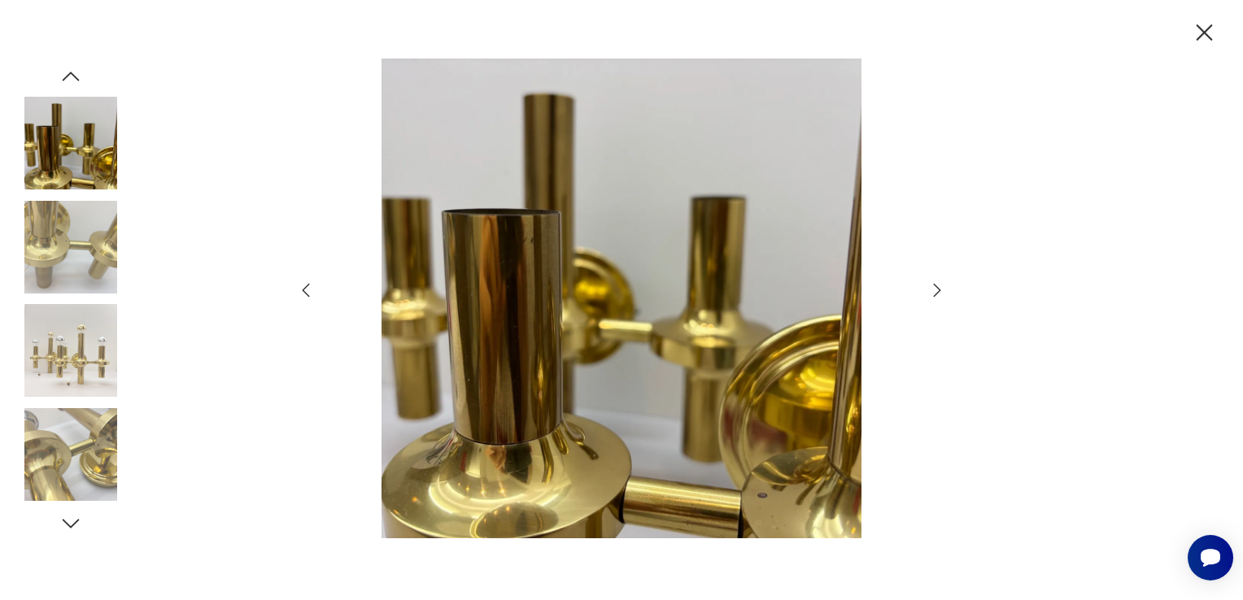
click at [945, 287] on icon "button" at bounding box center [938, 291] width 20 height 20
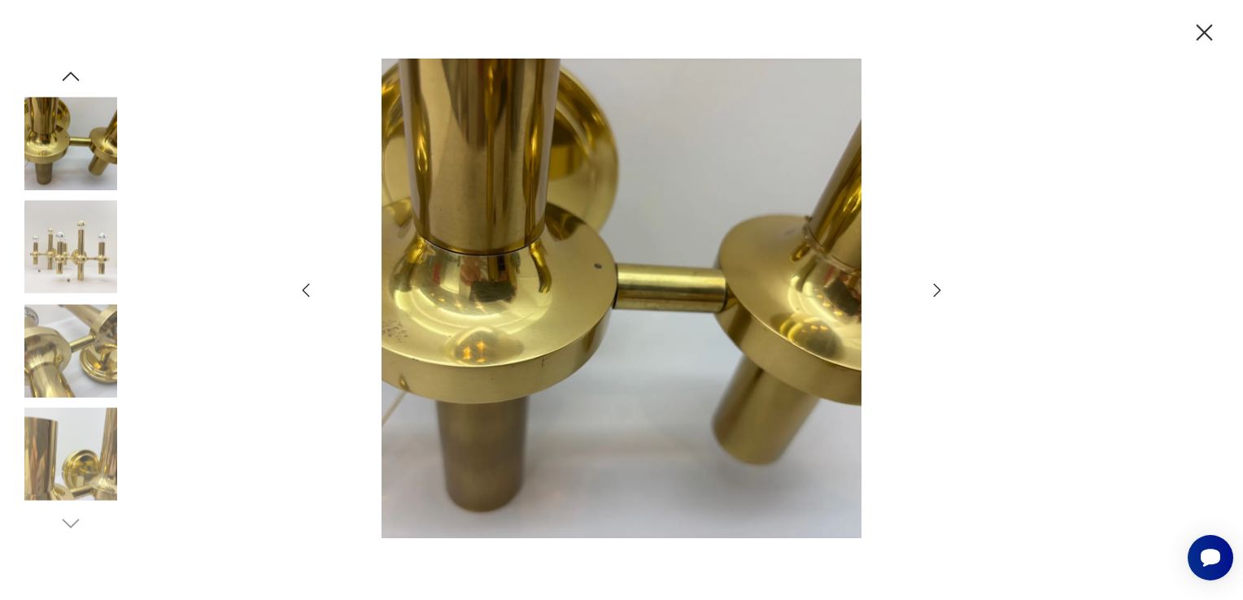
click at [945, 287] on icon "button" at bounding box center [938, 291] width 20 height 20
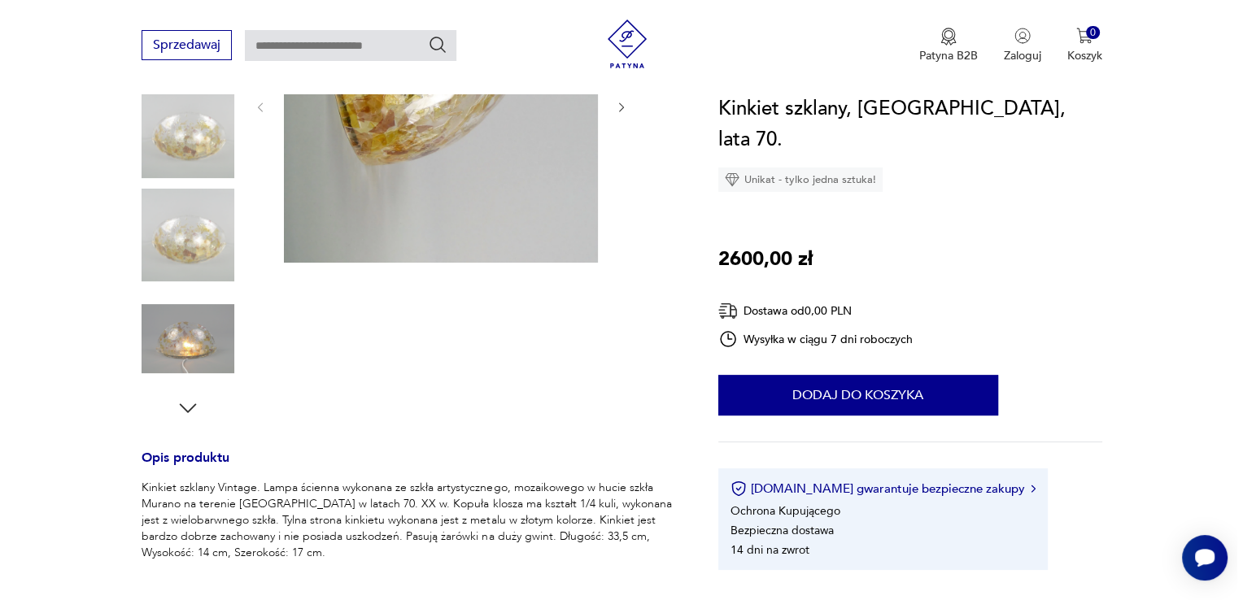
scroll to position [325, 0]
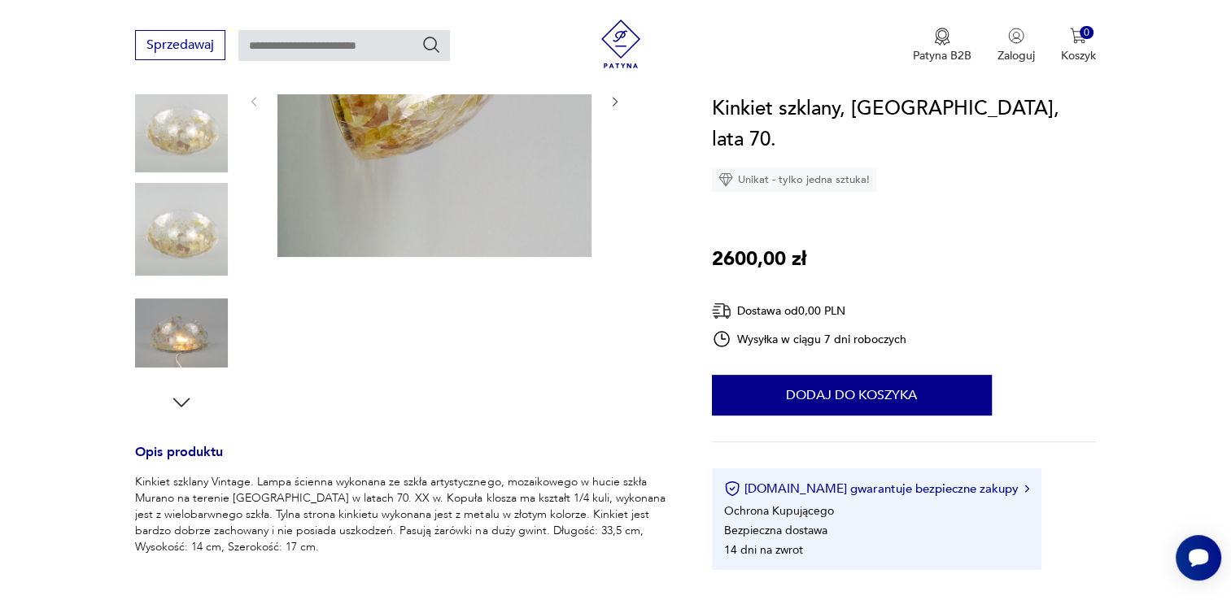
click at [498, 148] on img at bounding box center [434, 100] width 314 height 314
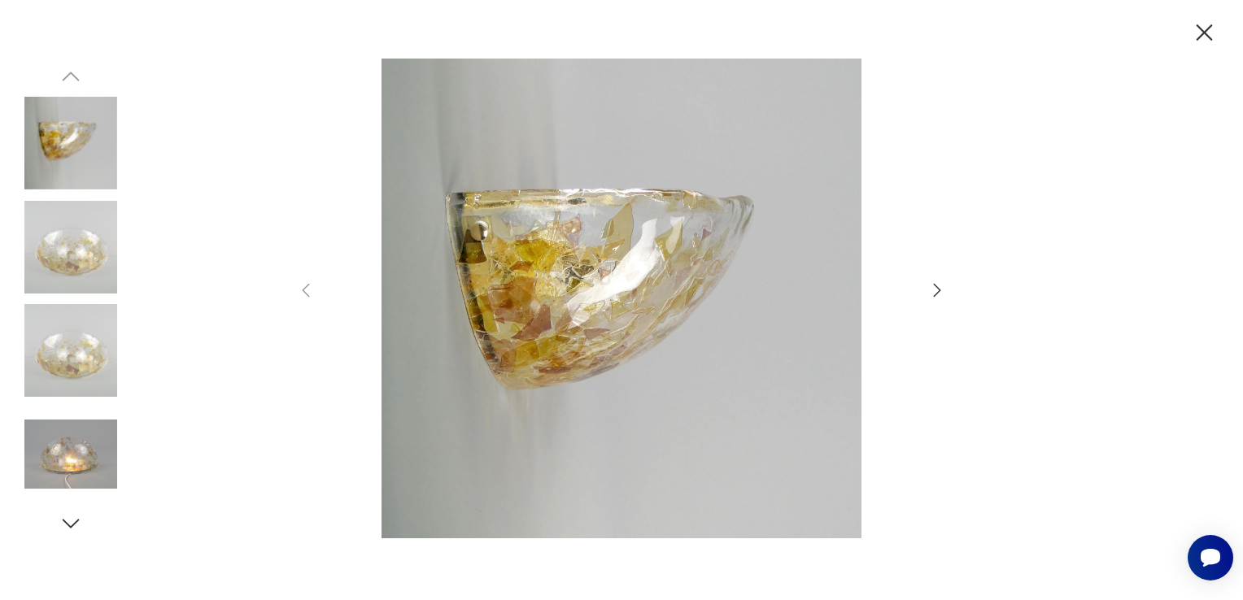
click at [936, 286] on icon "button" at bounding box center [937, 290] width 7 height 13
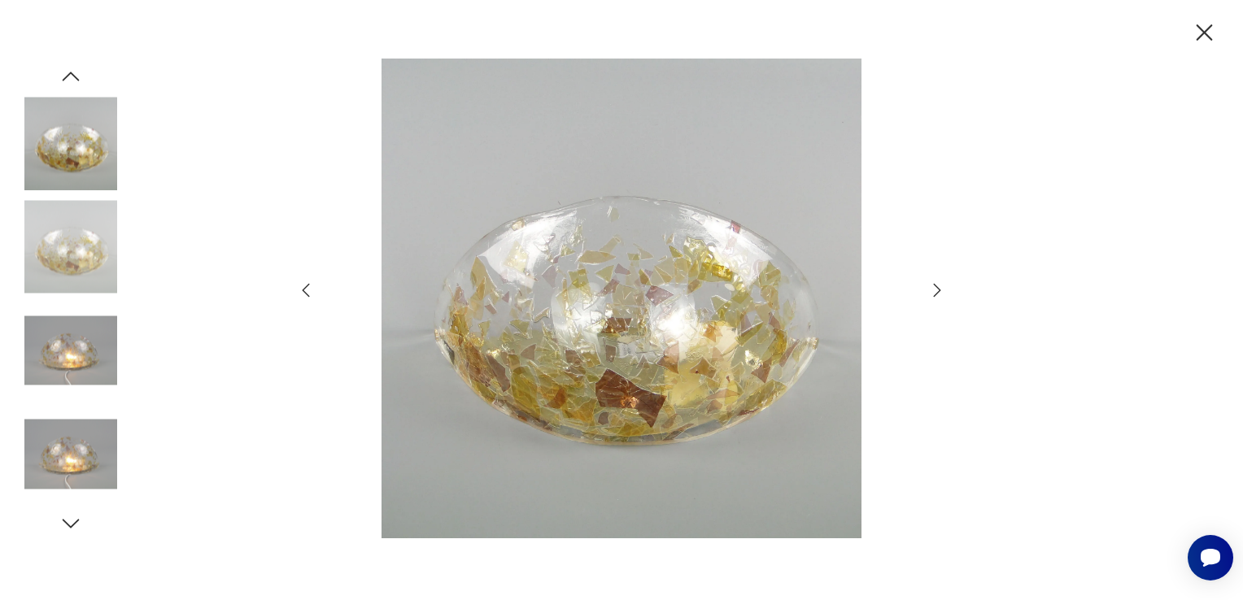
click at [936, 286] on icon "button" at bounding box center [937, 290] width 7 height 13
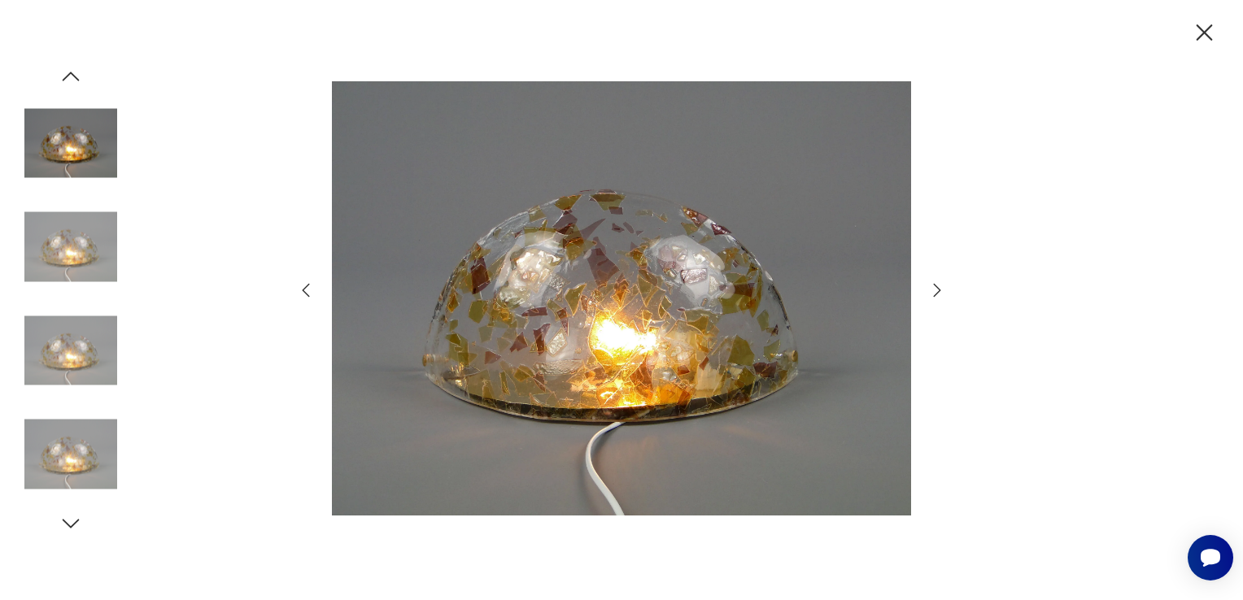
click at [936, 286] on icon "button" at bounding box center [937, 290] width 7 height 13
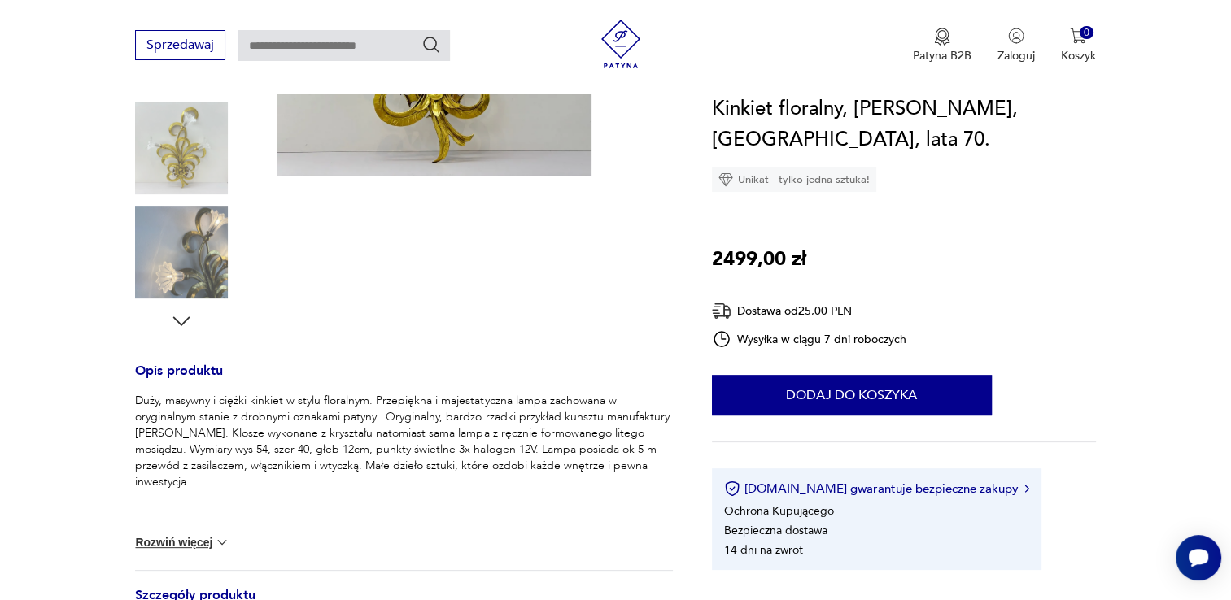
scroll to position [651, 0]
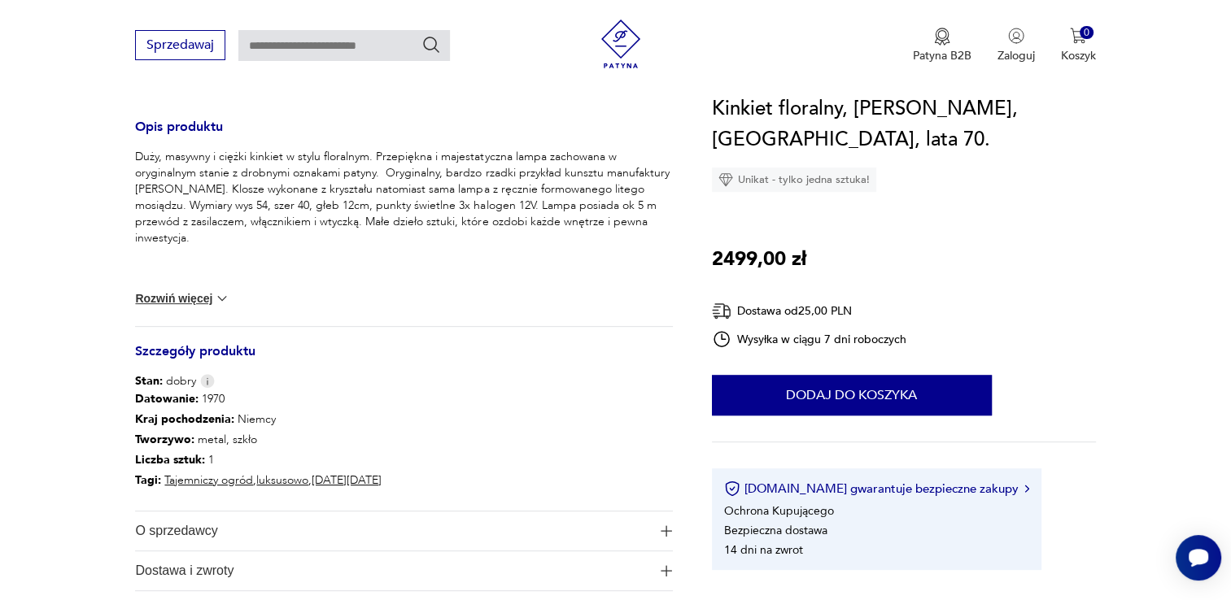
click at [193, 303] on button "Rozwiń więcej" at bounding box center [182, 298] width 94 height 16
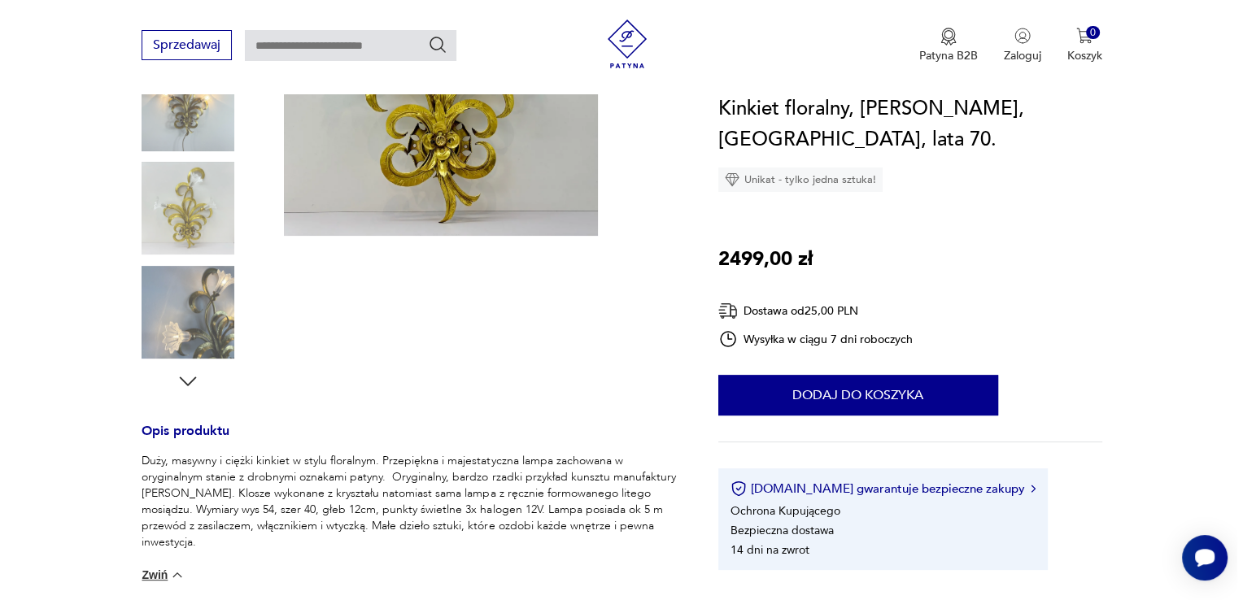
scroll to position [244, 0]
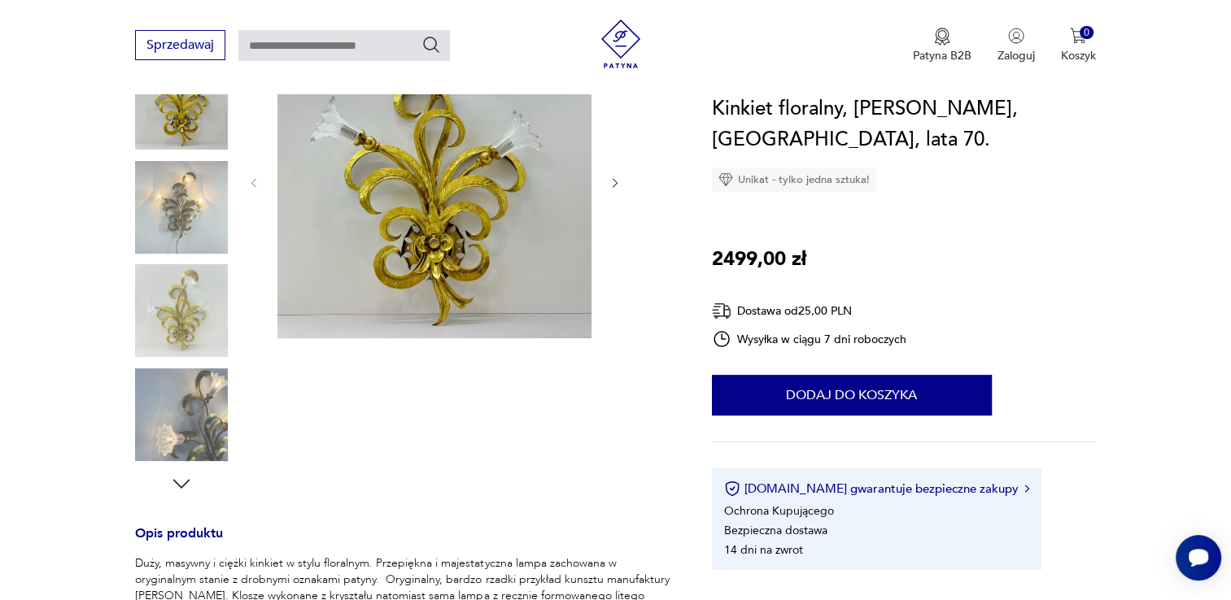
click at [365, 202] on img at bounding box center [434, 181] width 314 height 314
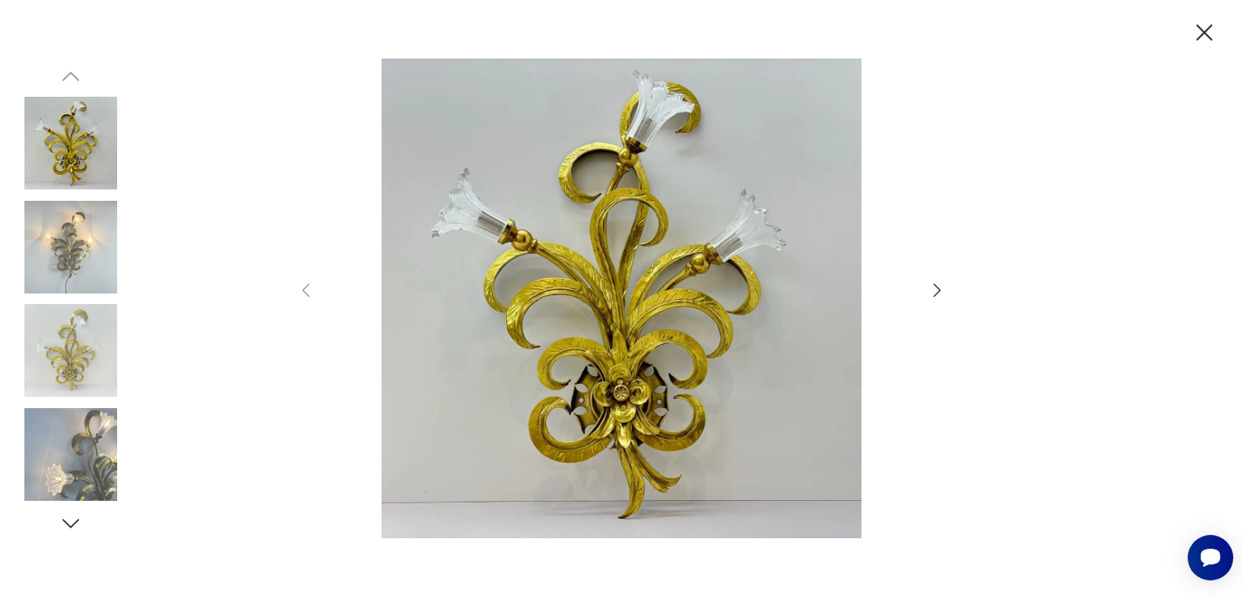
click at [941, 295] on icon "button" at bounding box center [938, 291] width 20 height 20
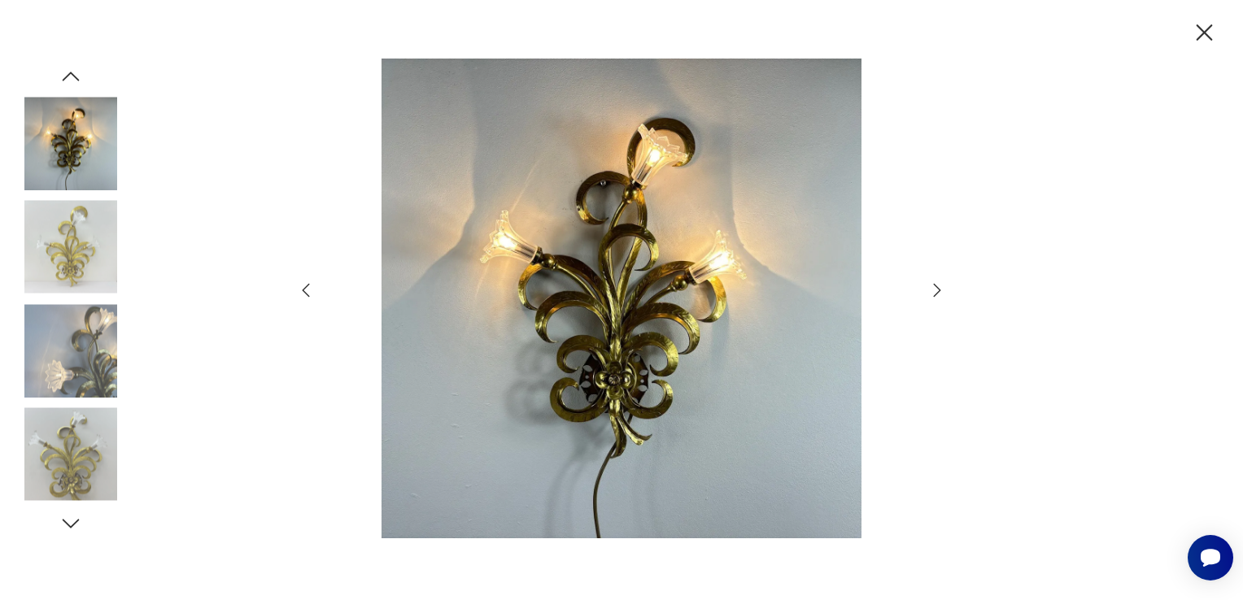
click at [941, 295] on icon "button" at bounding box center [938, 291] width 20 height 20
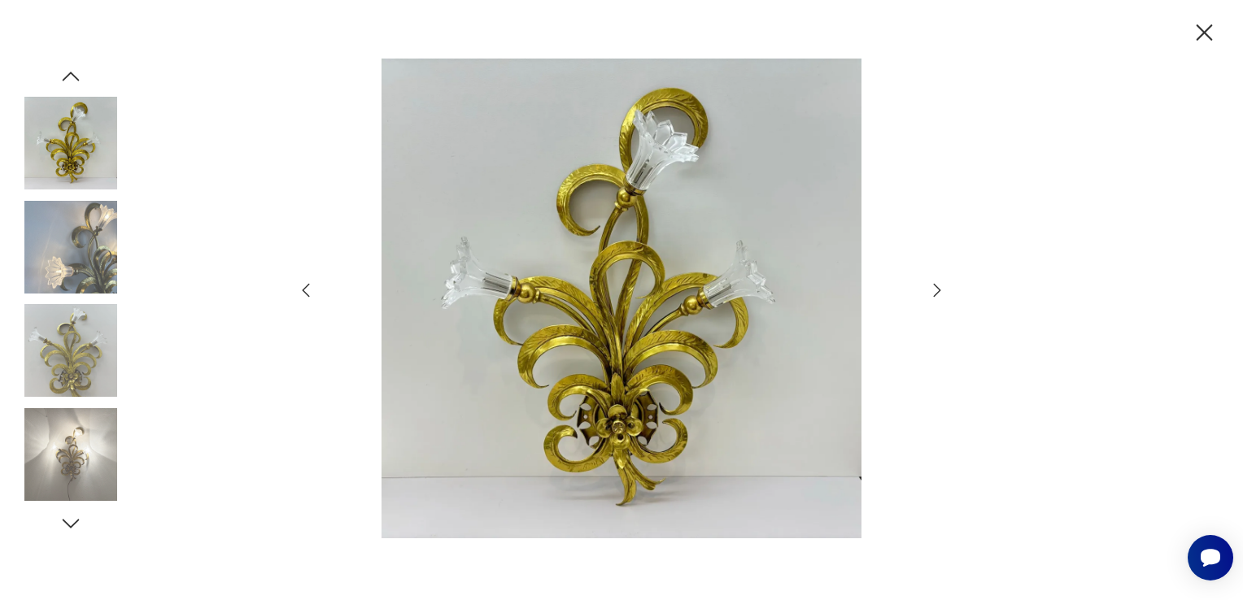
click at [941, 295] on icon "button" at bounding box center [938, 291] width 20 height 20
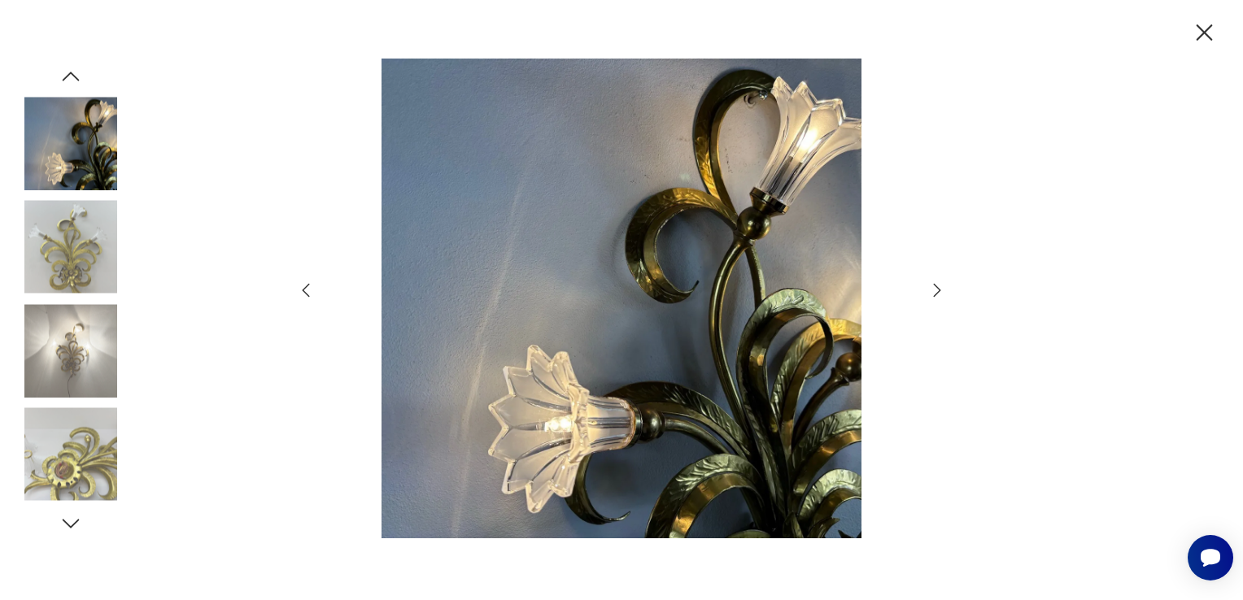
click at [941, 295] on icon "button" at bounding box center [938, 291] width 20 height 20
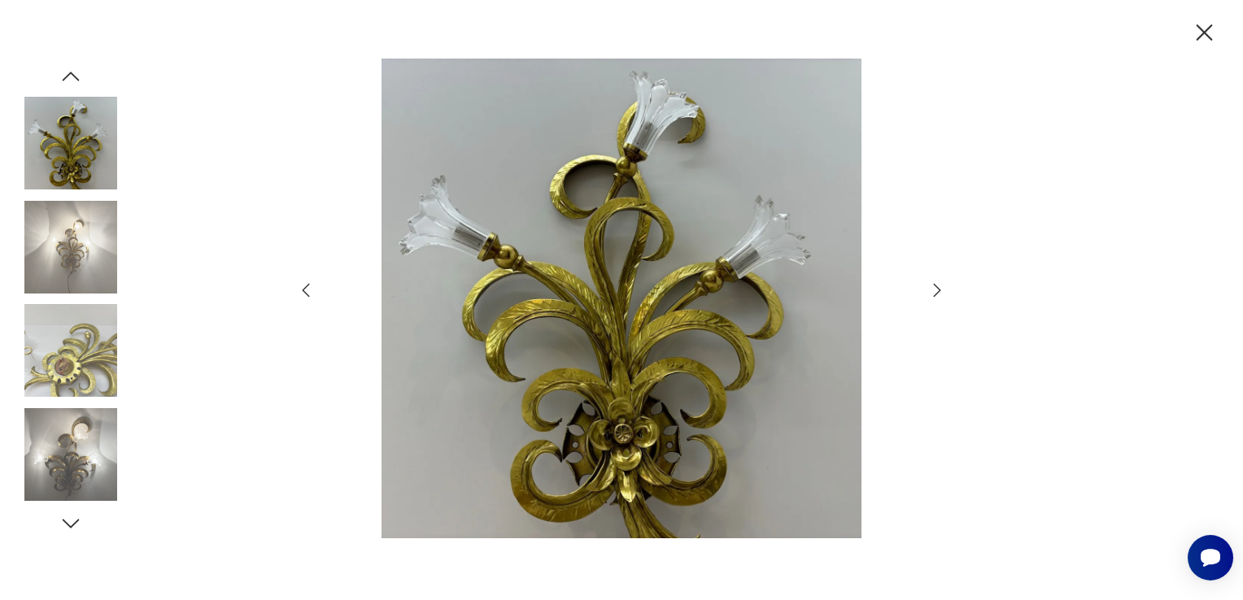
click at [941, 295] on icon "button" at bounding box center [938, 291] width 20 height 20
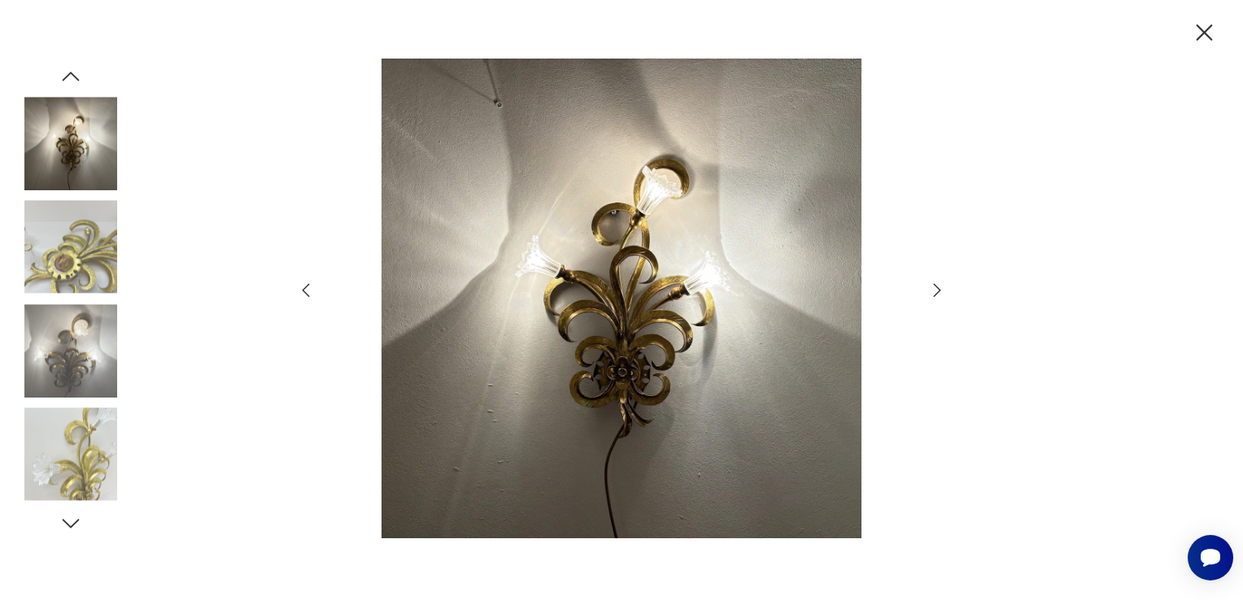
click at [941, 295] on icon "button" at bounding box center [938, 291] width 20 height 20
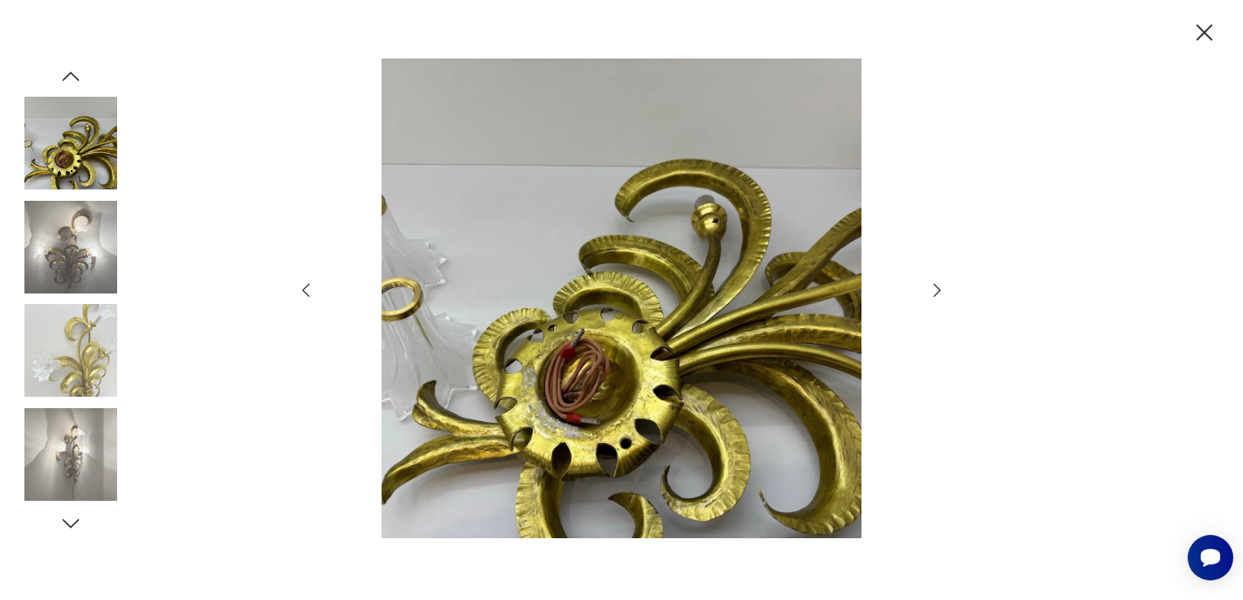
click at [941, 295] on icon "button" at bounding box center [938, 291] width 20 height 20
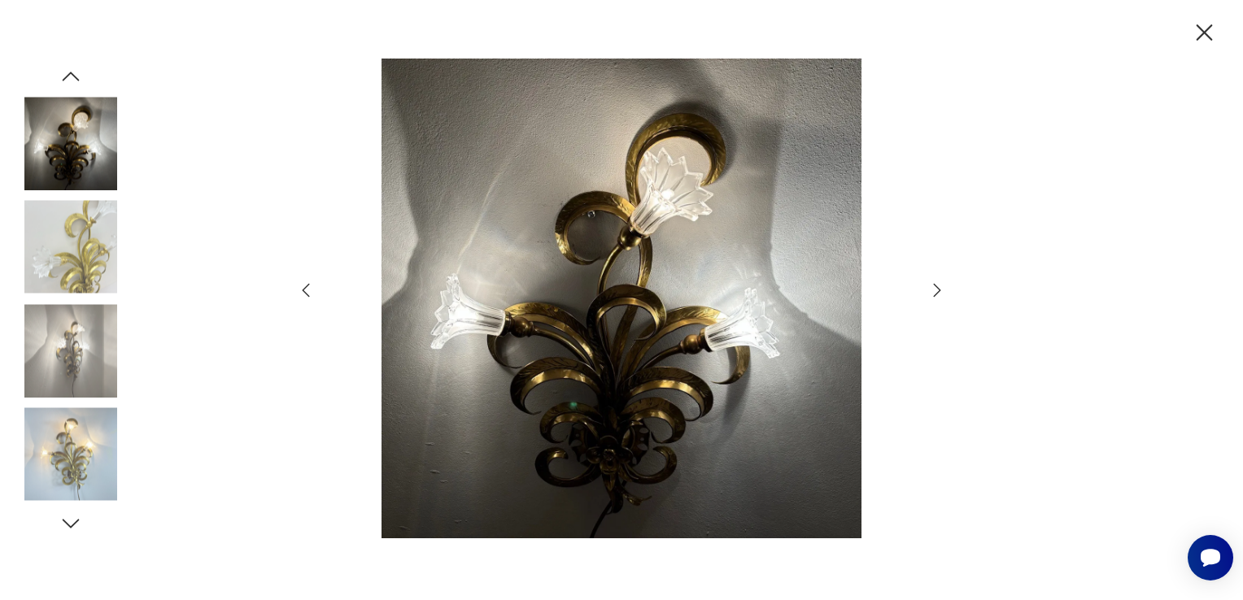
click at [941, 295] on icon "button" at bounding box center [938, 291] width 20 height 20
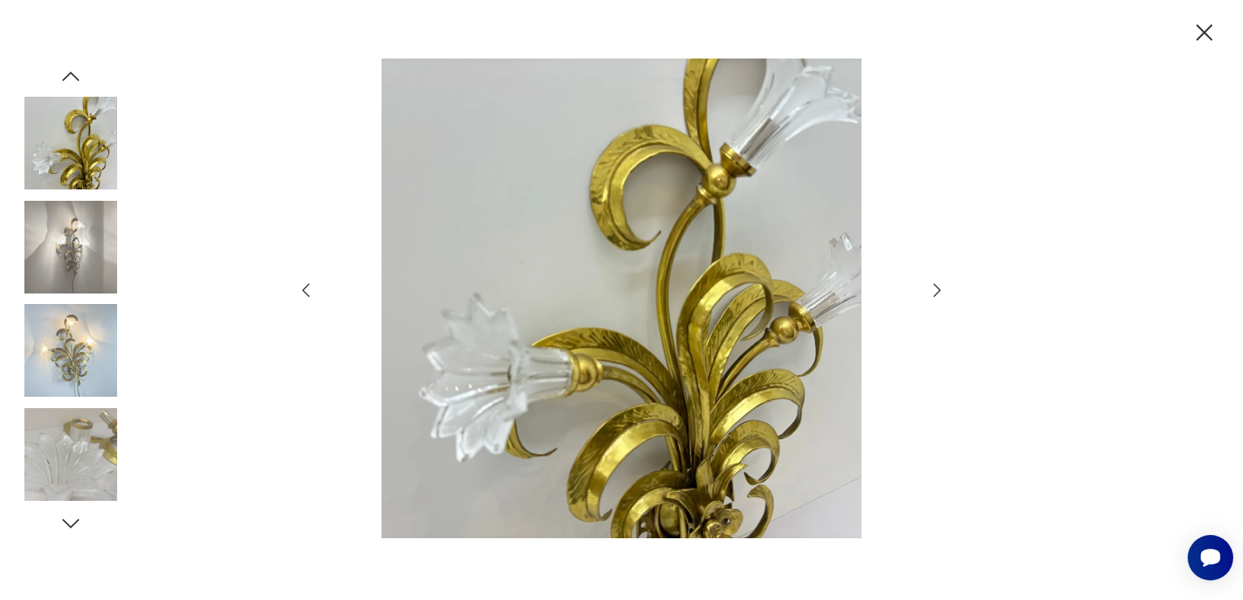
click at [936, 287] on icon "button" at bounding box center [937, 290] width 7 height 13
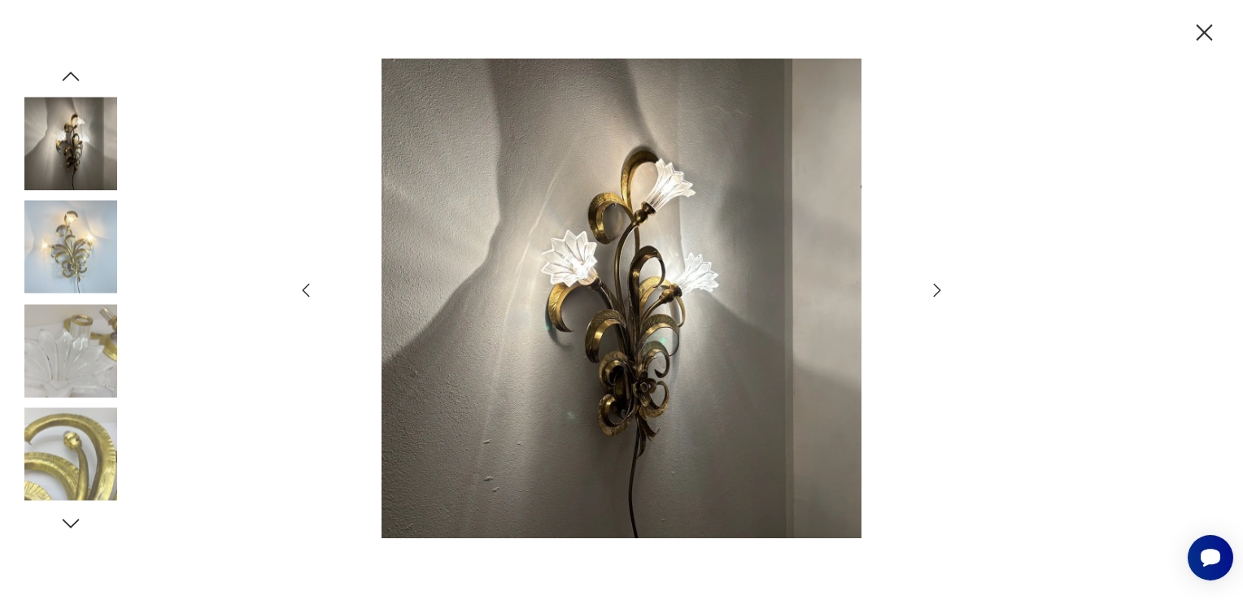
click at [936, 287] on icon "button" at bounding box center [937, 290] width 7 height 13
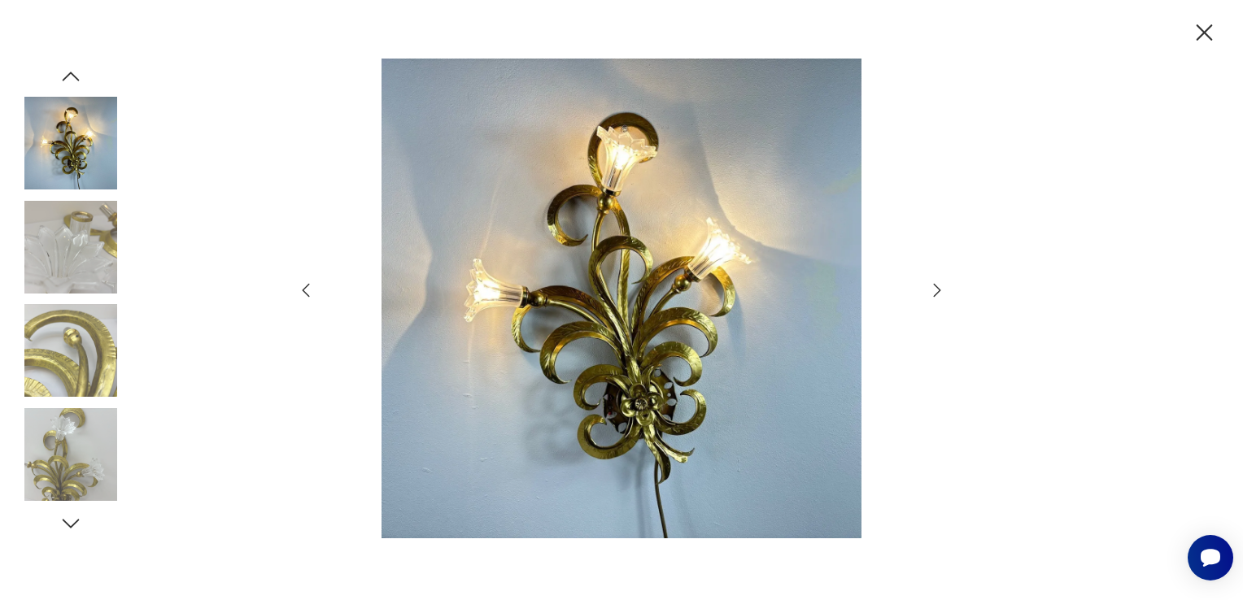
click at [928, 292] on icon "button" at bounding box center [938, 291] width 20 height 20
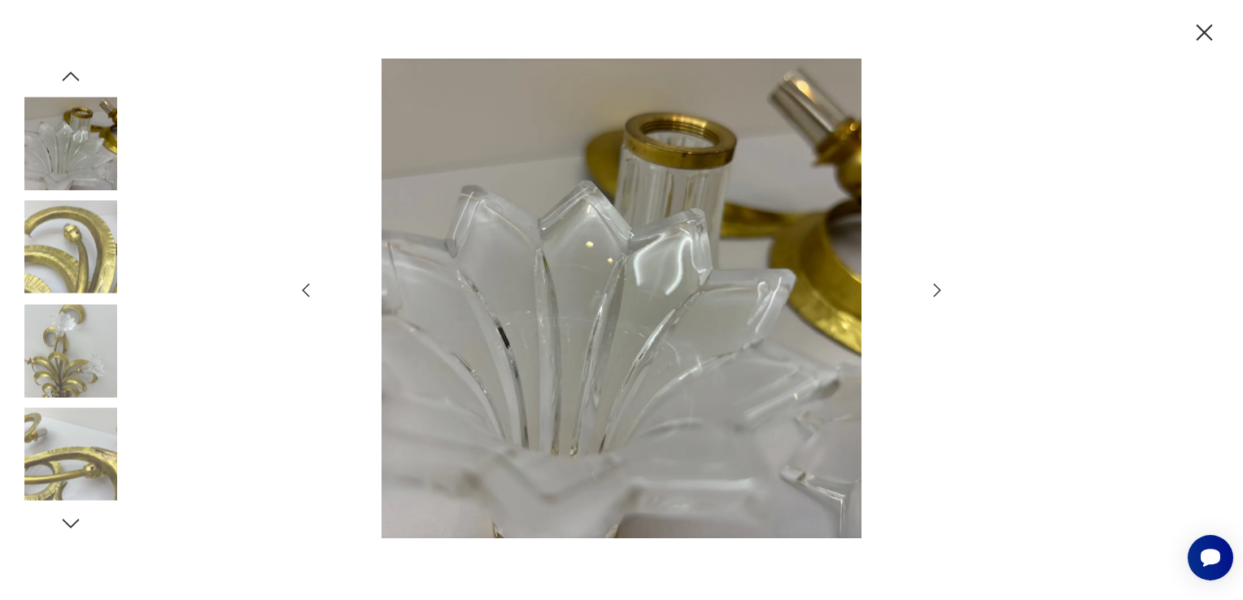
click at [928, 292] on icon "button" at bounding box center [938, 291] width 20 height 20
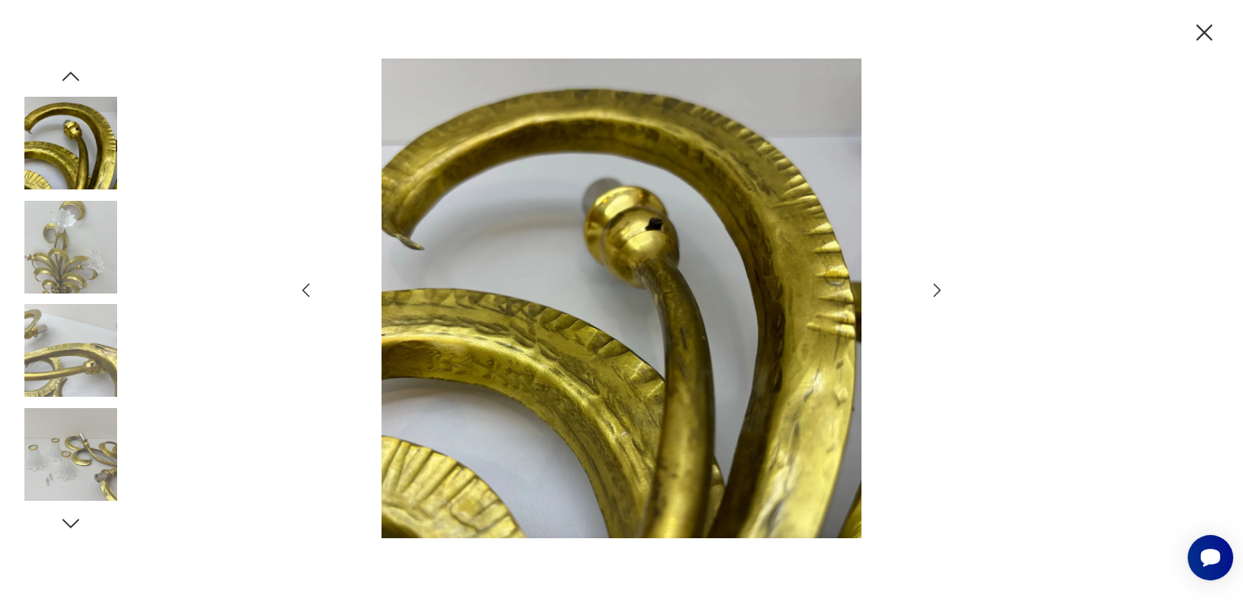
click at [928, 292] on icon "button" at bounding box center [938, 291] width 20 height 20
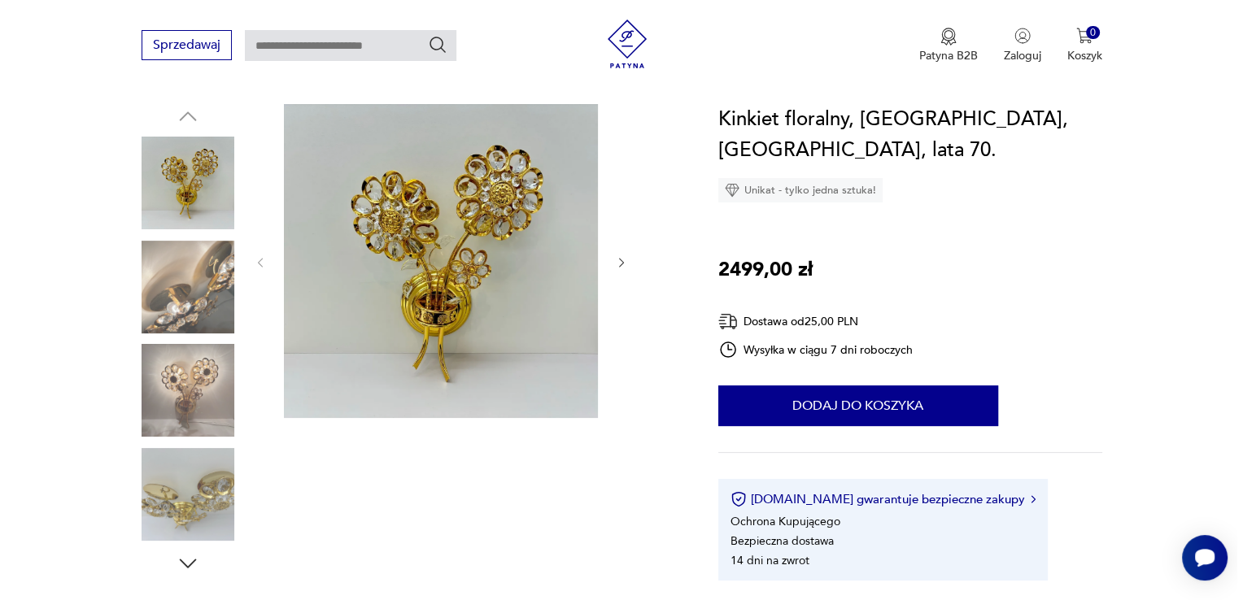
scroll to position [163, 0]
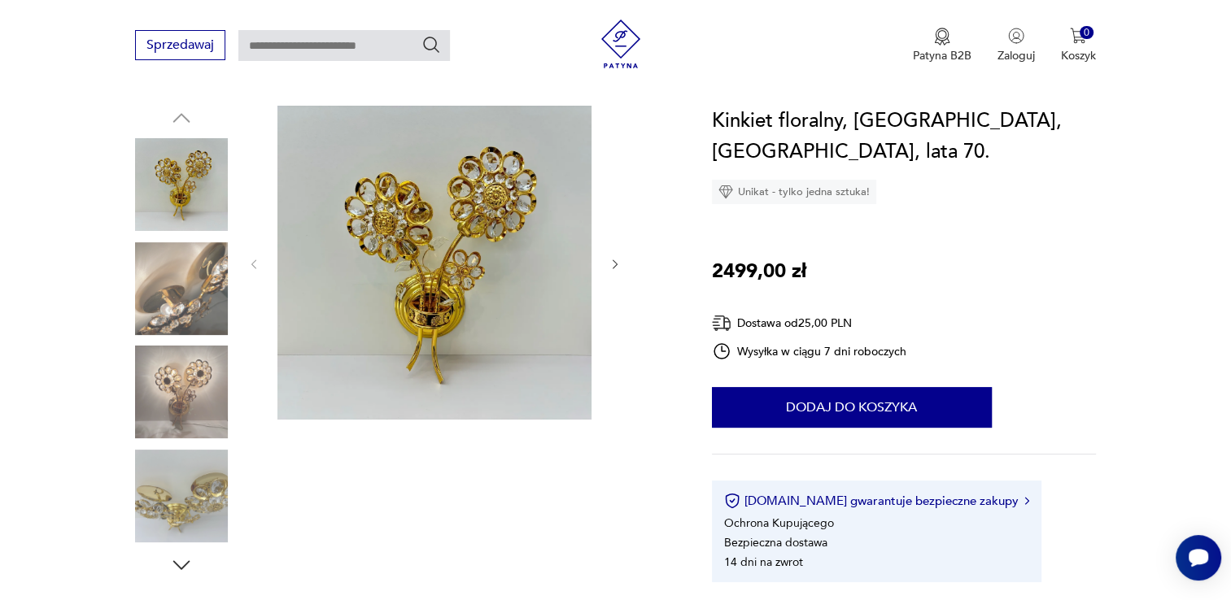
click at [532, 304] on img at bounding box center [434, 263] width 314 height 314
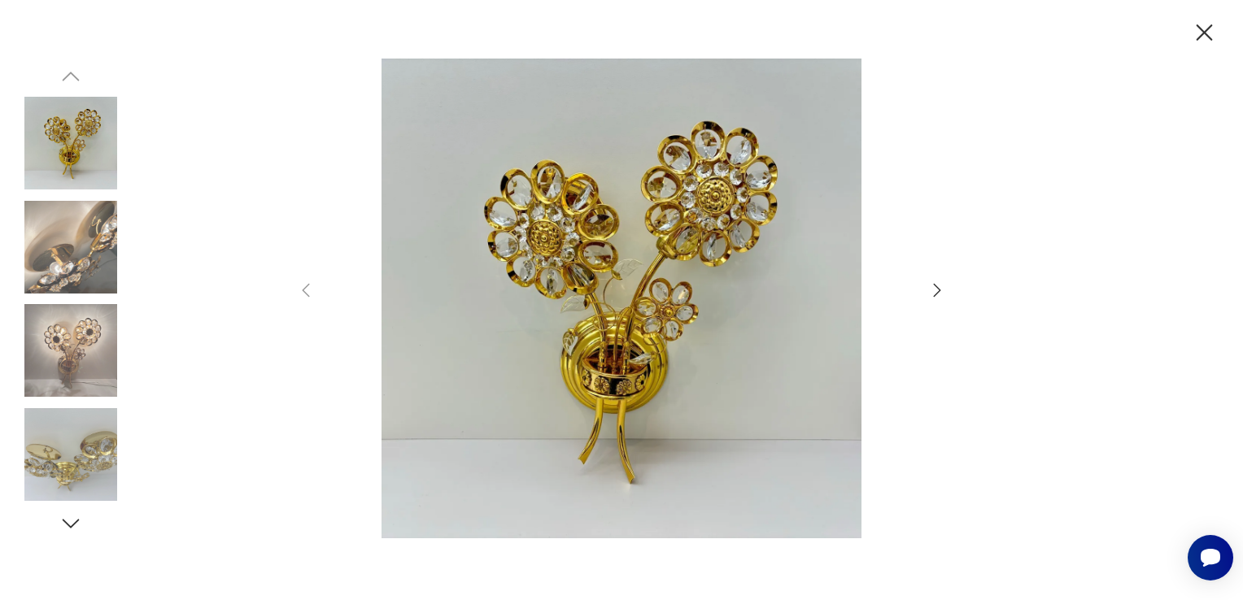
click at [941, 295] on icon "button" at bounding box center [938, 291] width 20 height 20
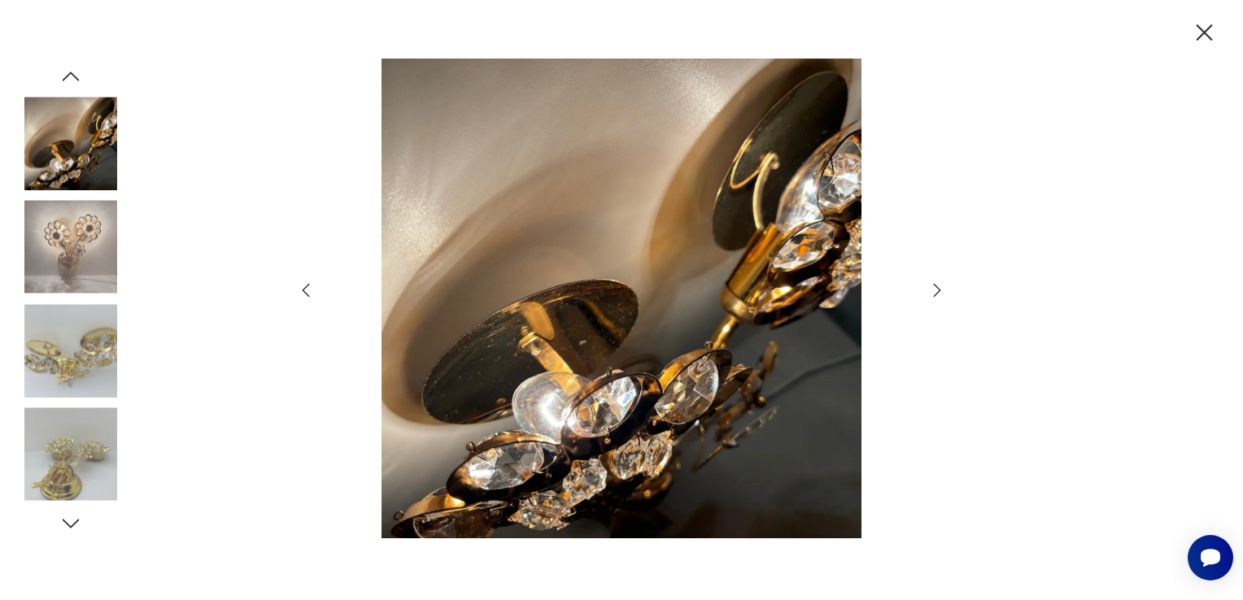
click at [941, 295] on icon "button" at bounding box center [938, 291] width 20 height 20
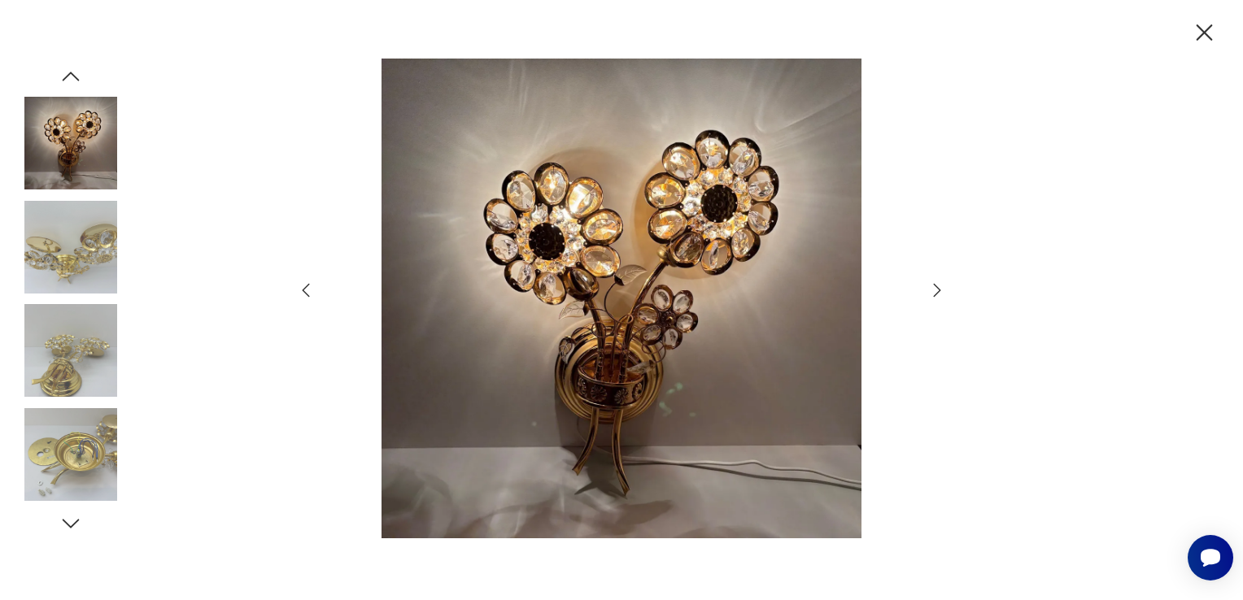
click at [941, 295] on icon "button" at bounding box center [938, 291] width 20 height 20
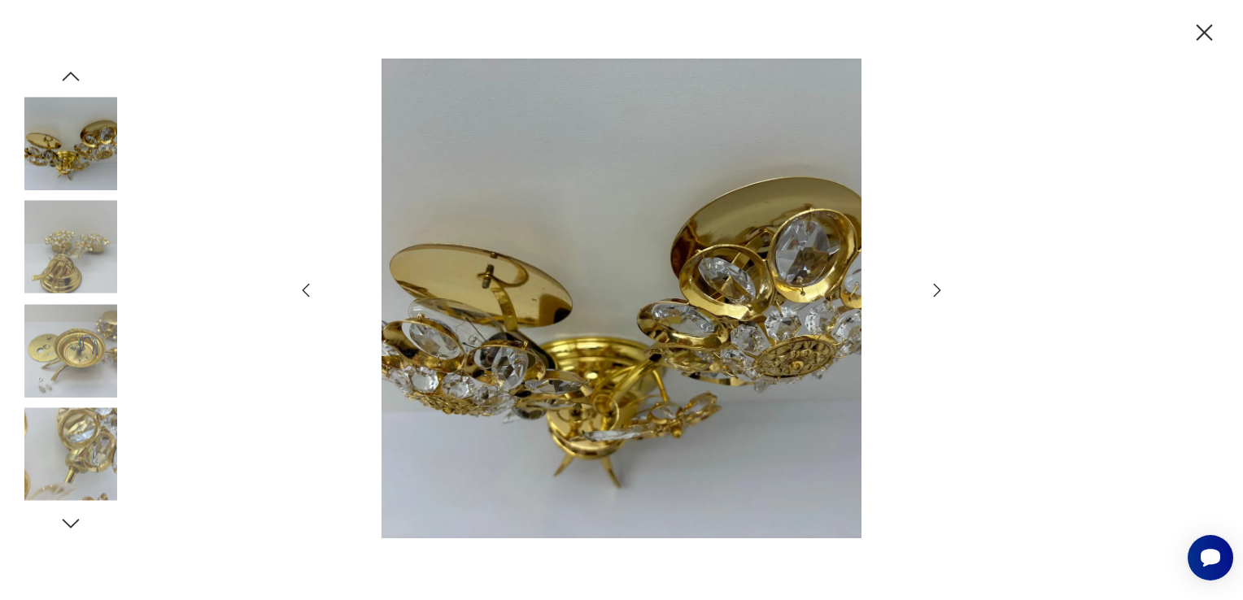
click at [941, 295] on icon "button" at bounding box center [938, 291] width 20 height 20
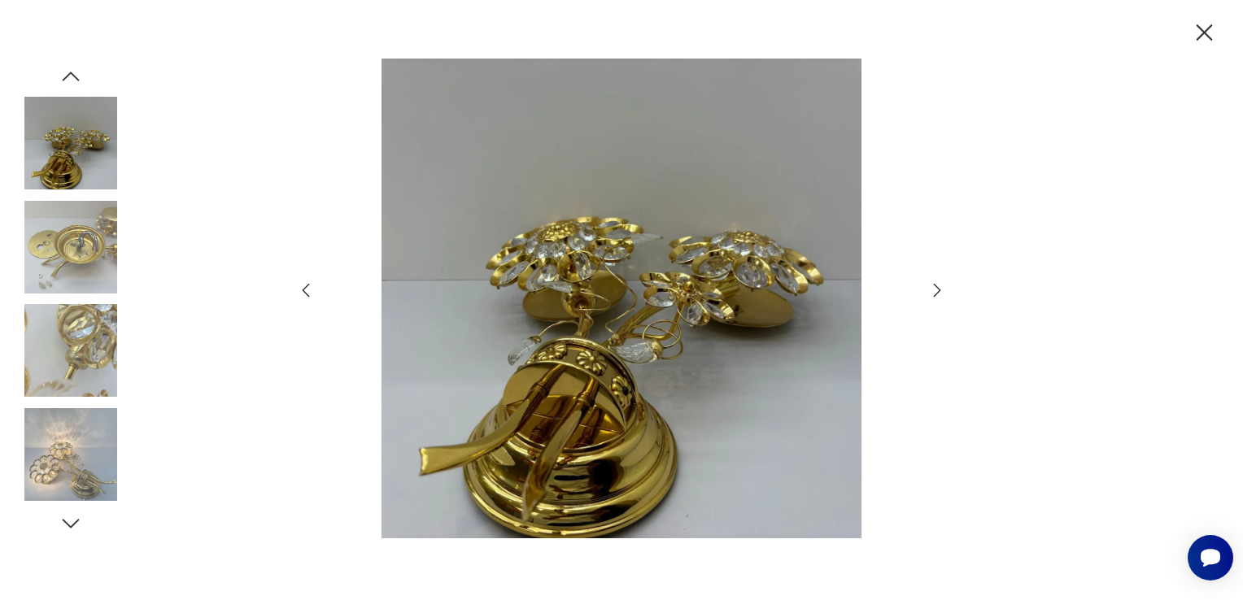
click at [941, 295] on icon "button" at bounding box center [938, 291] width 20 height 20
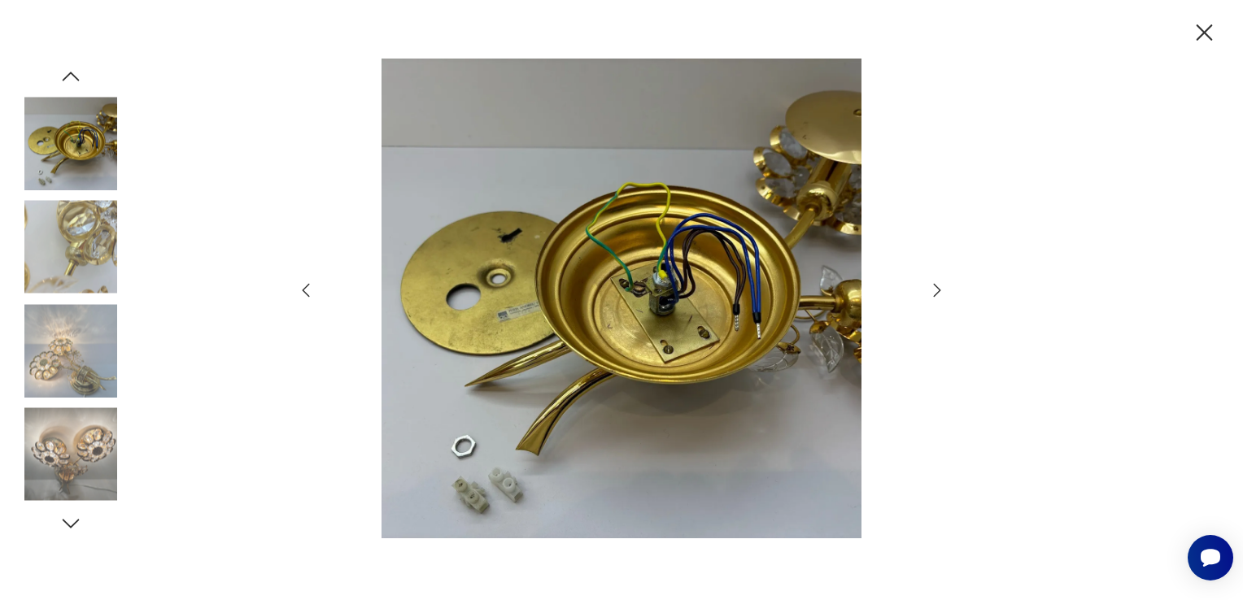
click at [941, 295] on icon "button" at bounding box center [938, 291] width 20 height 20
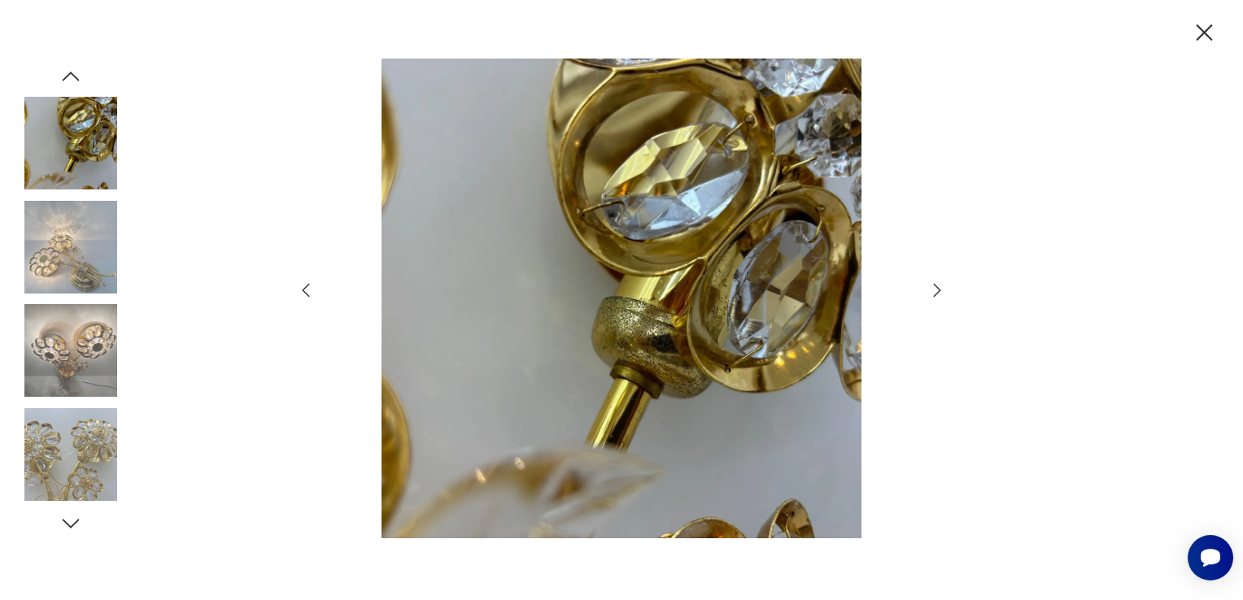
click at [941, 295] on icon "button" at bounding box center [938, 291] width 20 height 20
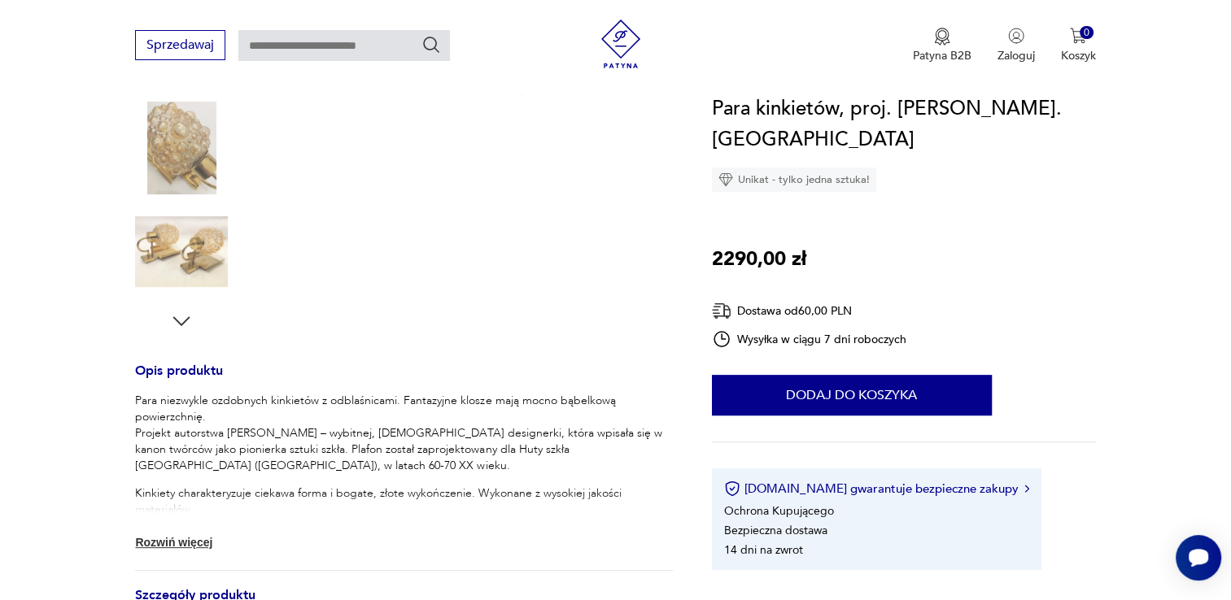
scroll to position [488, 0]
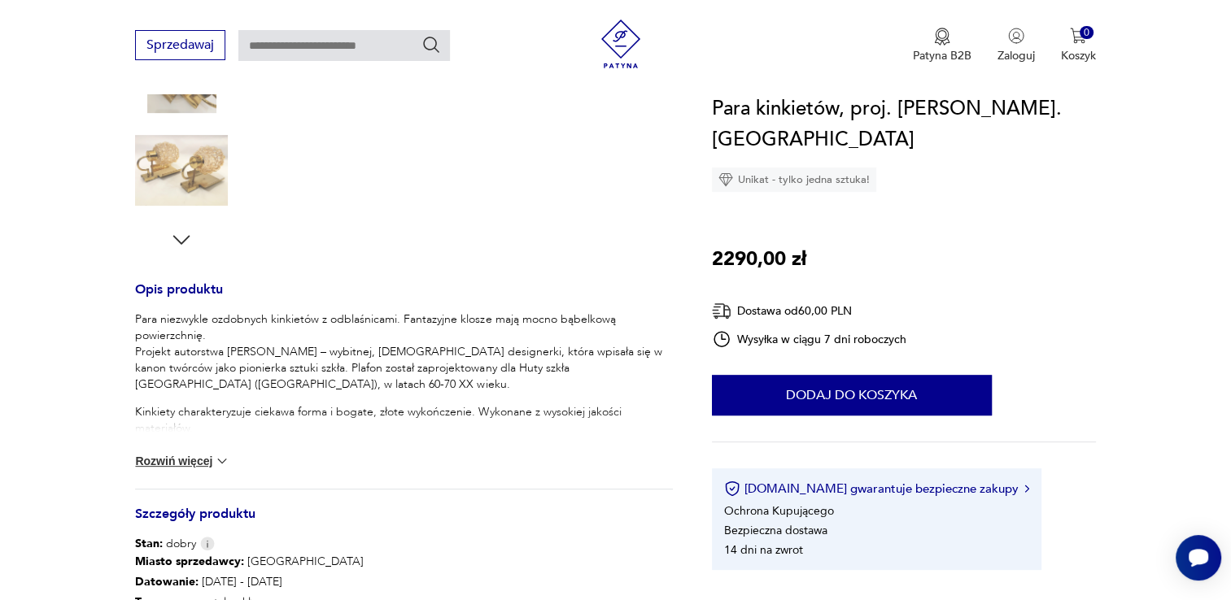
click at [188, 461] on button "Rozwiń więcej" at bounding box center [182, 461] width 94 height 16
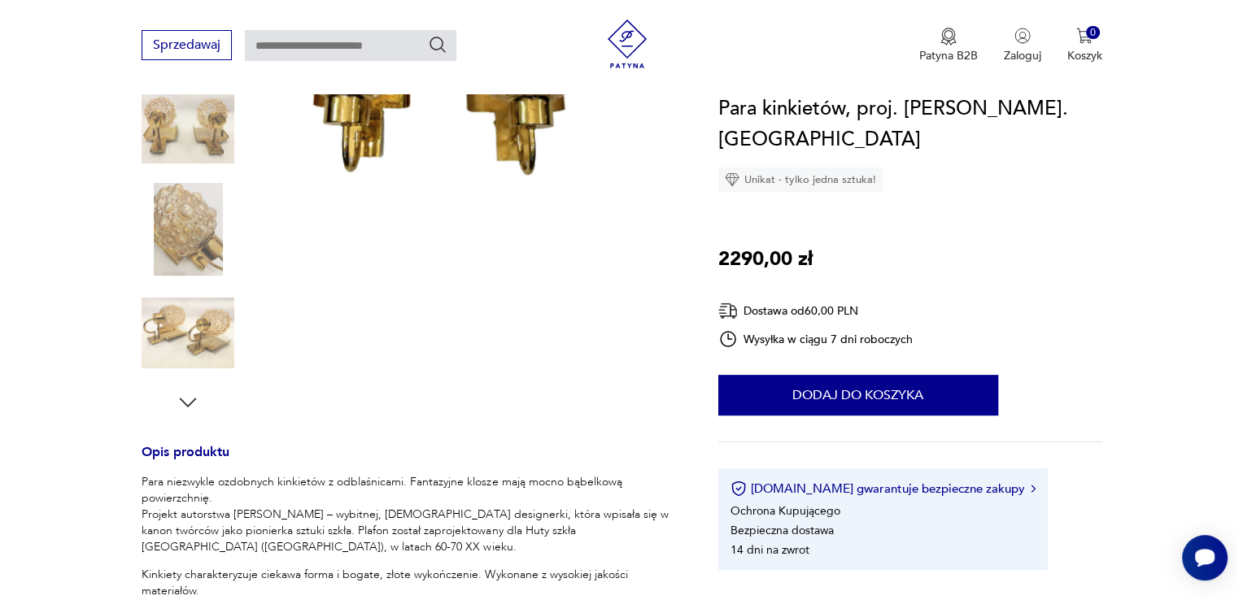
scroll to position [0, 0]
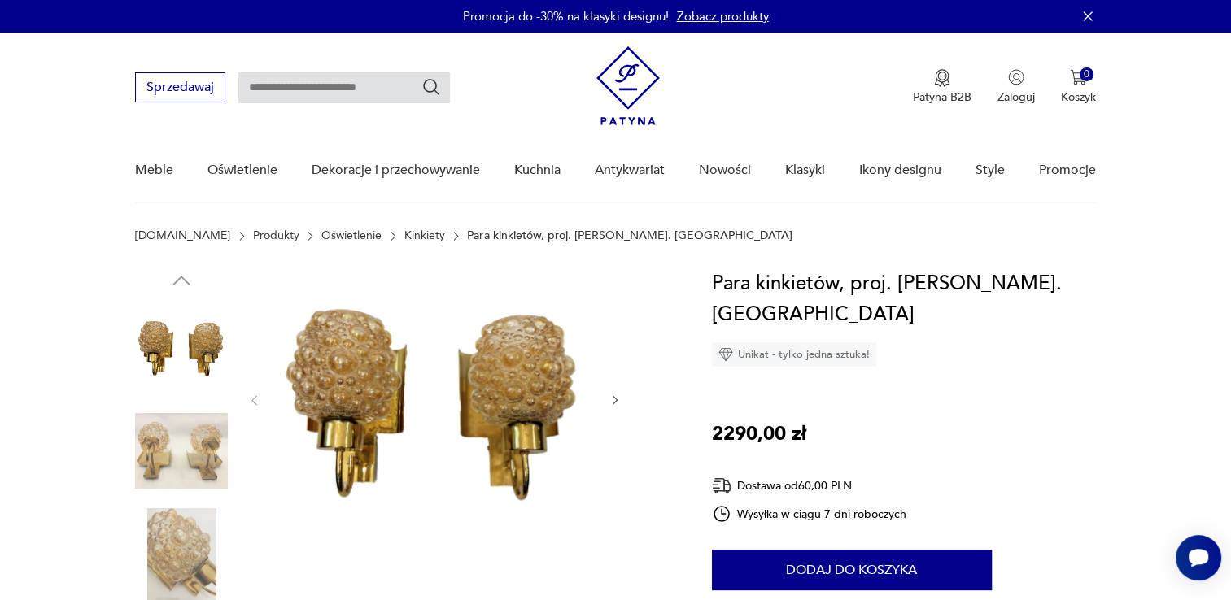
click at [380, 456] on img at bounding box center [434, 398] width 314 height 261
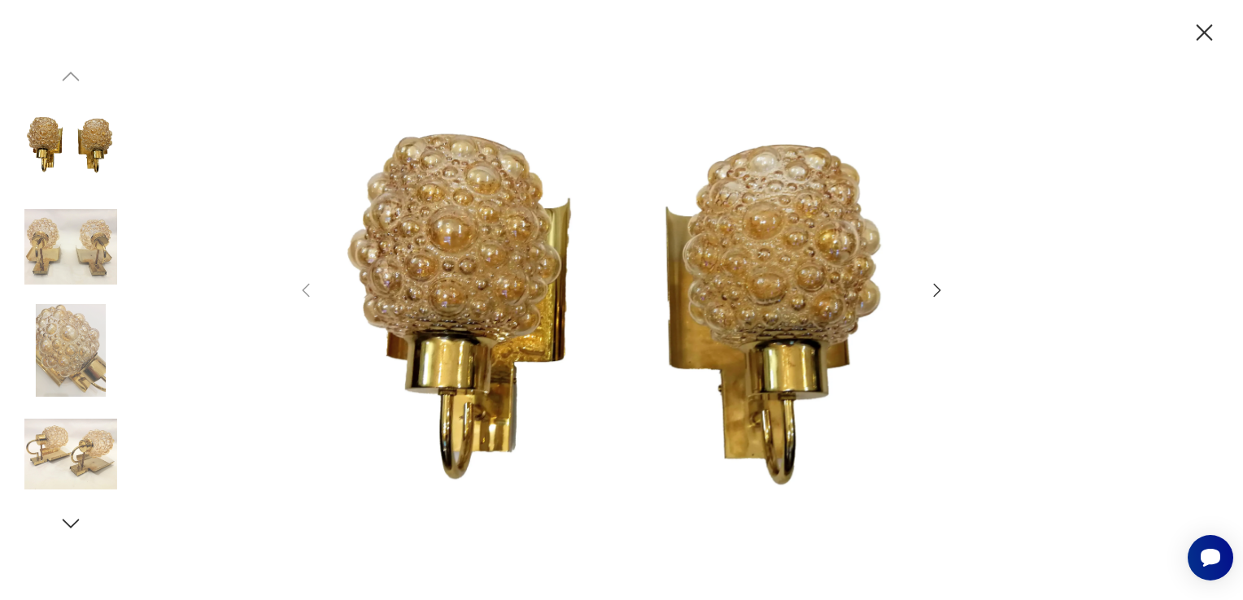
click at [924, 301] on div at bounding box center [621, 300] width 651 height 483
click at [927, 299] on div at bounding box center [621, 300] width 651 height 483
click at [934, 295] on icon "button" at bounding box center [938, 291] width 20 height 20
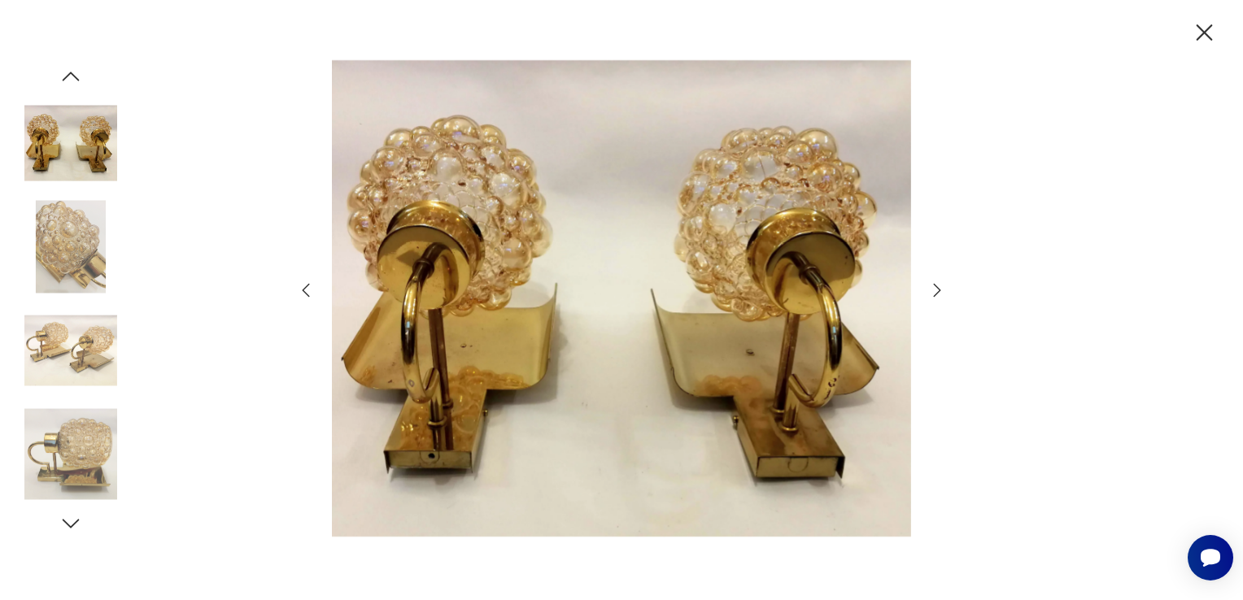
click at [934, 295] on icon "button" at bounding box center [938, 291] width 20 height 20
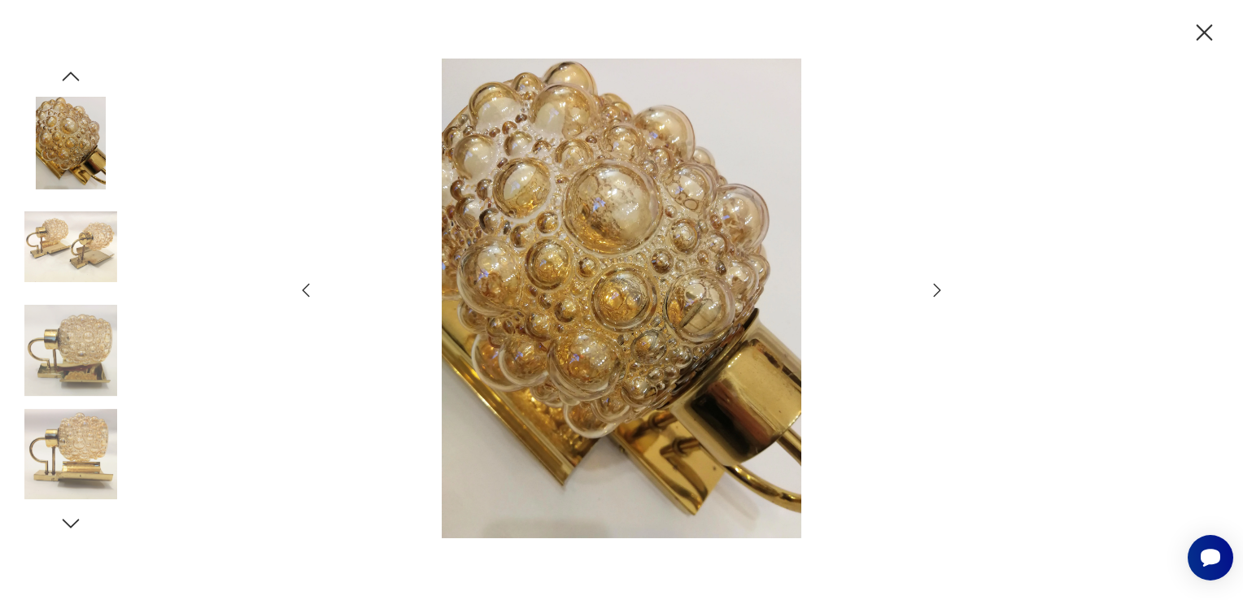
click at [934, 295] on icon "button" at bounding box center [938, 291] width 20 height 20
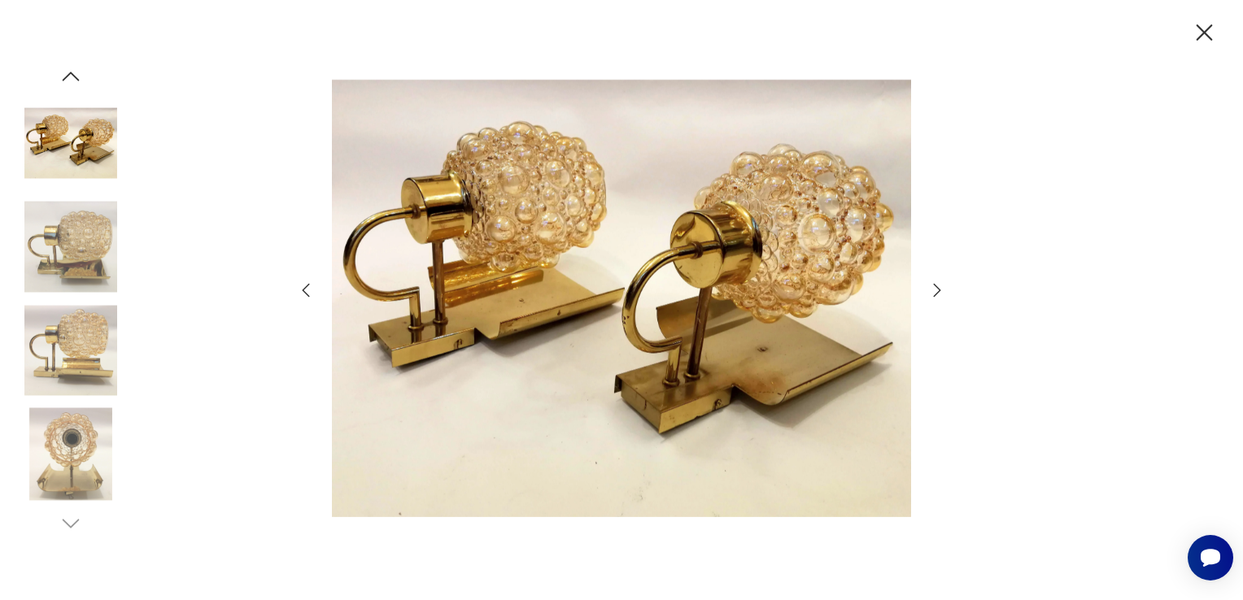
click at [934, 295] on icon "button" at bounding box center [938, 291] width 20 height 20
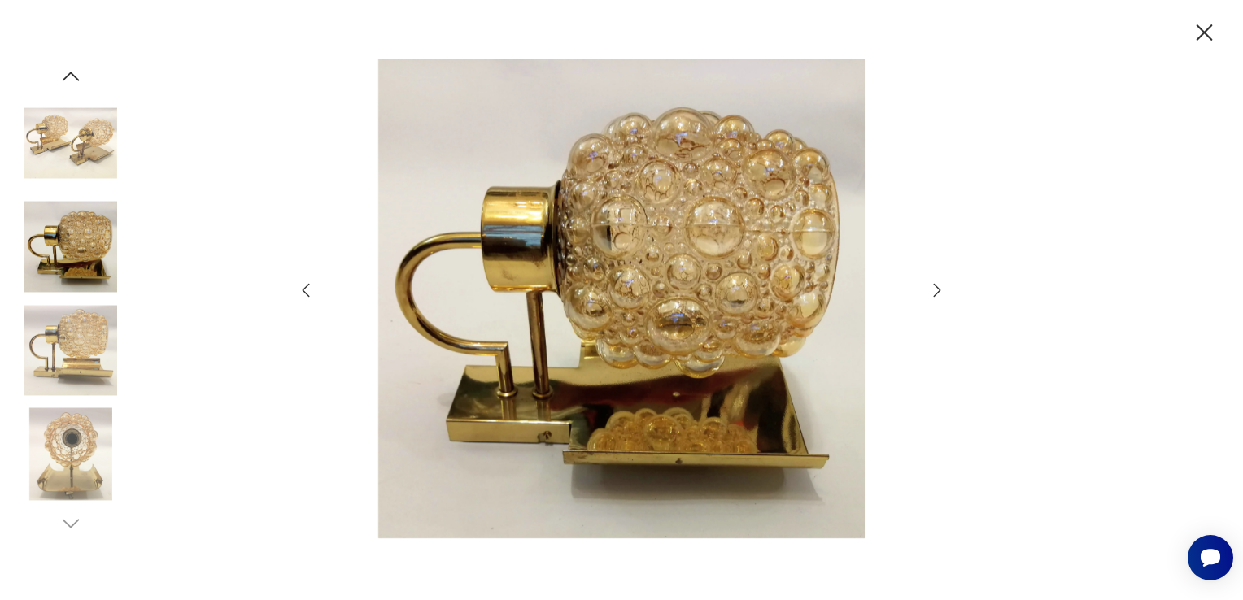
click at [934, 295] on icon "button" at bounding box center [938, 291] width 20 height 20
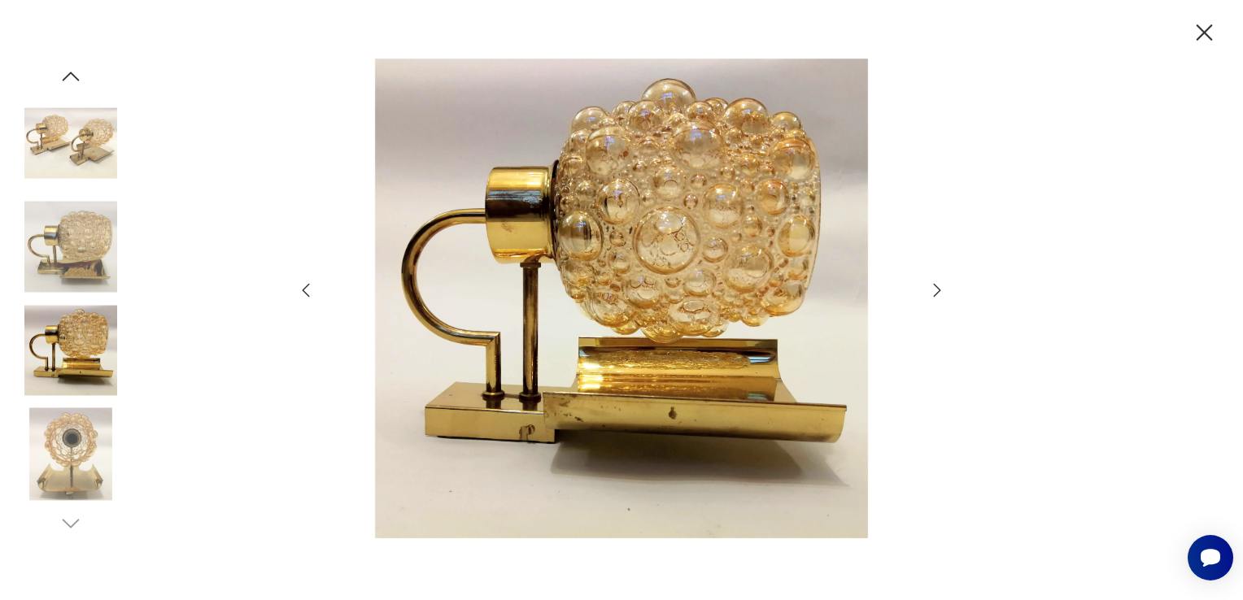
click at [934, 295] on icon "button" at bounding box center [938, 291] width 20 height 20
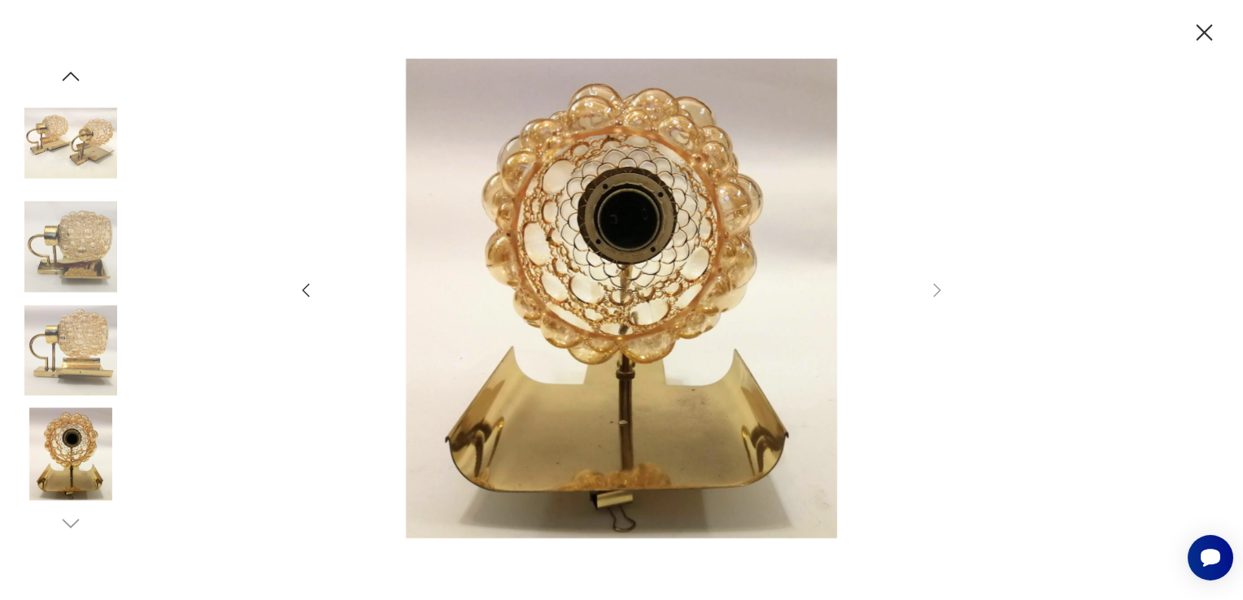
click at [304, 290] on icon "button" at bounding box center [306, 291] width 20 height 20
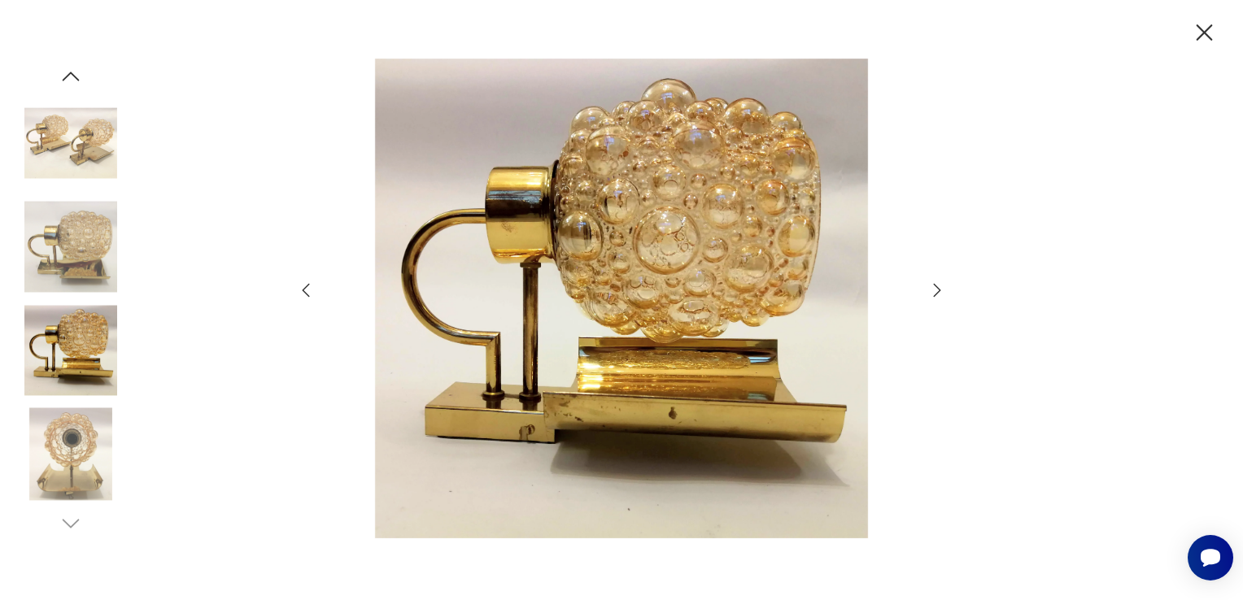
click at [304, 290] on icon "button" at bounding box center [306, 291] width 20 height 20
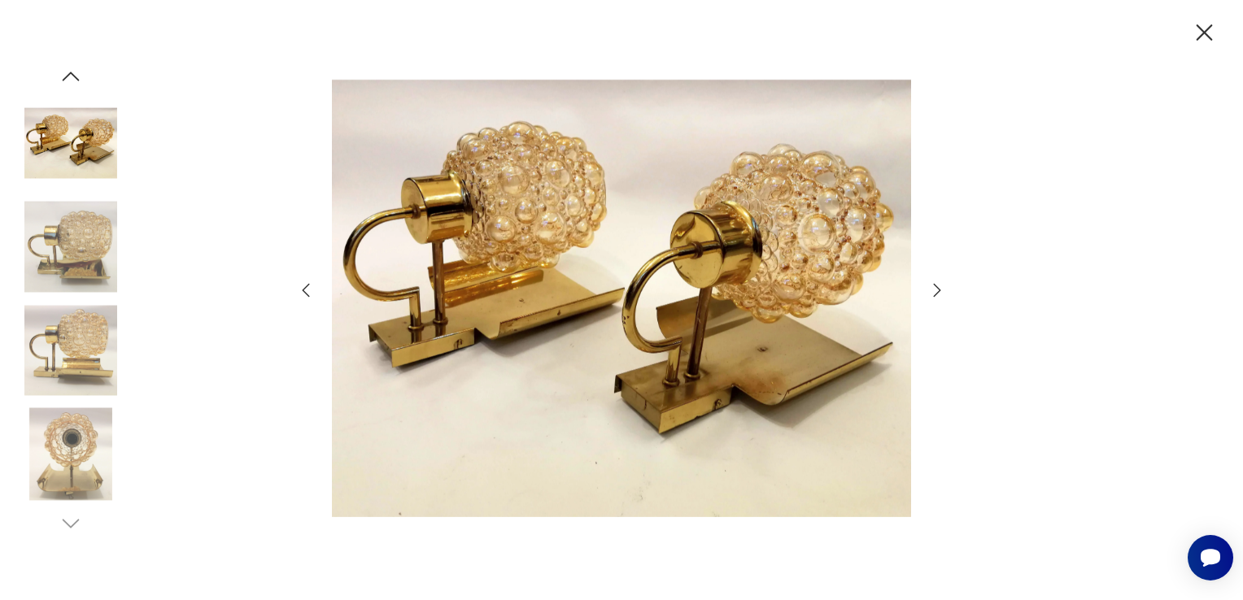
click at [304, 290] on icon "button" at bounding box center [306, 291] width 20 height 20
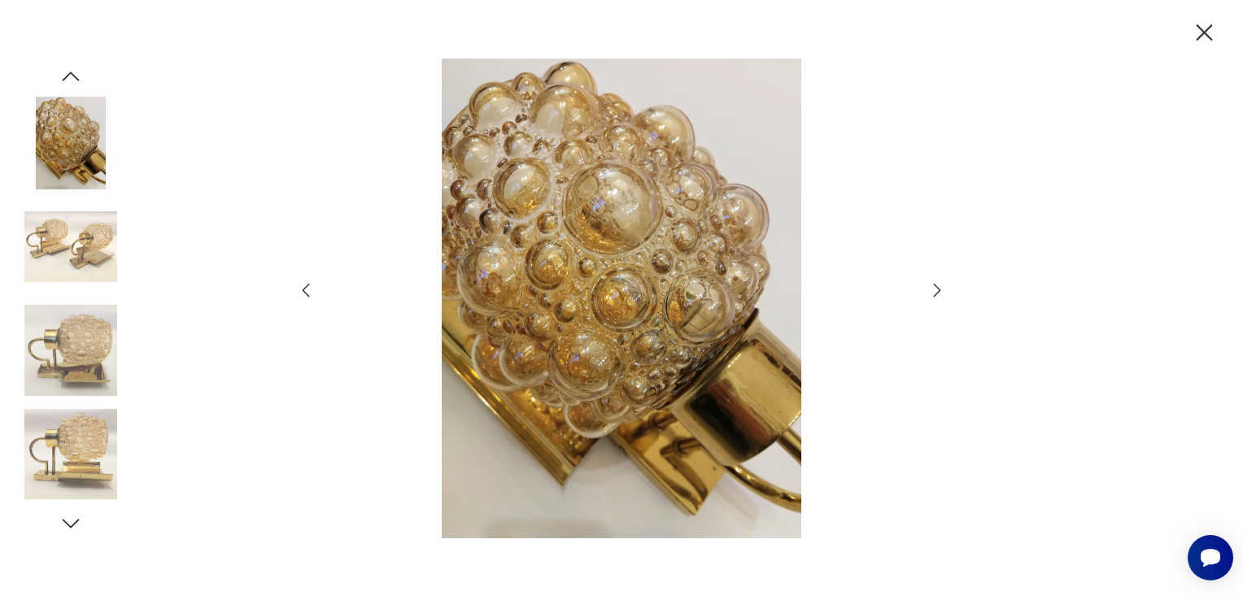
click at [304, 290] on icon "button" at bounding box center [306, 291] width 20 height 20
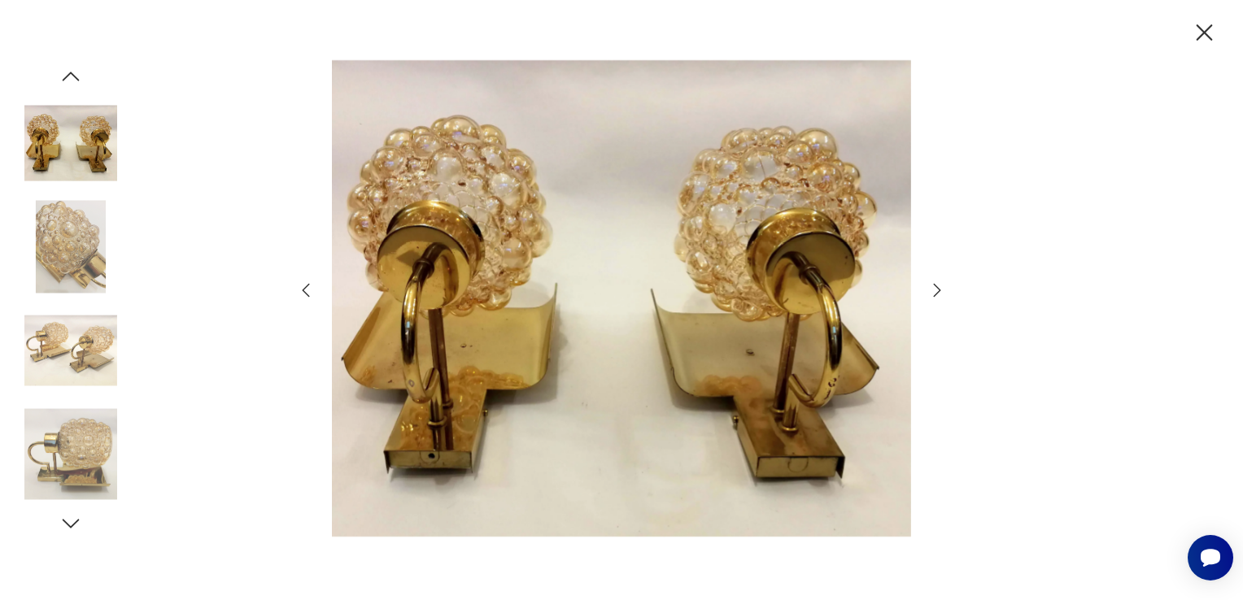
click at [304, 290] on icon "button" at bounding box center [306, 291] width 20 height 20
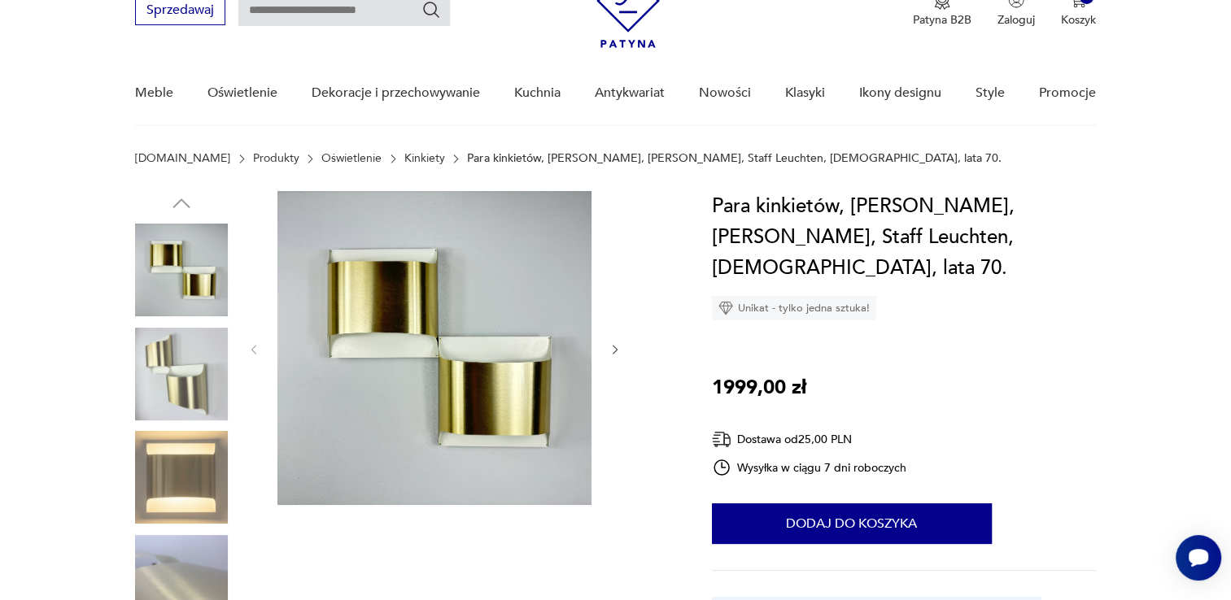
scroll to position [81, 0]
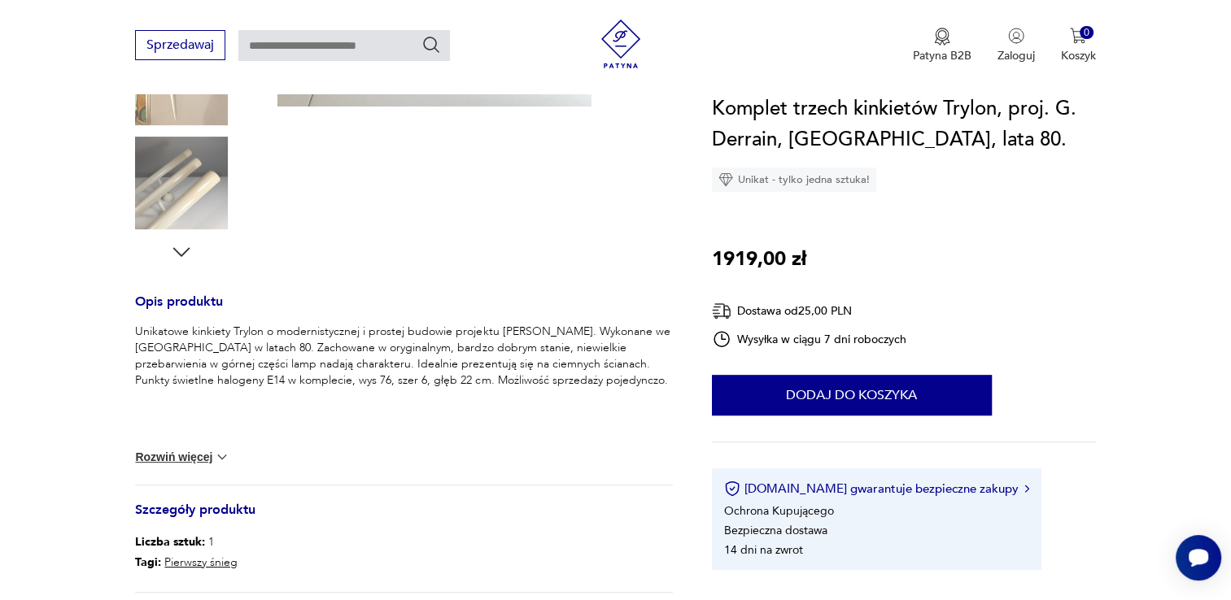
scroll to position [488, 0]
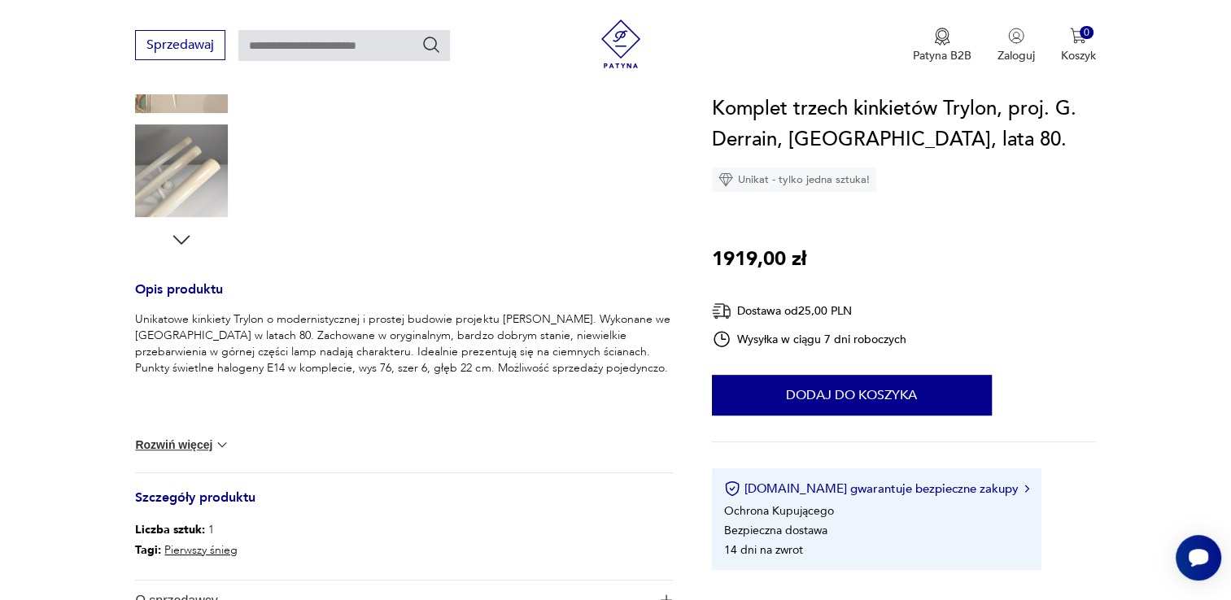
click button "Rozwiń więcej"
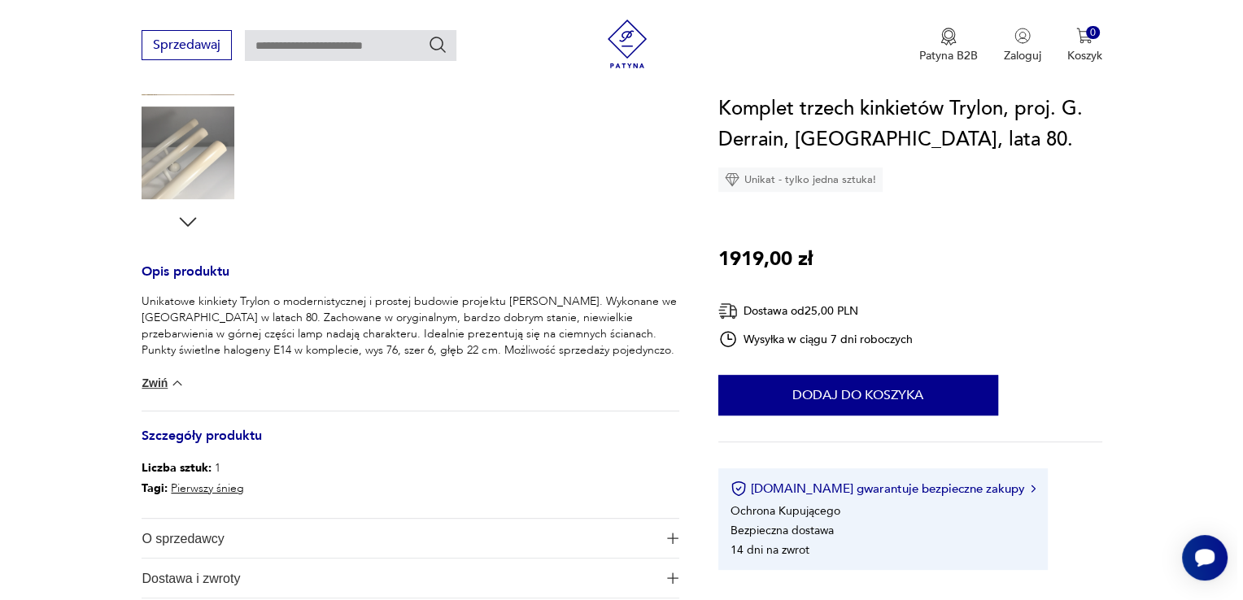
scroll to position [407, 0]
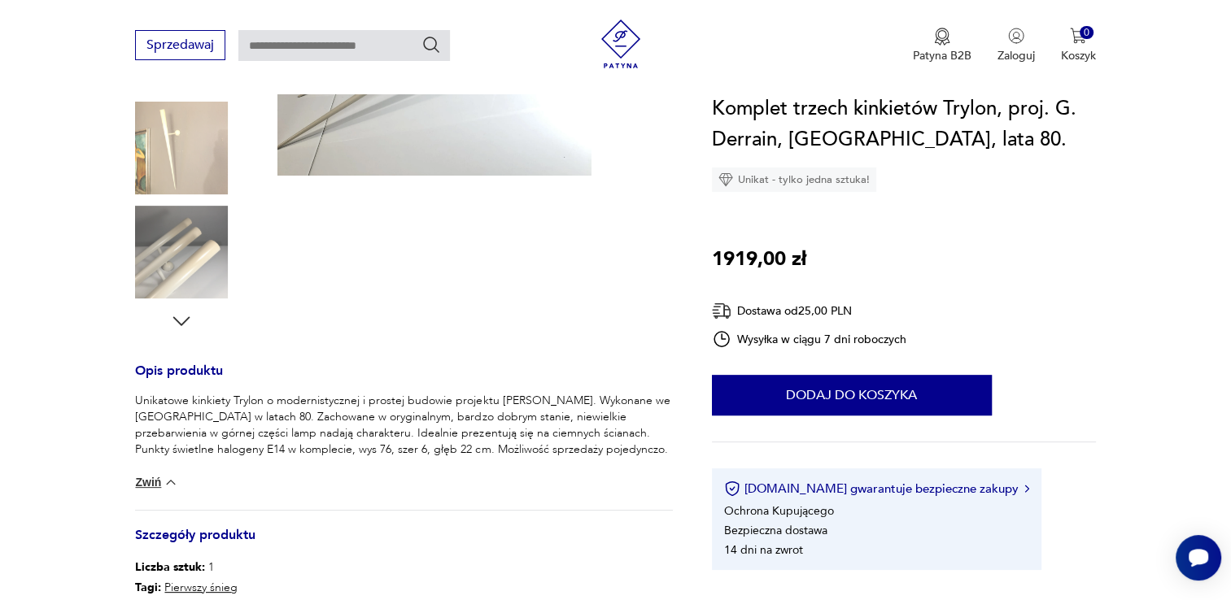
click img
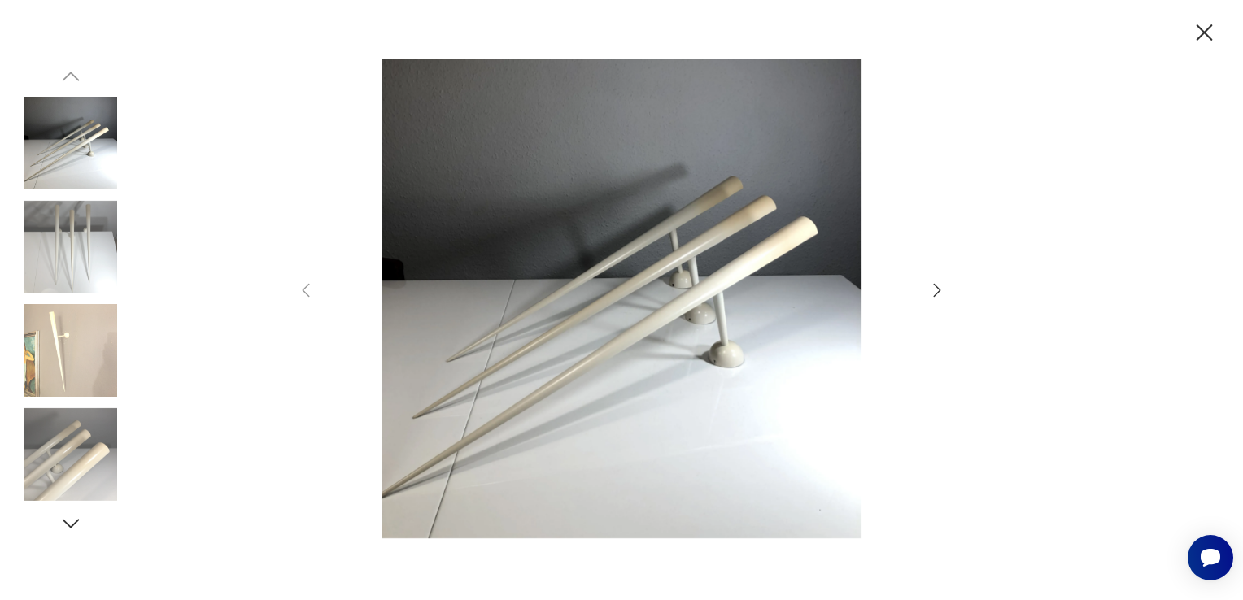
click div
click icon "button"
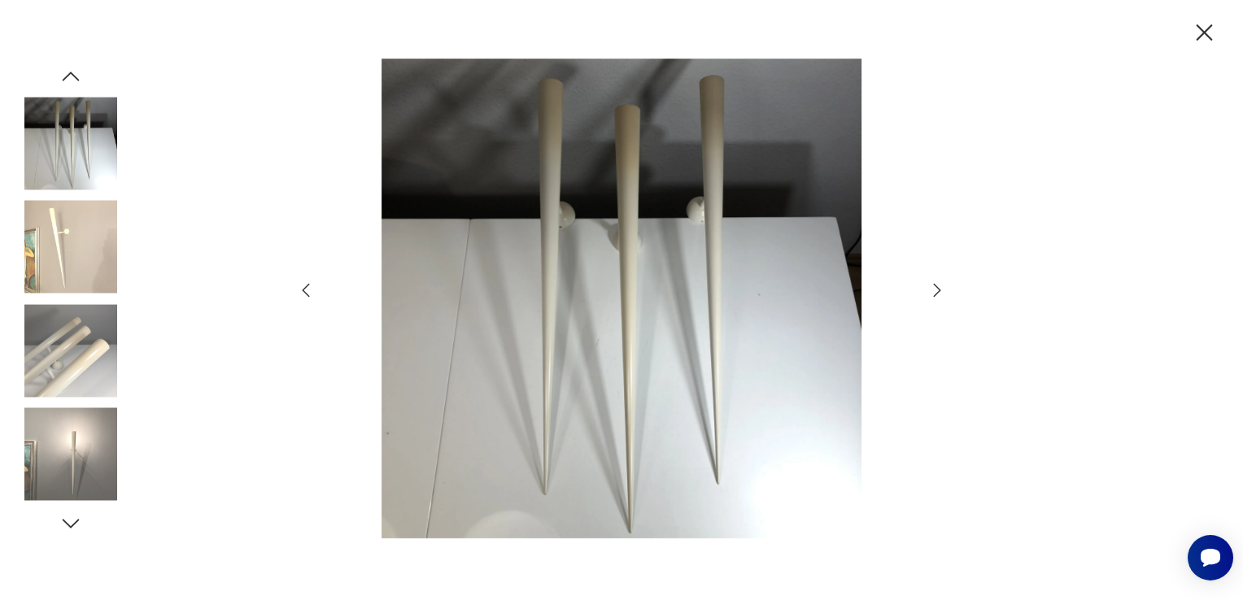
click icon "button"
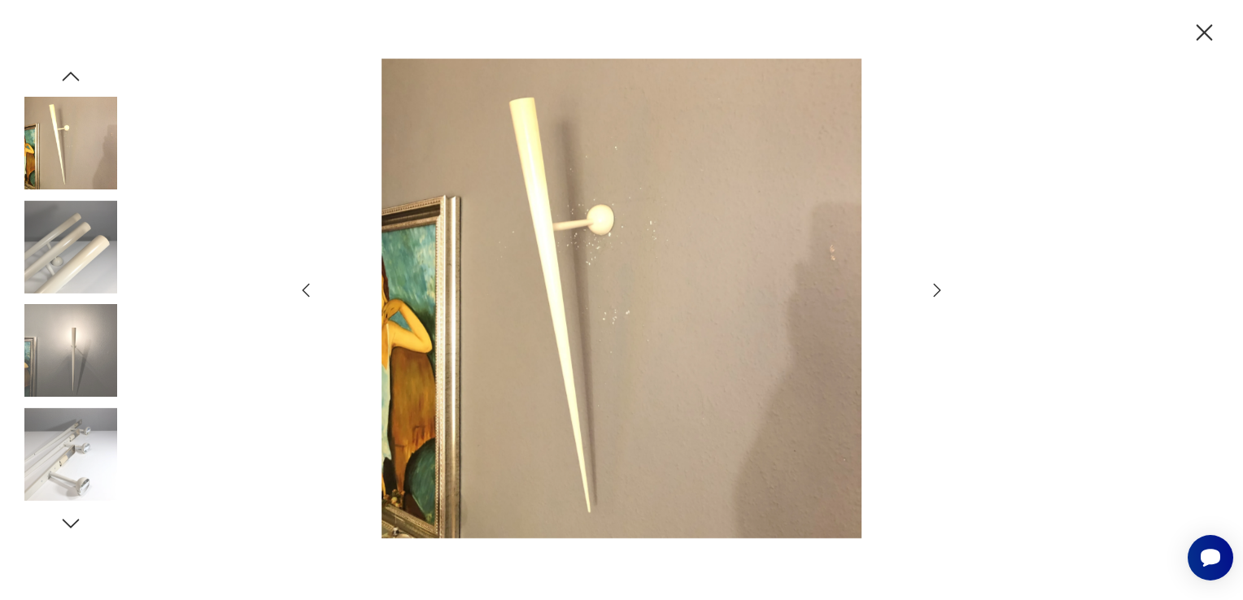
click icon "button"
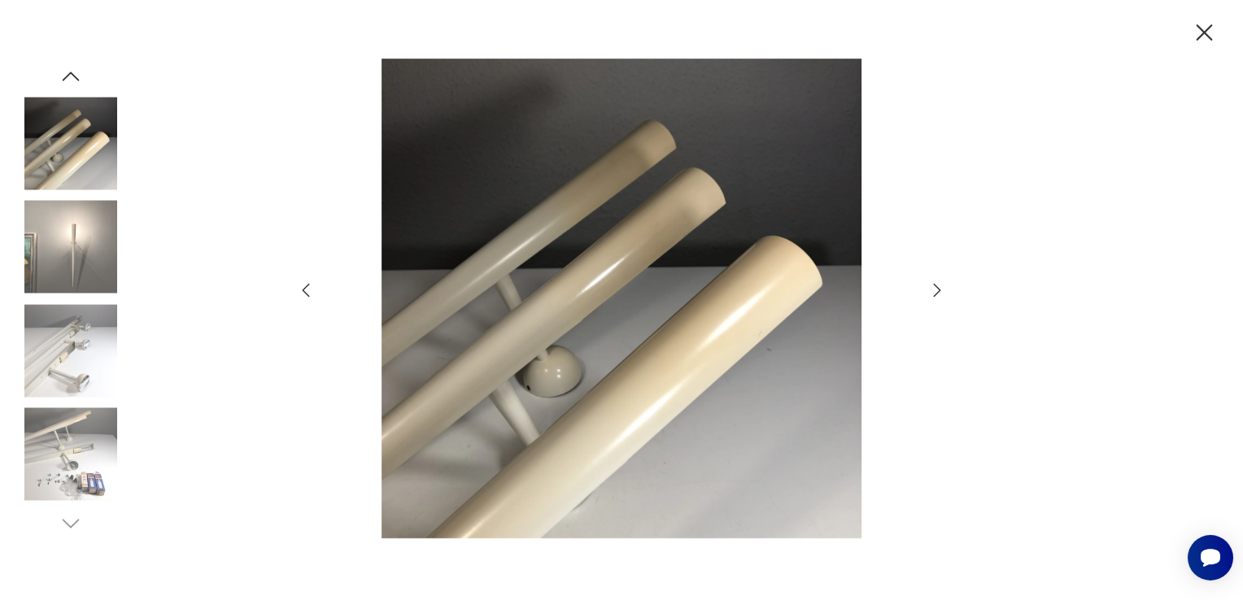
click icon "button"
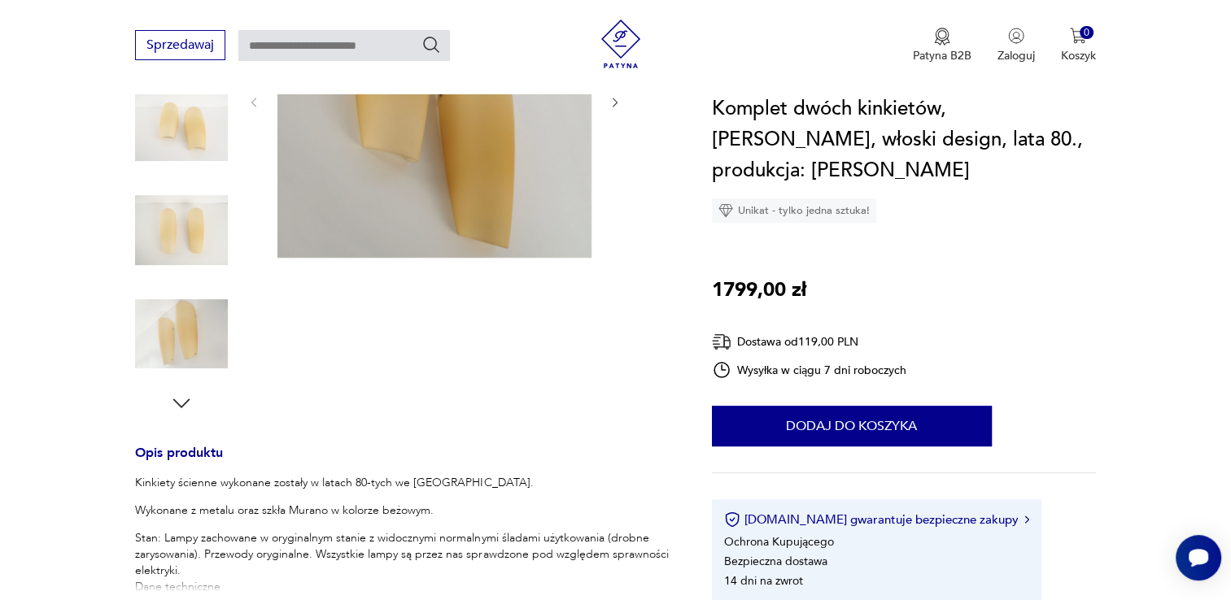
scroll to position [325, 0]
click at [183, 363] on img at bounding box center [181, 333] width 93 height 93
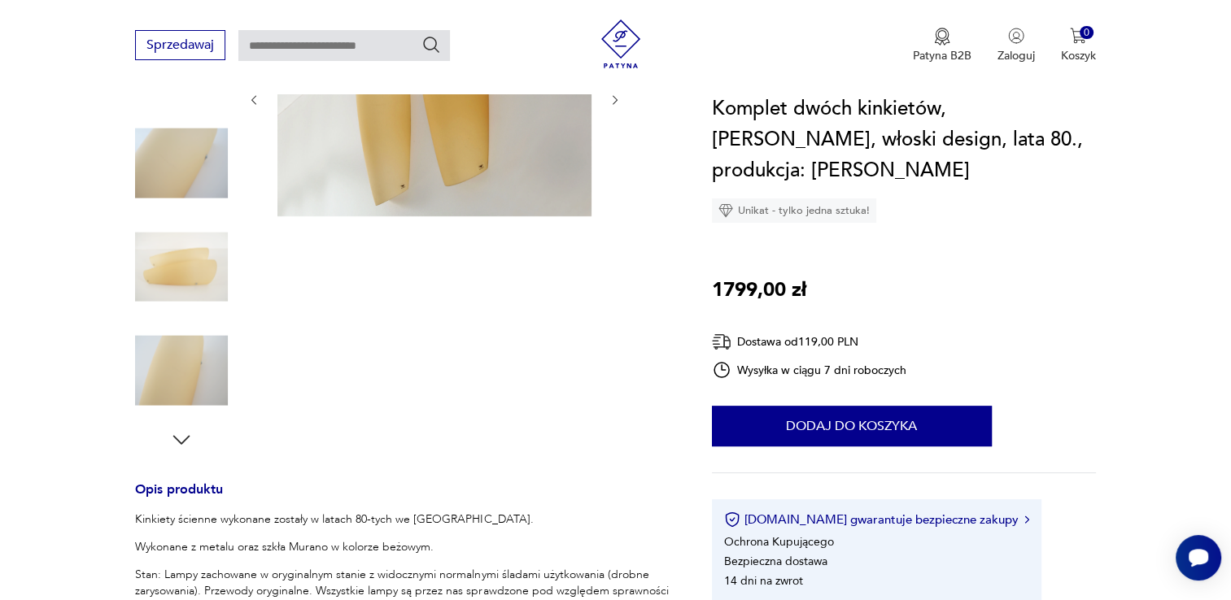
scroll to position [286, 0]
click at [193, 288] on img at bounding box center [181, 268] width 93 height 93
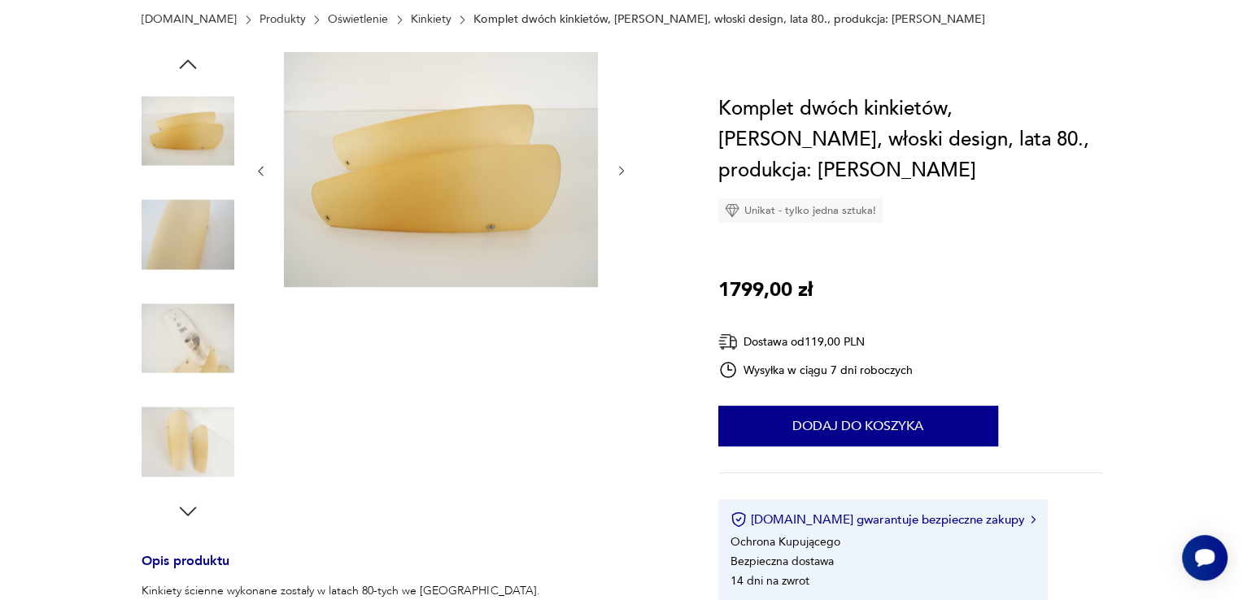
scroll to position [0, 0]
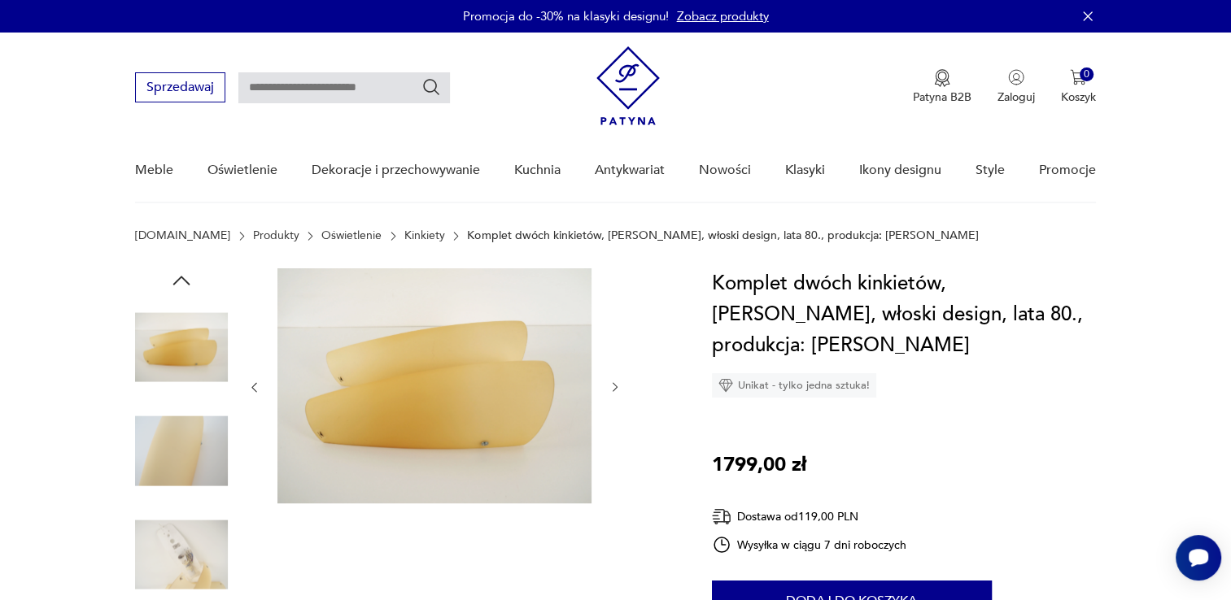
click at [400, 443] on img at bounding box center [434, 385] width 314 height 235
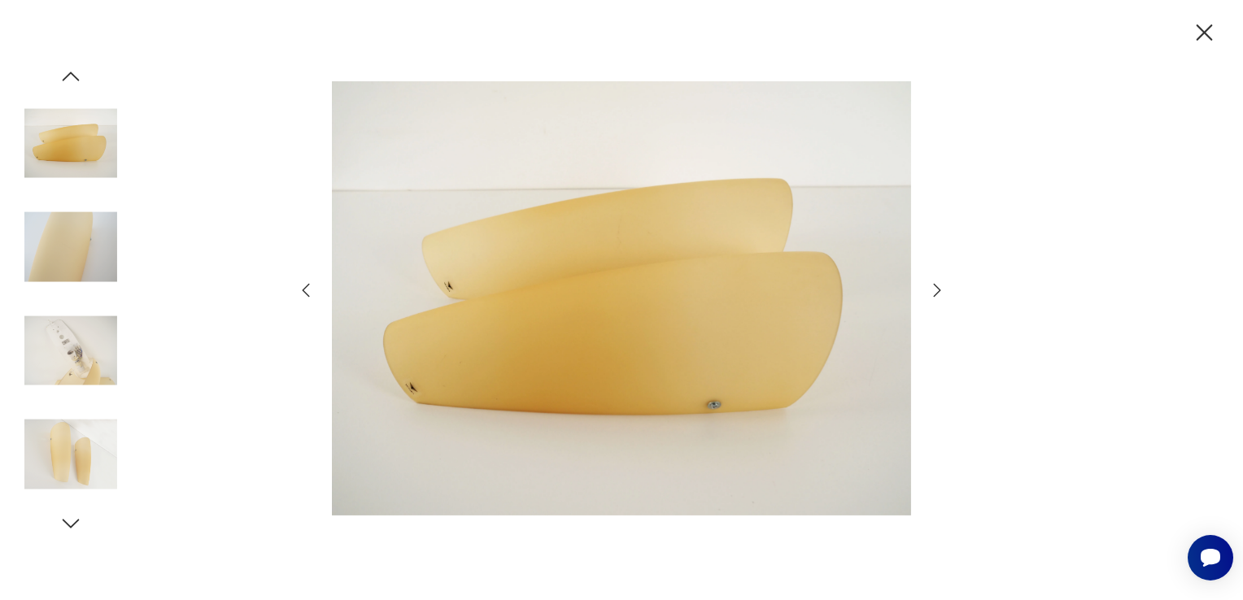
click at [930, 288] on icon "button" at bounding box center [938, 291] width 20 height 20
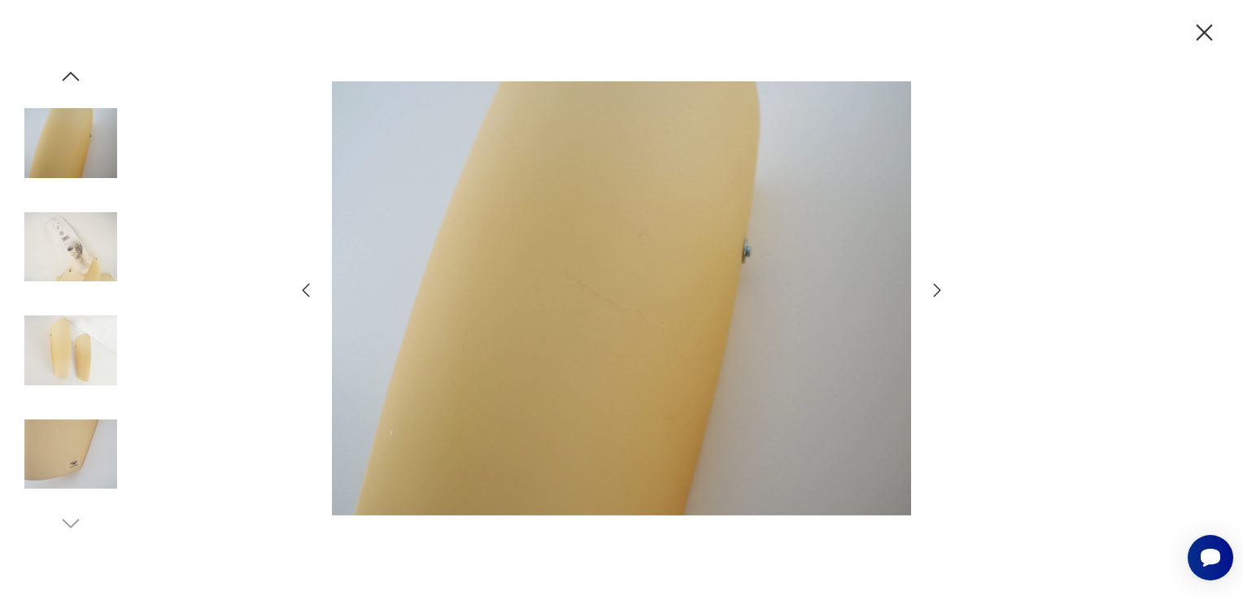
click at [930, 288] on icon "button" at bounding box center [938, 291] width 20 height 20
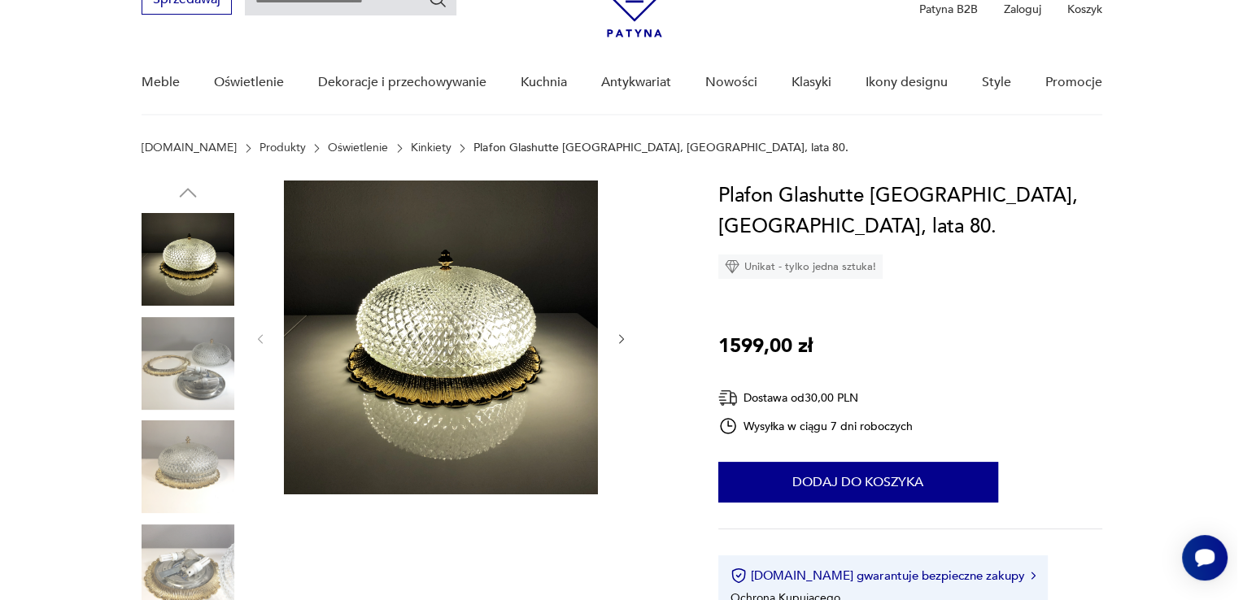
scroll to position [81, 0]
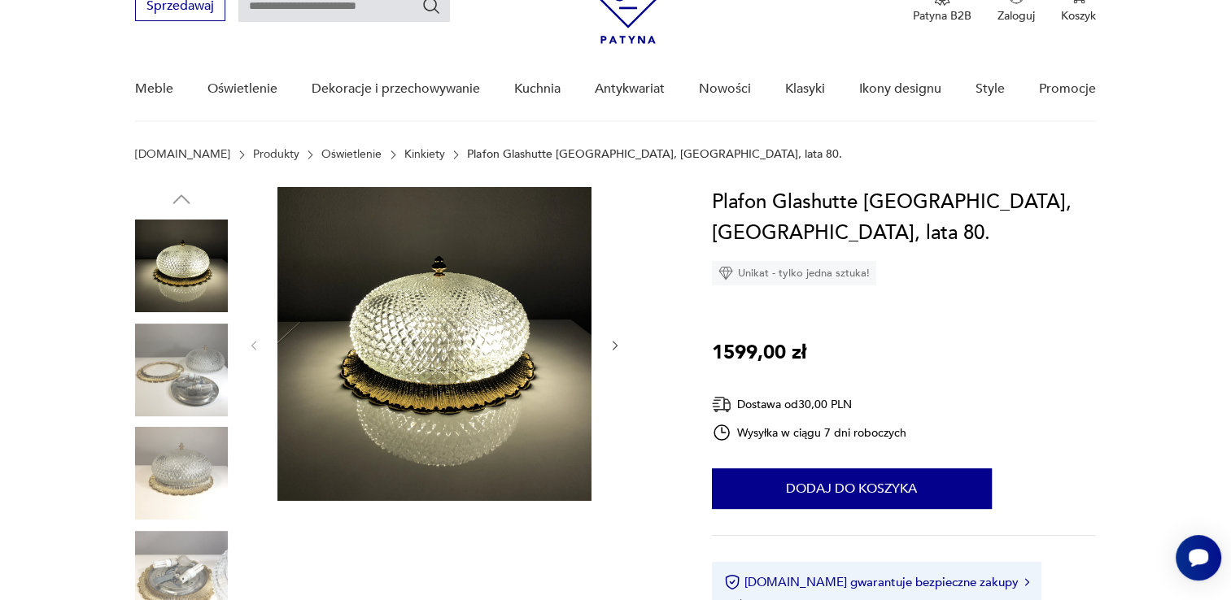
click at [436, 358] on img at bounding box center [434, 344] width 314 height 314
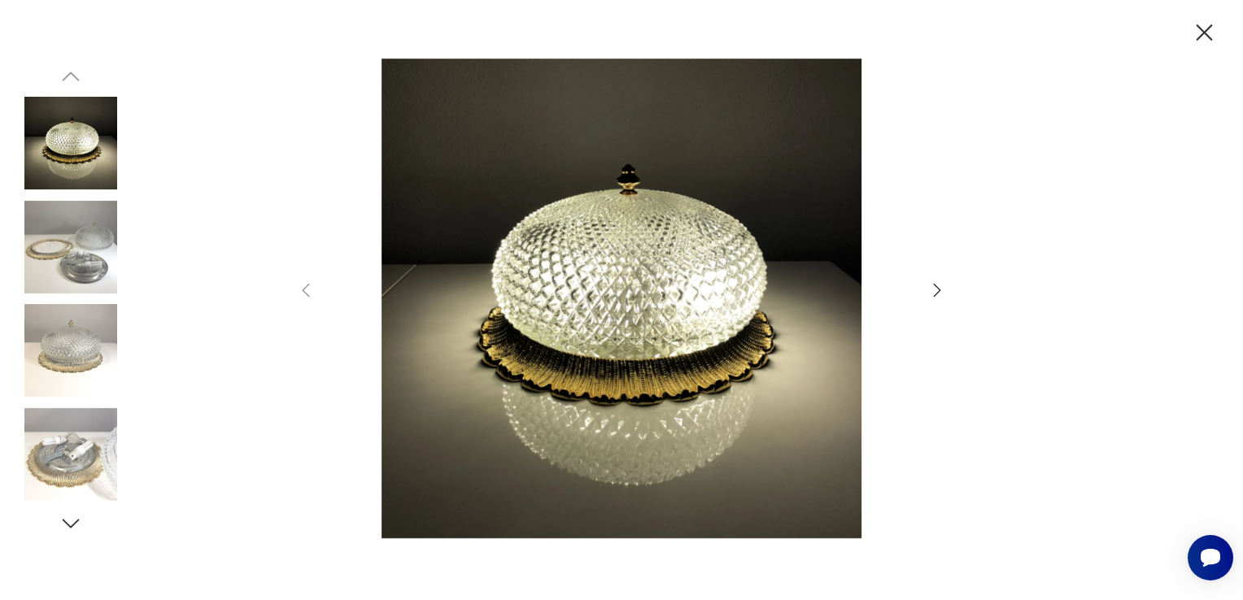
click at [934, 296] on icon "button" at bounding box center [937, 290] width 7 height 13
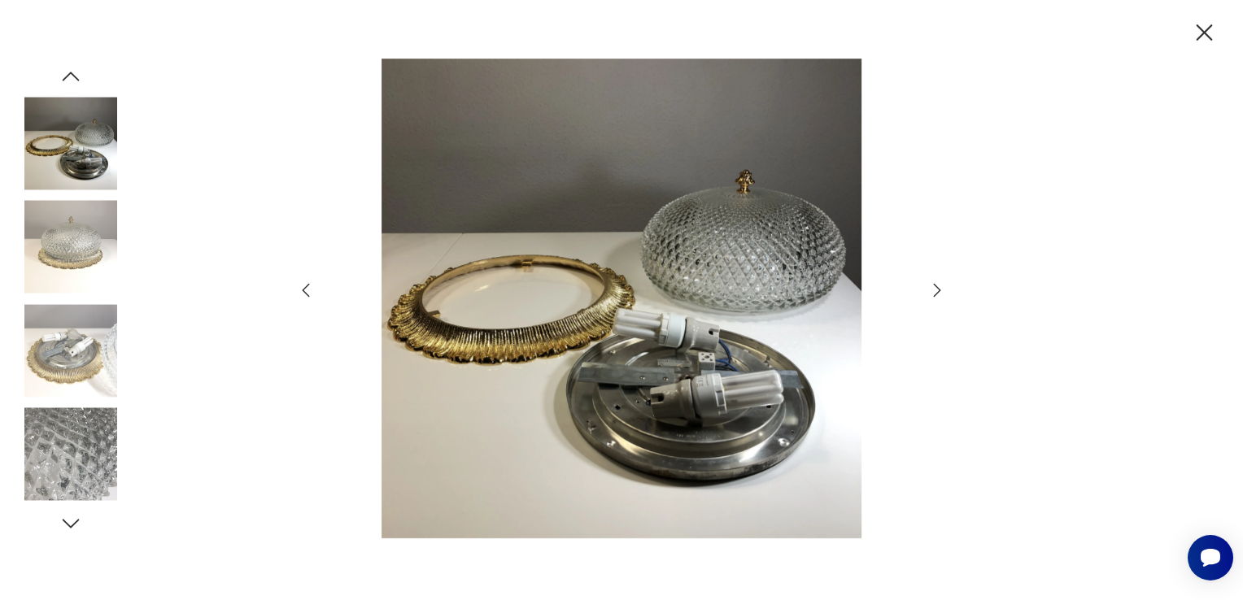
click at [934, 296] on icon "button" at bounding box center [937, 290] width 7 height 13
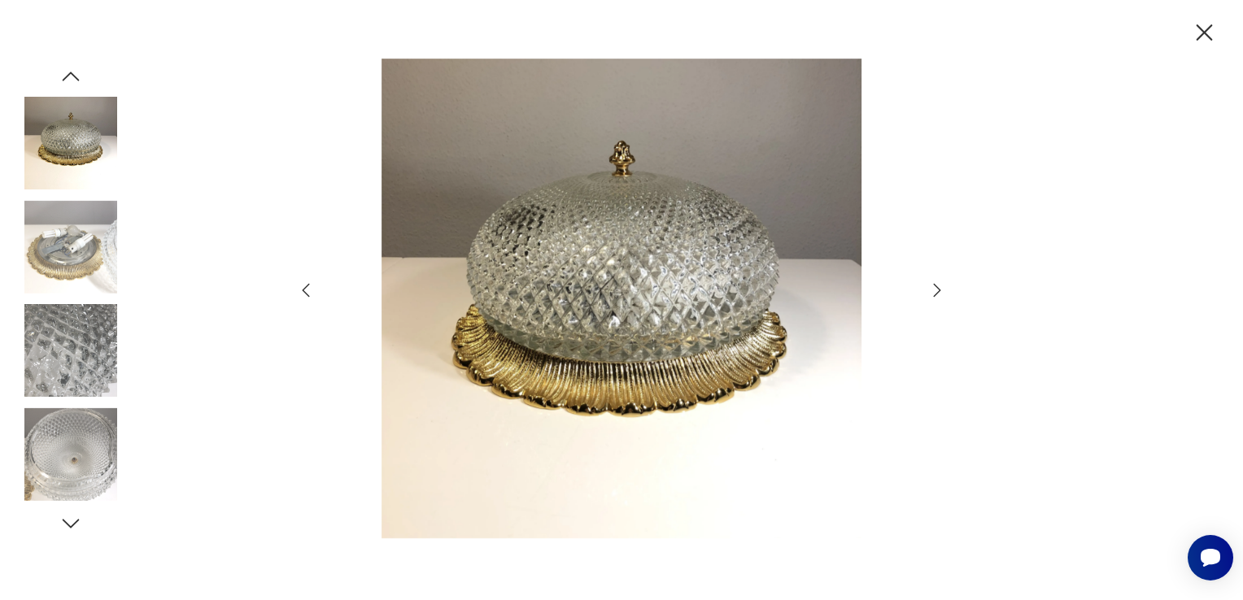
click at [934, 296] on icon "button" at bounding box center [937, 290] width 7 height 13
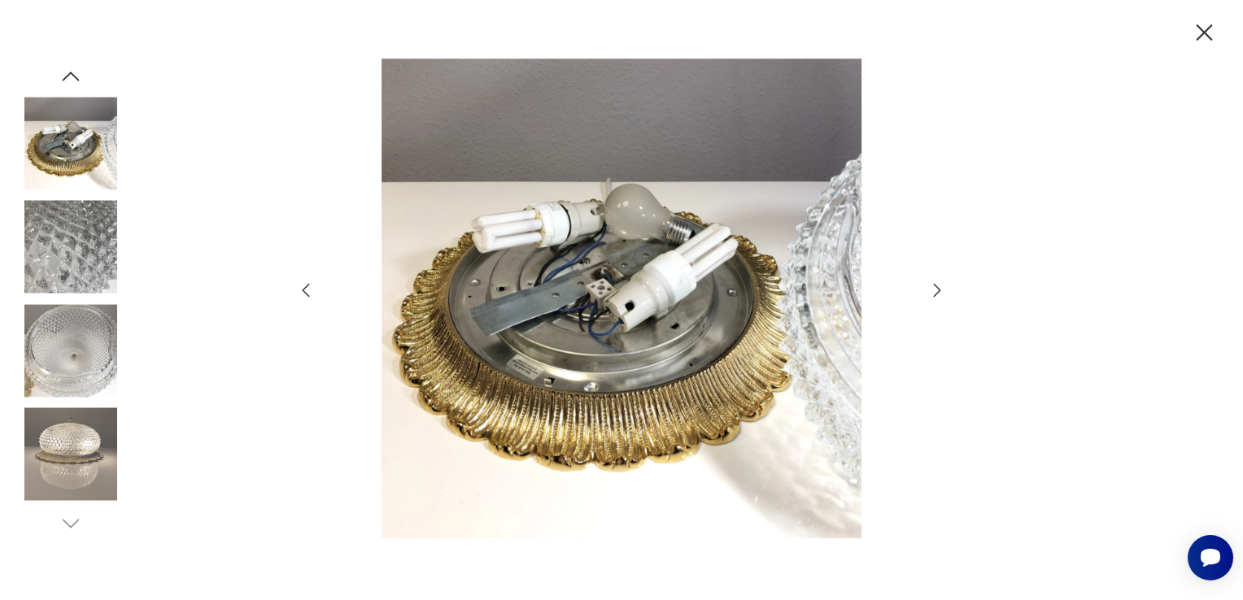
click at [934, 296] on icon "button" at bounding box center [937, 290] width 7 height 13
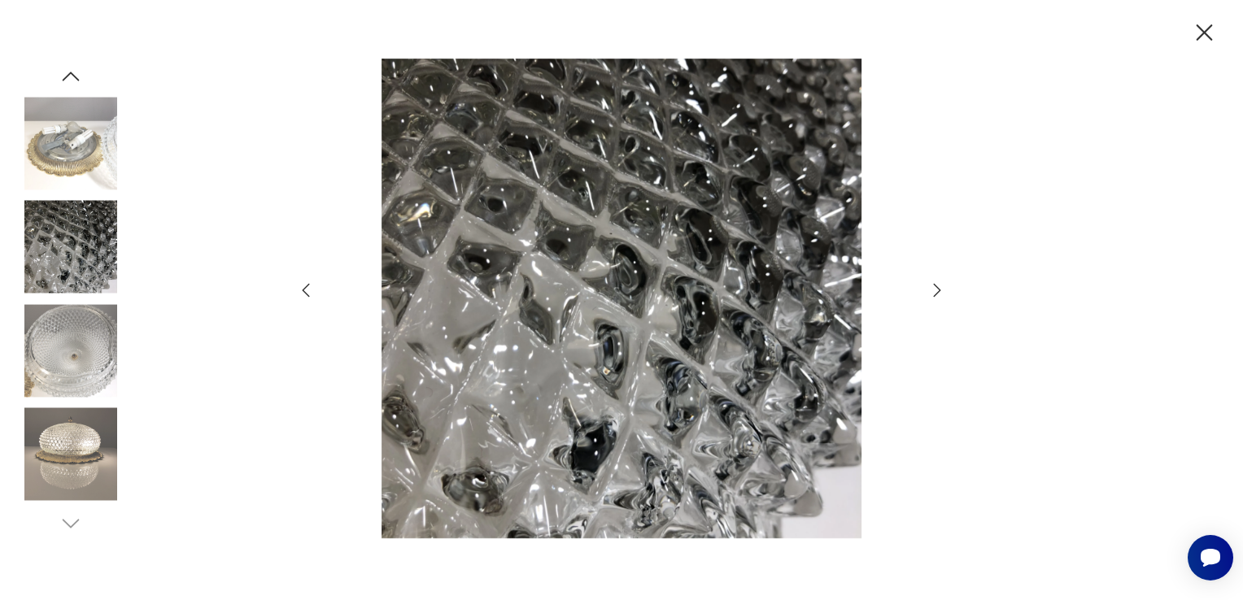
click at [934, 296] on icon "button" at bounding box center [937, 290] width 7 height 13
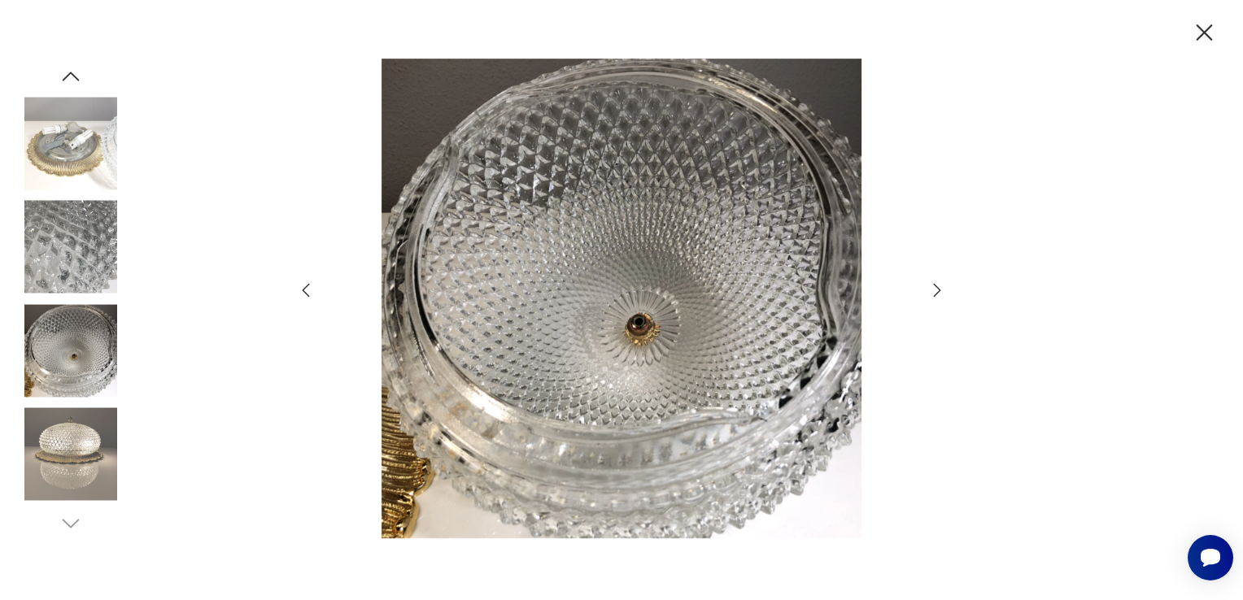
click at [934, 296] on icon "button" at bounding box center [937, 290] width 7 height 13
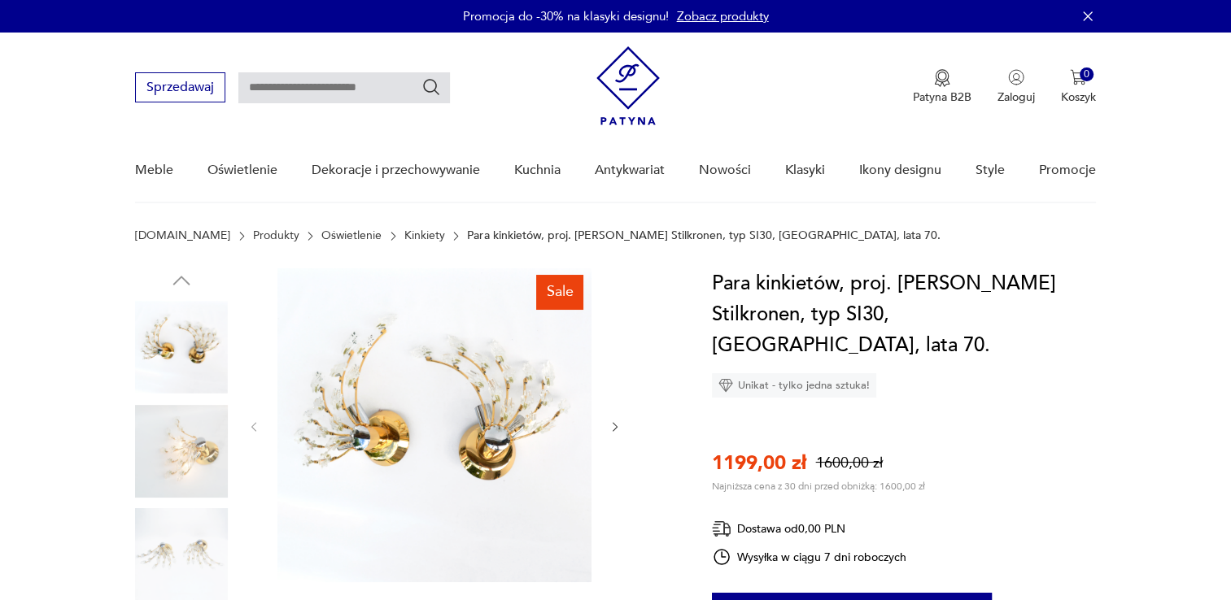
click at [535, 436] on img at bounding box center [434, 425] width 314 height 314
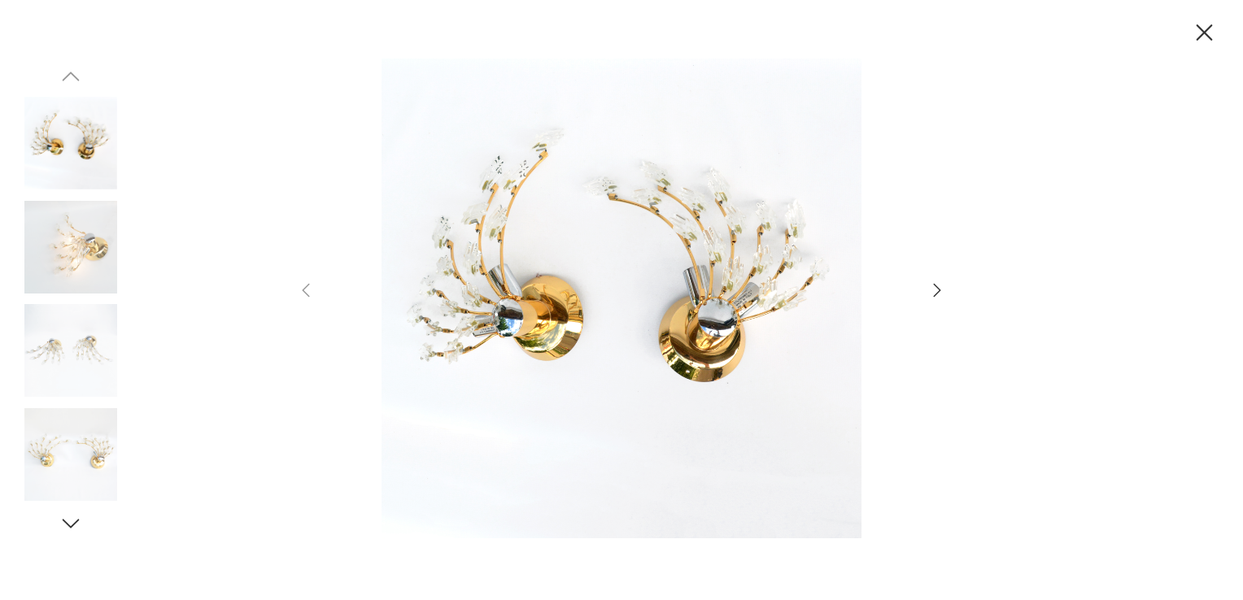
click at [618, 314] on img at bounding box center [621, 299] width 579 height 480
click at [936, 288] on icon "button" at bounding box center [938, 291] width 20 height 20
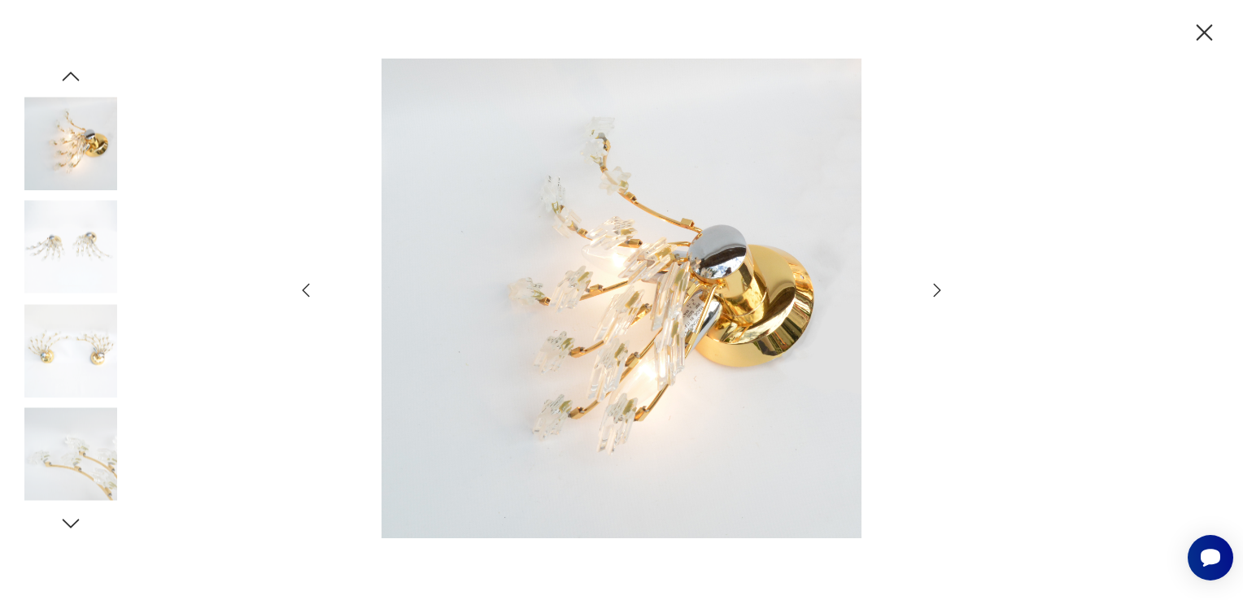
click at [936, 288] on icon "button" at bounding box center [938, 291] width 20 height 20
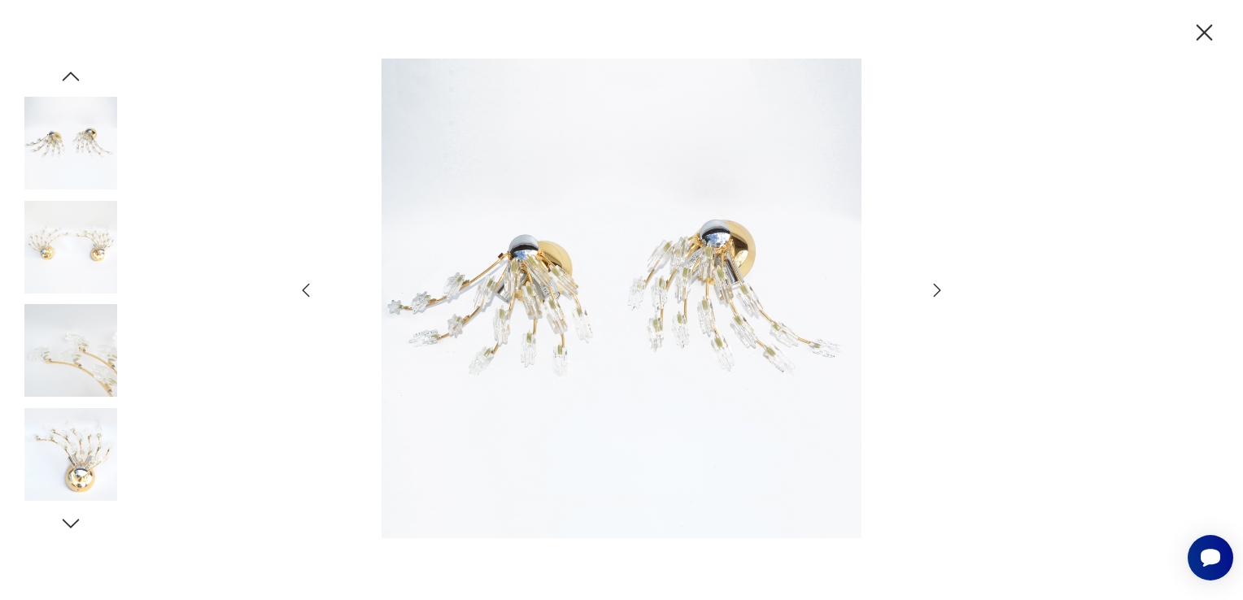
click at [936, 288] on icon "button" at bounding box center [938, 291] width 20 height 20
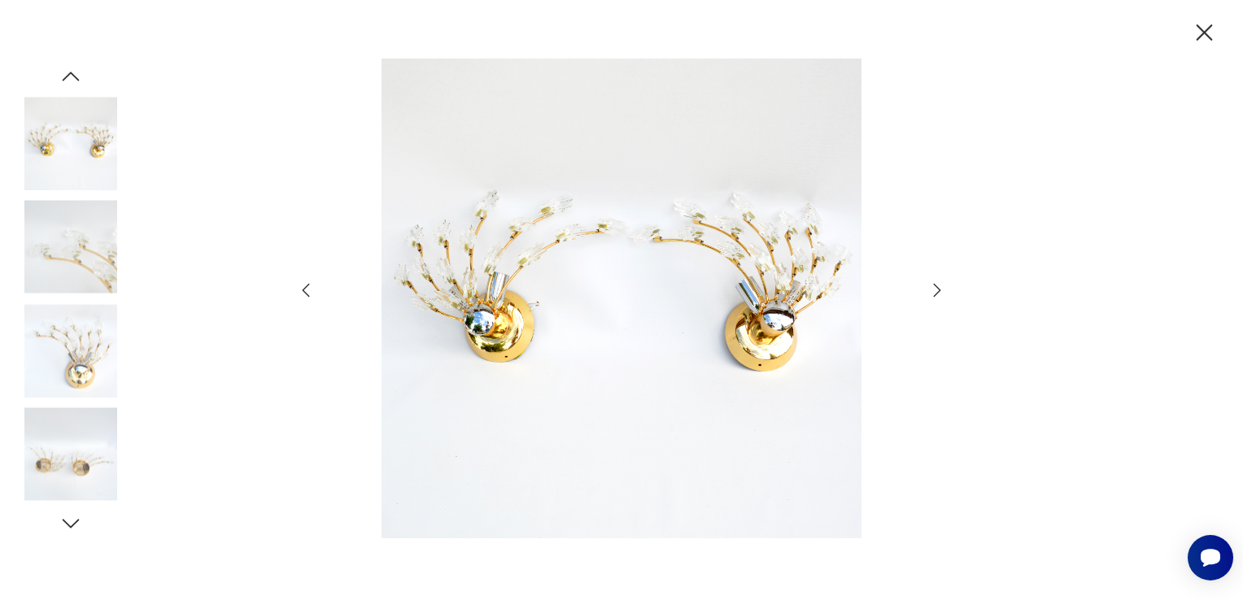
click at [936, 288] on icon "button" at bounding box center [938, 291] width 20 height 20
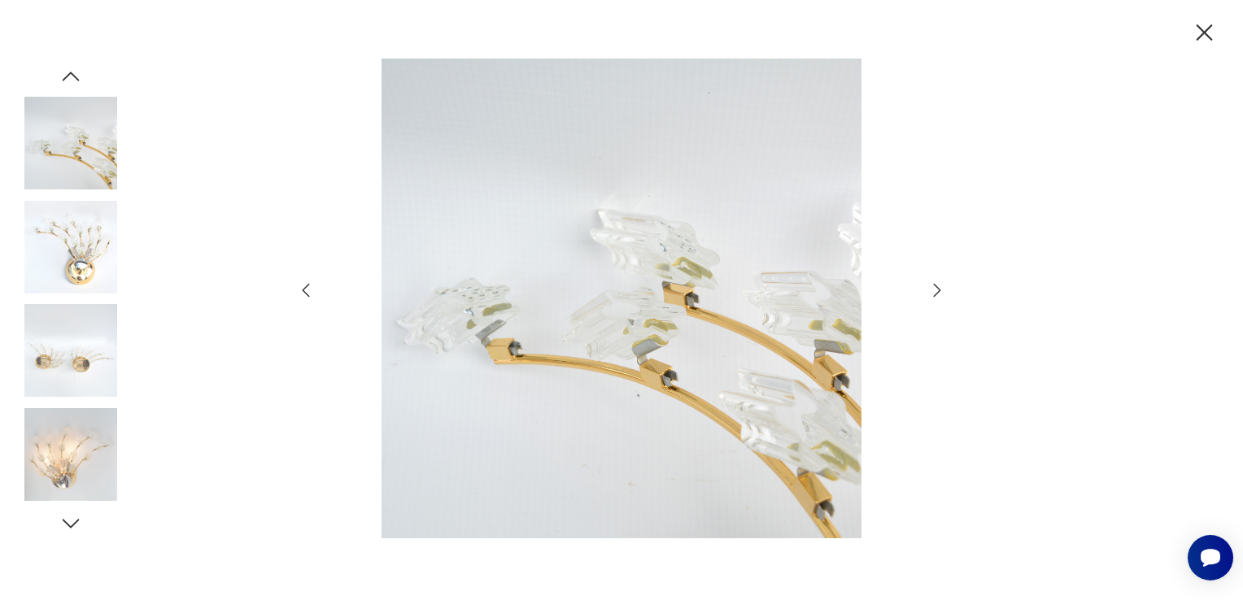
click at [936, 288] on icon "button" at bounding box center [938, 291] width 20 height 20
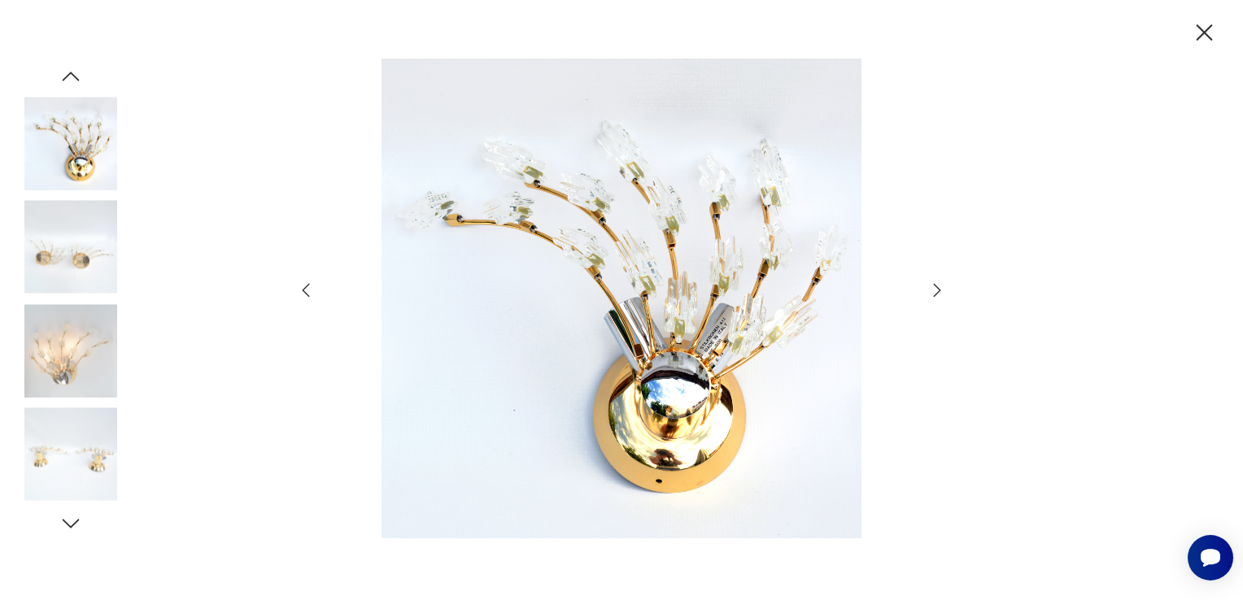
click at [936, 288] on icon "button" at bounding box center [938, 291] width 20 height 20
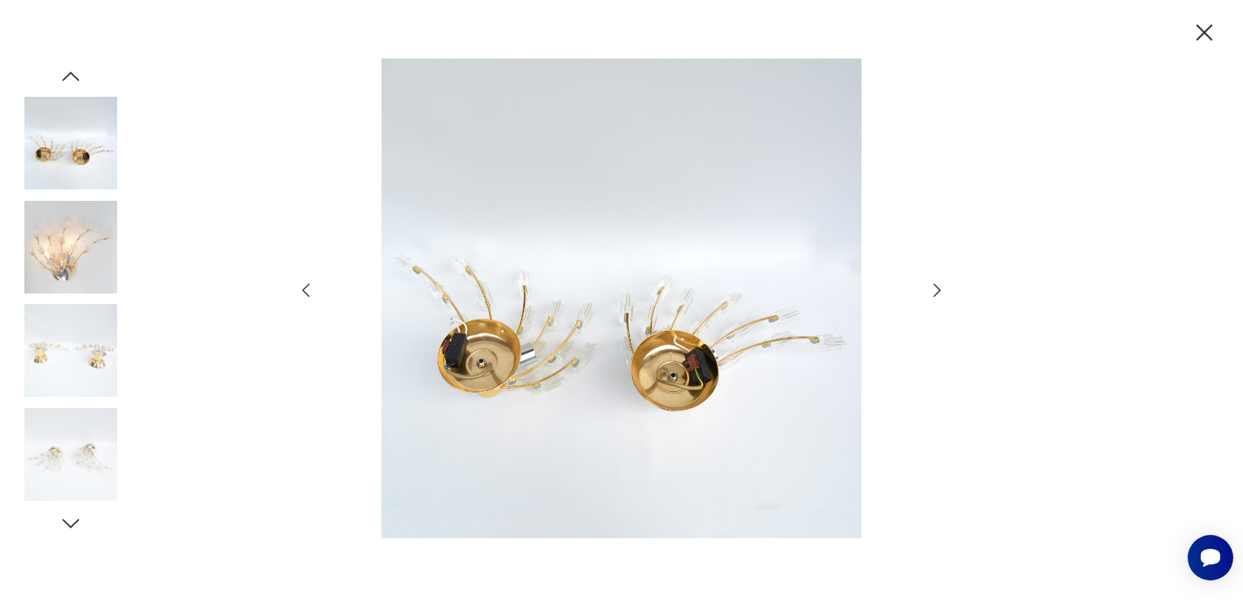
click at [936, 288] on icon "button" at bounding box center [938, 291] width 20 height 20
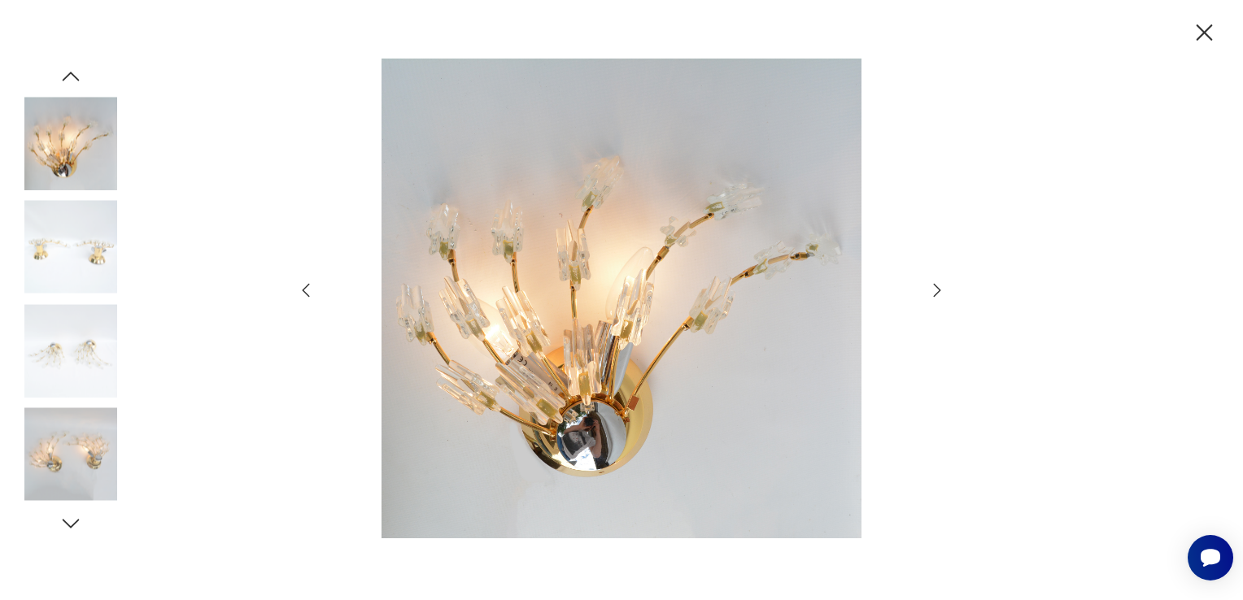
click at [936, 288] on icon "button" at bounding box center [938, 291] width 20 height 20
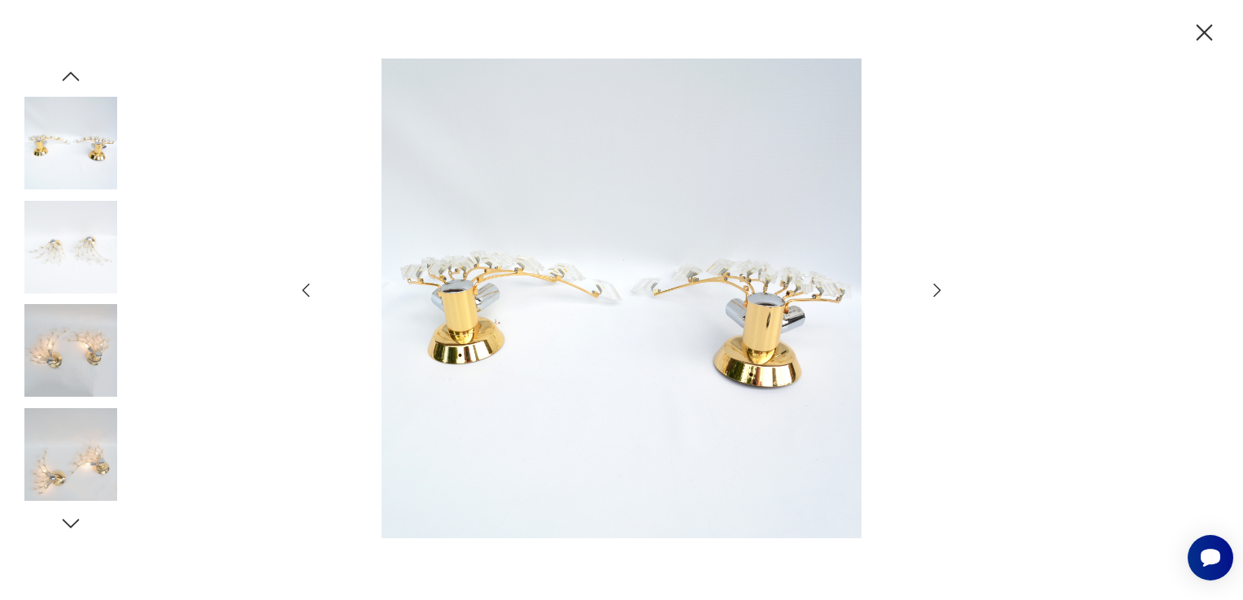
click at [936, 288] on icon "button" at bounding box center [938, 291] width 20 height 20
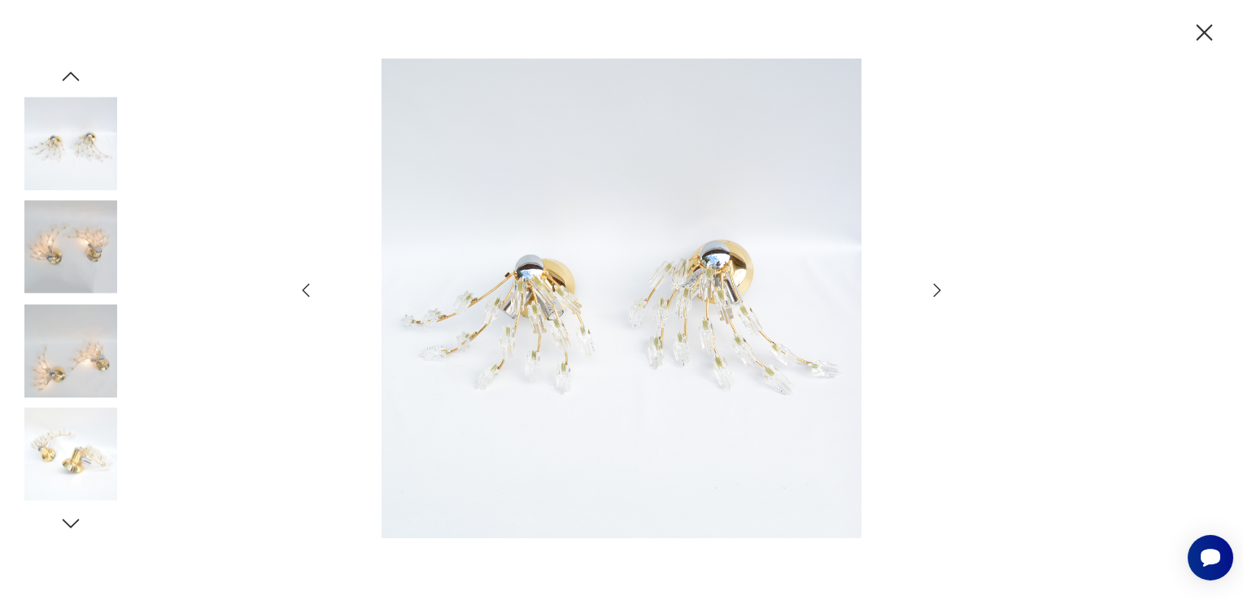
click at [936, 288] on icon "button" at bounding box center [938, 291] width 20 height 20
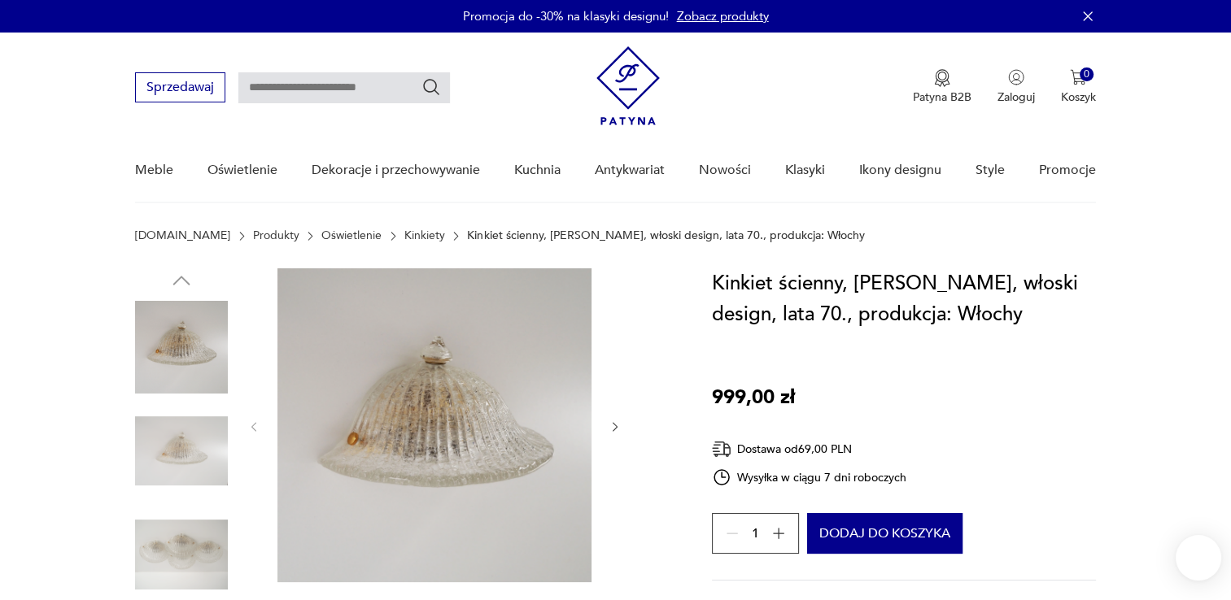
click at [417, 470] on img at bounding box center [434, 425] width 314 height 314
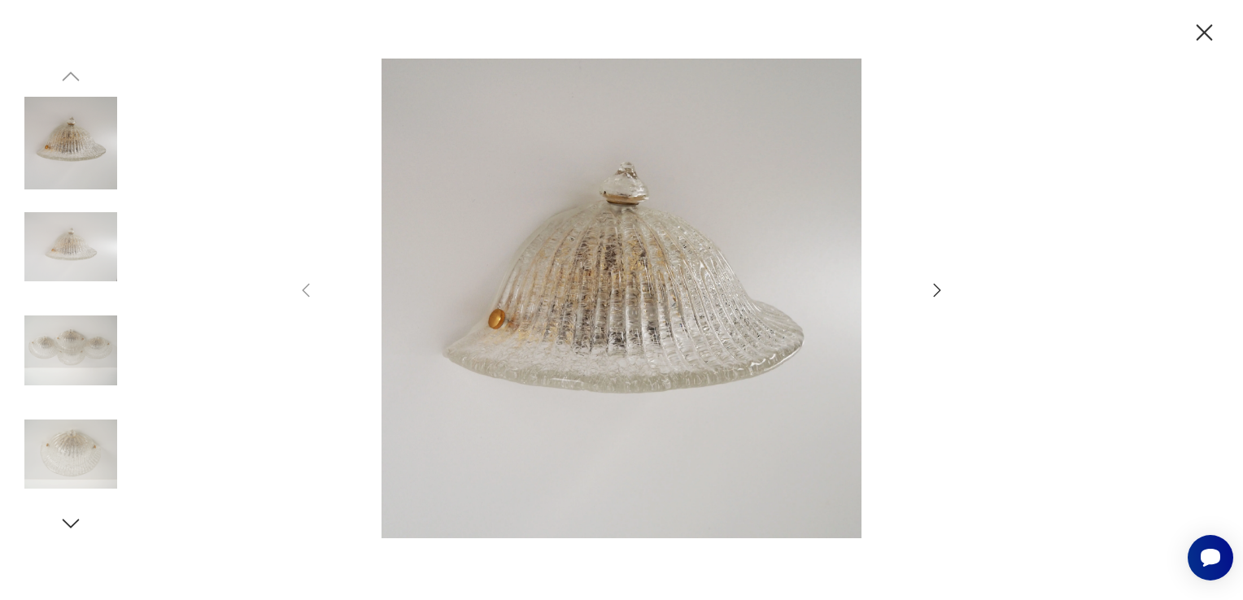
click at [943, 290] on icon "button" at bounding box center [938, 291] width 20 height 20
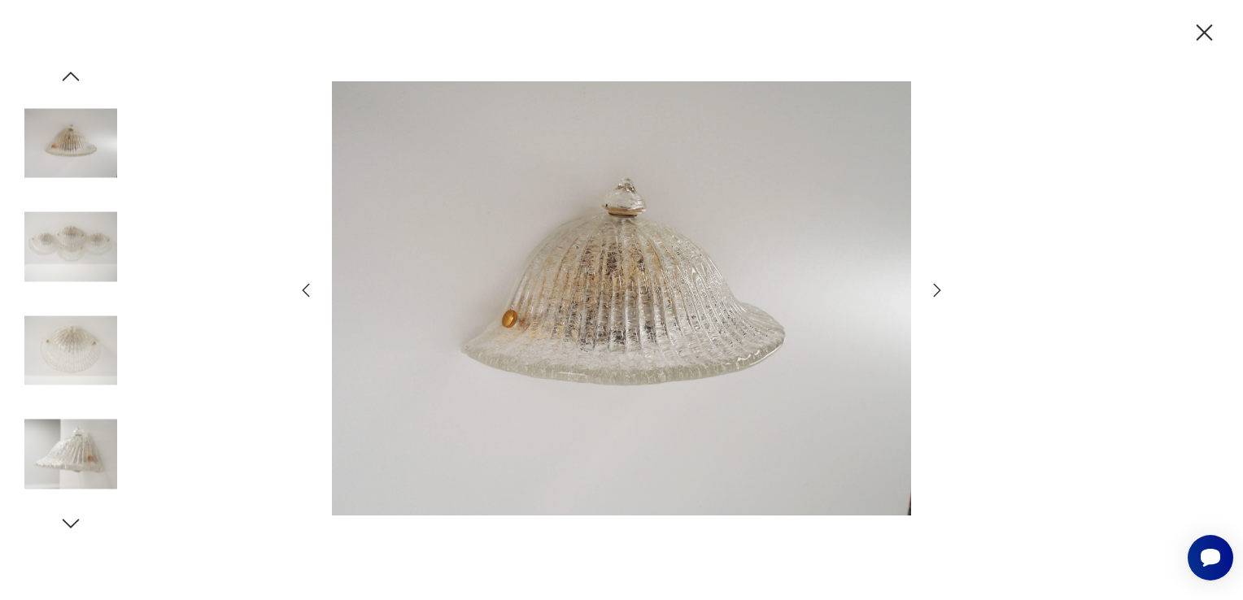
click at [943, 290] on icon "button" at bounding box center [938, 291] width 20 height 20
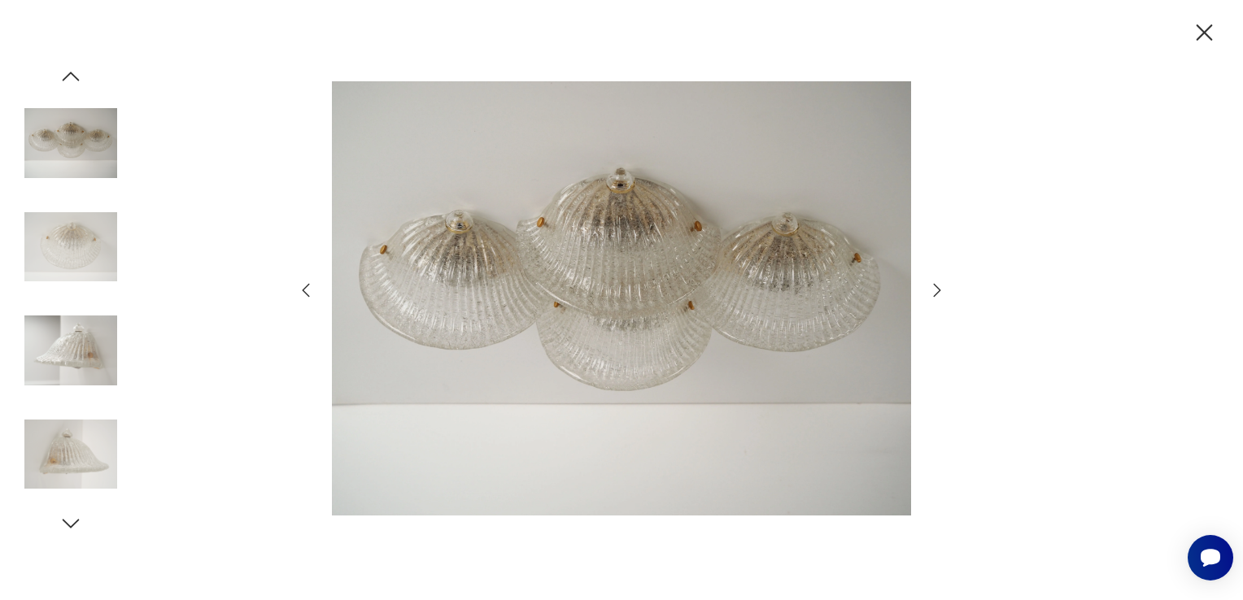
click at [943, 290] on icon "button" at bounding box center [938, 291] width 20 height 20
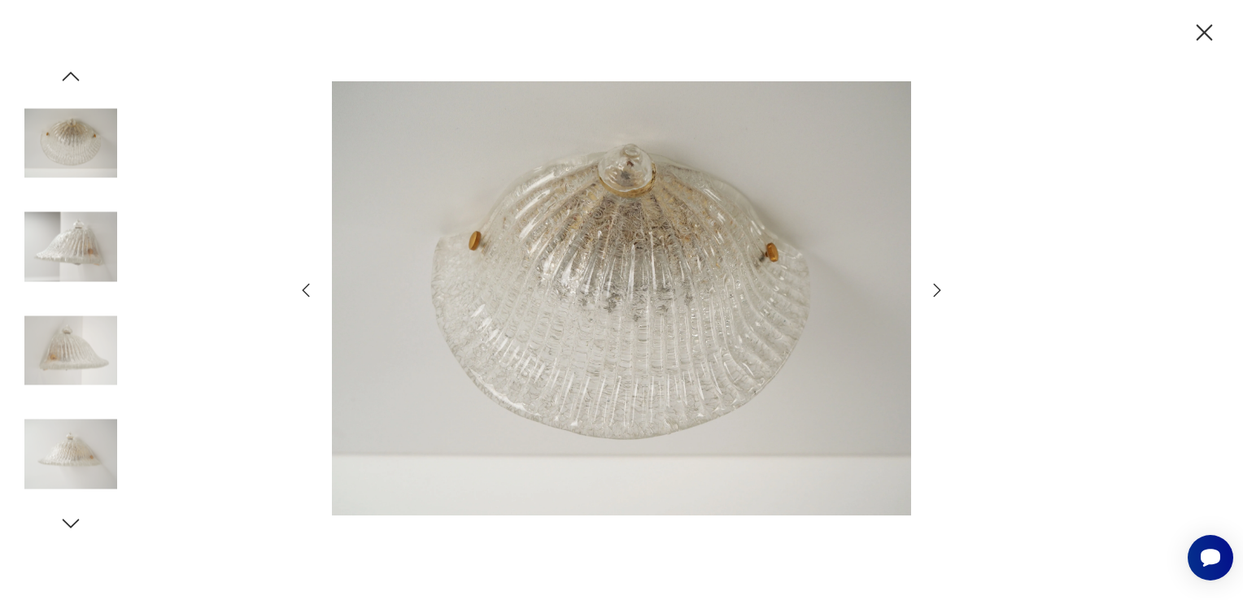
click at [943, 290] on icon "button" at bounding box center [938, 291] width 20 height 20
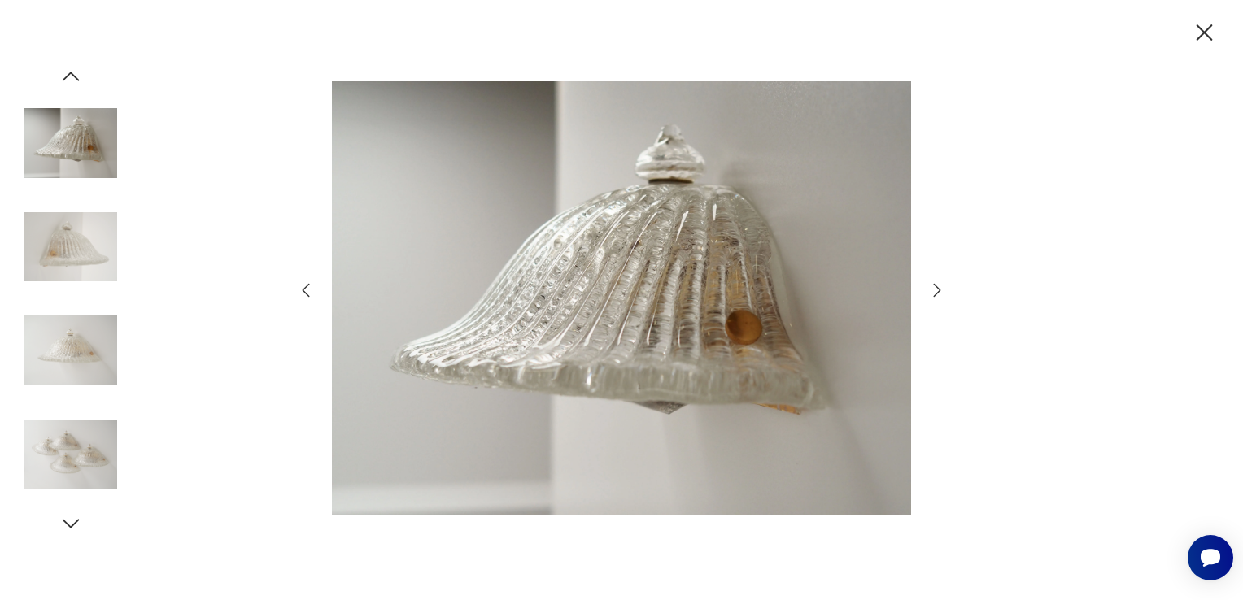
click at [943, 290] on icon "button" at bounding box center [938, 291] width 20 height 20
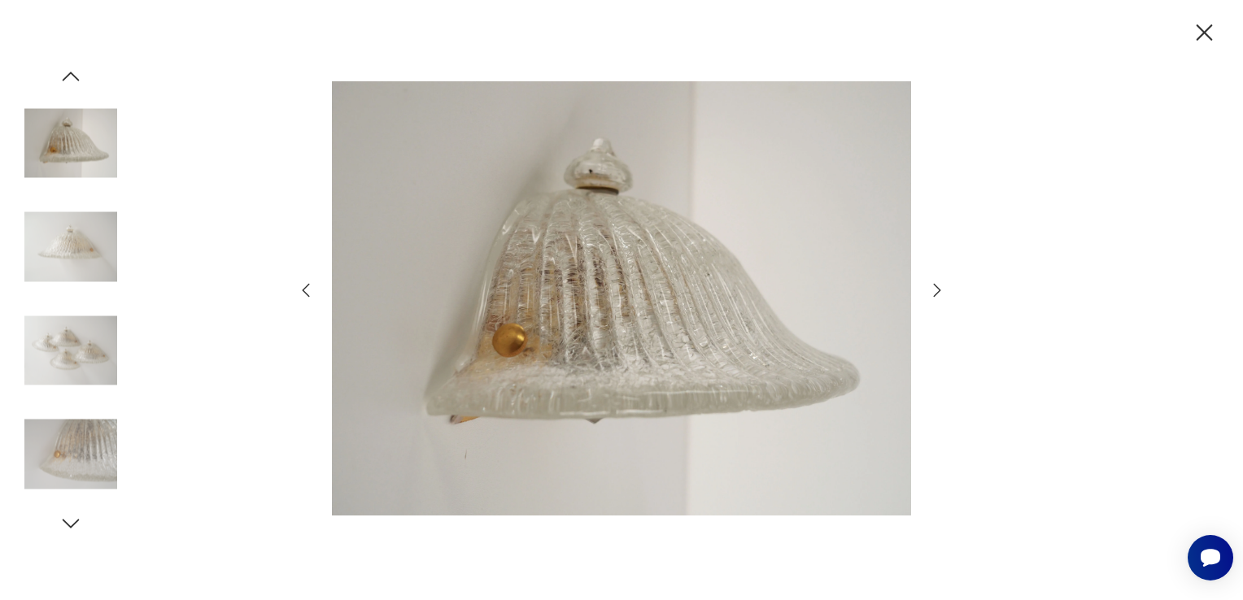
click at [943, 290] on icon "button" at bounding box center [938, 291] width 20 height 20
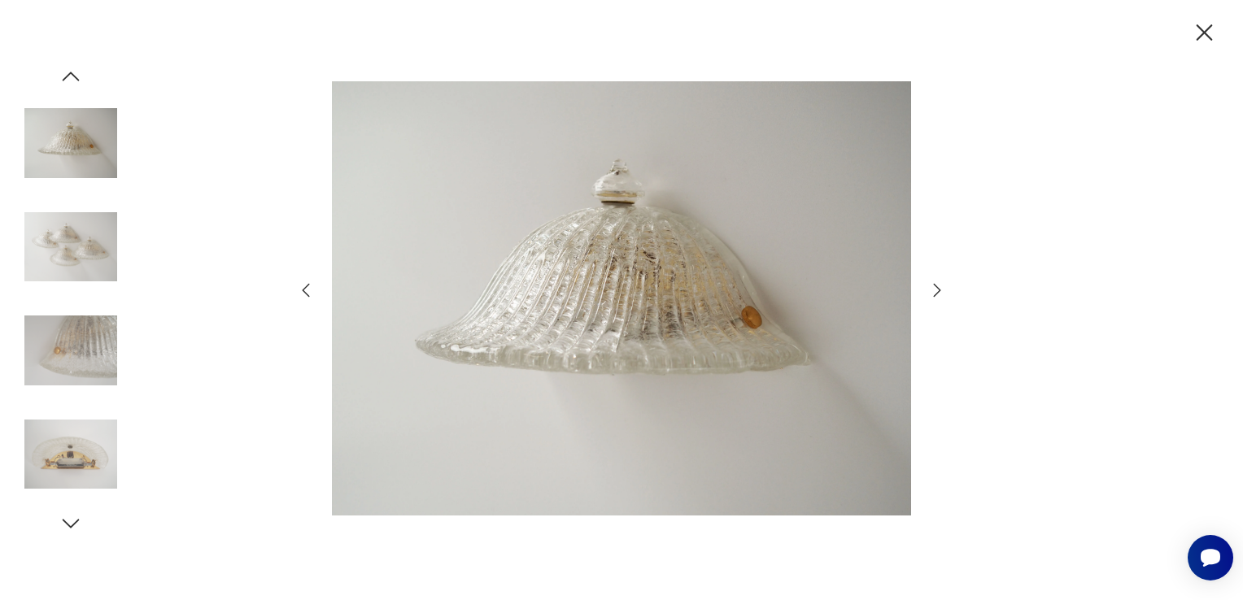
click at [943, 290] on icon "button" at bounding box center [938, 291] width 20 height 20
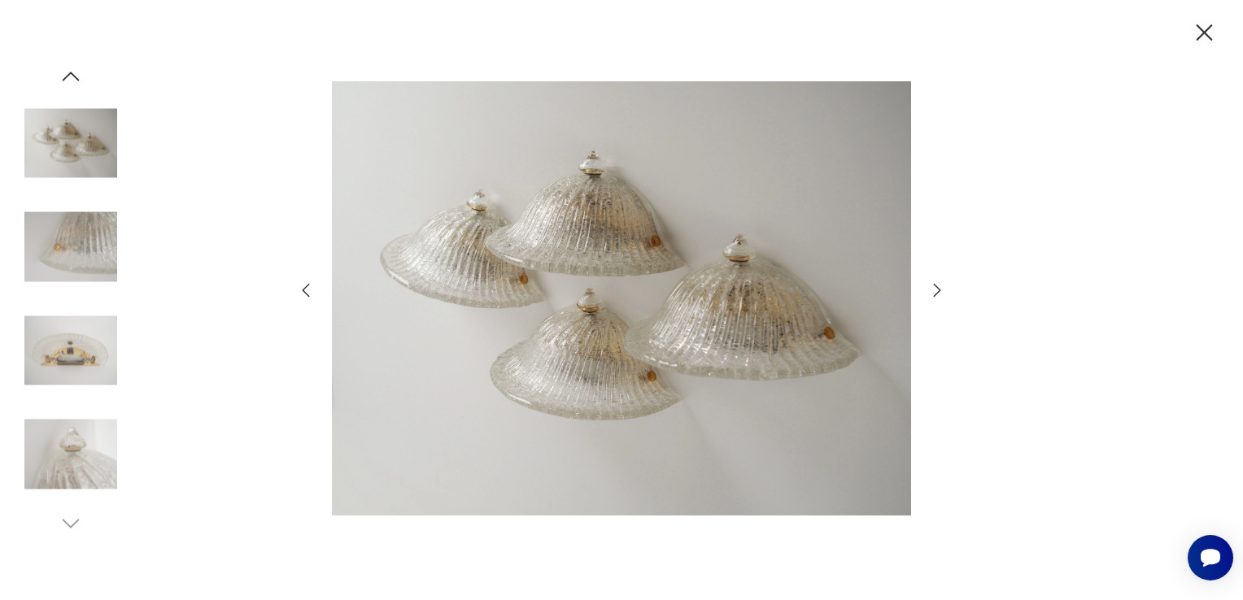
click at [1204, 41] on icon "button" at bounding box center [1204, 33] width 28 height 28
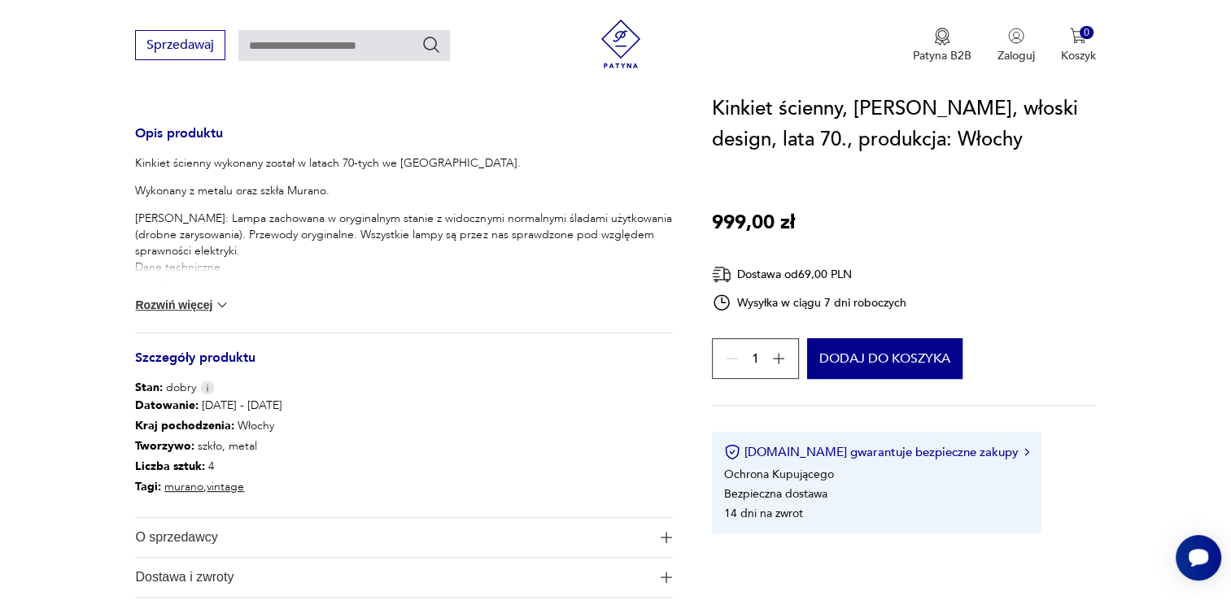
scroll to position [651, 0]
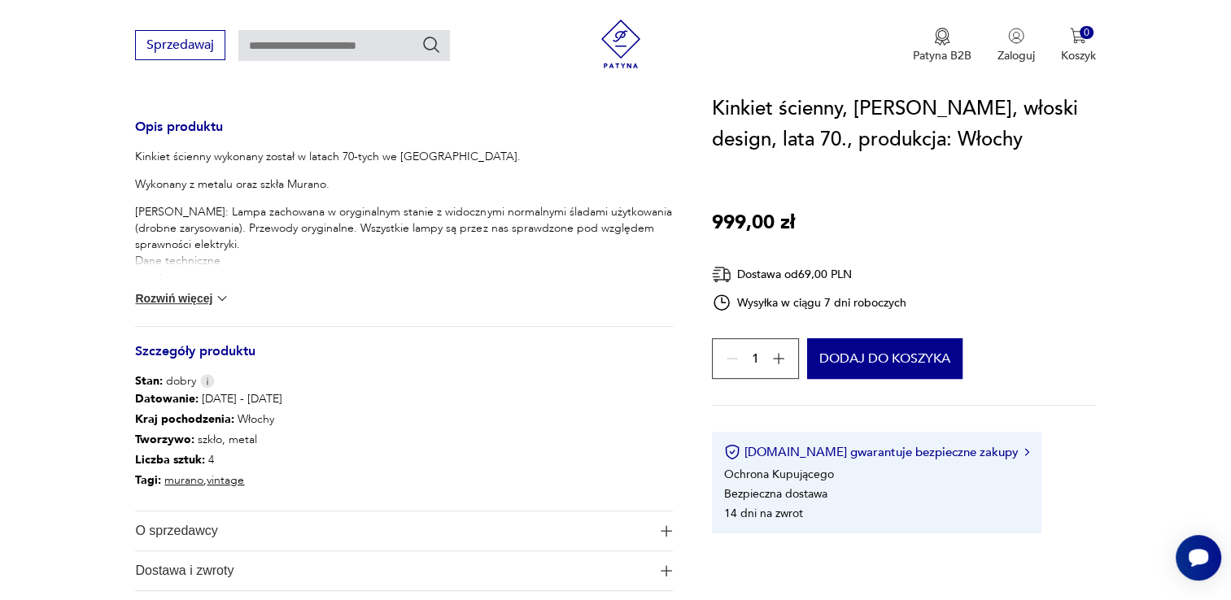
click at [186, 293] on button "Rozwiń więcej" at bounding box center [182, 298] width 94 height 16
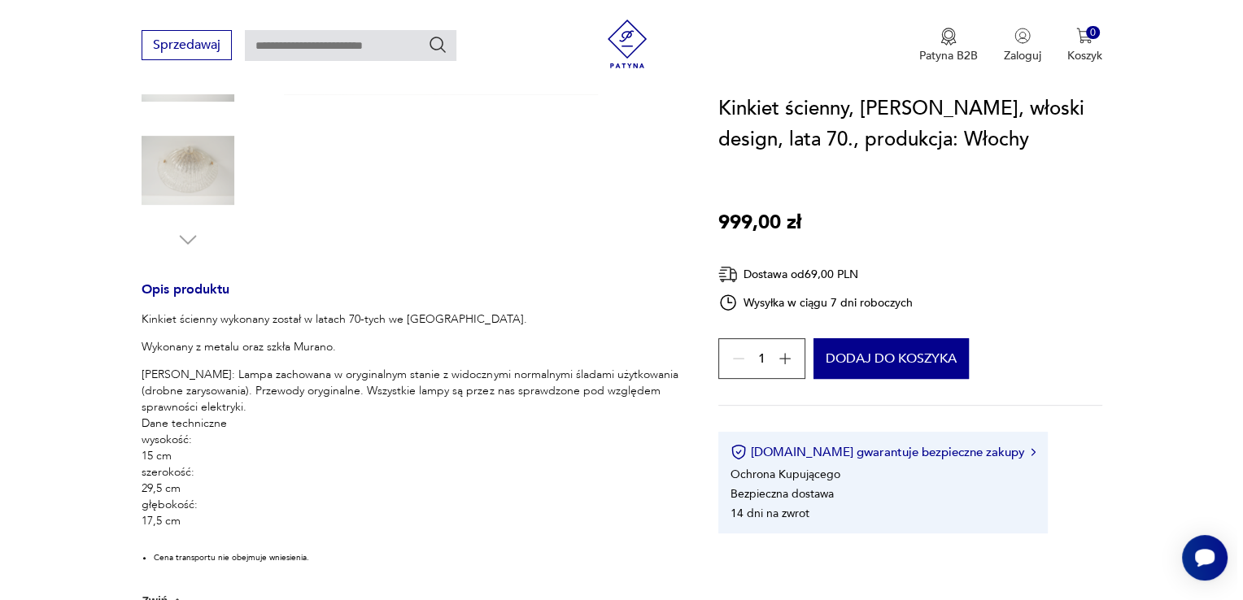
scroll to position [163, 0]
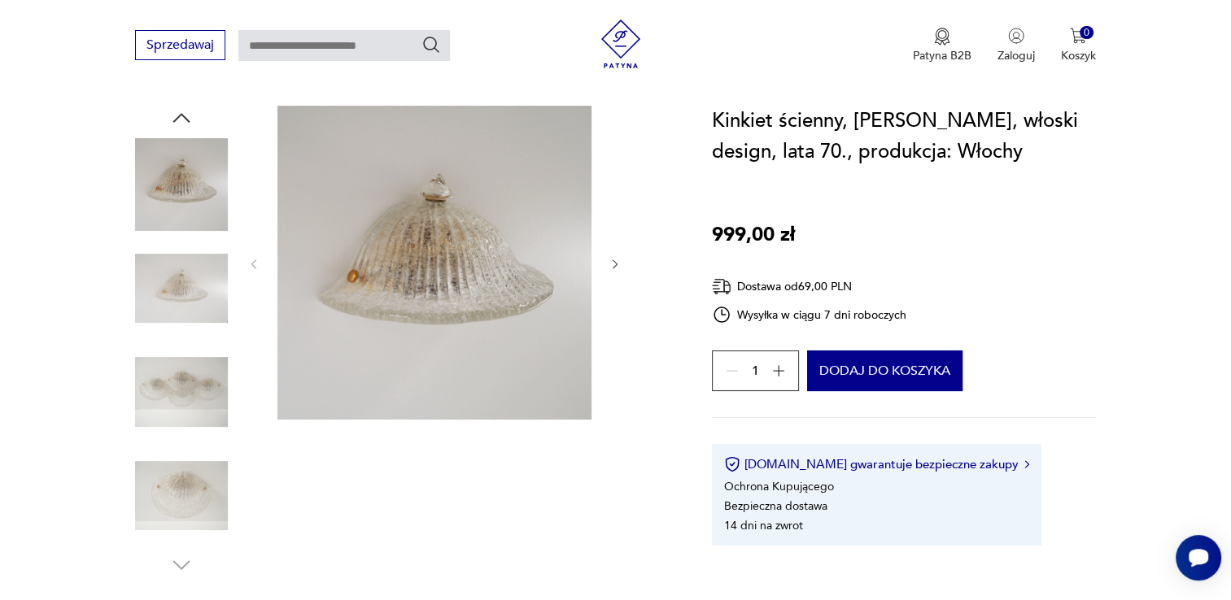
click at [177, 425] on img at bounding box center [181, 392] width 93 height 93
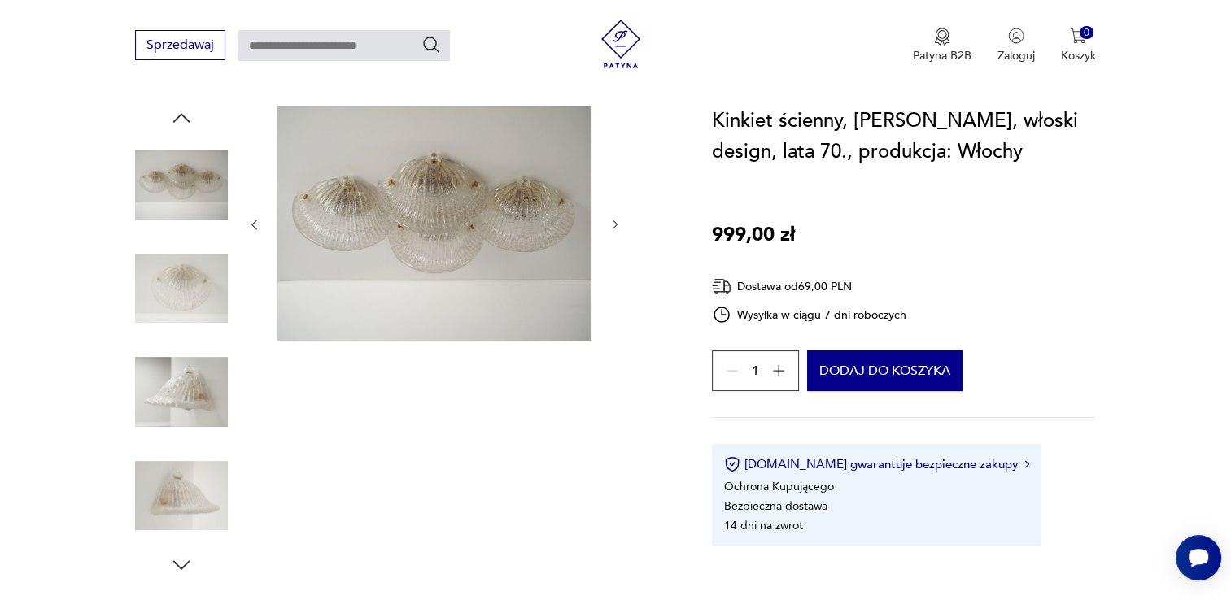
click at [400, 280] on img at bounding box center [434, 223] width 314 height 235
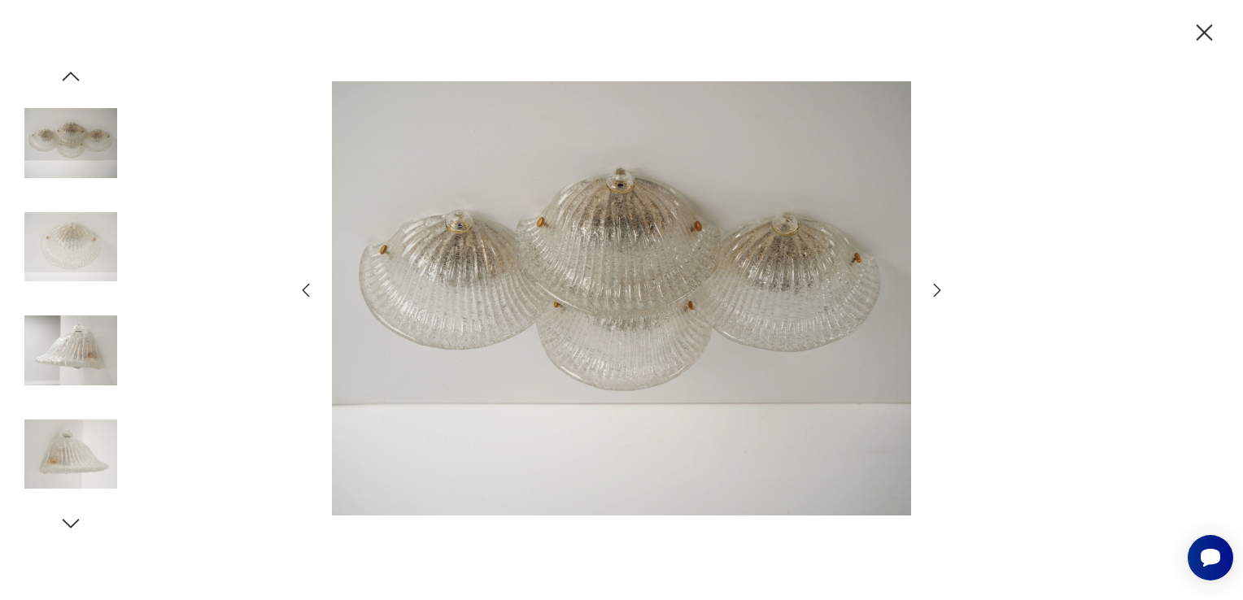
click at [63, 464] on img at bounding box center [70, 454] width 93 height 93
